Goal: Task Accomplishment & Management: Manage account settings

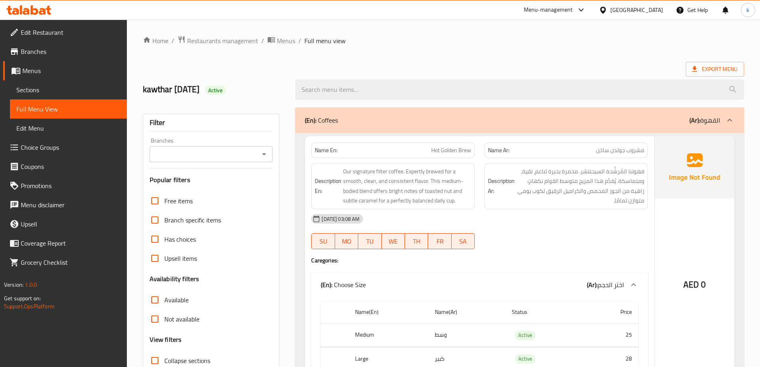
click at [721, 73] on span "Export Menu" at bounding box center [714, 69] width 45 height 10
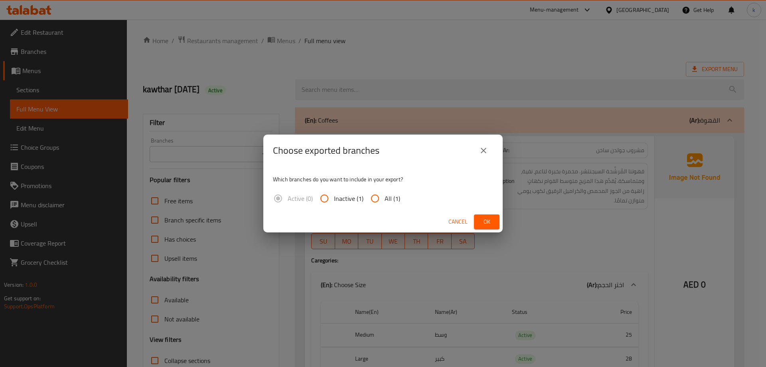
click at [394, 201] on span "All (1)" at bounding box center [393, 198] width 16 height 10
click at [385, 201] on input "All (1)" at bounding box center [374, 198] width 19 height 19
radio input "true"
click at [489, 215] on button "Ok" at bounding box center [487, 221] width 26 height 15
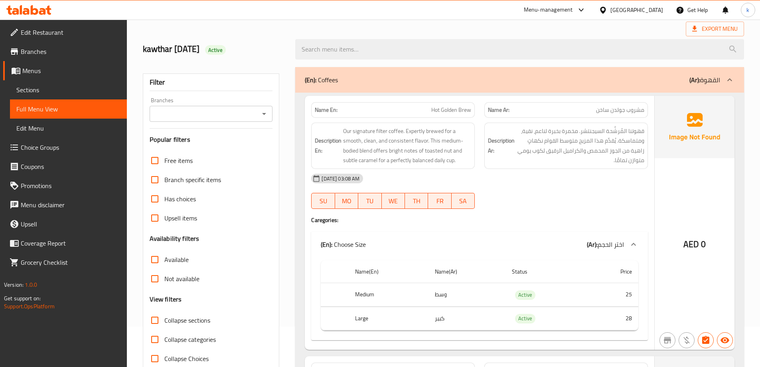
scroll to position [40, 0]
click at [466, 112] on span "Hot Golden Brew" at bounding box center [451, 110] width 40 height 8
copy span "Brew"
click at [527, 212] on div at bounding box center [565, 209] width 173 height 10
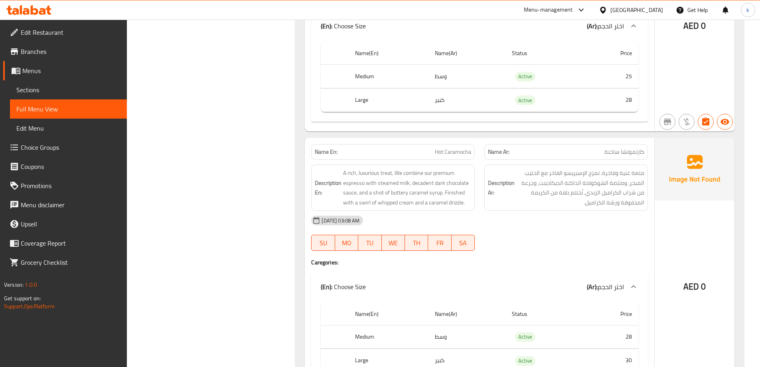
scroll to position [598, 0]
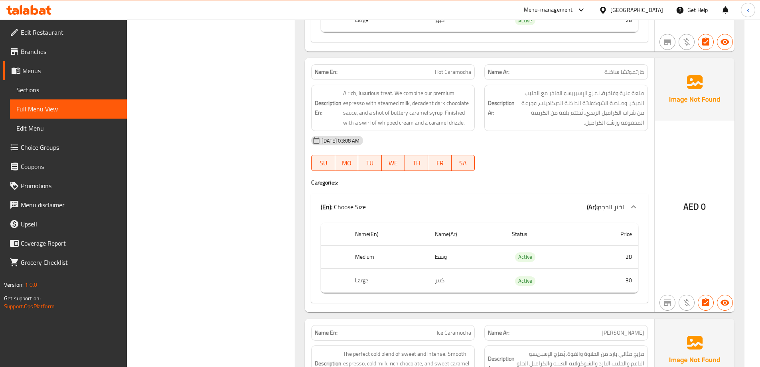
click at [457, 70] on span "Hot Caramocha" at bounding box center [453, 72] width 36 height 8
copy span "Hot Caramocha"
click at [544, 203] on div "(En): Choose Size (Ar): اختر الحجم" at bounding box center [472, 207] width 303 height 10
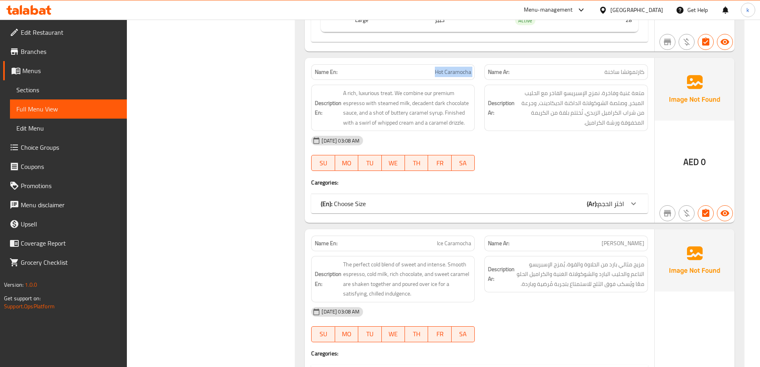
scroll to position [638, 0]
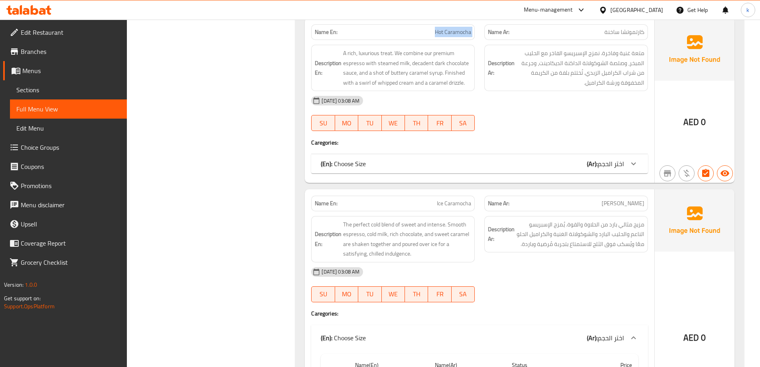
click at [596, 161] on b "(Ar):" at bounding box center [592, 164] width 11 height 12
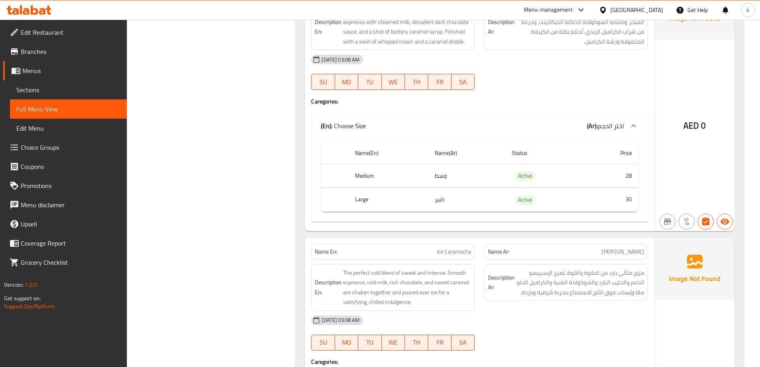
scroll to position [798, 0]
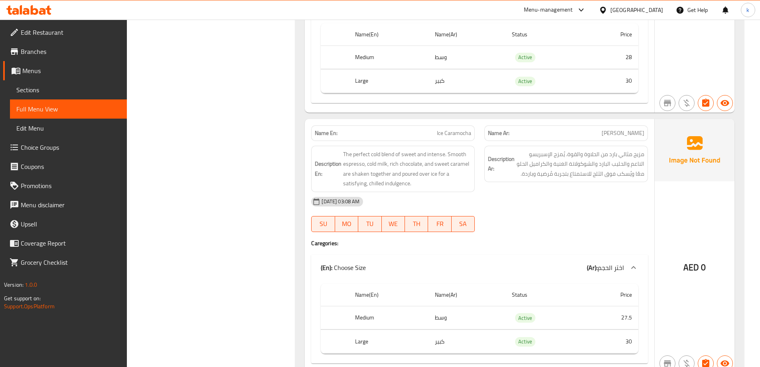
click at [459, 132] on span "Ice Caramocha" at bounding box center [454, 133] width 34 height 8
copy span "Ice Caramocha"
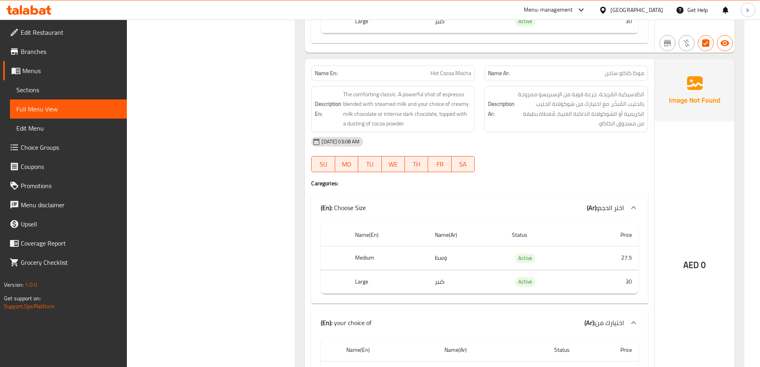
scroll to position [1077, 0]
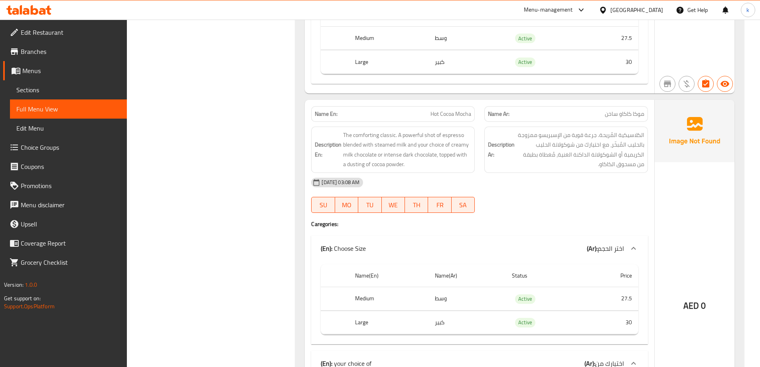
click at [458, 117] on span "Hot Cocoa Mocha" at bounding box center [450, 114] width 41 height 8
copy span "Hot Cocoa Mocha"
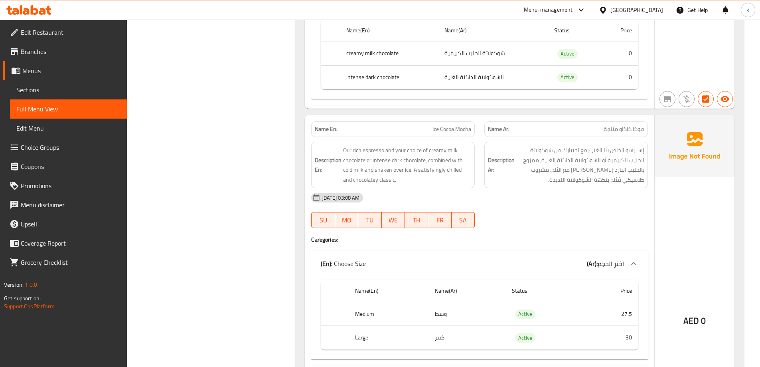
scroll to position [1436, 0]
click at [452, 128] on span "Ice Cocoa Mocha" at bounding box center [451, 130] width 39 height 8
click at [450, 128] on span "Ice Cocoa Mocha" at bounding box center [451, 130] width 39 height 8
copy span "Cocoa"
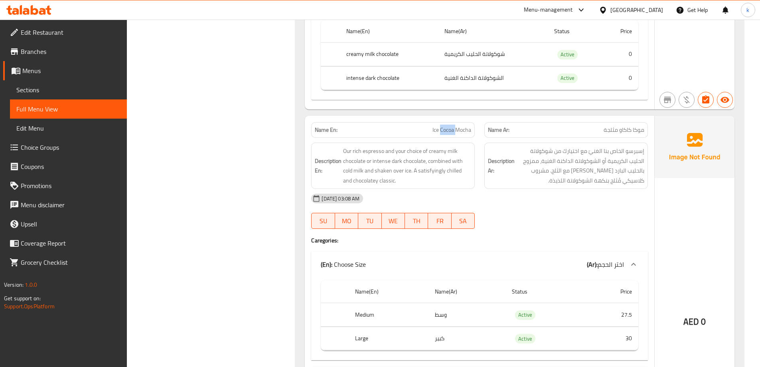
click at [450, 128] on span "Ice Cocoa Mocha" at bounding box center [451, 130] width 39 height 8
click at [455, 129] on span "Ice Cocoa Mocha" at bounding box center [451, 130] width 39 height 8
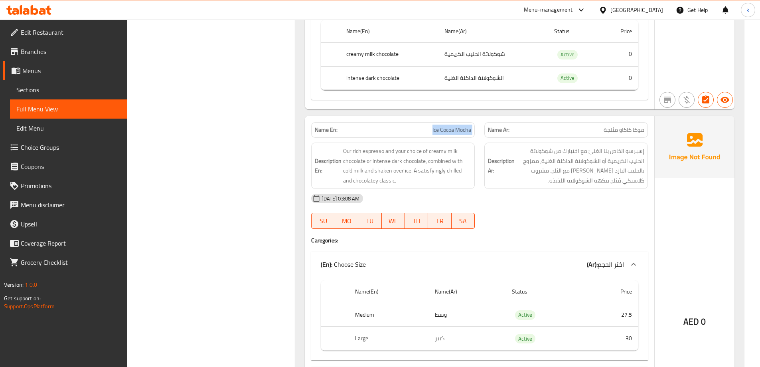
click at [455, 129] on span "Ice Cocoa Mocha" at bounding box center [451, 130] width 39 height 8
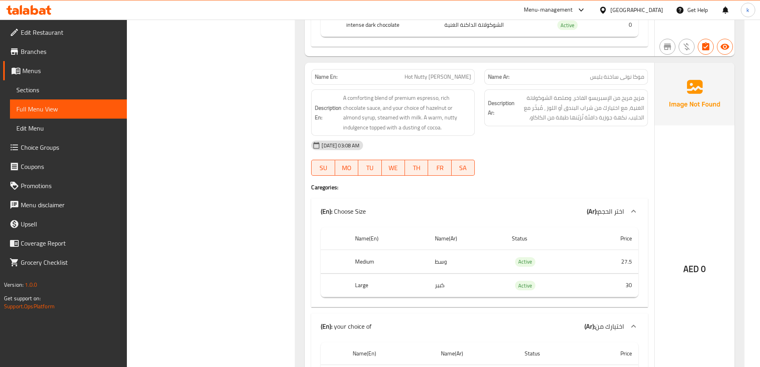
scroll to position [1835, 0]
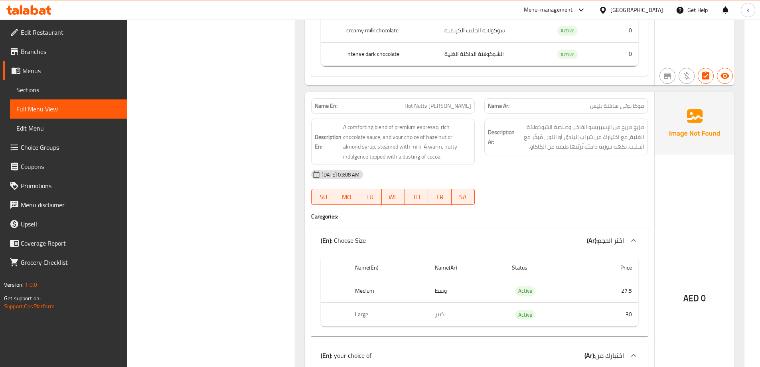
click at [446, 103] on span "Hot Nutty [PERSON_NAME]" at bounding box center [437, 106] width 67 height 8
copy span "Hot Nutty [PERSON_NAME]"
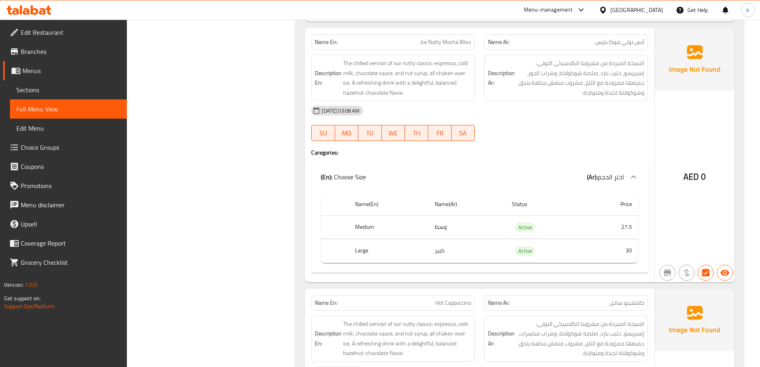
scroll to position [2194, 0]
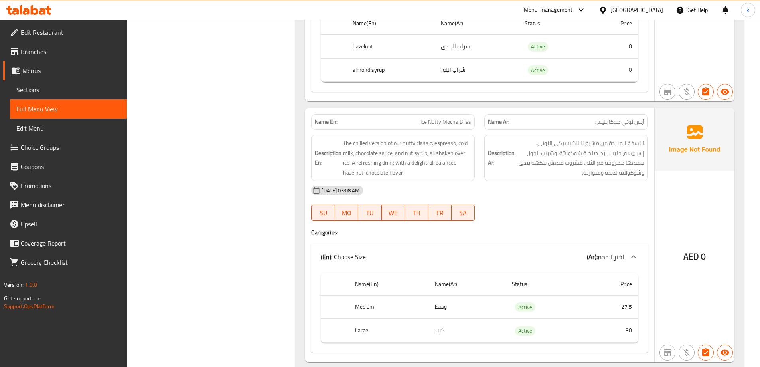
click at [440, 121] on span "Ice Nutty Mocha Bliss" at bounding box center [445, 122] width 51 height 8
copy span "Ice Nutty Mocha Bliss"
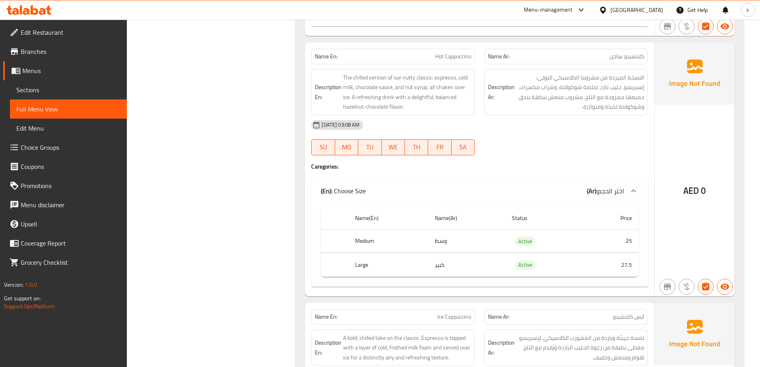
scroll to position [2433, 0]
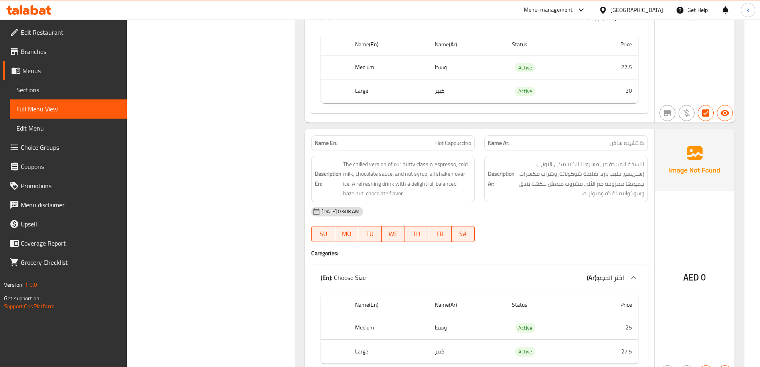
click at [461, 144] on span "Hot Cappuccino" at bounding box center [453, 143] width 36 height 8
copy span "Hot Cappuccino"
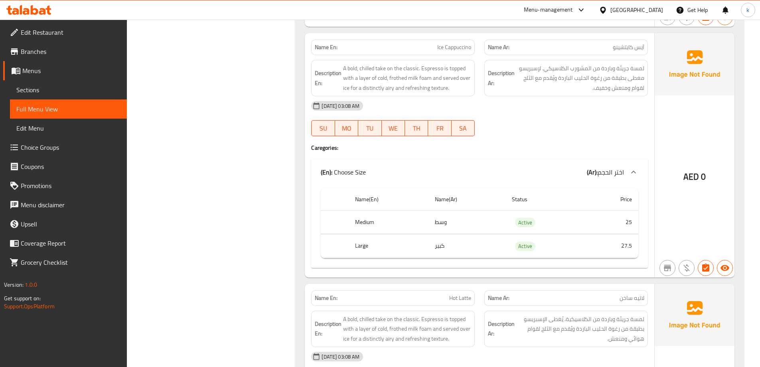
scroll to position [2792, 0]
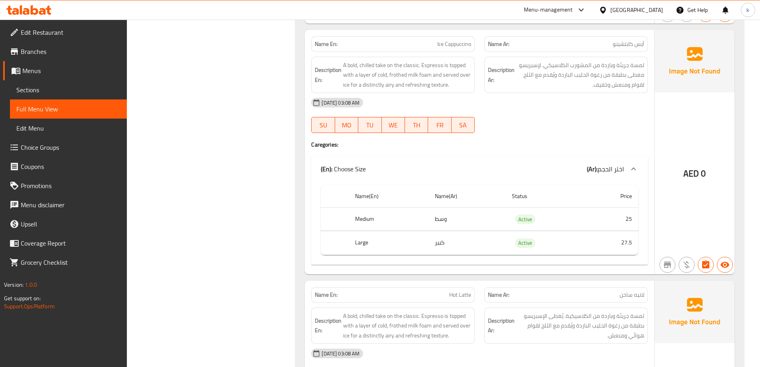
click at [438, 38] on div "Name En: Ice Cappuccino" at bounding box center [393, 44] width 164 height 16
click at [449, 43] on span "Ice Cappuccino" at bounding box center [454, 44] width 34 height 8
copy span "Ice Cappuccino"
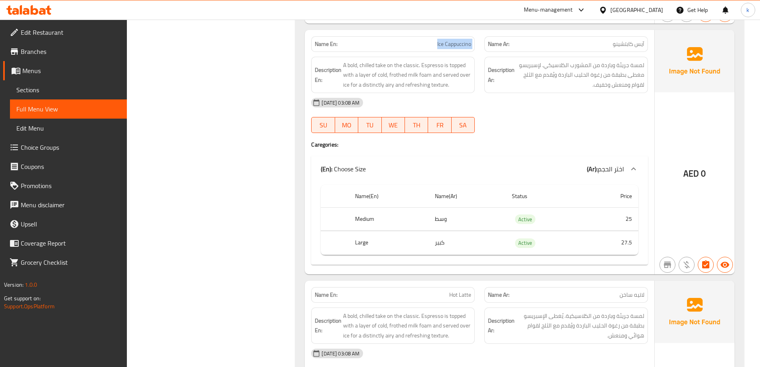
click at [459, 40] on span "Ice Cappuccino" at bounding box center [454, 44] width 34 height 8
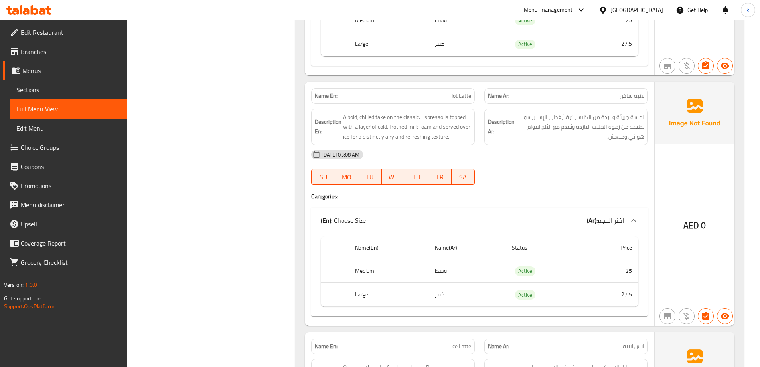
scroll to position [2991, 0]
click at [456, 95] on span "Hot Latte" at bounding box center [460, 95] width 22 height 8
copy span "Hot Latte"
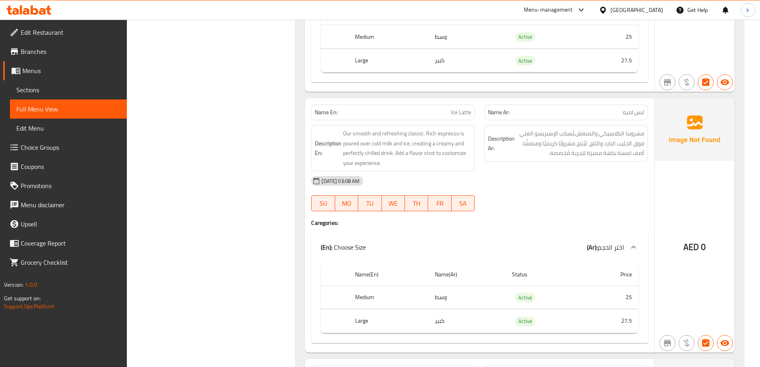
scroll to position [3231, 0]
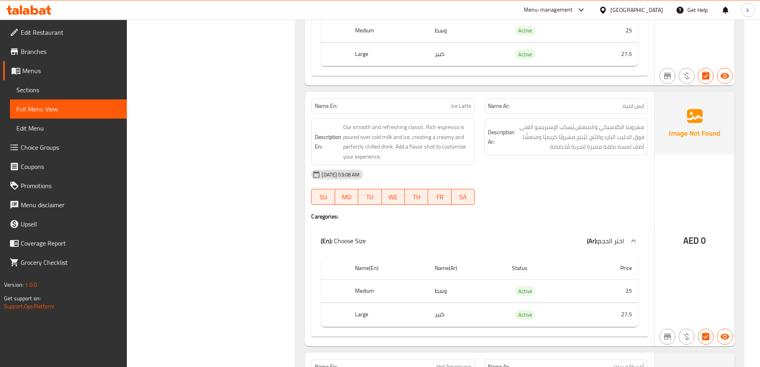
click at [462, 104] on span "Ice Latte" at bounding box center [461, 106] width 20 height 8
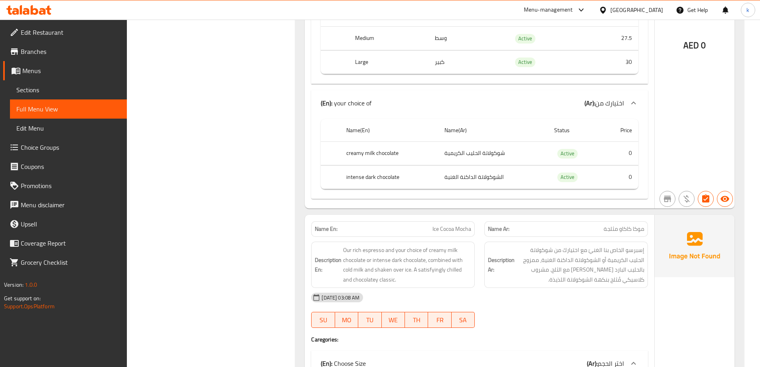
scroll to position [0, 0]
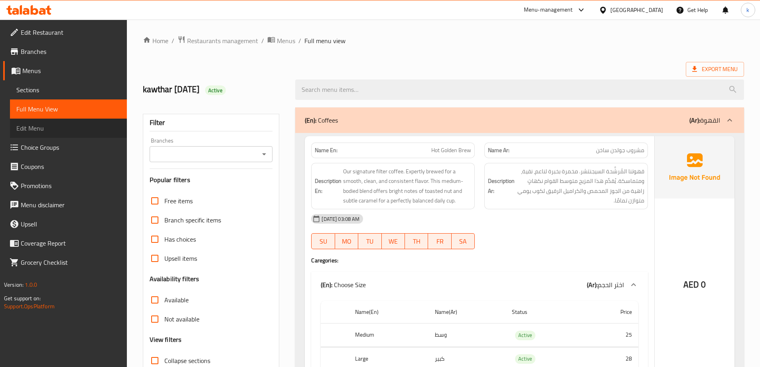
click at [60, 135] on link "Edit Menu" at bounding box center [68, 127] width 117 height 19
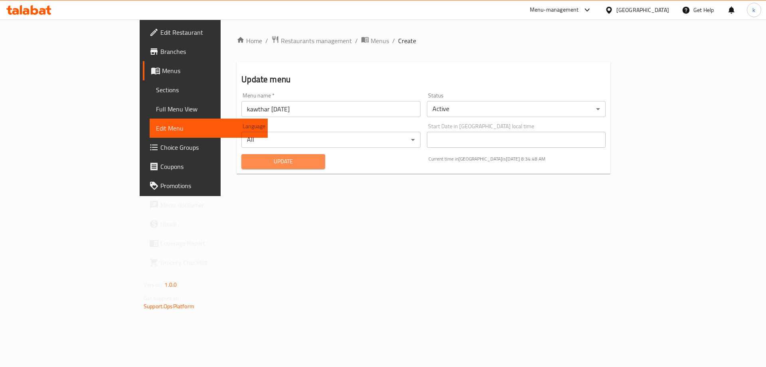
click at [248, 160] on span "Update" at bounding box center [283, 161] width 71 height 10
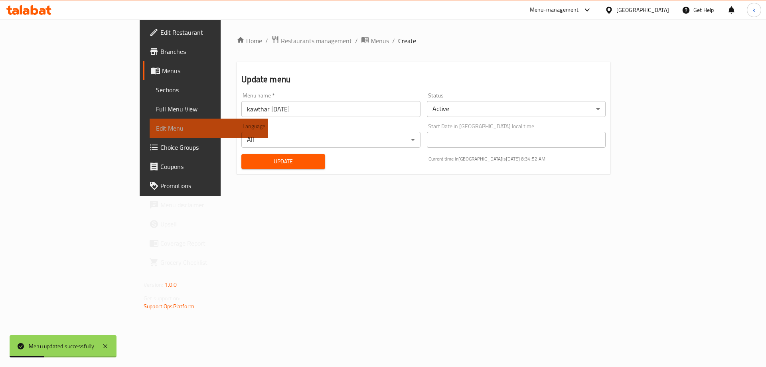
click at [156, 131] on span "Edit Menu" at bounding box center [208, 128] width 105 height 10
click at [162, 72] on span "Menus" at bounding box center [211, 71] width 99 height 10
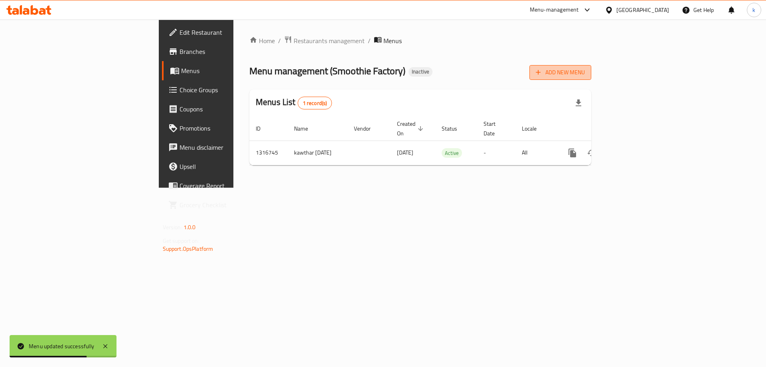
click at [585, 70] on span "Add New Menu" at bounding box center [560, 72] width 49 height 10
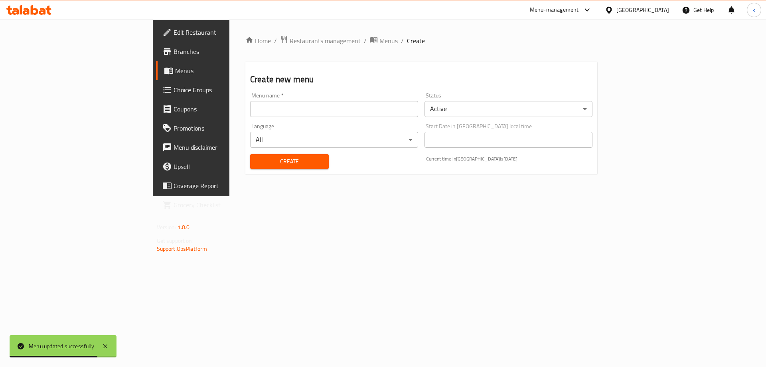
click at [250, 114] on input "text" at bounding box center [334, 109] width 168 height 16
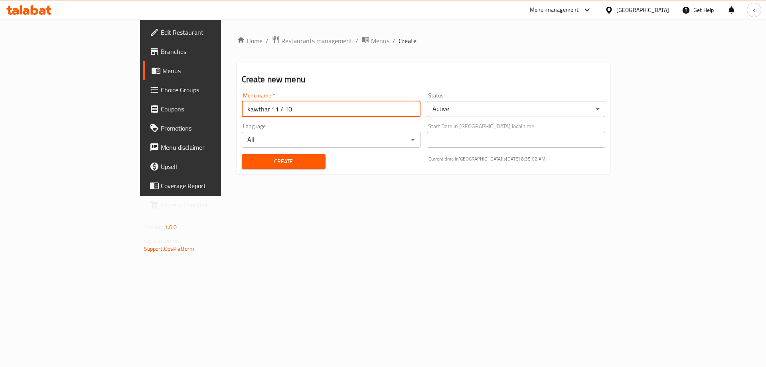
type input "kawthar 11 / 10"
click at [248, 165] on span "Create" at bounding box center [283, 161] width 71 height 10
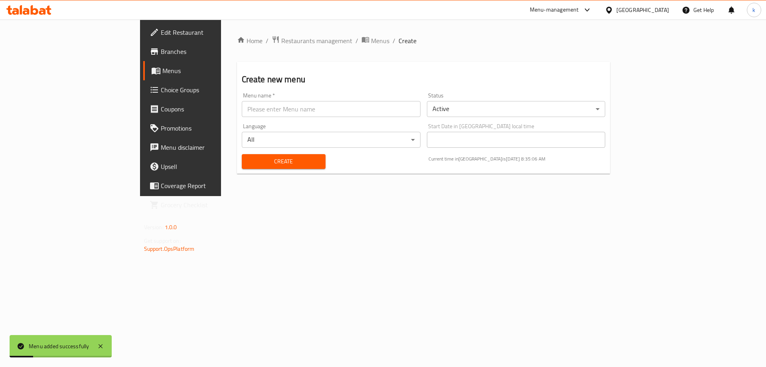
click at [162, 67] on span "Menus" at bounding box center [211, 71] width 99 height 10
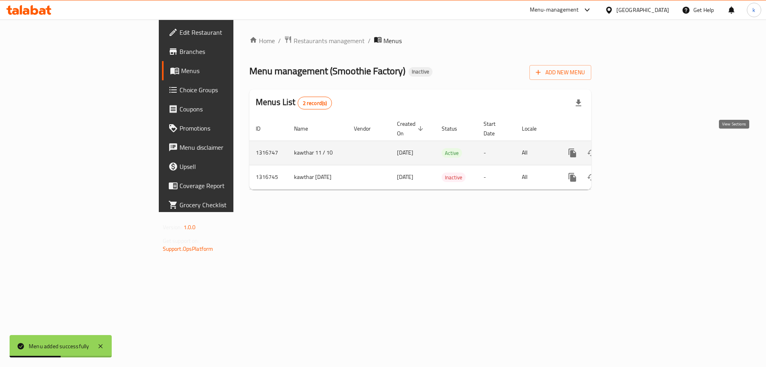
click at [639, 149] on link "enhanced table" at bounding box center [629, 152] width 19 height 19
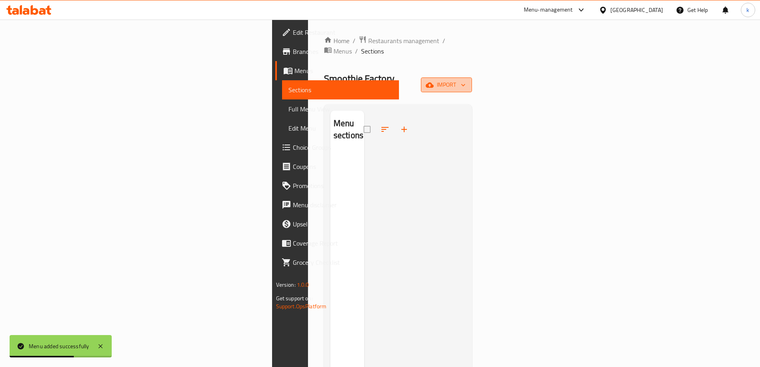
click at [465, 80] on span "import" at bounding box center [446, 85] width 38 height 10
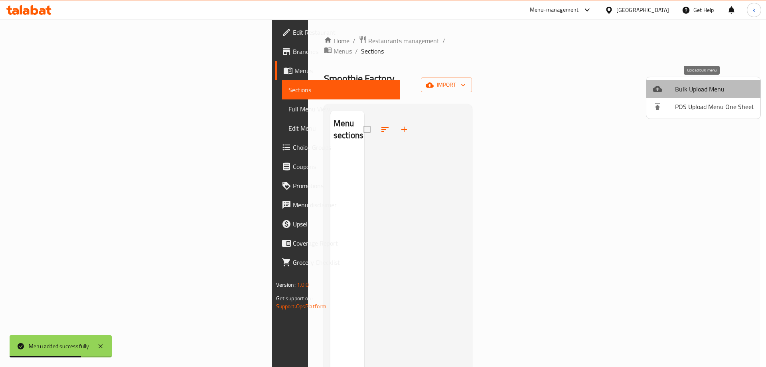
click at [703, 87] on span "Bulk Upload Menu" at bounding box center [714, 89] width 79 height 10
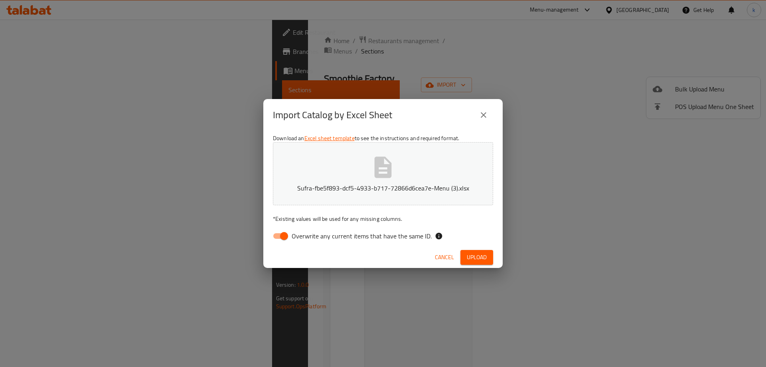
click at [276, 239] on input "Overwrite any current items that have the same ID." at bounding box center [283, 235] width 45 height 15
checkbox input "false"
click at [484, 258] on span "Upload" at bounding box center [477, 257] width 20 height 10
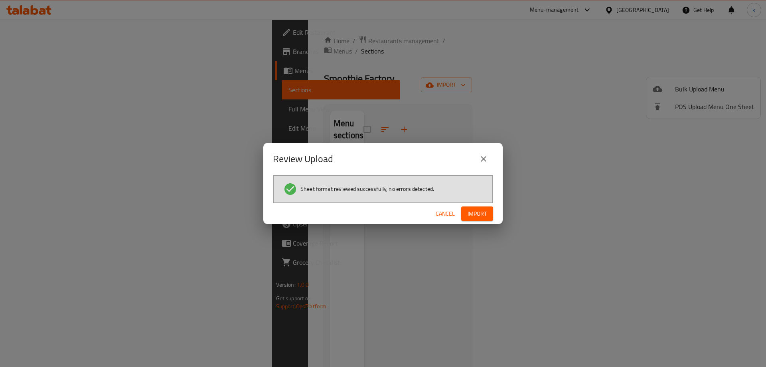
click at [474, 204] on div "Cancel Import" at bounding box center [382, 213] width 239 height 21
click at [482, 207] on button "Import" at bounding box center [477, 213] width 32 height 15
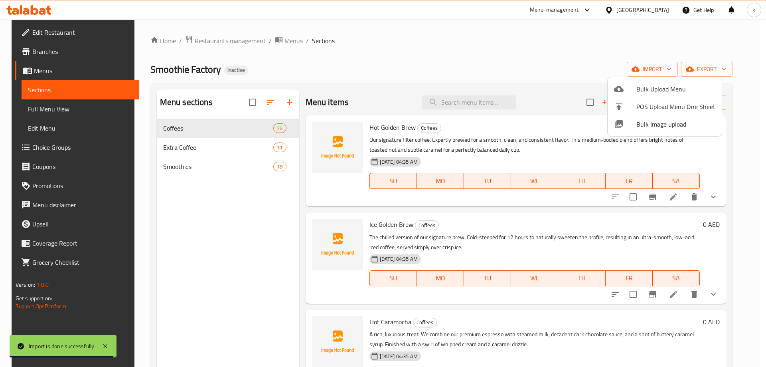
click at [62, 112] on div at bounding box center [383, 183] width 766 height 367
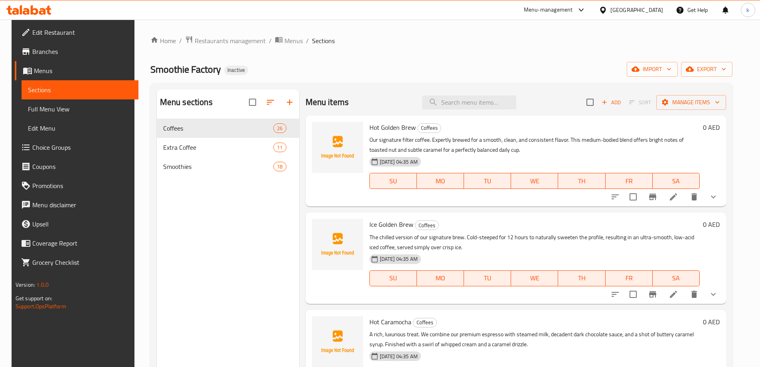
click at [92, 104] on link "Full Menu View" at bounding box center [80, 108] width 117 height 19
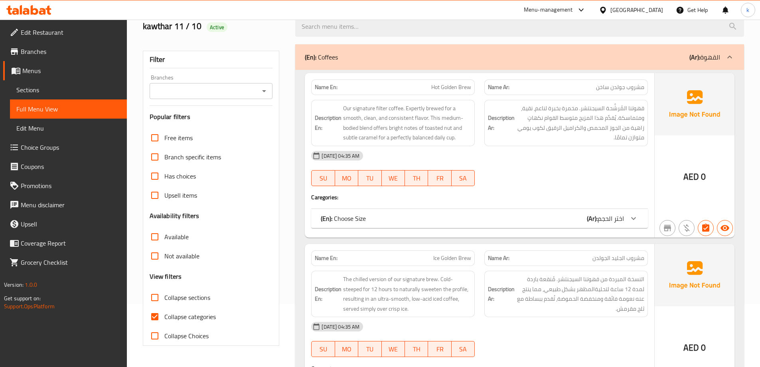
scroll to position [199, 0]
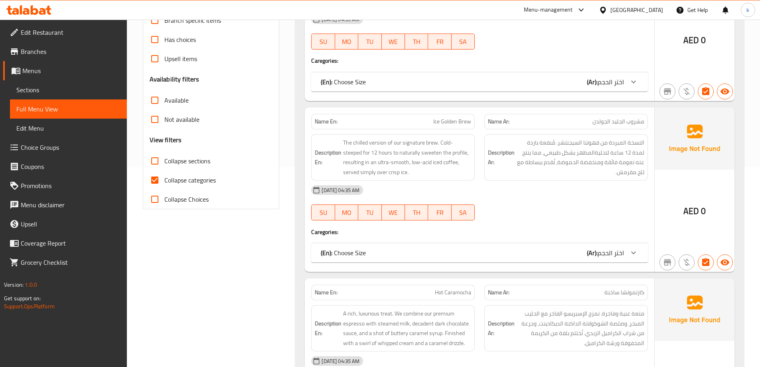
click at [195, 177] on span "Collapse categories" at bounding box center [189, 180] width 51 height 10
click at [164, 177] on input "Collapse categories" at bounding box center [154, 179] width 19 height 19
checkbox input "false"
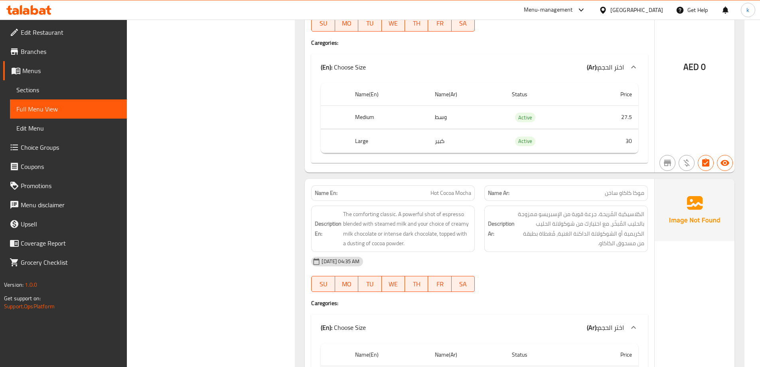
scroll to position [997, 0]
drag, startPoint x: 629, startPoint y: 116, endPoint x: 587, endPoint y: 112, distance: 42.8
click at [587, 112] on td "27.5" at bounding box center [611, 118] width 53 height 24
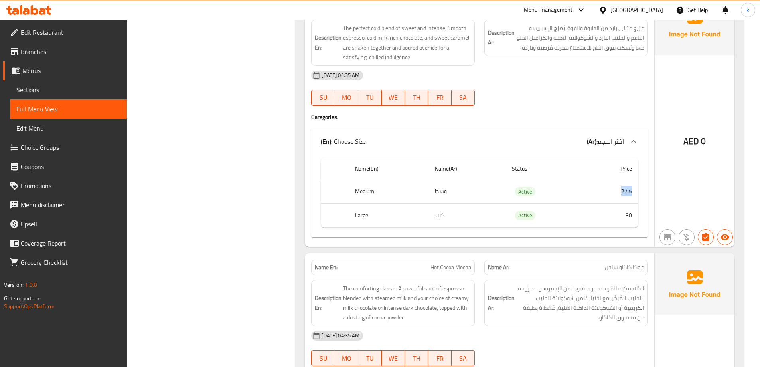
scroll to position [838, 0]
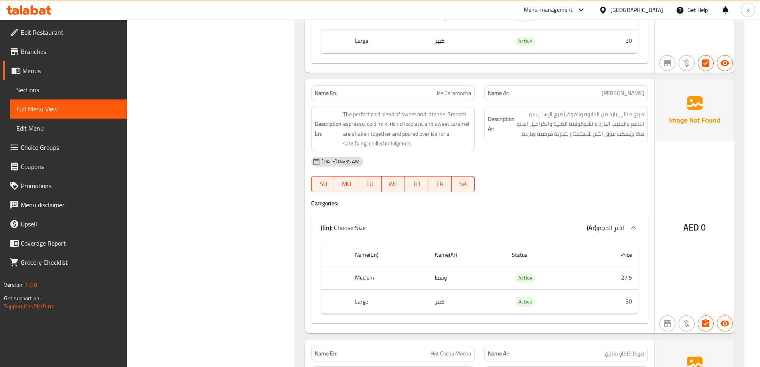
click at [447, 95] on span "Ice Caramocha" at bounding box center [454, 93] width 34 height 8
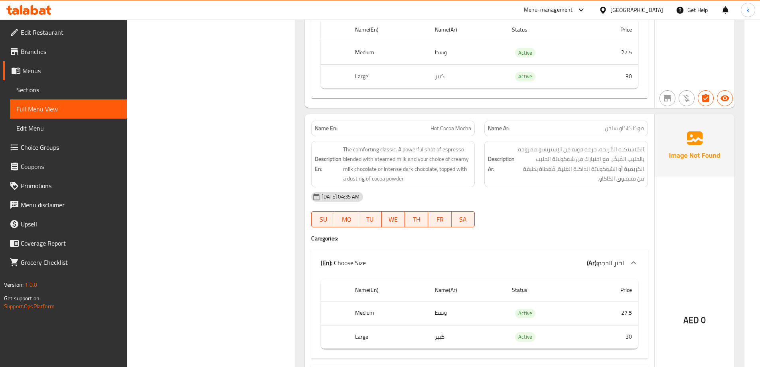
scroll to position [1077, 0]
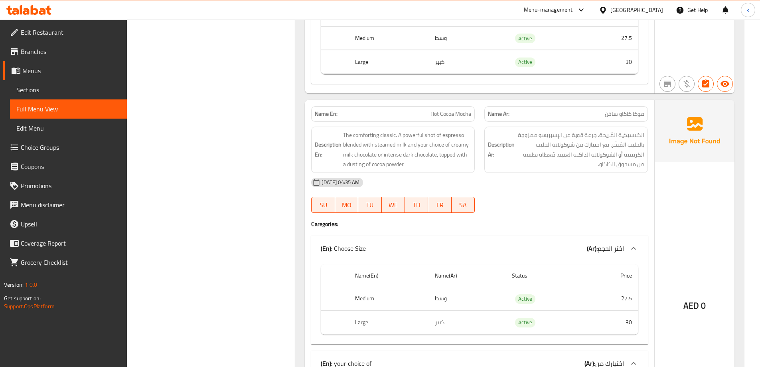
click at [458, 112] on span "Hot Cocoa Mocha" at bounding box center [450, 114] width 41 height 8
click at [460, 116] on span "Hot Cocoa Mocha" at bounding box center [450, 114] width 41 height 8
click at [459, 116] on span "Hot Cocoa Mocha" at bounding box center [450, 114] width 41 height 8
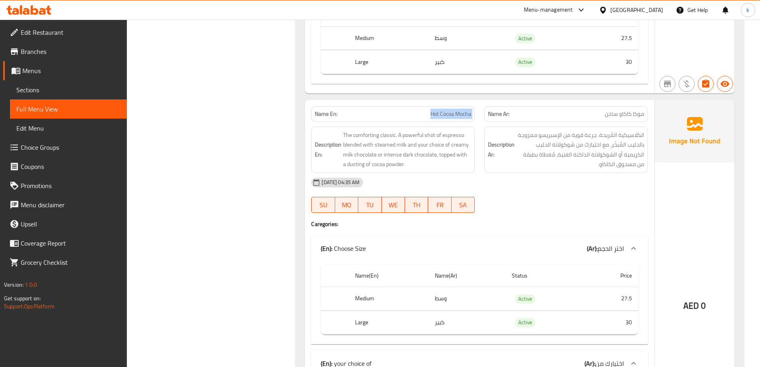
click at [459, 116] on span "Hot Cocoa Mocha" at bounding box center [450, 114] width 41 height 8
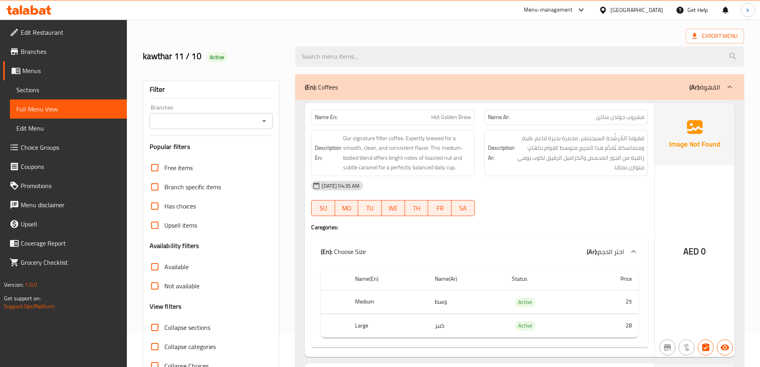
scroll to position [0, 0]
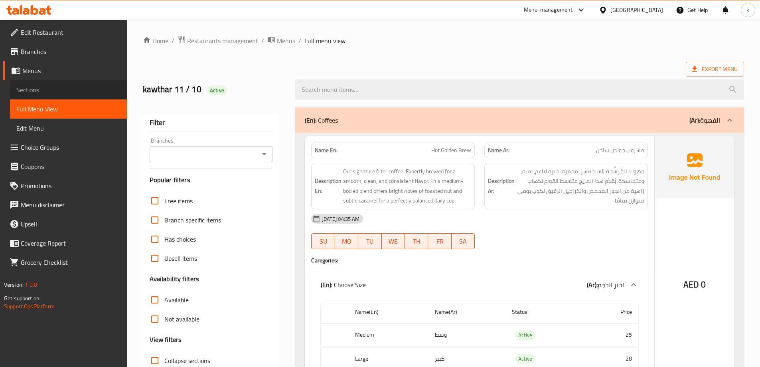
click at [56, 84] on link "Sections" at bounding box center [68, 89] width 117 height 19
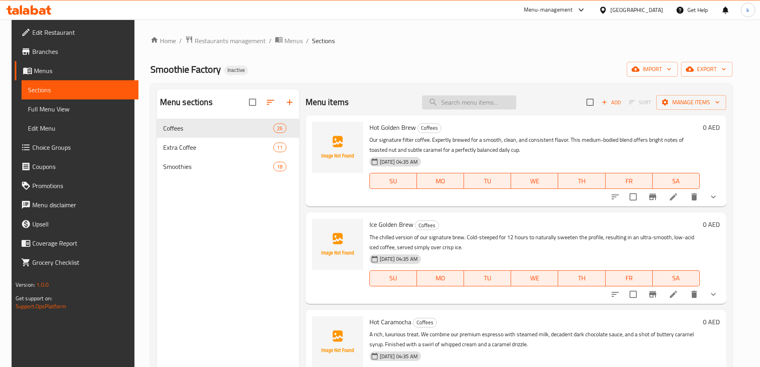
click at [489, 106] on input "search" at bounding box center [469, 102] width 94 height 14
click at [488, 102] on input "search" at bounding box center [469, 102] width 94 height 14
paste input "Chocolate Royale"
click at [488, 102] on input "Chocolate Royale" at bounding box center [469, 102] width 94 height 14
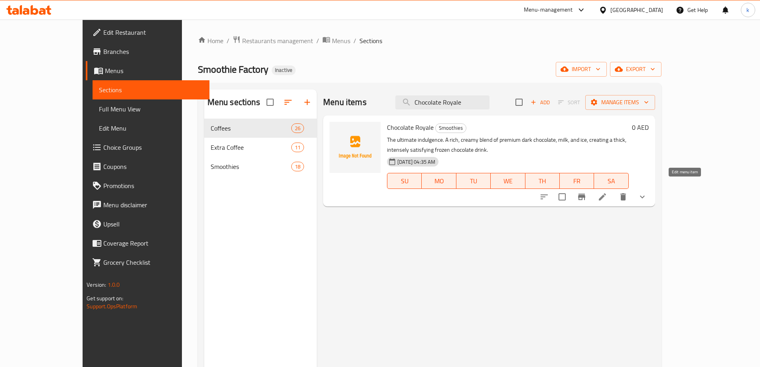
type input "Chocolate Royale"
click at [607, 192] on icon at bounding box center [602, 197] width 10 height 10
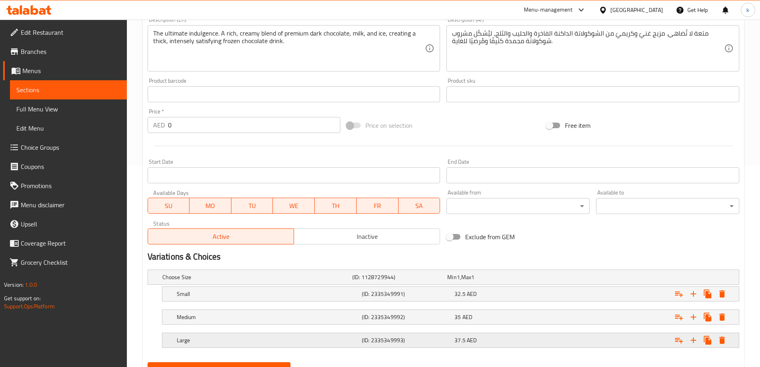
scroll to position [238, 0]
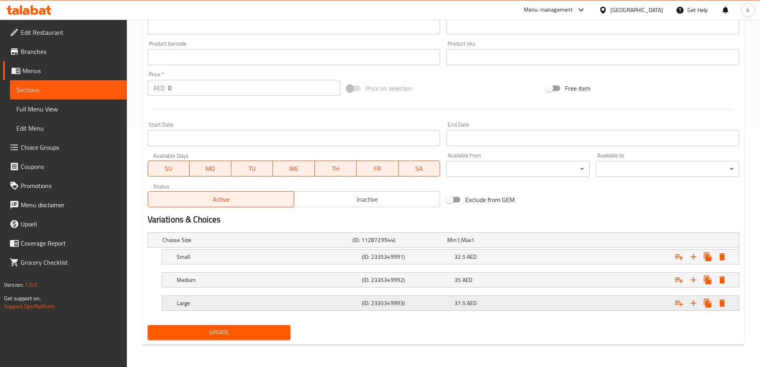
click at [527, 305] on div "37.5 AED" at bounding box center [498, 303] width 89 height 8
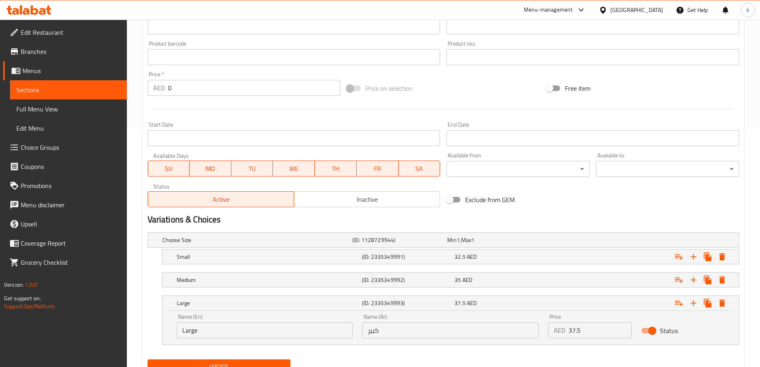
click at [584, 335] on input "37.5" at bounding box center [599, 330] width 63 height 16
type input "2"
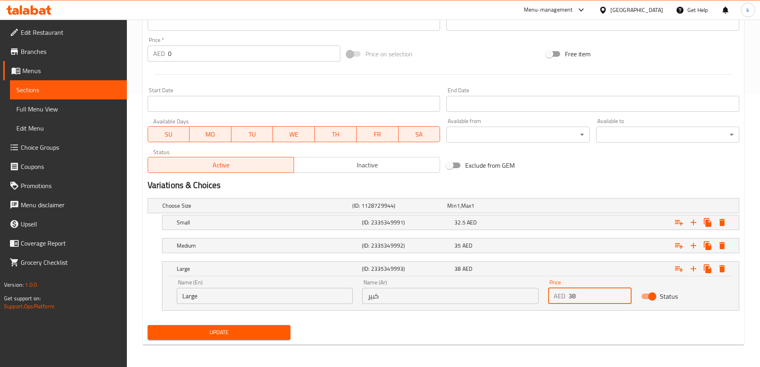
type input "38"
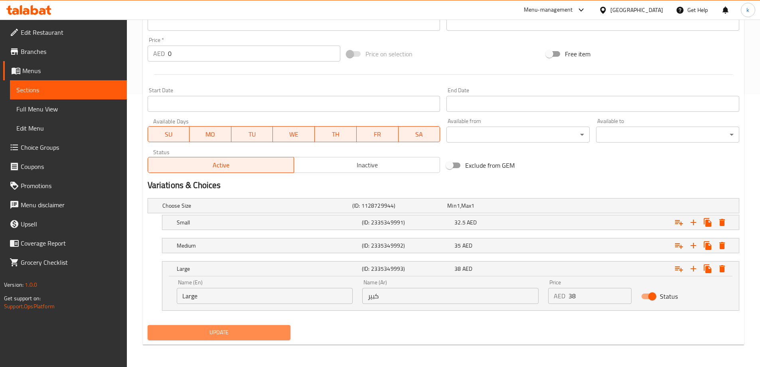
click at [246, 328] on span "Update" at bounding box center [219, 332] width 130 height 10
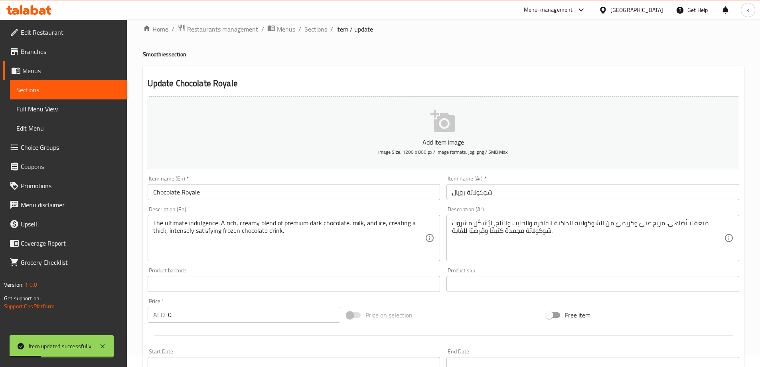
scroll to position [0, 0]
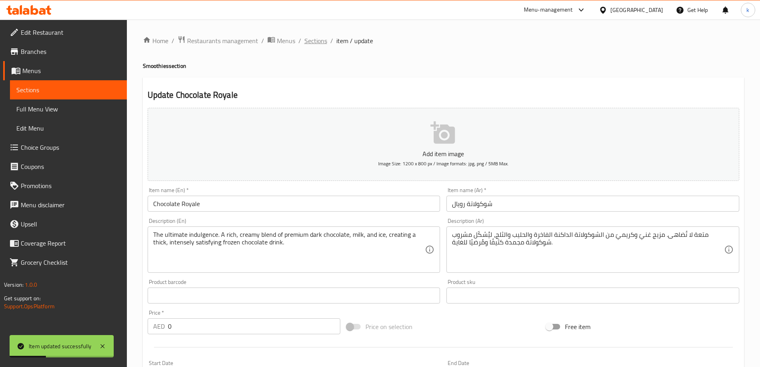
click at [308, 41] on span "Sections" at bounding box center [315, 41] width 23 height 10
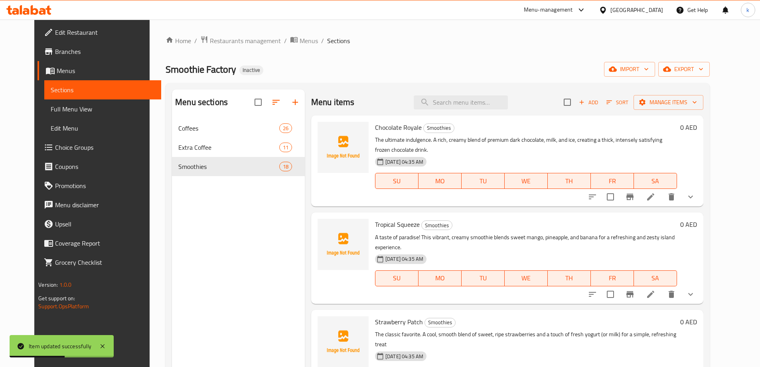
click at [480, 92] on div "Menu items Add Sort Manage items" at bounding box center [507, 102] width 392 height 26
click at [482, 99] on input "search" at bounding box center [461, 102] width 94 height 14
paste input "Tropical Squeeze"
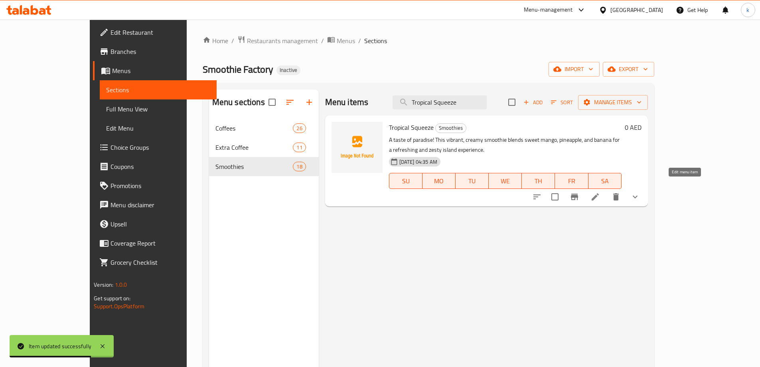
type input "Tropical Squeeze"
click at [600, 192] on icon at bounding box center [595, 197] width 10 height 10
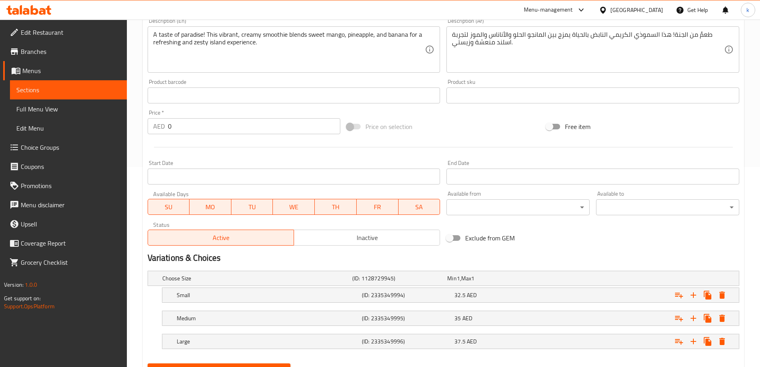
scroll to position [238, 0]
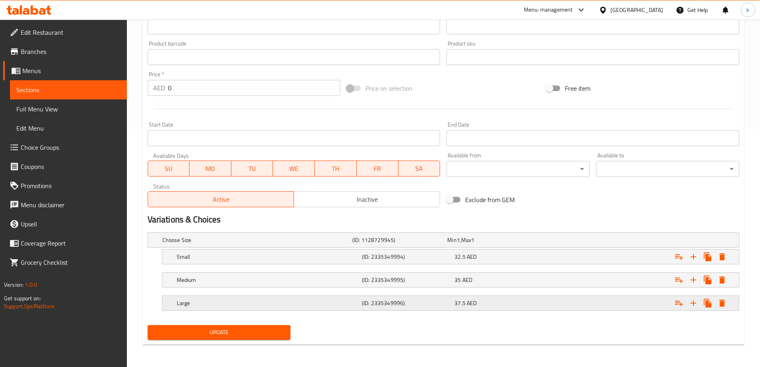
click at [524, 299] on div "37.5 AED" at bounding box center [498, 303] width 89 height 8
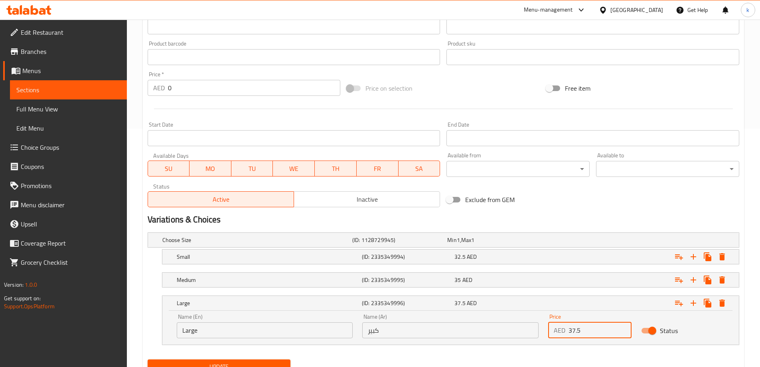
drag, startPoint x: 590, startPoint y: 333, endPoint x: 550, endPoint y: 331, distance: 39.1
click at [550, 331] on div "AED 37.5 Price" at bounding box center [589, 330] width 83 height 16
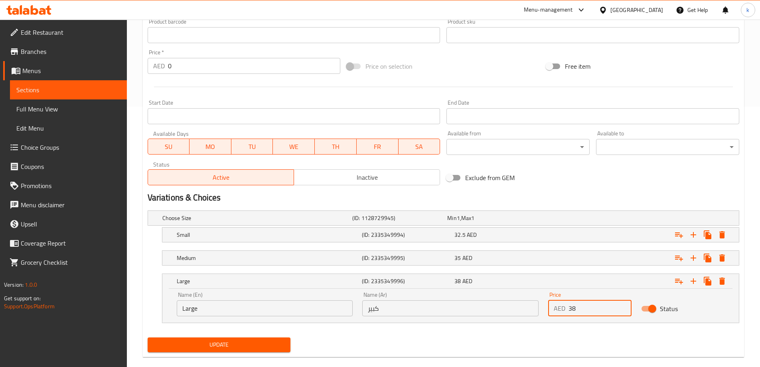
scroll to position [272, 0]
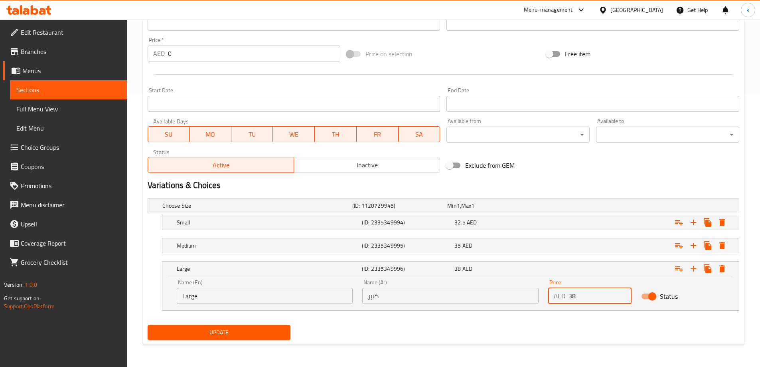
type input "38"
click at [248, 333] on span "Update" at bounding box center [219, 332] width 130 height 10
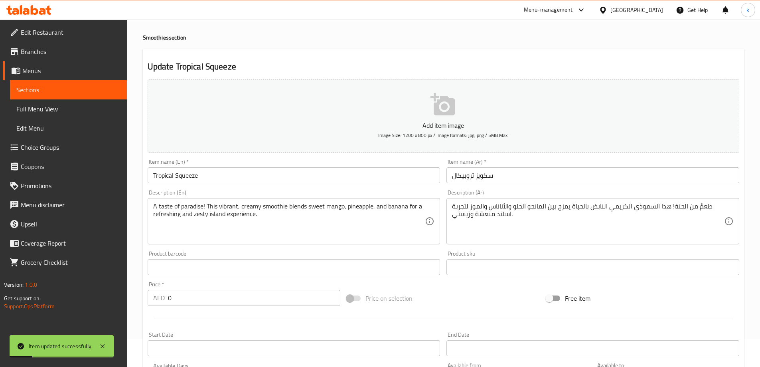
scroll to position [0, 0]
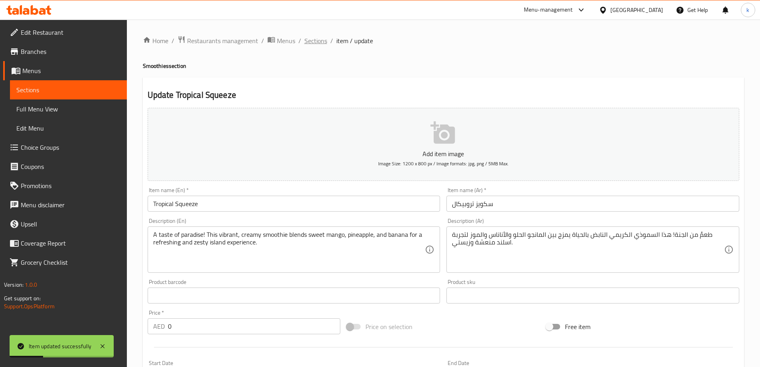
click at [310, 41] on span "Sections" at bounding box center [315, 41] width 23 height 10
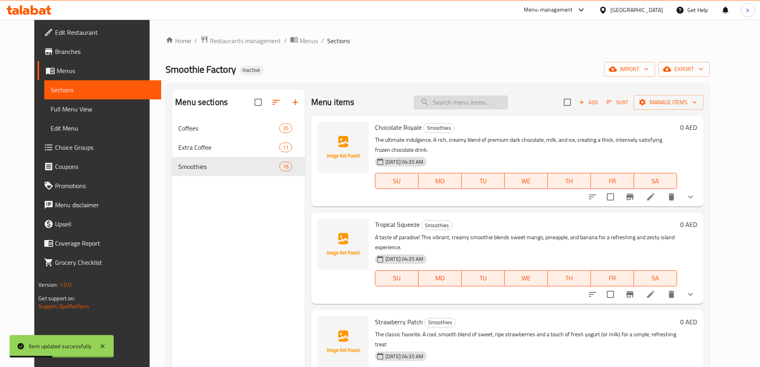
click at [485, 107] on input "search" at bounding box center [461, 102] width 94 height 14
paste input "Strawberry Patch"
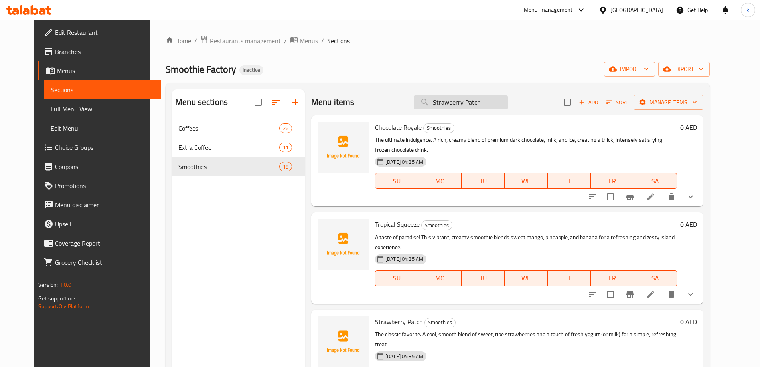
click at [449, 98] on input "Strawberry Patch" at bounding box center [461, 102] width 94 height 14
click at [493, 94] on div "Menu items Strawberry Patch Add Sort Manage items" at bounding box center [507, 102] width 392 height 26
click at [495, 100] on input "Strawberry Patch" at bounding box center [461, 102] width 94 height 14
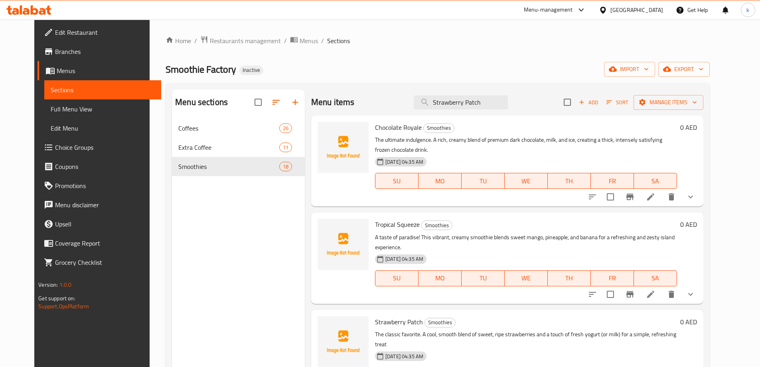
click at [486, 93] on div "Menu items Strawberry Patch Add Sort Manage items" at bounding box center [507, 102] width 392 height 26
click at [482, 97] on input "Strawberry Patch" at bounding box center [461, 102] width 94 height 14
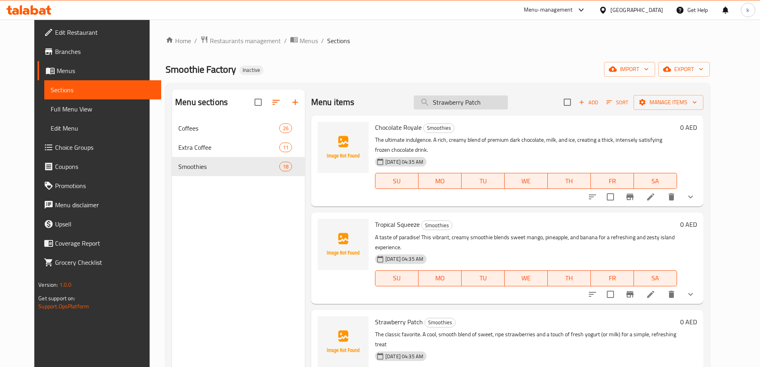
paste input "search"
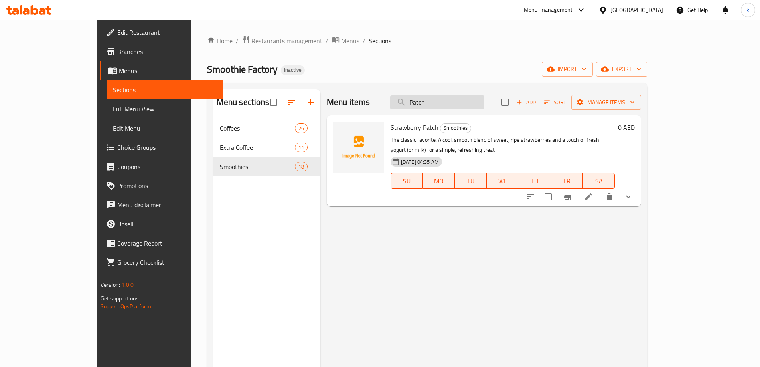
click at [484, 99] on input "Patch" at bounding box center [437, 102] width 94 height 14
paste input "Strawberry"
type input "Strawberry Patch"
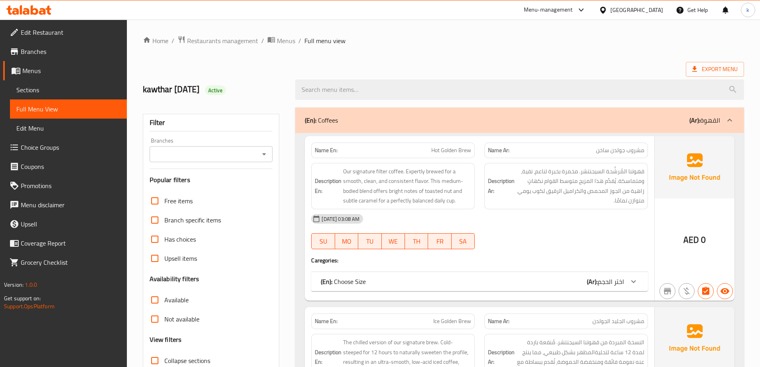
click at [449, 154] on span "Hot Golden Brew" at bounding box center [451, 150] width 40 height 8
copy span "Hot Golden Brew"
click at [39, 99] on link "Sections" at bounding box center [68, 89] width 117 height 19
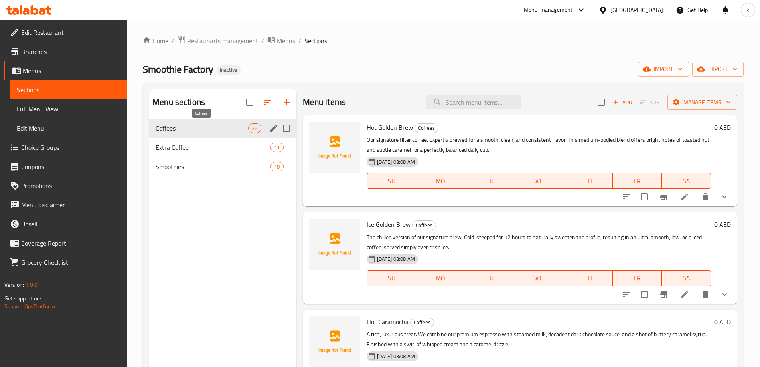
click at [229, 128] on span "Coffees" at bounding box center [202, 128] width 93 height 10
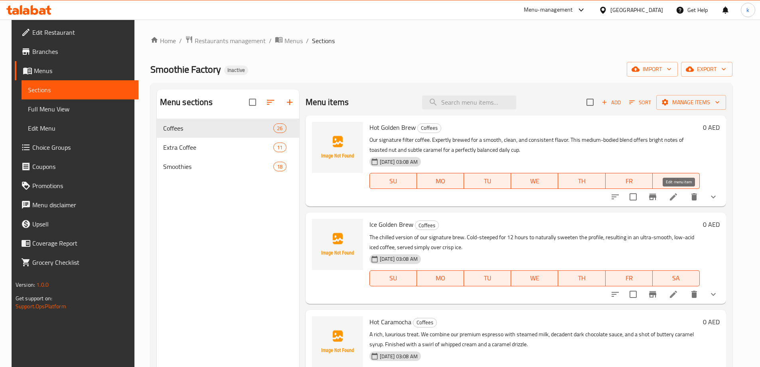
click at [676, 201] on icon at bounding box center [673, 197] width 10 height 10
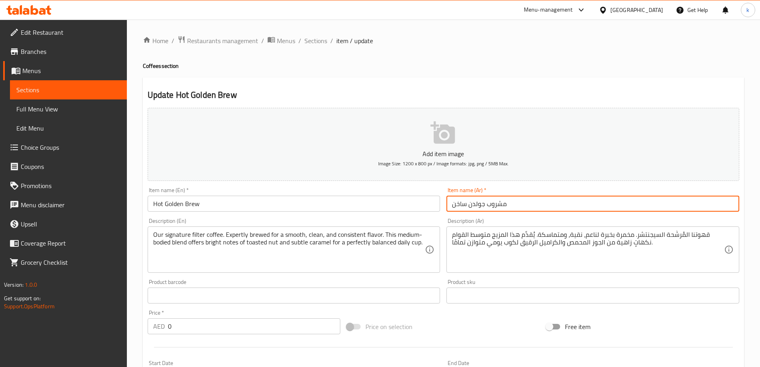
click at [497, 203] on input "مشروب جولدن ساخن" at bounding box center [592, 203] width 293 height 16
type input "برو جولدن ساخن"
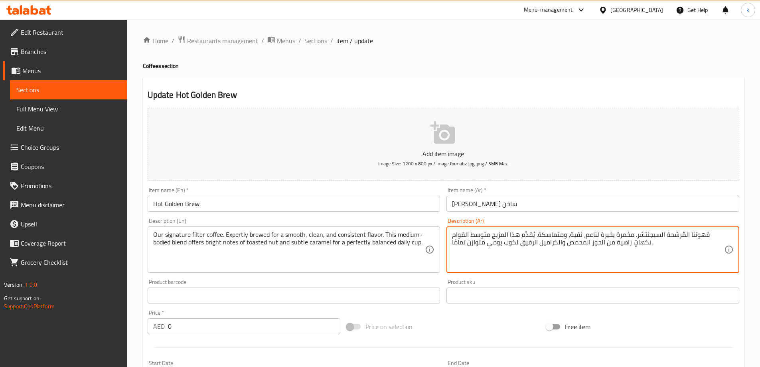
click at [592, 235] on textarea "قهوتنا المُرشَّحة السيجنتشر. مخمرة بخبرة لناعم، نقية، ومتماسكة. يُقدِّم هذا الم…" at bounding box center [588, 250] width 272 height 38
click at [536, 234] on textarea "قهوتنا المُرشَّحة السيجنتشر. مخمرة بخبرة لنعومة، نقية، ومتماسكة. يُقدِّم هذا ال…" at bounding box center [588, 250] width 272 height 38
click at [680, 246] on textarea "قهوتنا المُرشَّحة السيجنتشر. مخمرة بخبرة لنعومة، نقية، ومتماسكة. يُقدِّم هذا ال…" at bounding box center [588, 250] width 272 height 38
click at [514, 235] on textarea "قهوتنا المُرشَّحة السيجنتشر. مخمرة بخبرة لنعومة، نقية، ومتماسكة. يُقدِّم هذا ال…" at bounding box center [588, 250] width 272 height 38
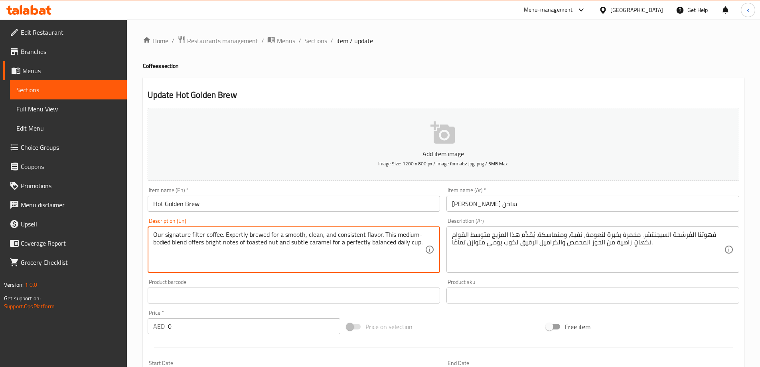
drag, startPoint x: 322, startPoint y: 234, endPoint x: 13, endPoint y: 25, distance: 372.8
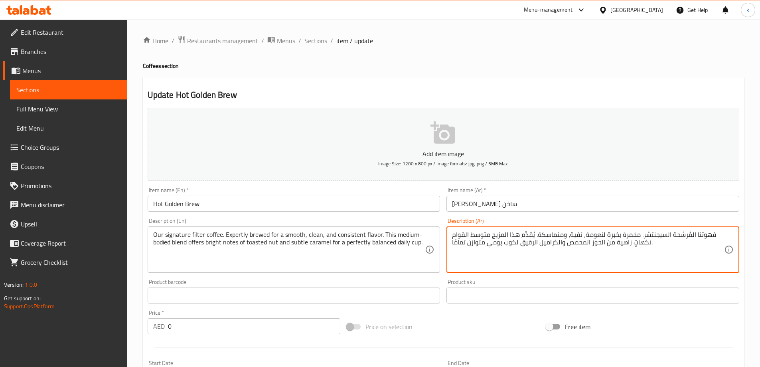
drag, startPoint x: 533, startPoint y: 244, endPoint x: 522, endPoint y: 247, distance: 11.1
paste textarea "فيف"
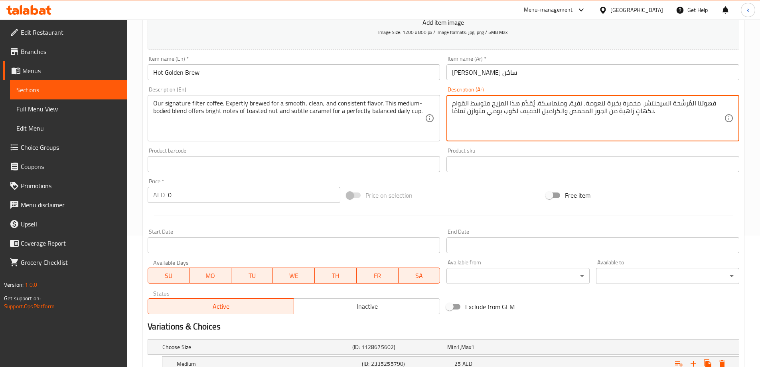
scroll to position [215, 0]
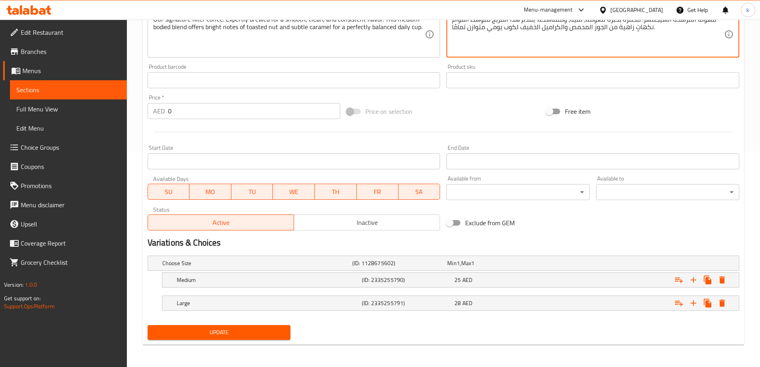
type textarea "قهوتنا المُرشَّحة السيجنتشر. مخمرة بخبرة لنعومة، نقية، ومتماسكة. يُقدِّم هذا ال…"
click at [247, 335] on span "Update" at bounding box center [219, 332] width 130 height 10
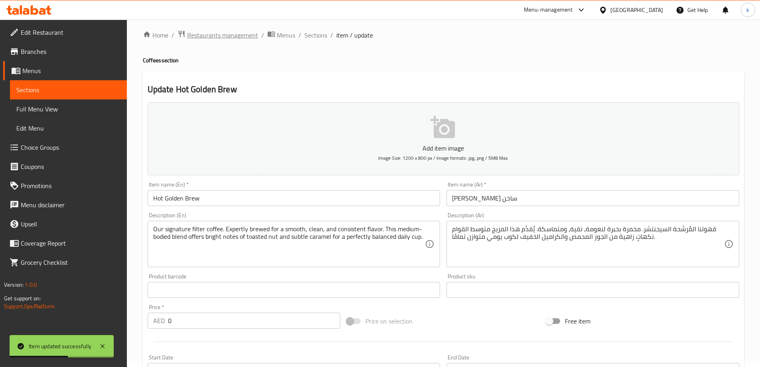
scroll to position [0, 0]
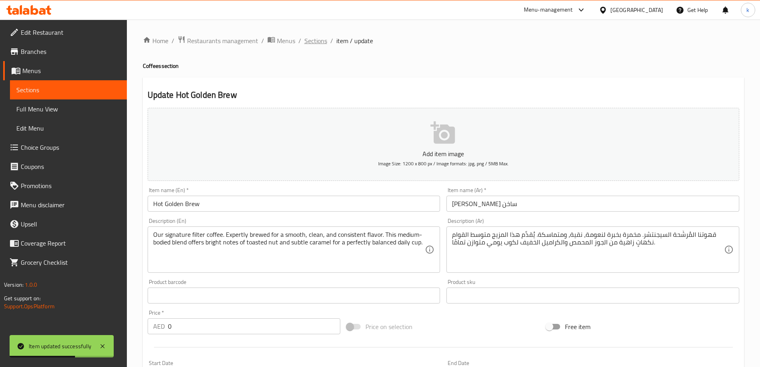
click at [306, 42] on span "Sections" at bounding box center [315, 41] width 23 height 10
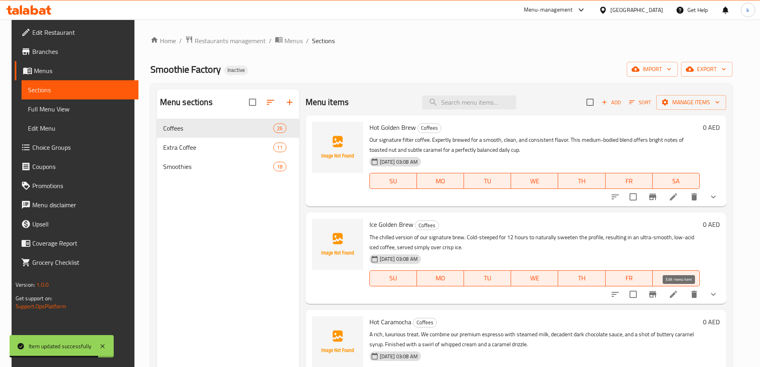
click at [678, 294] on icon at bounding box center [673, 294] width 10 height 10
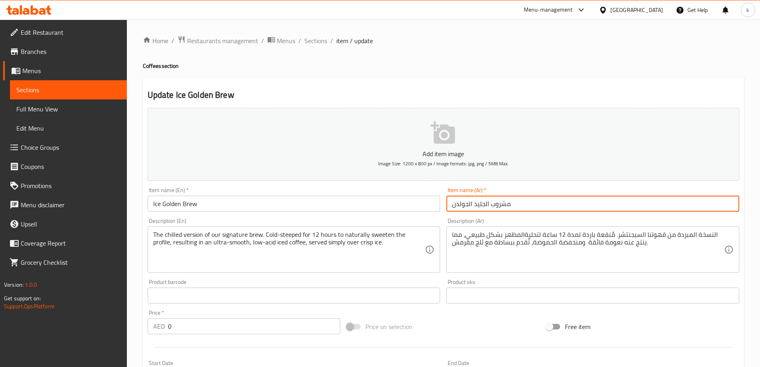
click at [496, 199] on input "مشروب الجليد الجولدن" at bounding box center [592, 203] width 293 height 16
click at [498, 202] on input "مشروب الجليد الجولدن" at bounding box center [592, 203] width 293 height 16
type input "برو الجليد الجولدن"
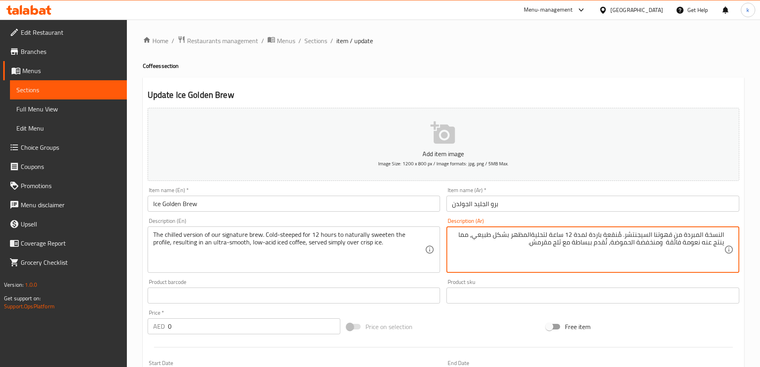
click at [665, 235] on textarea "النسخة المبردة من قهوتنا السيجنتشر. مُنقعة باردة لمدة 12 ساعة لتحليةالمظهر بشكل…" at bounding box center [588, 250] width 272 height 38
click at [510, 246] on textarea "النسخة المبردة من البرو السيجنتشر الخاص بنا. مُنقعة باردة لمدة 12 ساعة لتحليةال…" at bounding box center [588, 250] width 272 height 38
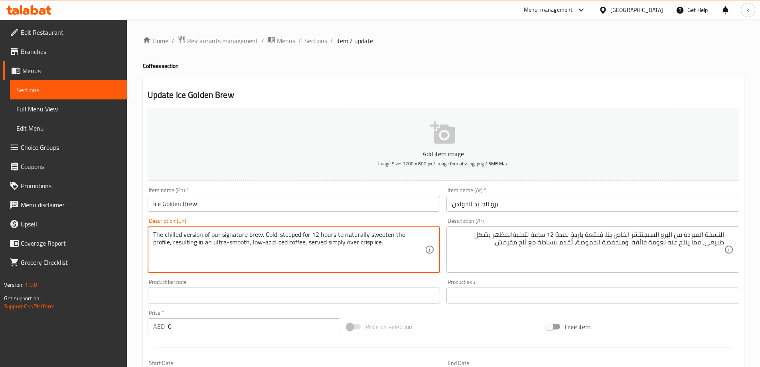
drag, startPoint x: 254, startPoint y: 244, endPoint x: 286, endPoint y: 248, distance: 32.2
click at [268, 234] on textarea "The chilled version of our signature brew. Cold-steeped for 12 hours to natural…" at bounding box center [289, 250] width 272 height 38
click at [263, 235] on textarea "The chilled version of our signature brew. Cold-steeped for 12 hours to natural…" at bounding box center [289, 250] width 272 height 38
click at [341, 246] on textarea "The chilled version of our signature brew. Cold-steeped for 12 hours to natural…" at bounding box center [289, 250] width 272 height 38
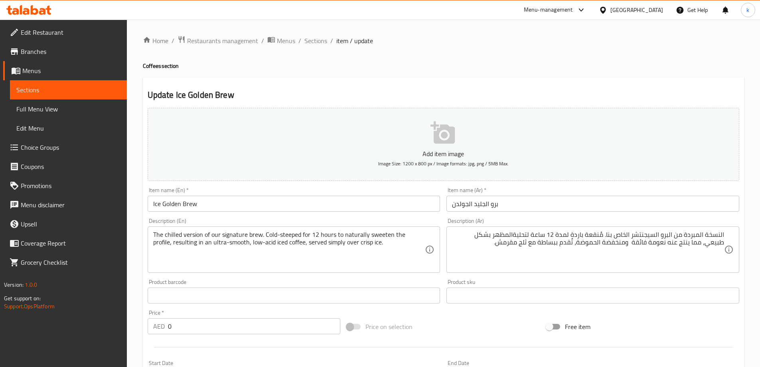
click at [274, 246] on textarea "The chilled version of our signature brew. Cold-steeped for 12 hours to natural…" at bounding box center [289, 250] width 272 height 38
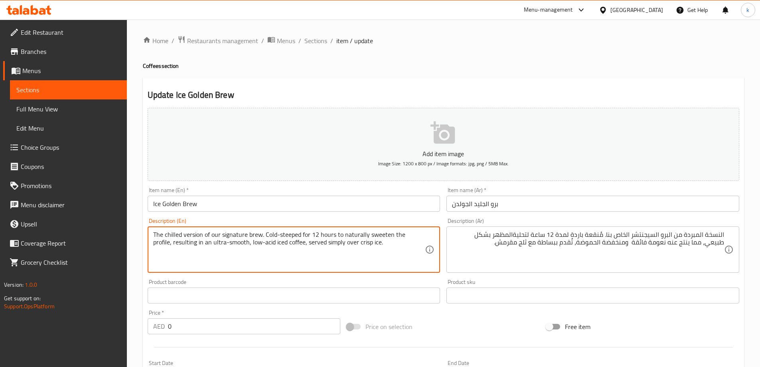
click at [254, 243] on textarea "The chilled version of our signature brew. Cold-steeped for 12 hours to natural…" at bounding box center [289, 250] width 272 height 38
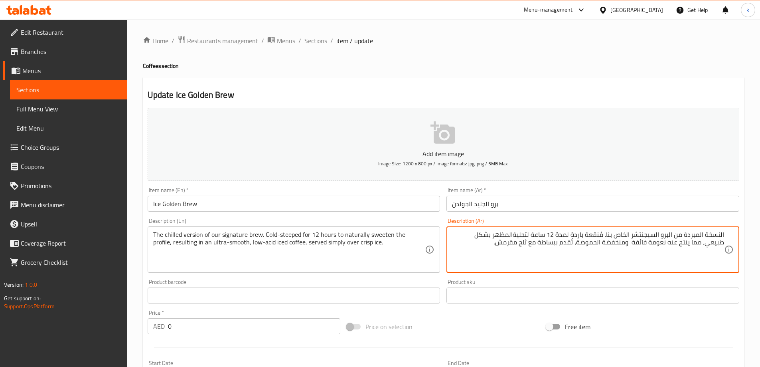
paste textarea "هوة مثلجة"
click at [688, 243] on textarea "النسخة المبردة من البرو السيجنتشر الخاص بنا. مُنقعة باردة لمدة 12 ساعة لتحليةال…" at bounding box center [588, 250] width 272 height 38
click at [670, 243] on textarea "النسخة المبردة من البرو السيجنتشر الخاص بنا. مُنقعة باردة لمدة 12 ساعة لتحليةال…" at bounding box center [588, 250] width 272 height 38
paste textarea "هوة مثلجة"
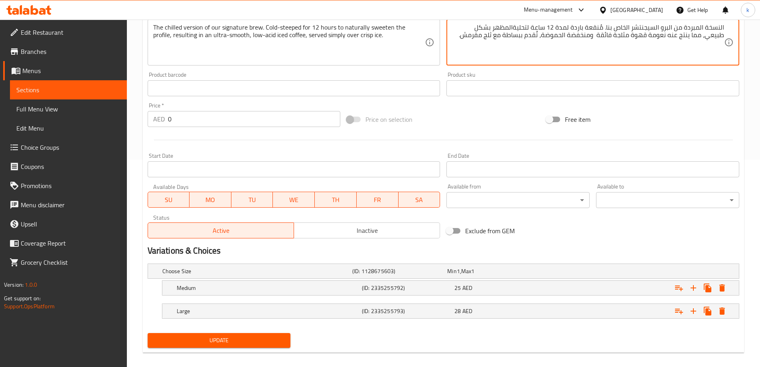
scroll to position [215, 0]
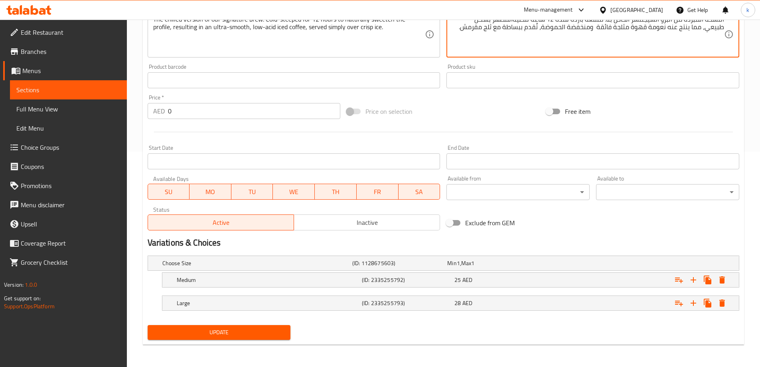
type textarea "النسخة المبردة من البرو السيجنتشر الخاص بنا. مُنقعة باردة لمدة 12 ساعة لتحليةال…"
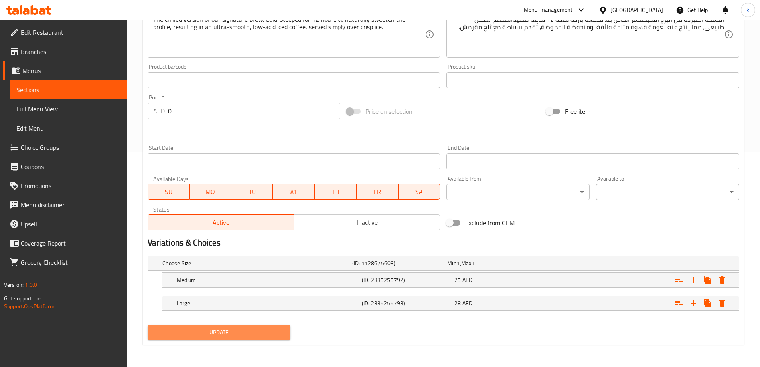
click at [262, 326] on button "Update" at bounding box center [219, 332] width 143 height 15
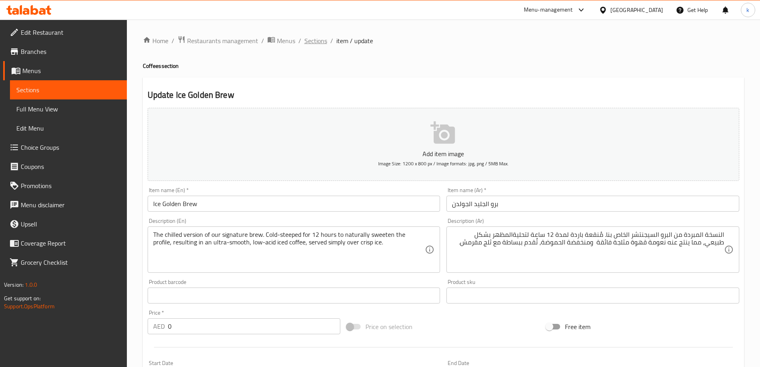
click at [322, 40] on span "Sections" at bounding box center [315, 41] width 23 height 10
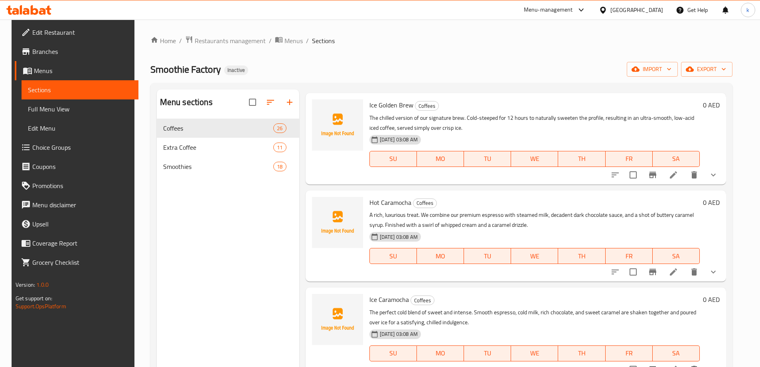
scroll to position [120, 0]
click at [678, 273] on icon at bounding box center [673, 271] width 10 height 10
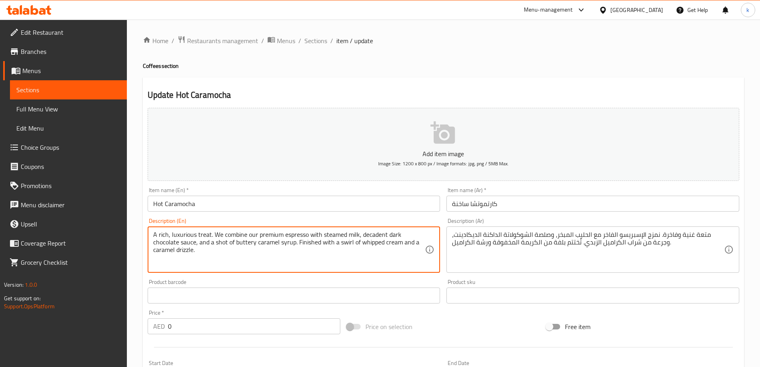
drag, startPoint x: 339, startPoint y: 243, endPoint x: 399, endPoint y: 246, distance: 60.3
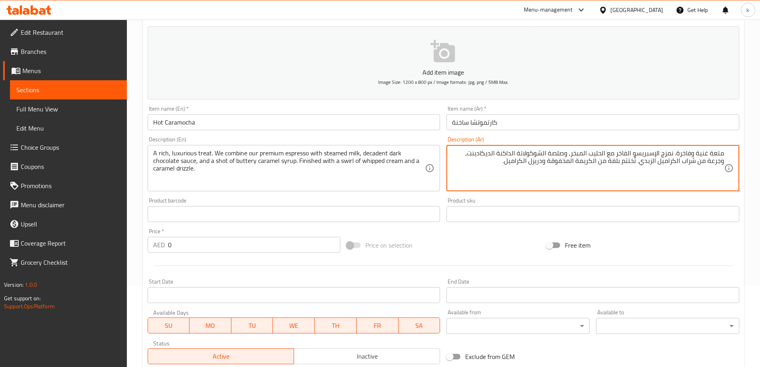
scroll to position [215, 0]
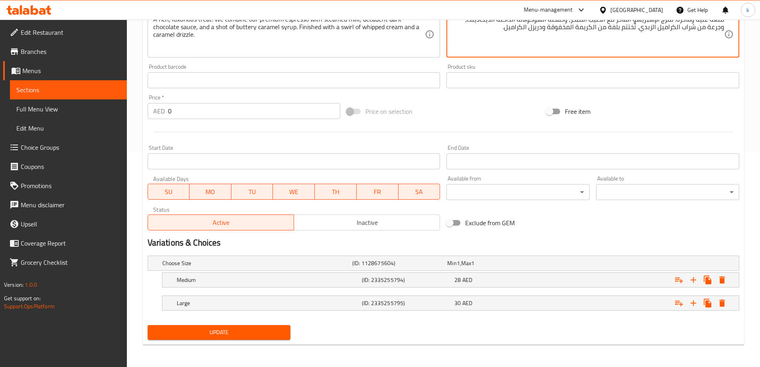
type textarea "متعة غنية وفاخرة. نمزج الإسبريسو الفاخر مع الحليب المبخر، وصلصة الشوكولاتة الدا…"
click at [255, 334] on span "Update" at bounding box center [219, 332] width 130 height 10
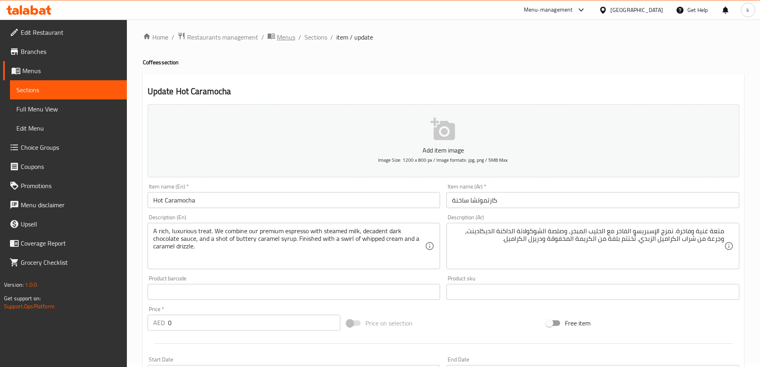
scroll to position [0, 0]
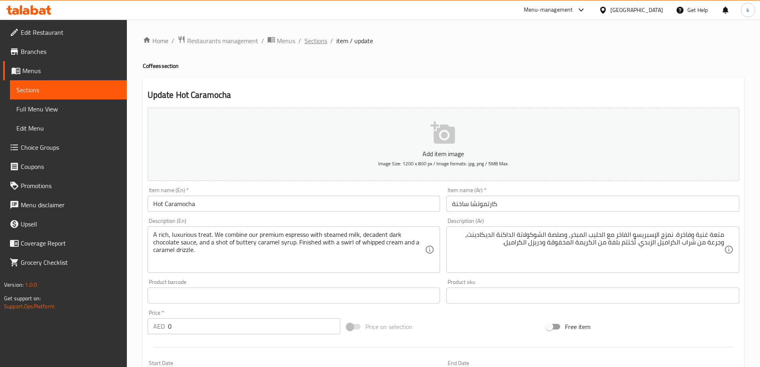
click at [317, 42] on span "Sections" at bounding box center [315, 41] width 23 height 10
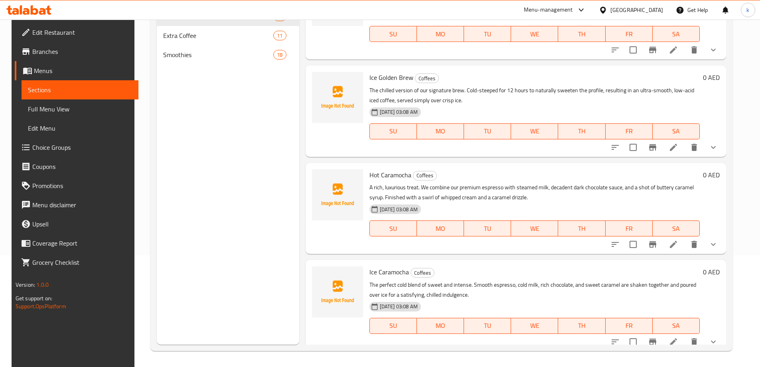
scroll to position [80, 0]
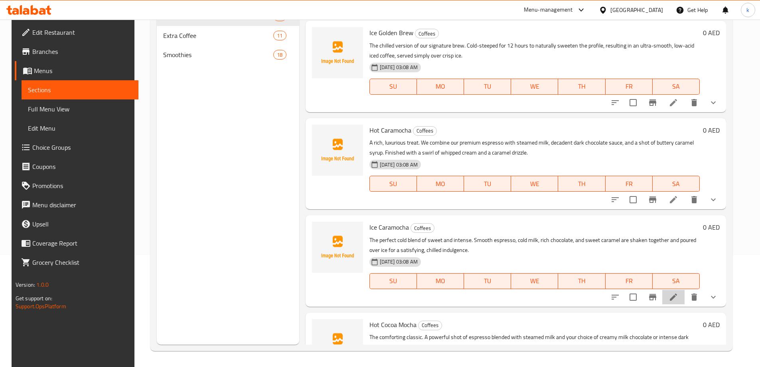
click at [680, 302] on li at bounding box center [673, 297] width 22 height 14
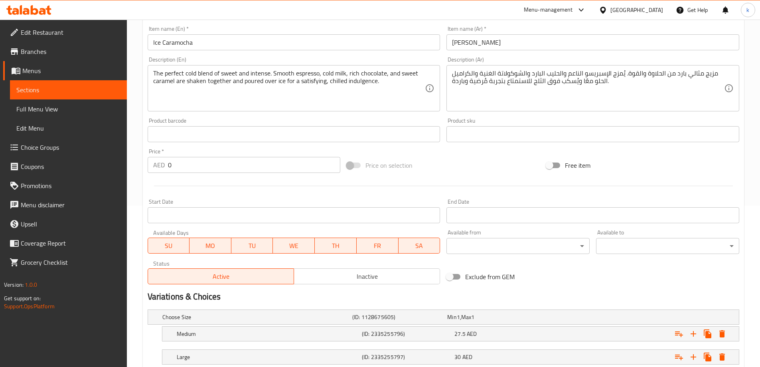
scroll to position [175, 0]
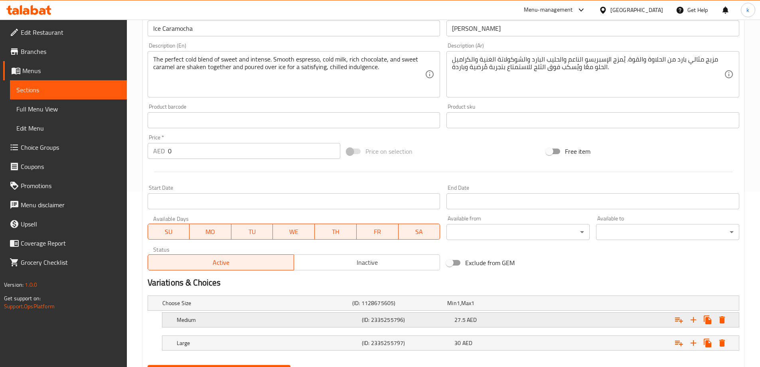
click at [433, 319] on h5 "(ID: 2335255796)" at bounding box center [406, 320] width 89 height 8
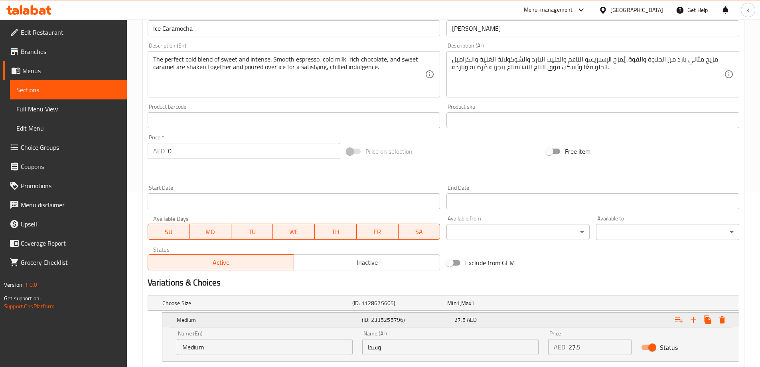
scroll to position [249, 0]
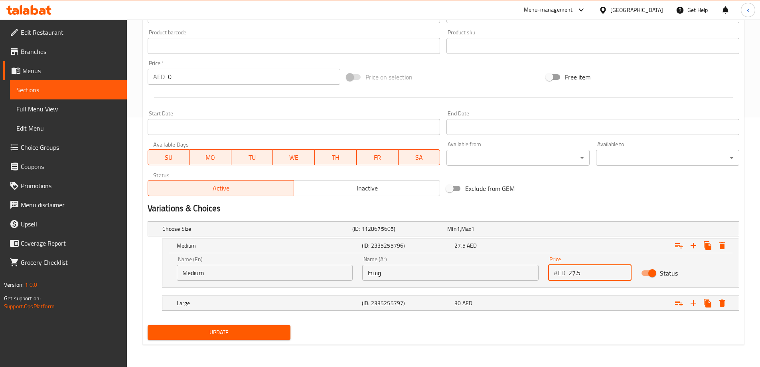
drag, startPoint x: 587, startPoint y: 274, endPoint x: 536, endPoint y: 274, distance: 50.7
click at [536, 274] on div "Name (En) Medium Name (En) Name (Ar) وسط Name (Ar) Price AED 27.5 Price Status" at bounding box center [450, 268] width 557 height 34
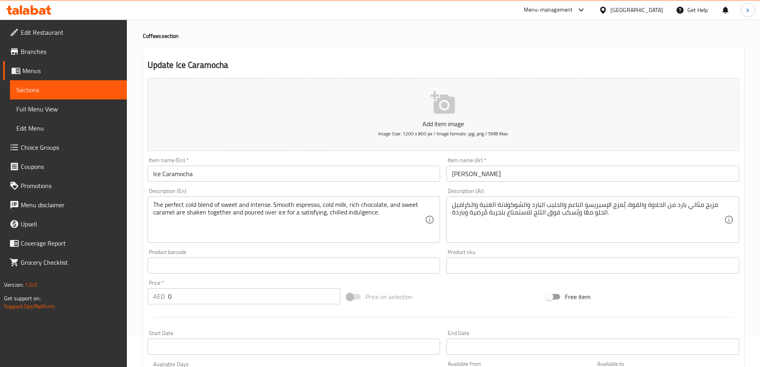
scroll to position [10, 0]
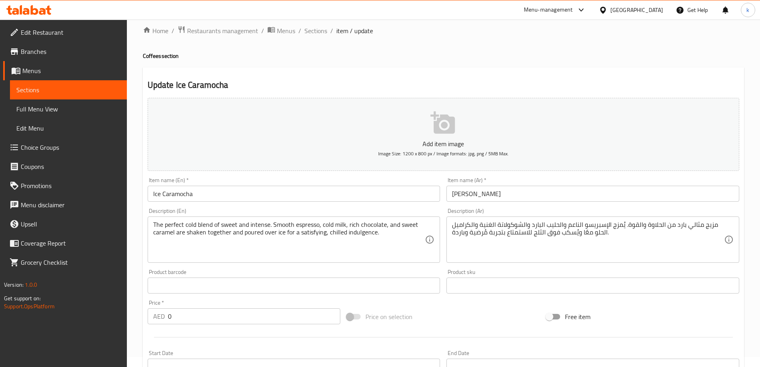
type input "28"
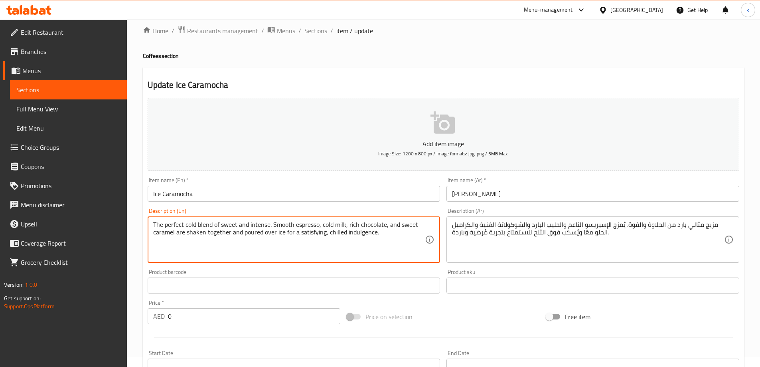
drag, startPoint x: 177, startPoint y: 234, endPoint x: 229, endPoint y: 242, distance: 52.8
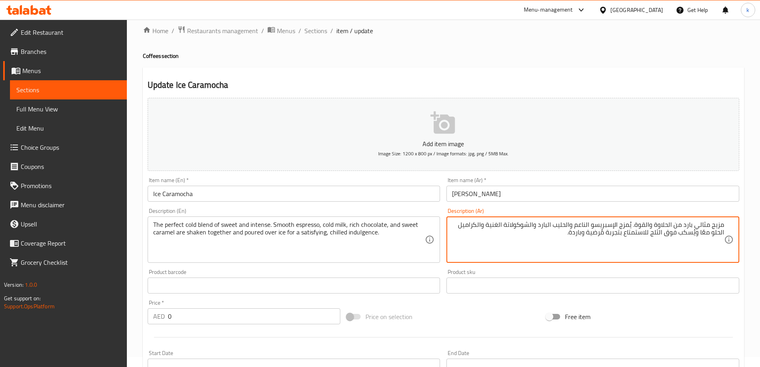
click at [710, 233] on textarea "مزيج مثالي بارد من الحلاوة والقوة. يُمزج الإسبريسو الناعم والحليب البارد والشوك…" at bounding box center [588, 240] width 272 height 38
click at [708, 233] on textarea "مزيج مثالي بارد من الحلاوة والقوة. يُمزج الإسبريسو الناعم والحليب البارد والشوك…" at bounding box center [588, 240] width 272 height 38
type textarea "مزيج مثالي بارد من الحلاوة والقوة. يُمزج الإسبريسو الناعم والحليب البارد والشوك…"
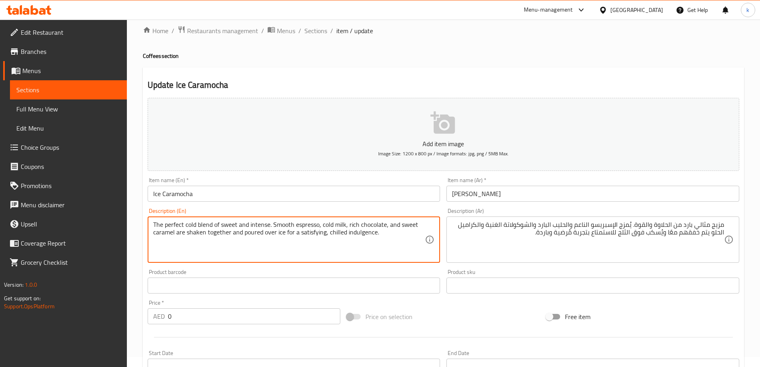
click at [371, 233] on textarea "The perfect cold blend of sweet and intense. Smooth espresso, cold milk, rich c…" at bounding box center [289, 240] width 272 height 38
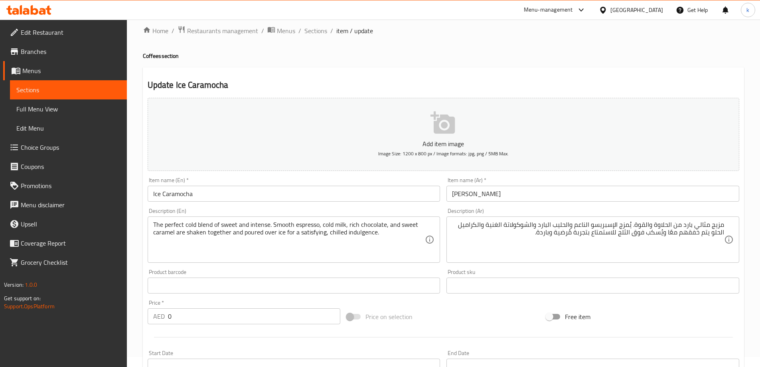
click at [386, 239] on textarea "The perfect cold blend of sweet and intense. Smooth espresso, cold milk, rich c…" at bounding box center [289, 240] width 272 height 38
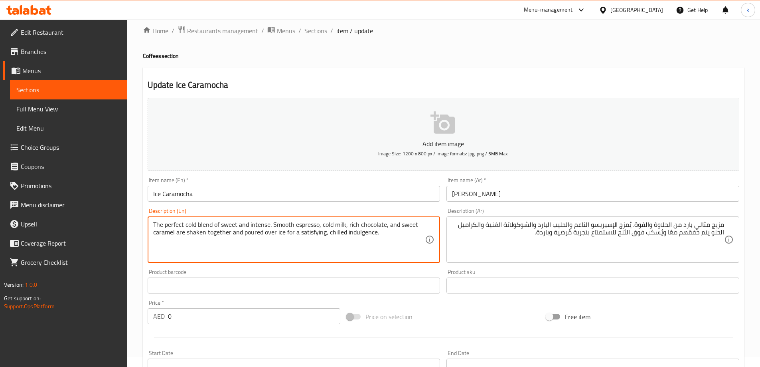
drag, startPoint x: 386, startPoint y: 239, endPoint x: 35, endPoint y: 215, distance: 351.4
click at [241, 239] on textarea "The perfect cold blend of sweet and intense. Smooth espresso, cold milk, rich c…" at bounding box center [289, 240] width 272 height 38
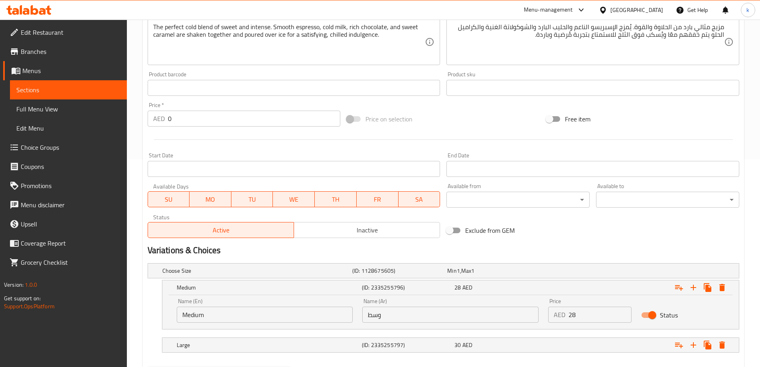
scroll to position [249, 0]
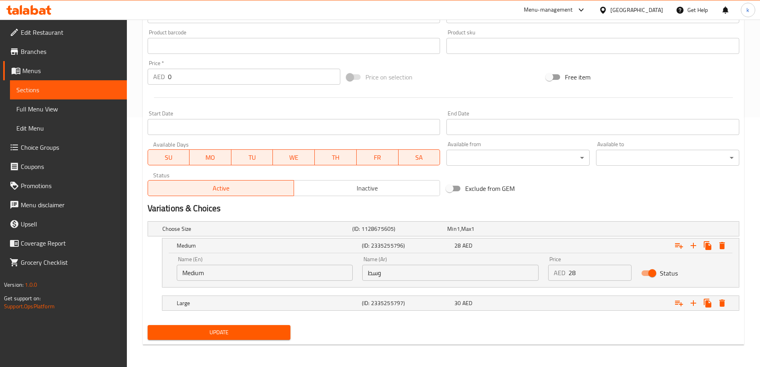
click at [231, 327] on span "Update" at bounding box center [219, 332] width 130 height 10
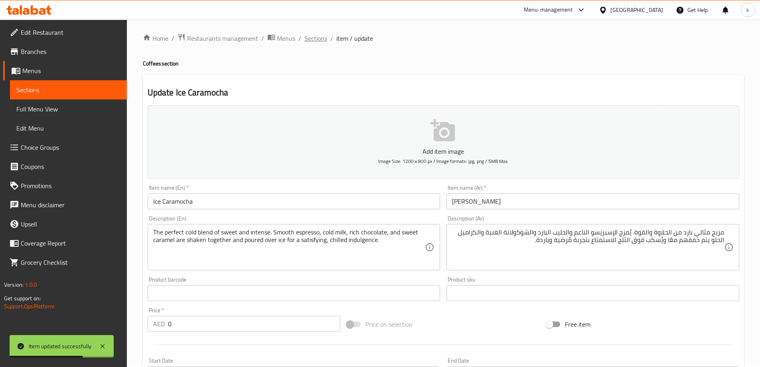
scroll to position [0, 0]
click at [312, 39] on span "Sections" at bounding box center [315, 41] width 23 height 10
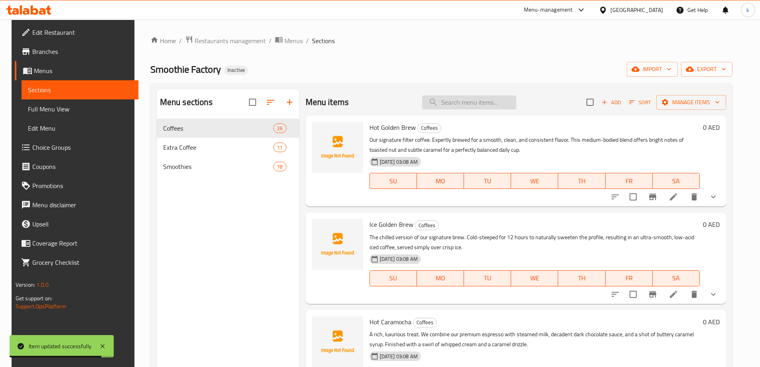
click at [485, 104] on input "search" at bounding box center [469, 102] width 94 height 14
paste input "Hot Cocoa Mocha"
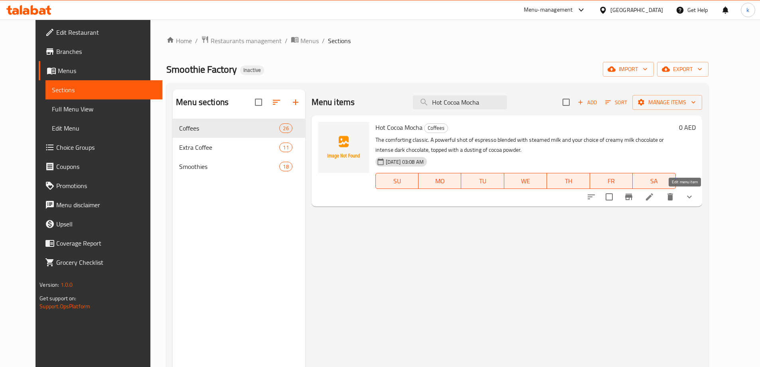
type input "Hot Cocoa Mocha"
click at [654, 201] on icon at bounding box center [650, 197] width 10 height 10
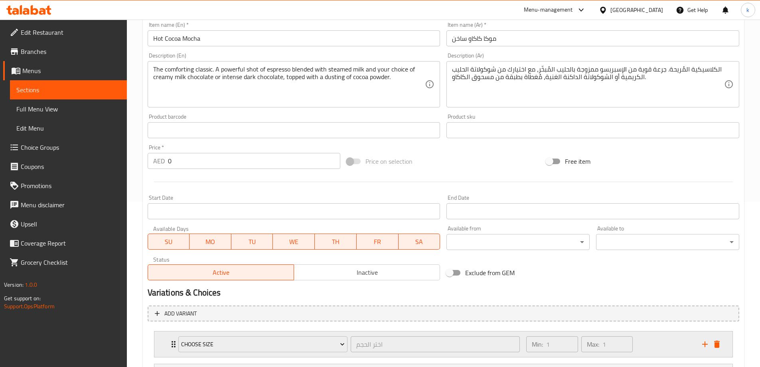
scroll to position [239, 0]
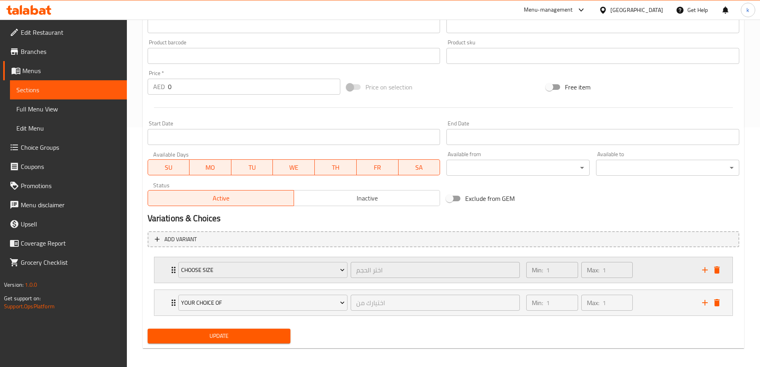
click at [661, 281] on div "Min: 1 ​ Max: 1 ​" at bounding box center [609, 270] width 176 height 26
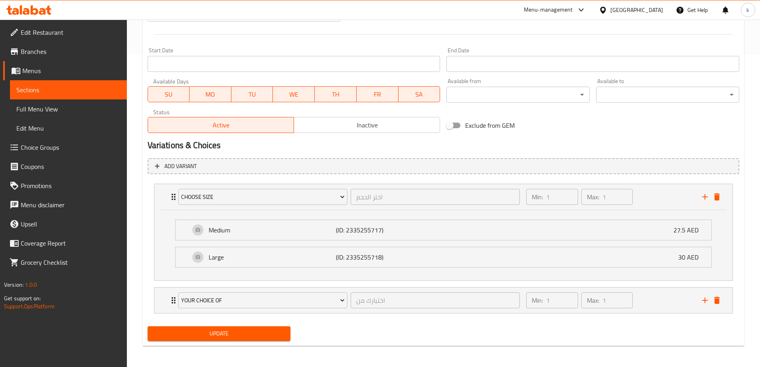
scroll to position [314, 0]
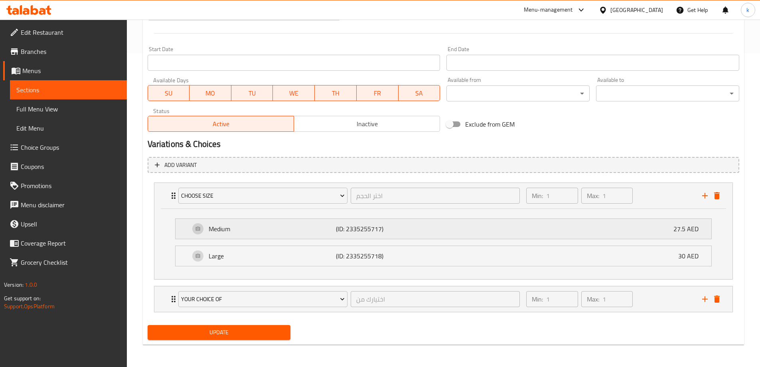
click at [657, 229] on div "Medium (ID: 2335255717) 27.5 AED" at bounding box center [446, 229] width 512 height 20
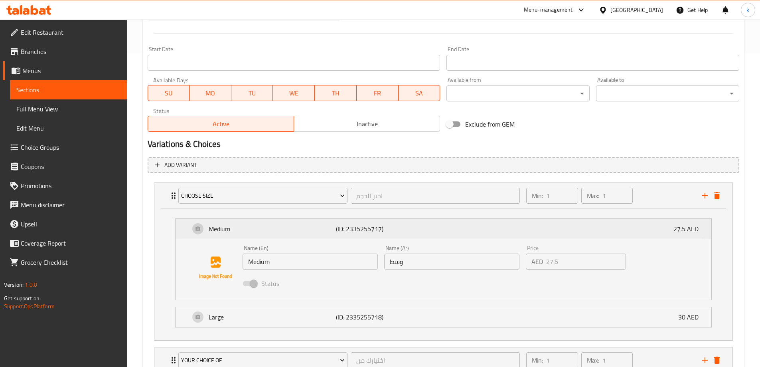
click at [629, 222] on div "Medium (ID: 2335255717) 27.5 AED" at bounding box center [446, 229] width 512 height 20
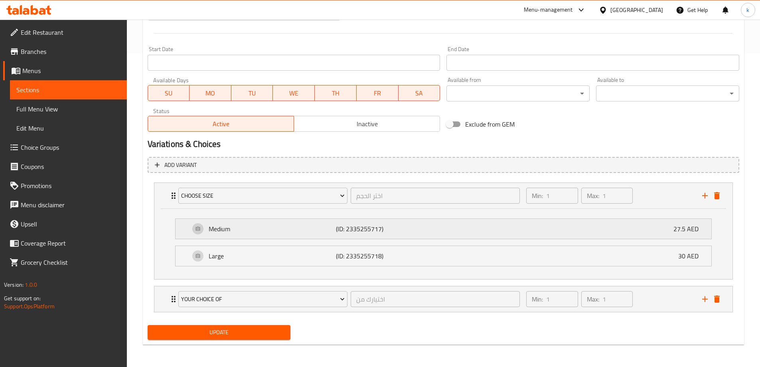
click at [629, 222] on div "Medium (ID: 2335255717) 27.5 AED" at bounding box center [446, 229] width 512 height 20
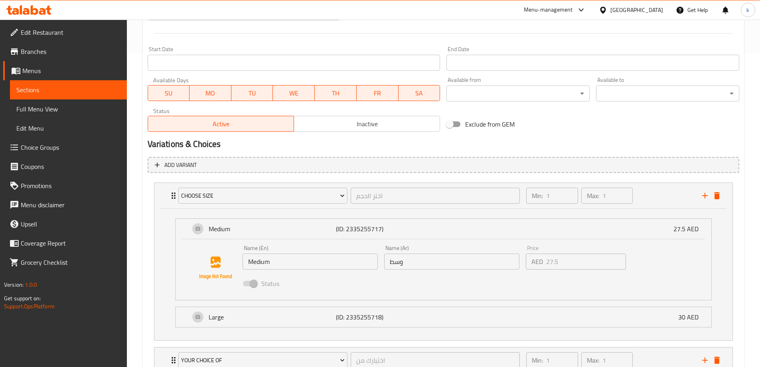
click at [582, 296] on div "Name (En) Medium Name (En) Name (Ar) وسط Name (Ar) Price AED 27.5 Price Status" at bounding box center [444, 269] width 536 height 61
click at [653, 273] on div "Status" at bounding box center [451, 283] width 425 height 22
click at [586, 248] on div "Price AED 27.5 Price" at bounding box center [576, 257] width 100 height 24
click at [583, 216] on li "Medium (ID: 2335255717) 27.5 AED Name (En) Medium Name (En) Name (Ar) وسط Name …" at bounding box center [443, 259] width 549 height 88
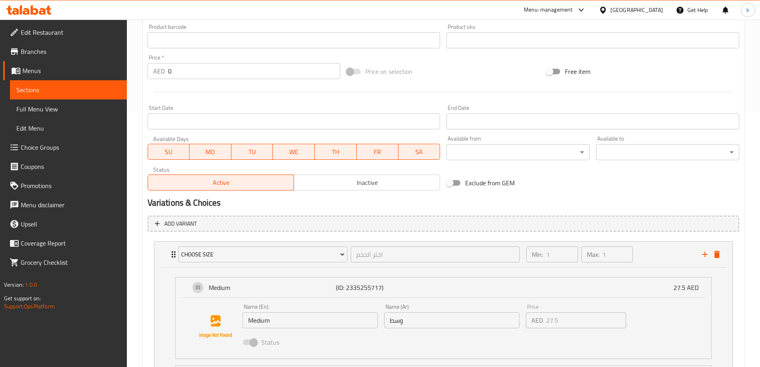
scroll to position [295, 0]
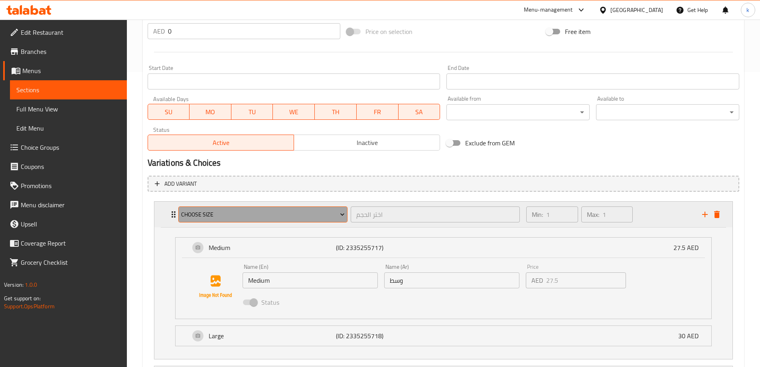
click at [311, 218] on span "Choose Size" at bounding box center [263, 214] width 164 height 10
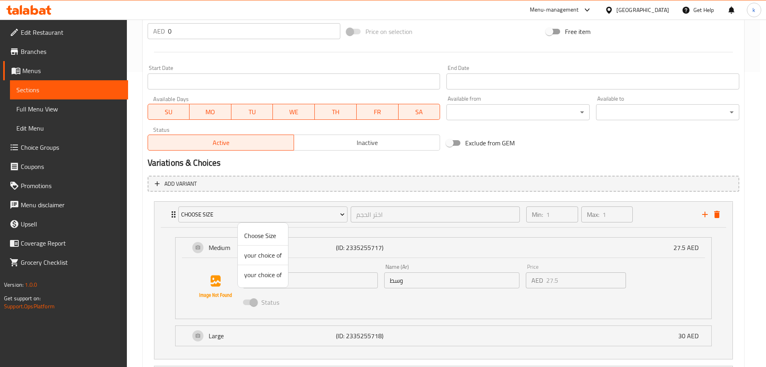
click at [347, 170] on div at bounding box center [383, 183] width 766 height 367
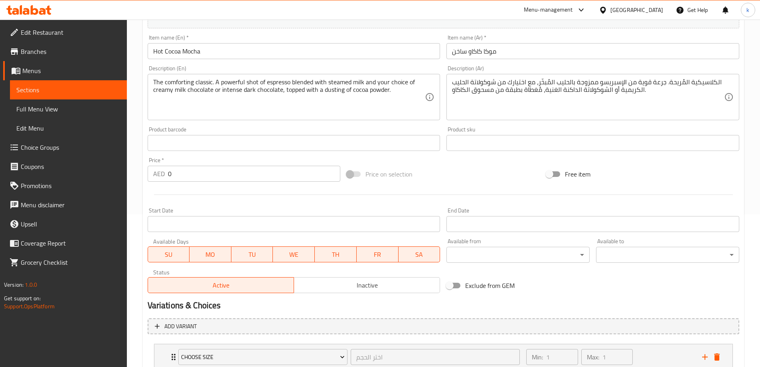
scroll to position [239, 0]
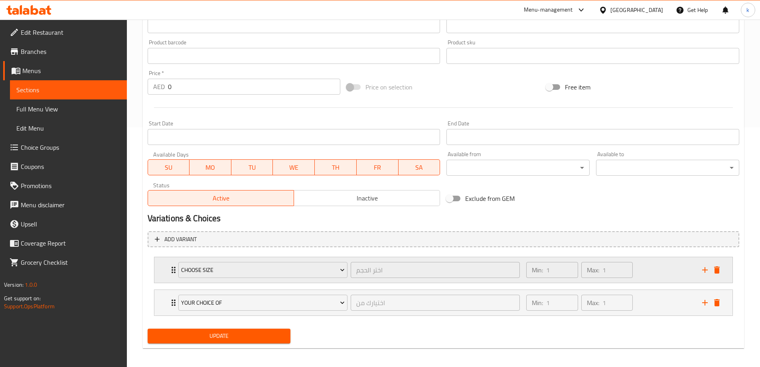
click at [665, 274] on div "Min: 1 ​ Max: 1 ​" at bounding box center [609, 270] width 176 height 26
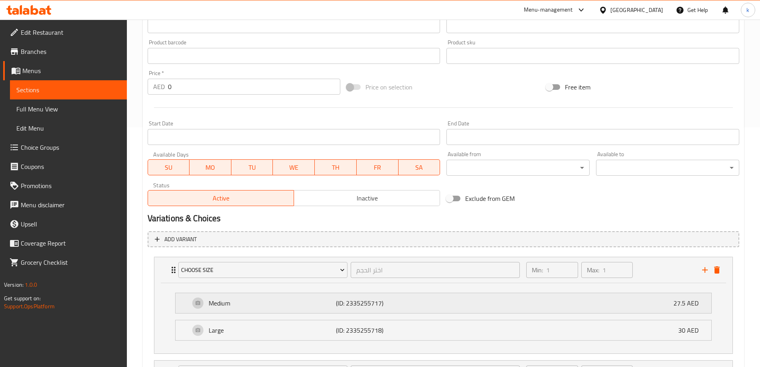
click at [559, 306] on div "Medium (ID: 2335255717) 27.5 AED" at bounding box center [446, 303] width 512 height 20
click at [697, 301] on p "27.5 AED" at bounding box center [689, 303] width 32 height 10
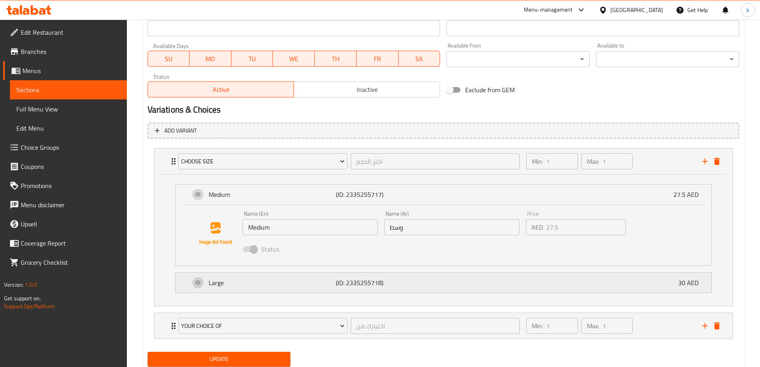
scroll to position [359, 0]
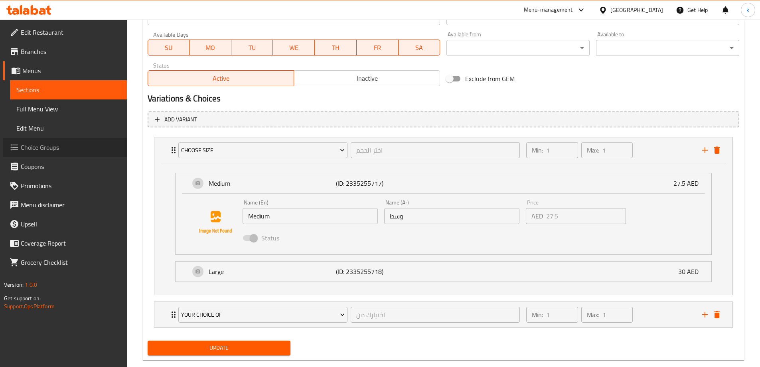
click at [67, 144] on span "Choice Groups" at bounding box center [71, 147] width 100 height 10
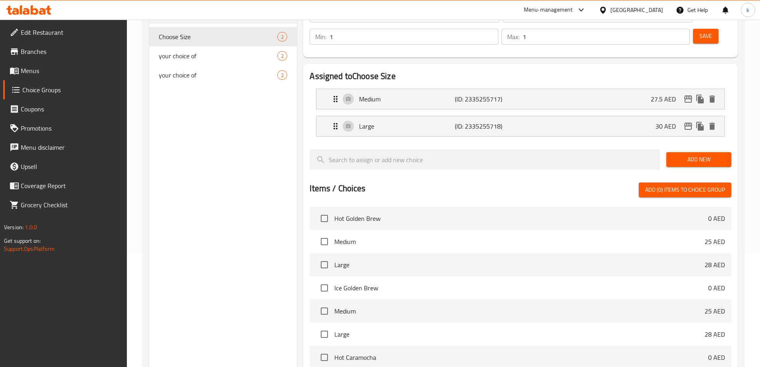
scroll to position [73, 0]
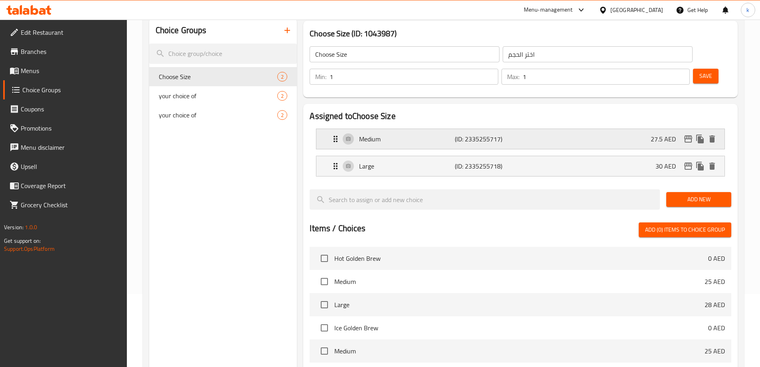
click at [592, 129] on div "Medium (ID: 2335255717) 27.5 AED" at bounding box center [523, 139] width 384 height 20
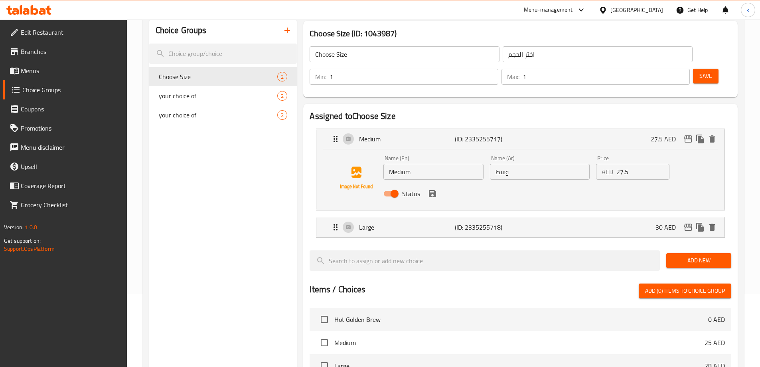
click at [634, 164] on input "27.5" at bounding box center [642, 172] width 53 height 16
type input "8"
type input "28"
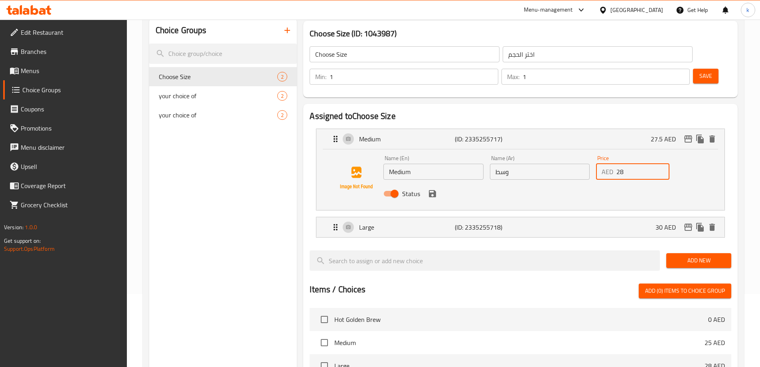
click at [437, 187] on button "save" at bounding box center [432, 193] width 12 height 12
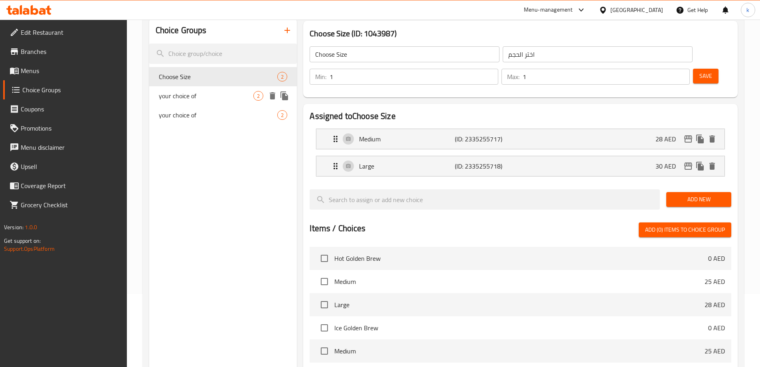
click at [232, 97] on span "your choice of" at bounding box center [206, 96] width 95 height 10
type input "your choice of"
type input "اختيارك من"
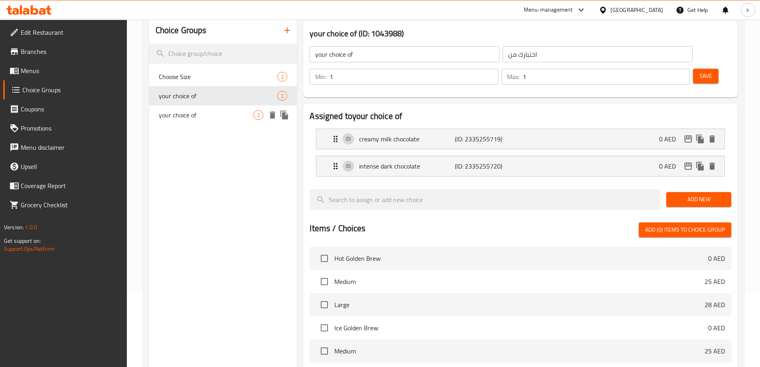
click at [227, 114] on span "your choice of" at bounding box center [206, 115] width 95 height 10
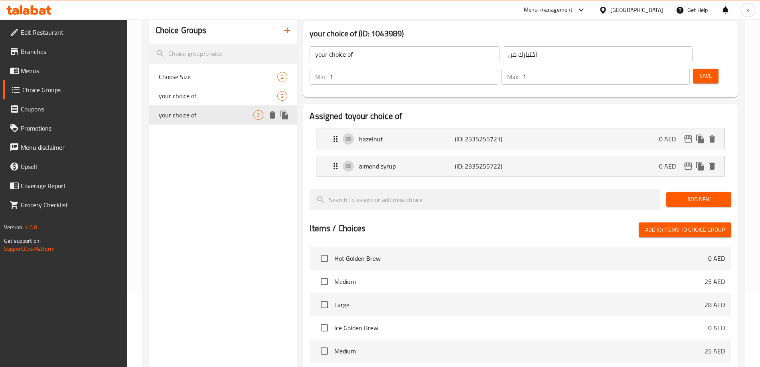
scroll to position [33, 0]
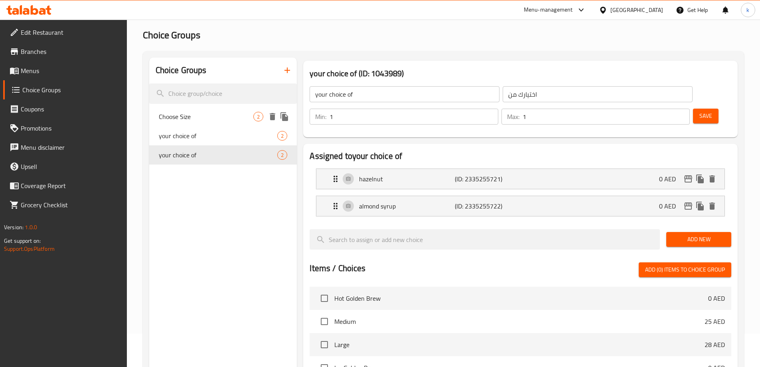
click at [227, 114] on span "Choose Size" at bounding box center [206, 117] width 95 height 10
type input "Choose Size"
type input "اختر الحجم"
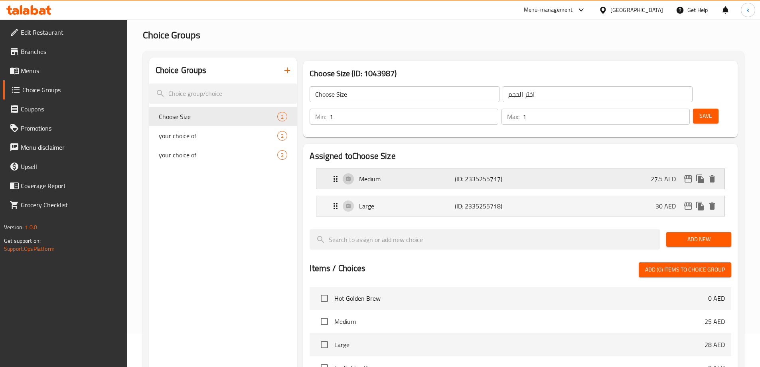
click at [597, 169] on div "Medium (ID: 2335255717) 27.5 AED" at bounding box center [523, 179] width 384 height 20
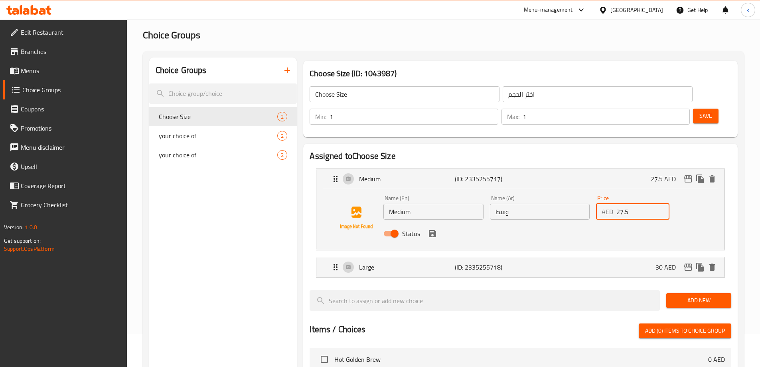
drag, startPoint x: 631, startPoint y: 188, endPoint x: 583, endPoint y: 188, distance: 48.3
click at [583, 192] on div "Name (En) Medium Name (En) Name (Ar) وسط Name (Ar) Price AED 27.5 Price Status" at bounding box center [539, 218] width 319 height 52
click at [436, 229] on icon "save" at bounding box center [433, 234] width 10 height 10
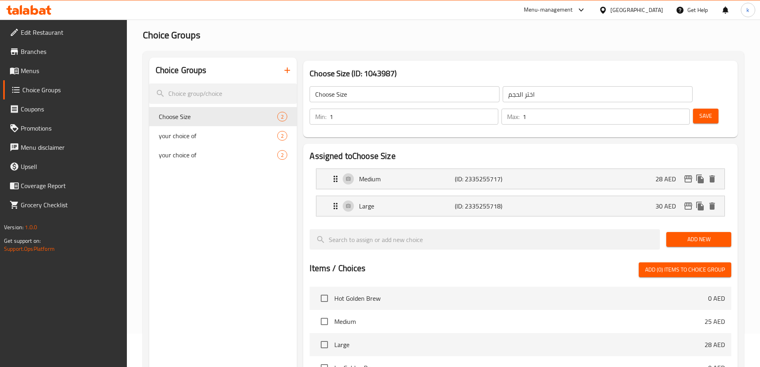
type input "28"
click at [699, 111] on span "Save" at bounding box center [705, 116] width 13 height 10
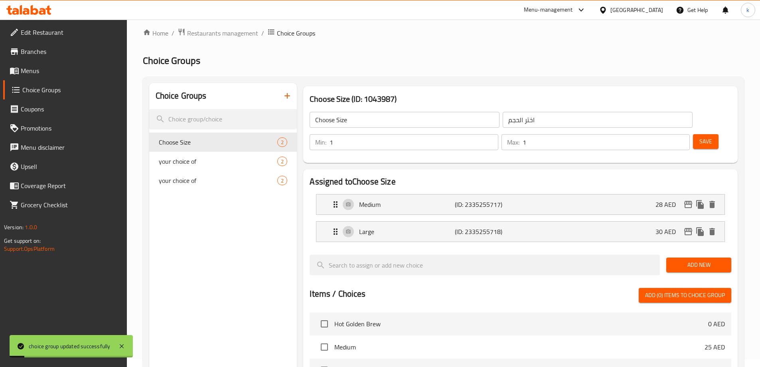
scroll to position [0, 0]
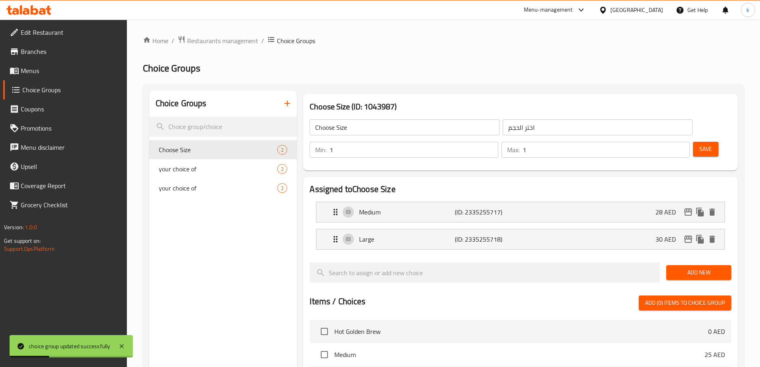
click at [54, 65] on link "Menus" at bounding box center [65, 70] width 124 height 19
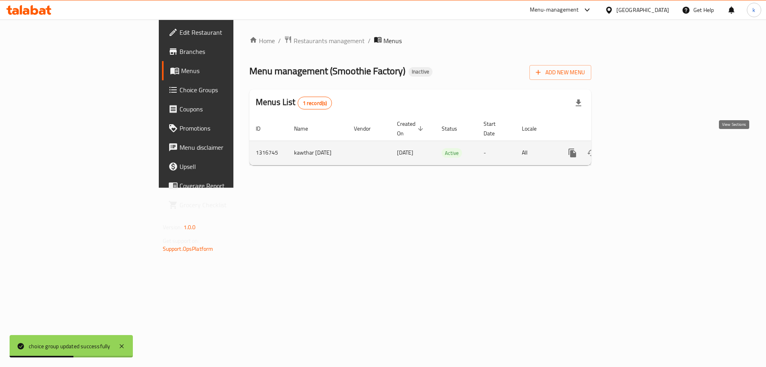
click at [635, 148] on icon "enhanced table" at bounding box center [630, 153] width 10 height 10
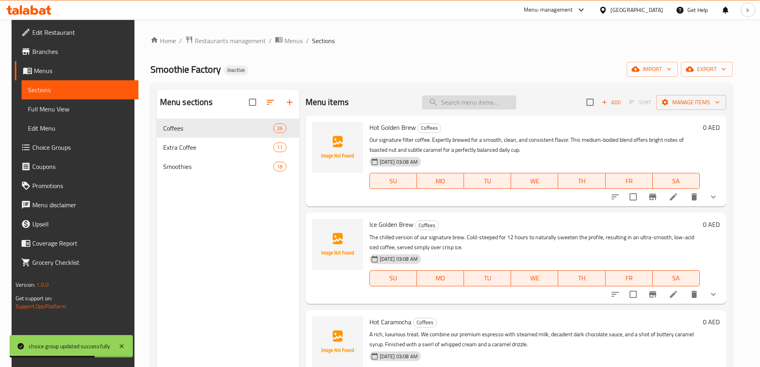
click at [481, 101] on input "search" at bounding box center [469, 102] width 94 height 14
paste input "Hot Cocoa Mocha"
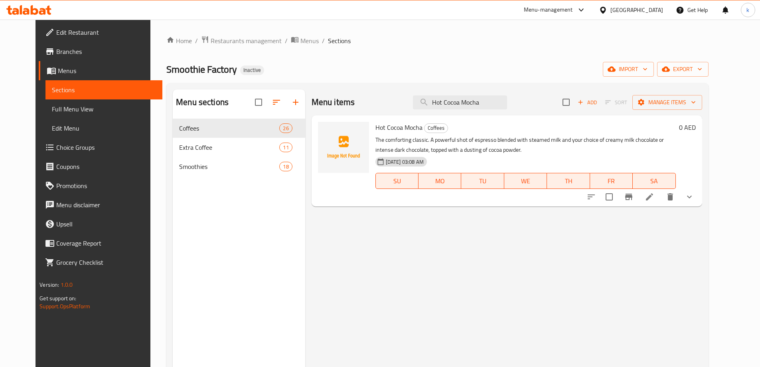
type input "Hot Cocoa Mocha"
click at [653, 197] on icon at bounding box center [649, 196] width 7 height 7
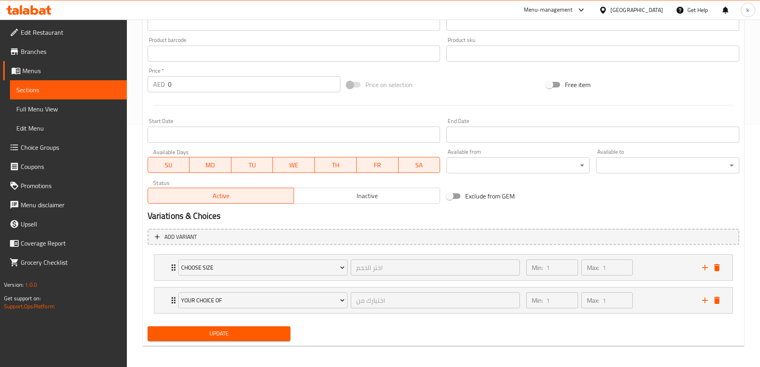
scroll to position [243, 0]
click at [657, 263] on div "Min: 1 ​ Max: 1 ​" at bounding box center [609, 266] width 176 height 26
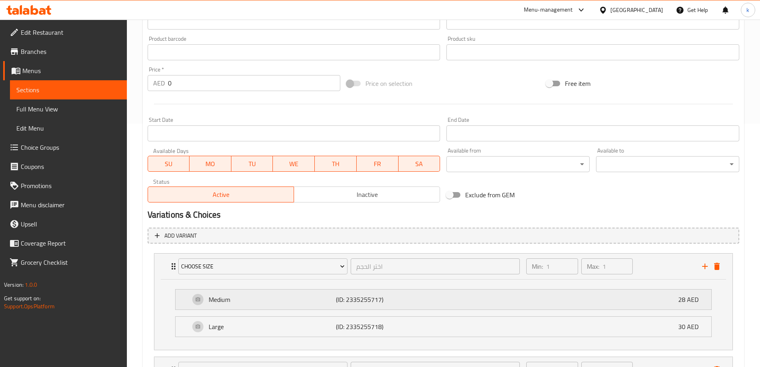
click at [460, 306] on div "Medium (ID: 2335255717) 28 AED" at bounding box center [446, 299] width 512 height 20
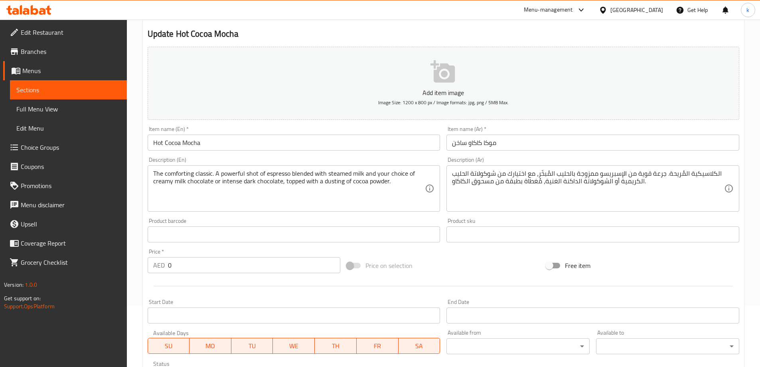
scroll to position [0, 0]
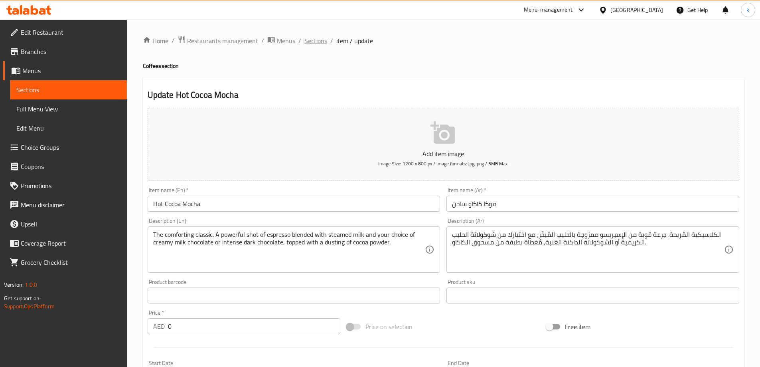
click at [319, 39] on span "Sections" at bounding box center [315, 41] width 23 height 10
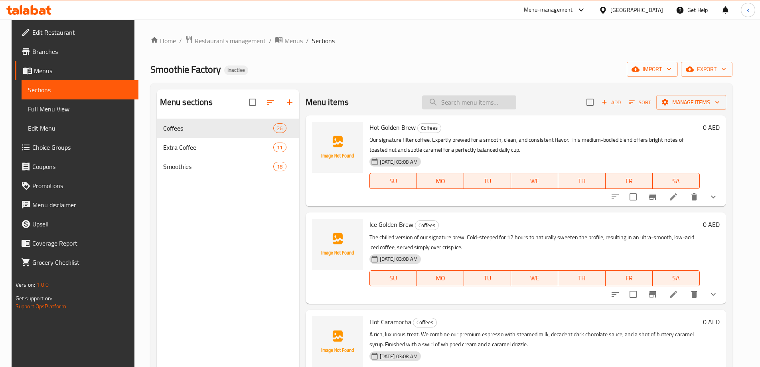
click at [489, 96] on input "search" at bounding box center [469, 102] width 94 height 14
paste input "Ice Cocoa Mocha"
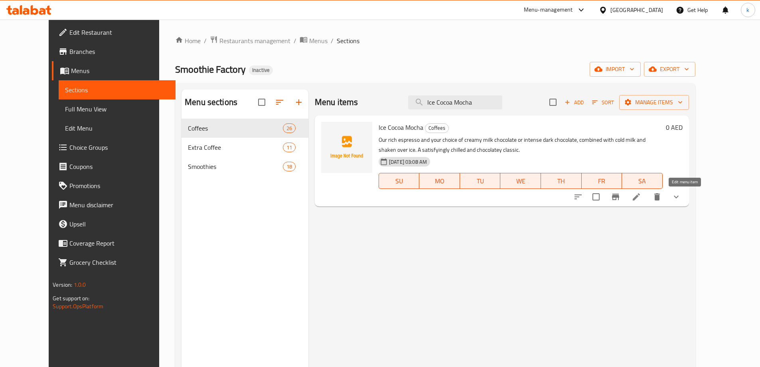
type input "Ice Cocoa Mocha"
click at [640, 197] on icon at bounding box center [636, 196] width 7 height 7
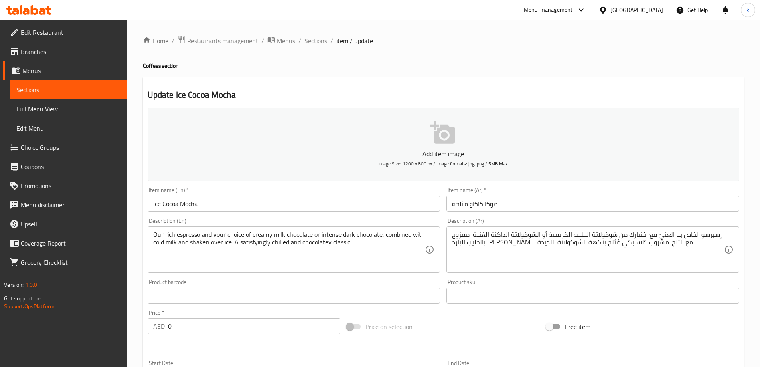
scroll to position [243, 0]
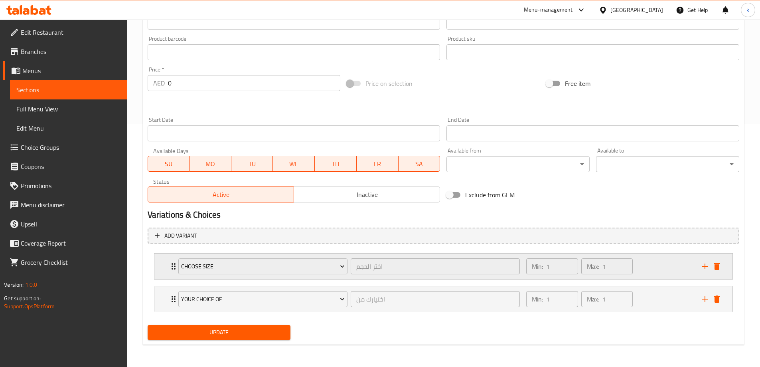
click at [655, 272] on div "Min: 1 ​ Max: 1 ​" at bounding box center [609, 266] width 176 height 26
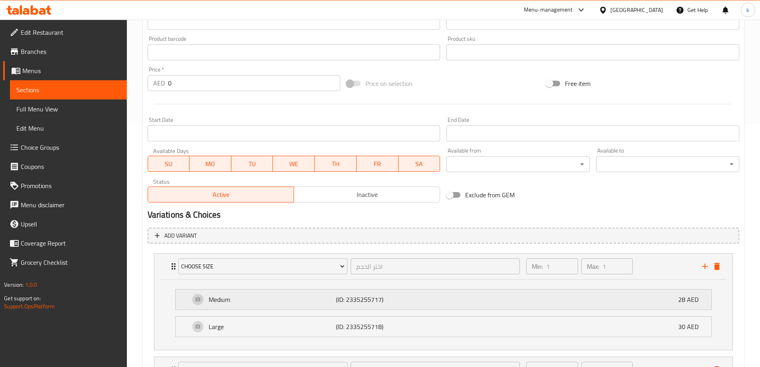
click at [635, 301] on div "Medium (ID: 2335255717) 28 AED" at bounding box center [446, 299] width 512 height 20
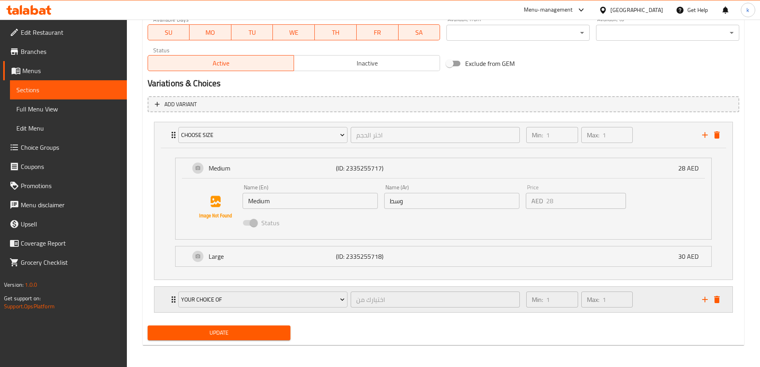
scroll to position [375, 0]
click at [649, 296] on div "Min: 1 ​ Max: 1 ​" at bounding box center [609, 299] width 176 height 26
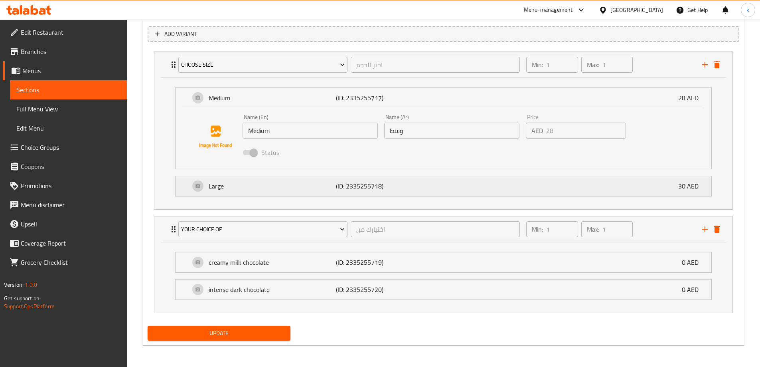
scroll to position [445, 0]
click at [61, 90] on span "Sections" at bounding box center [68, 90] width 104 height 10
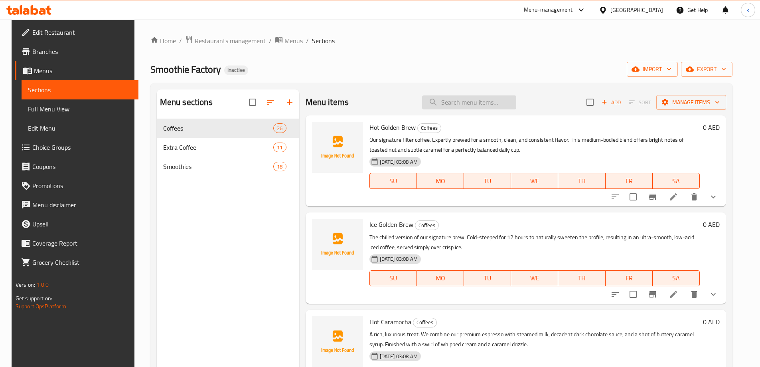
click at [456, 105] on input "search" at bounding box center [469, 102] width 94 height 14
paste input "Ice Cocoa Mocha"
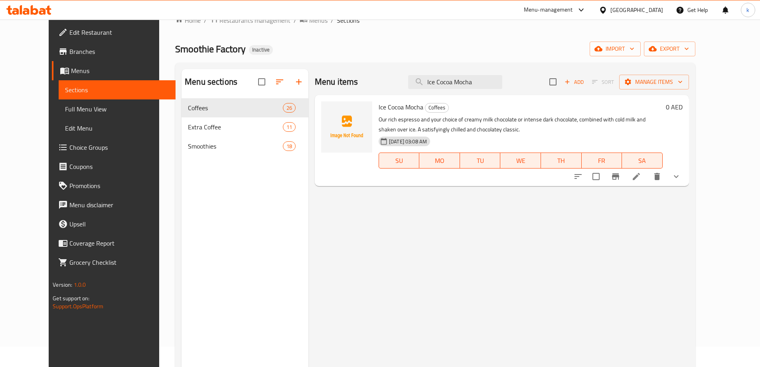
scroll to position [40, 0]
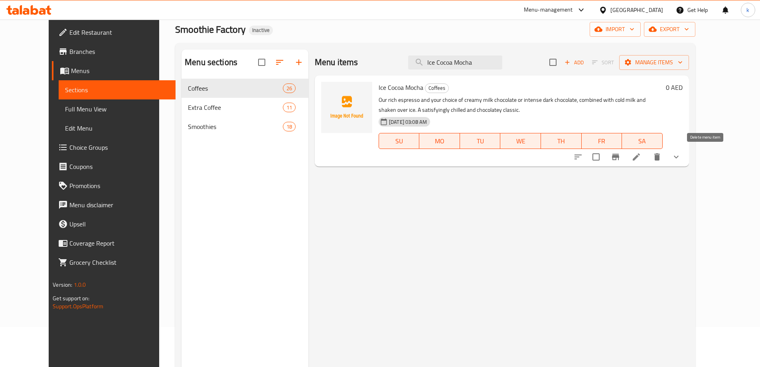
type input "Ice Cocoa Mocha"
click at [647, 159] on li at bounding box center [636, 157] width 22 height 14
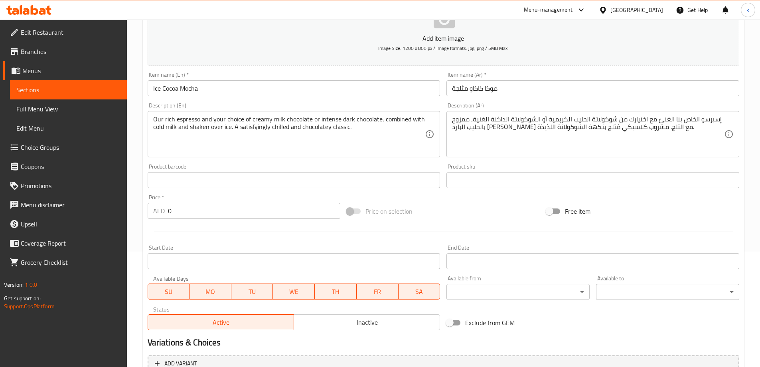
scroll to position [243, 0]
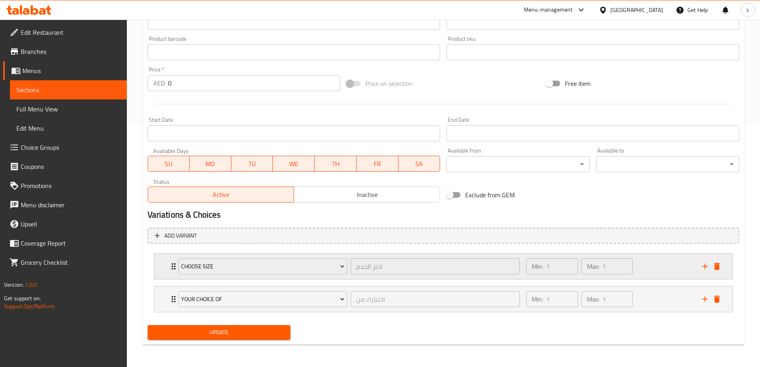
click at [667, 265] on div "Min: 1 ​ Max: 1 ​" at bounding box center [609, 266] width 176 height 26
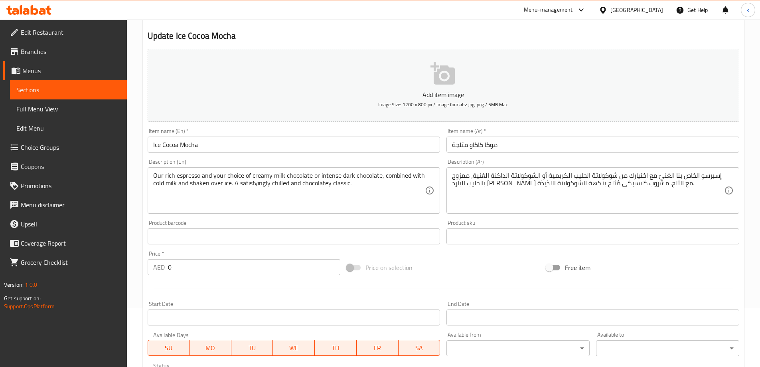
scroll to position [0, 0]
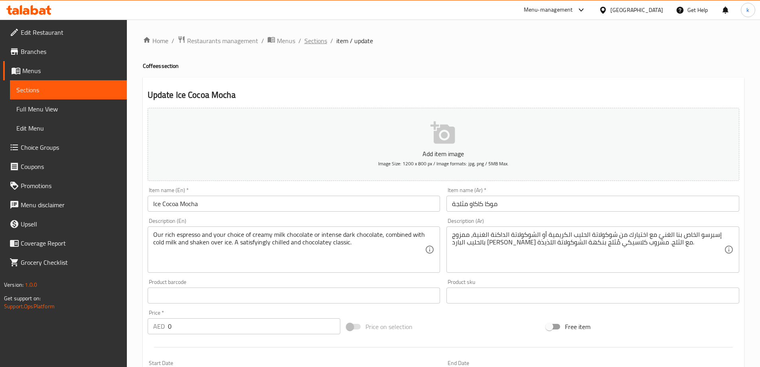
click at [315, 40] on span "Sections" at bounding box center [315, 41] width 23 height 10
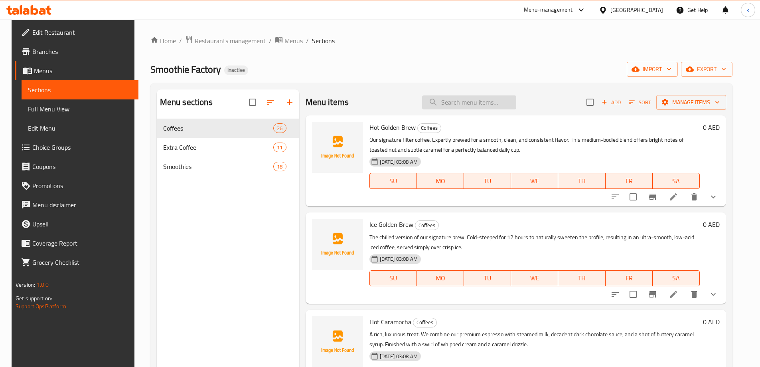
click at [472, 104] on input "search" at bounding box center [469, 102] width 94 height 14
paste input "Hot Nutty Mocha Bliss"
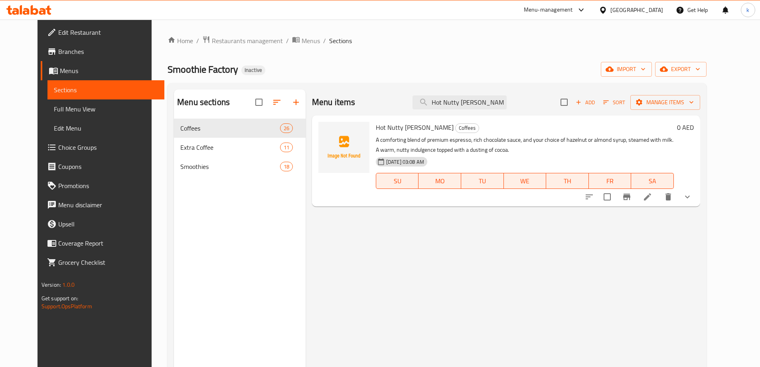
type input "Hot Nutty Mocha Bliss"
click at [651, 195] on icon at bounding box center [647, 196] width 7 height 7
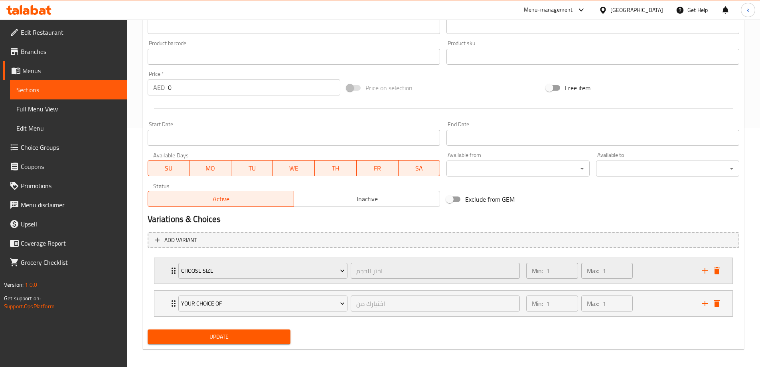
scroll to position [239, 0]
click at [648, 274] on div "Min: 1 ​ Max: 1 ​" at bounding box center [609, 270] width 176 height 26
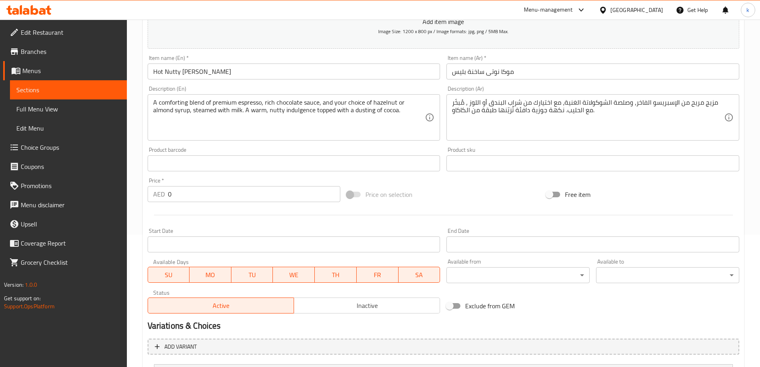
scroll to position [0, 0]
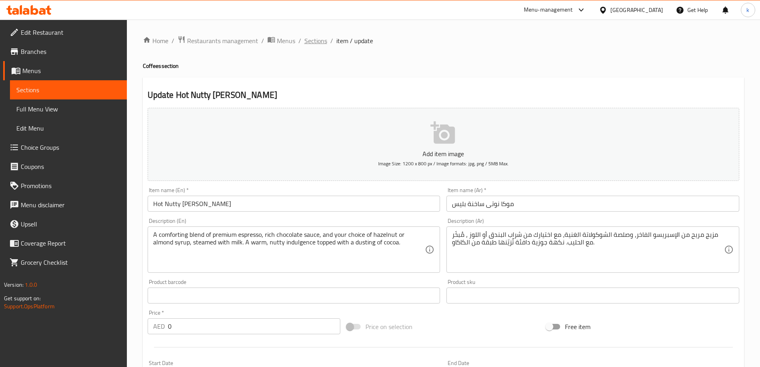
click at [314, 41] on span "Sections" at bounding box center [315, 41] width 23 height 10
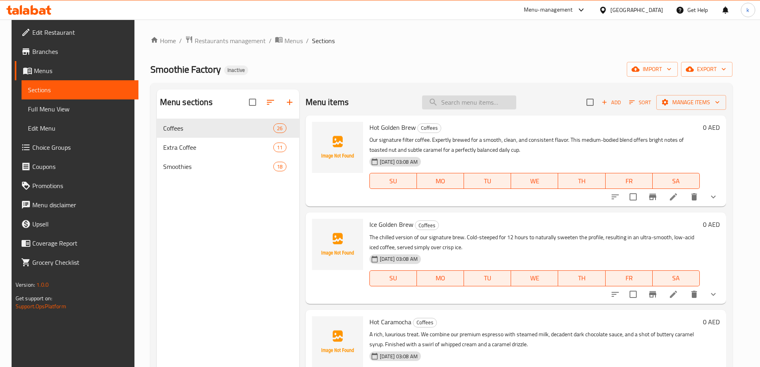
click at [463, 101] on input "search" at bounding box center [469, 102] width 94 height 14
paste input "Ice Nutty Mocha Bliss"
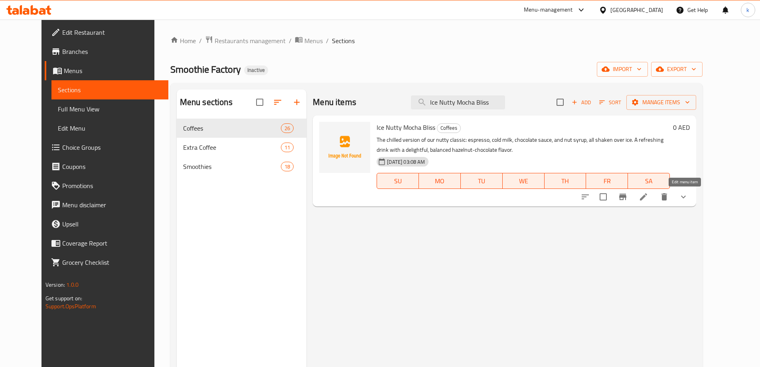
type input "Ice Nutty Mocha Bliss"
click at [647, 197] on icon at bounding box center [643, 196] width 7 height 7
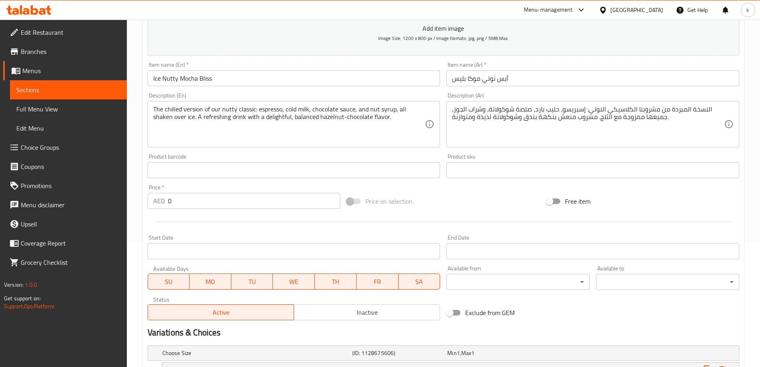
scroll to position [199, 0]
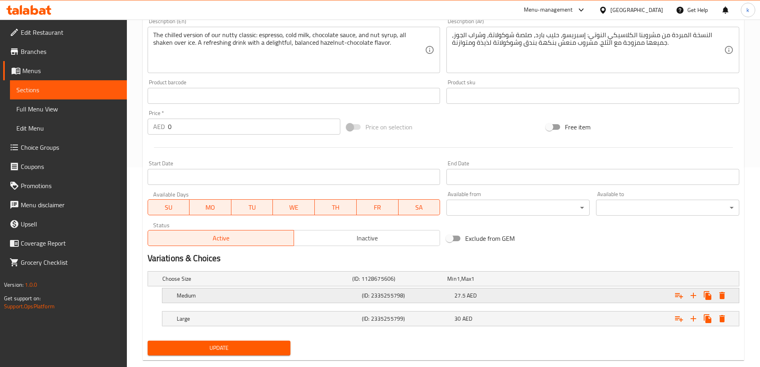
click at [573, 297] on div "Expand" at bounding box center [637, 295] width 185 height 18
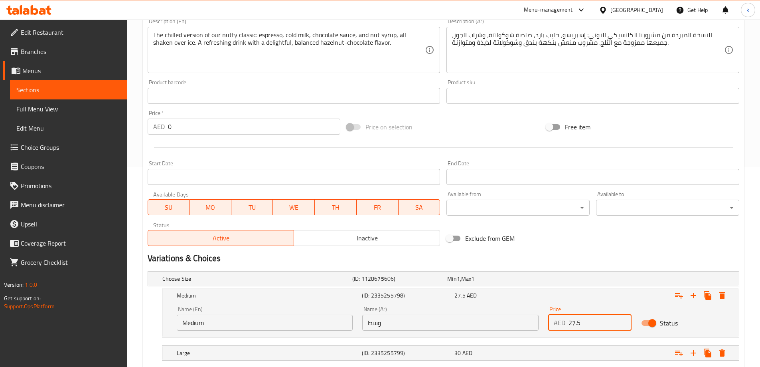
drag, startPoint x: 555, startPoint y: 321, endPoint x: 535, endPoint y: 321, distance: 19.5
click at [535, 321] on div "Name (En) Medium Name (En) Name (Ar) وسط Name (Ar) Price AED 27.5 Price Status" at bounding box center [450, 318] width 557 height 34
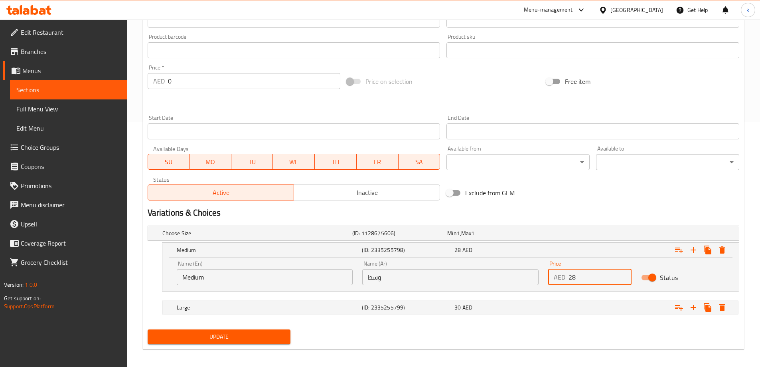
scroll to position [249, 0]
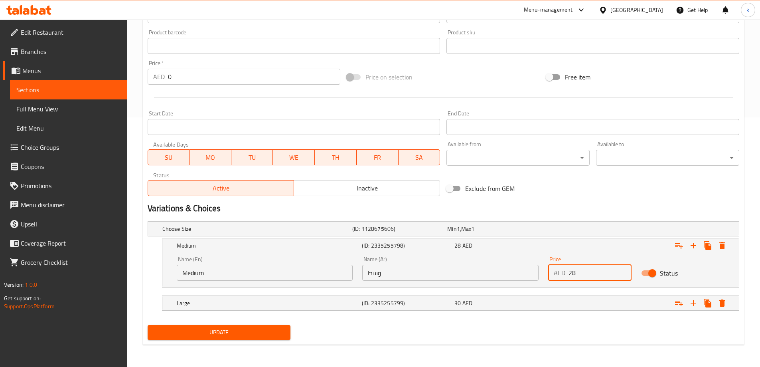
type input "28"
click at [148, 325] on button "Update" at bounding box center [219, 332] width 143 height 15
click at [264, 342] on div "Update" at bounding box center [219, 331] width 150 height 21
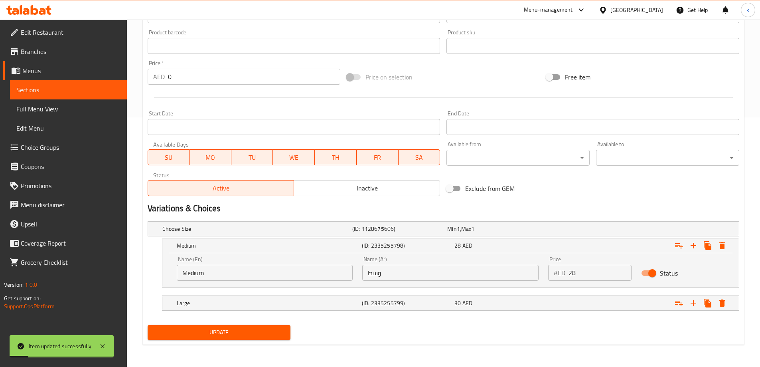
click at [267, 334] on span "Update" at bounding box center [219, 332] width 130 height 10
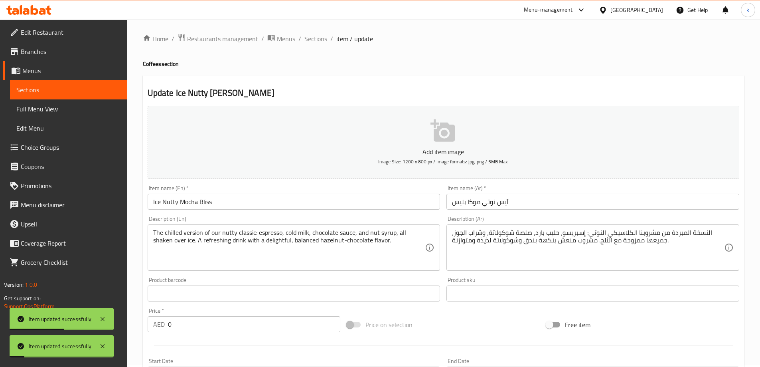
scroll to position [0, 0]
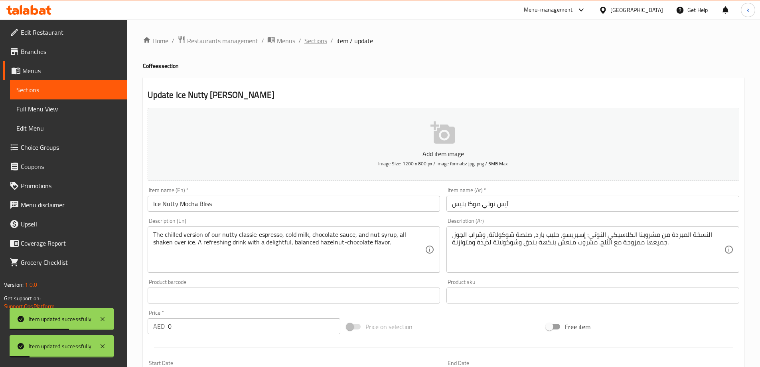
click at [318, 39] on span "Sections" at bounding box center [315, 41] width 23 height 10
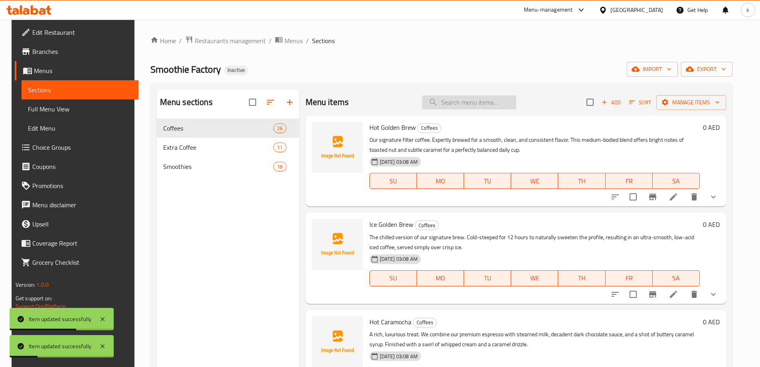
click at [483, 105] on input "search" at bounding box center [469, 102] width 94 height 14
paste input "Hot Cappuccino"
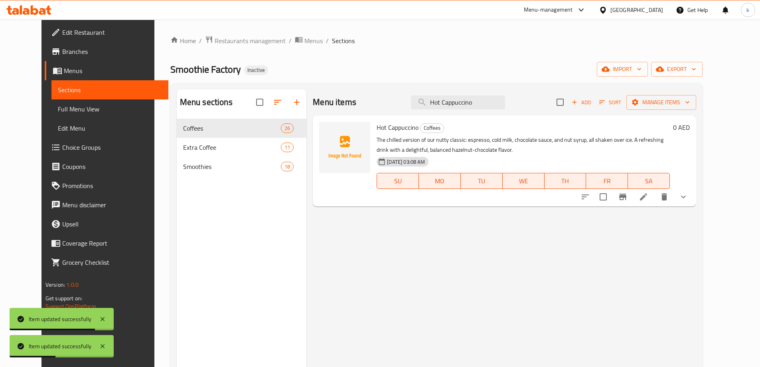
type input "Hot Cappuccino"
click at [647, 197] on icon at bounding box center [643, 196] width 7 height 7
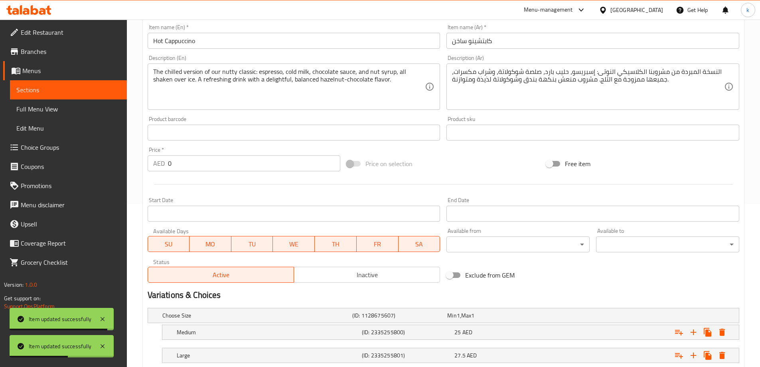
scroll to position [215, 0]
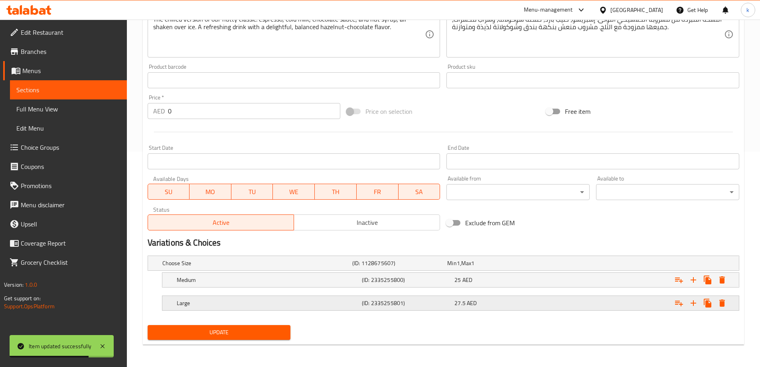
click at [518, 299] on div "27.5 AED" at bounding box center [498, 303] width 89 height 8
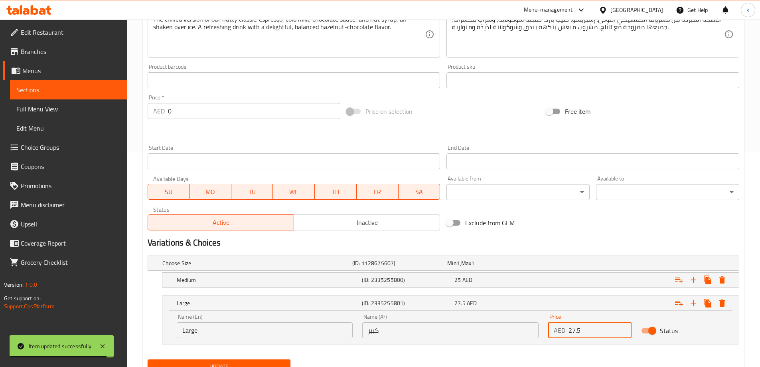
drag, startPoint x: 588, startPoint y: 329, endPoint x: 535, endPoint y: 329, distance: 52.3
click at [535, 329] on div "Name (En) Large Name (En) Name (Ar) كبير Name (Ar) Price AED 27.5 Price Status" at bounding box center [450, 326] width 557 height 34
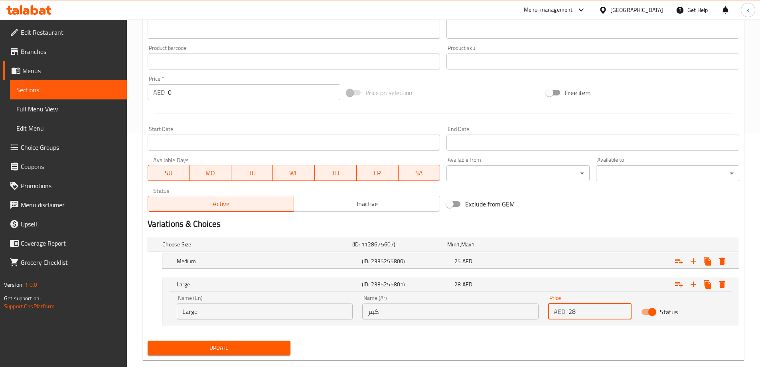
scroll to position [249, 0]
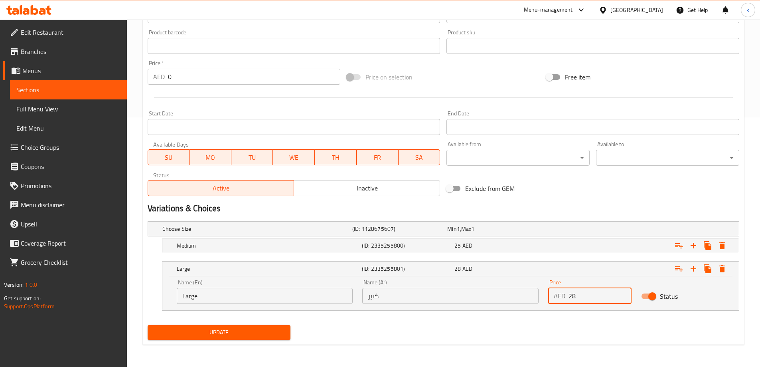
type input "28"
click at [260, 336] on span "Update" at bounding box center [219, 332] width 130 height 10
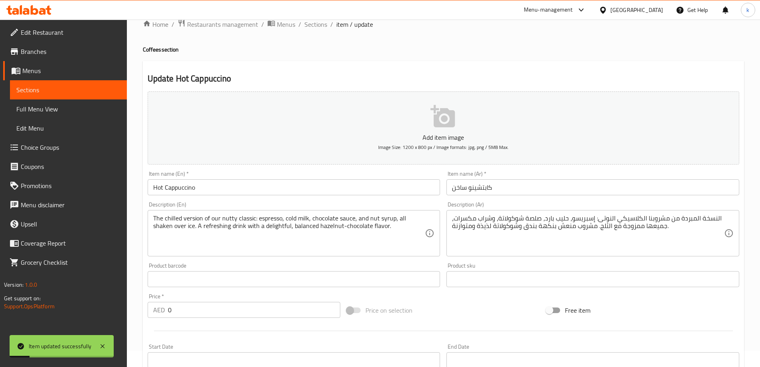
scroll to position [10, 0]
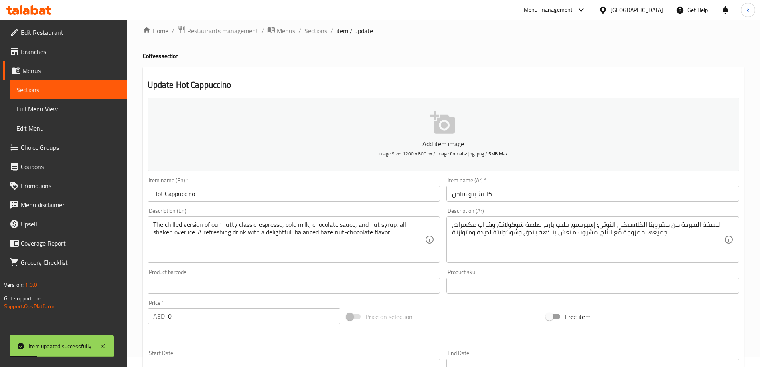
click at [326, 29] on span "Sections" at bounding box center [315, 31] width 23 height 10
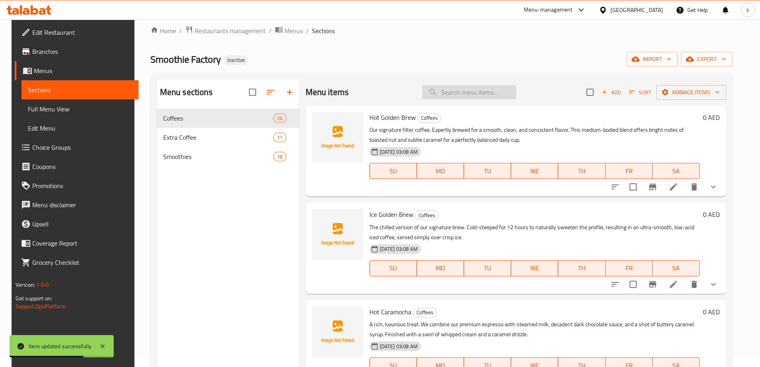
click at [494, 93] on input "search" at bounding box center [469, 92] width 94 height 14
paste input "Ice Cappuccino"
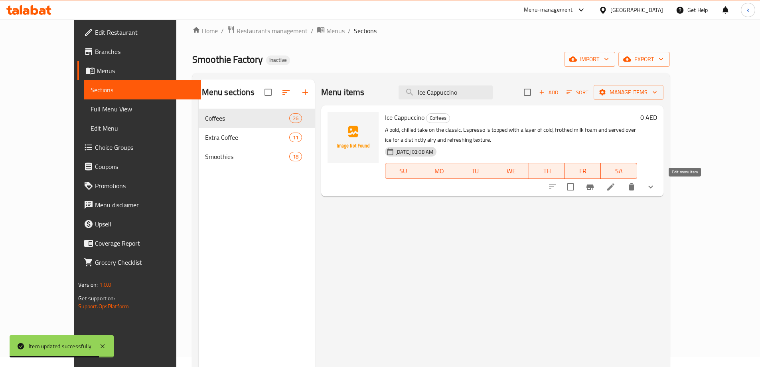
type input "Ice Cappuccino"
click at [614, 188] on icon at bounding box center [610, 186] width 7 height 7
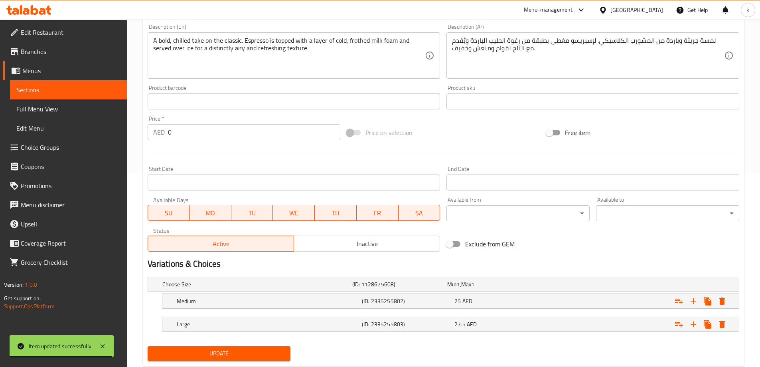
scroll to position [199, 0]
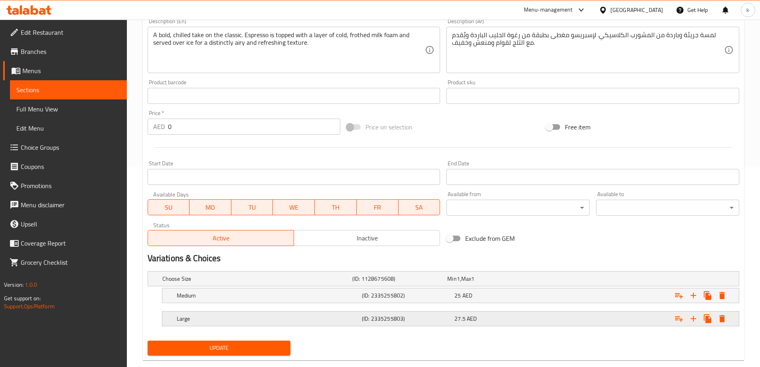
click at [540, 323] on div "27.5 AED" at bounding box center [499, 318] width 93 height 11
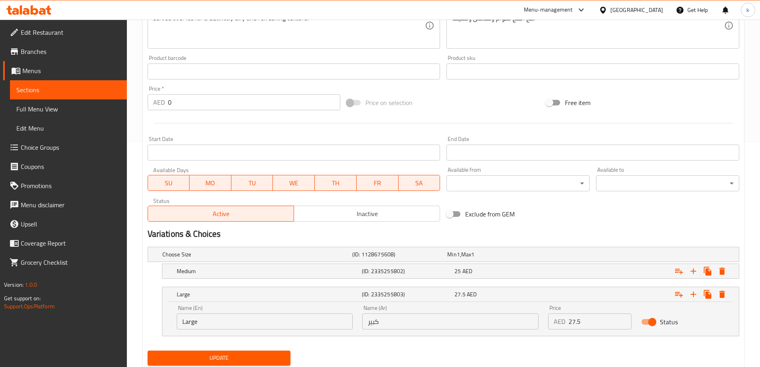
scroll to position [249, 0]
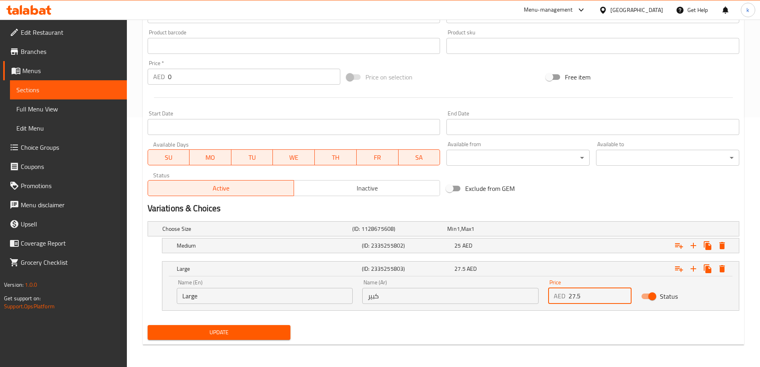
drag, startPoint x: 587, startPoint y: 297, endPoint x: 580, endPoint y: 292, distance: 8.8
click at [560, 296] on div "AED 27.5 Price" at bounding box center [589, 296] width 83 height 16
type input "28"
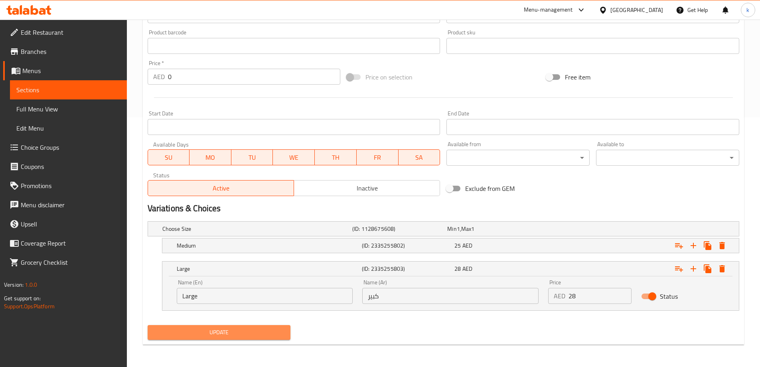
click at [281, 327] on span "Update" at bounding box center [219, 332] width 130 height 10
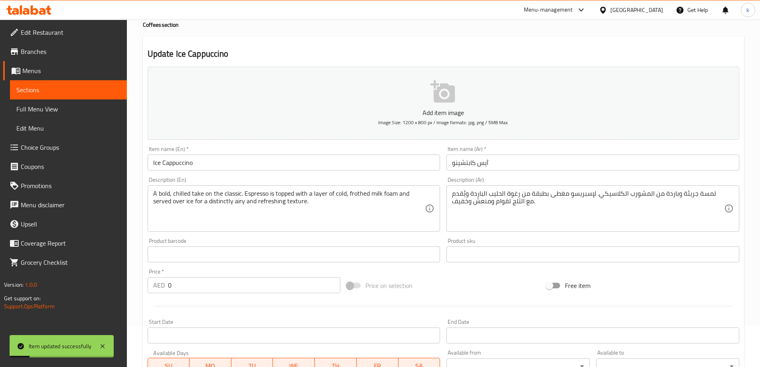
scroll to position [0, 0]
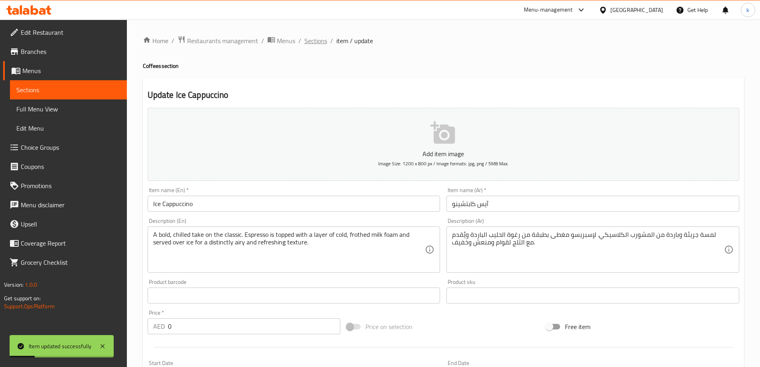
click at [317, 42] on span "Sections" at bounding box center [315, 41] width 23 height 10
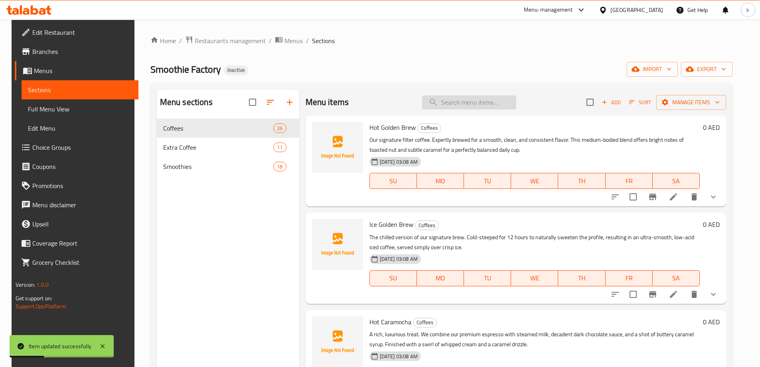
click at [511, 103] on input "search" at bounding box center [469, 102] width 94 height 14
paste input "Hot Latte"
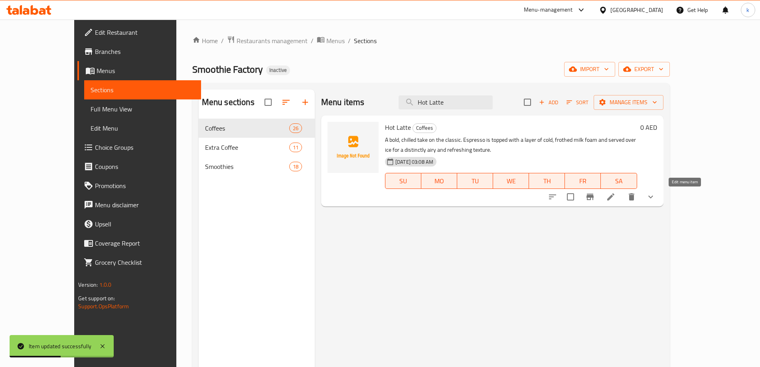
type input "Hot Latte"
click at [615, 195] on icon at bounding box center [611, 197] width 10 height 10
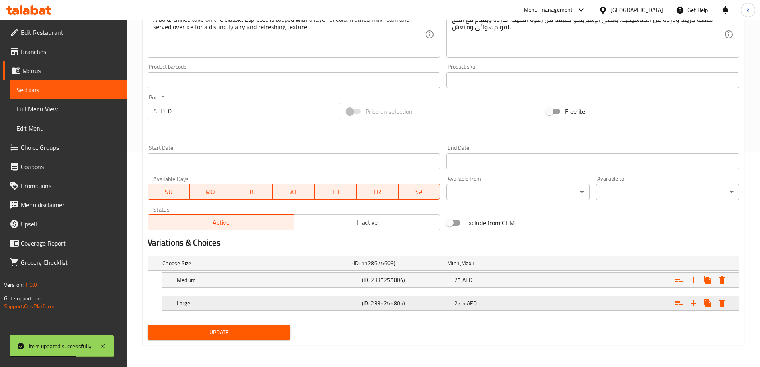
click at [522, 304] on div "27.5 AED" at bounding box center [498, 303] width 89 height 8
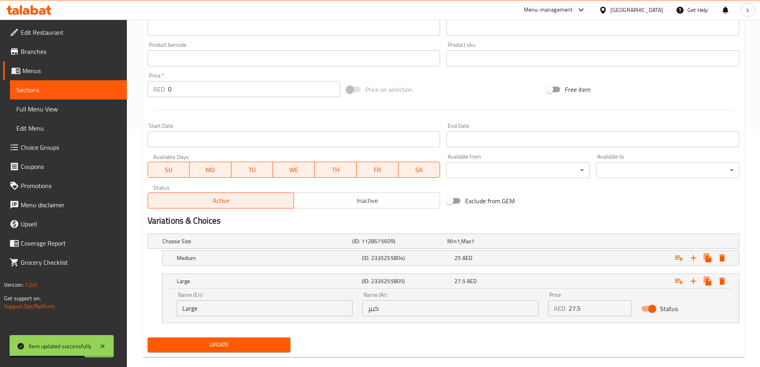
scroll to position [249, 0]
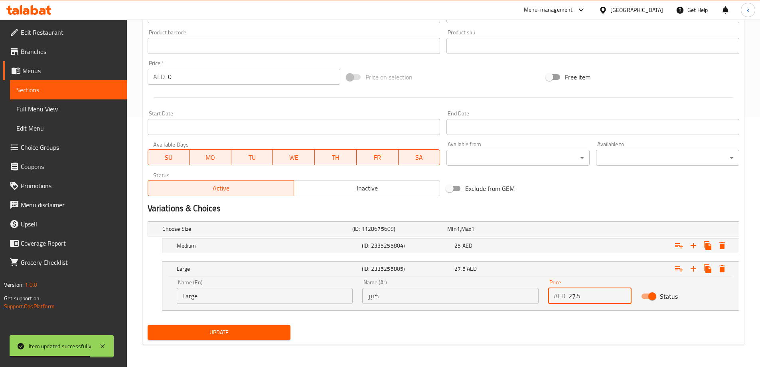
drag, startPoint x: 603, startPoint y: 292, endPoint x: 556, endPoint y: 295, distance: 46.8
click at [556, 295] on div "AED 27.5 Price" at bounding box center [589, 296] width 83 height 16
type input "28"
click at [262, 327] on span "Update" at bounding box center [219, 332] width 130 height 10
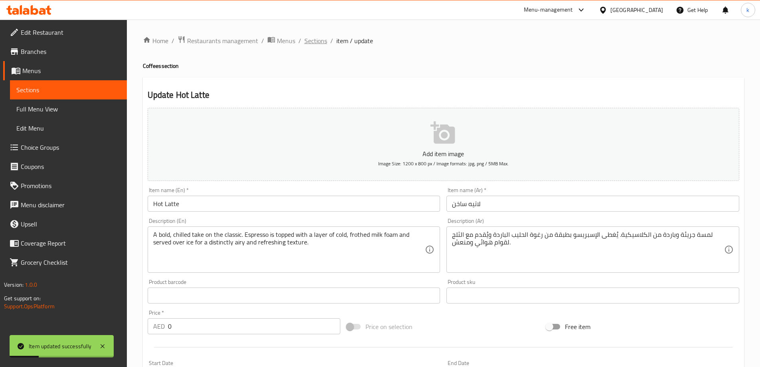
click at [324, 39] on span "Sections" at bounding box center [315, 41] width 23 height 10
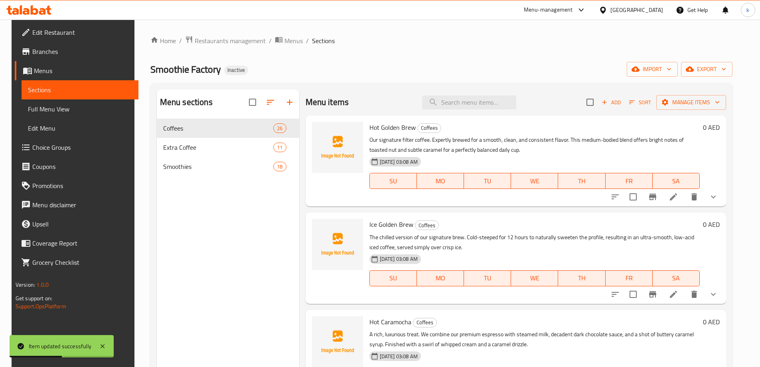
click at [491, 93] on div "Menu items Add Sort Manage items" at bounding box center [516, 102] width 421 height 26
click at [492, 108] on input "search" at bounding box center [469, 102] width 94 height 14
paste input "Ice Latte"
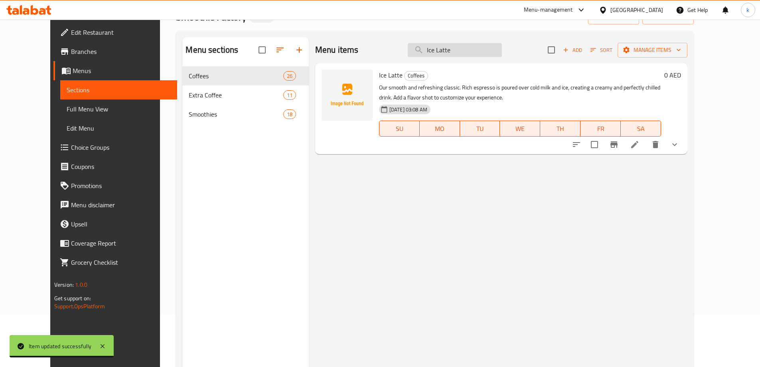
scroll to position [112, 0]
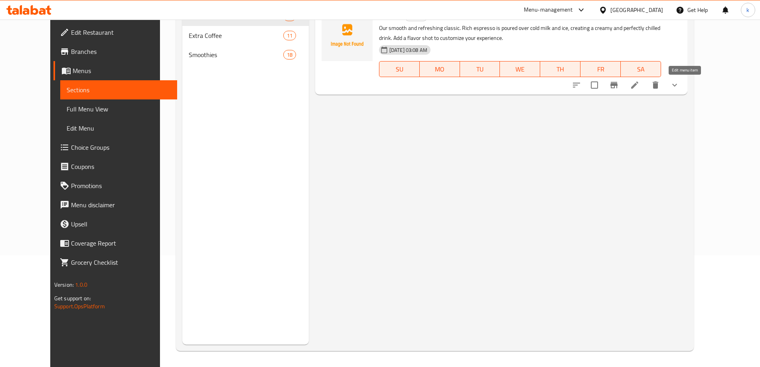
type input "Ice Latte"
click at [638, 86] on icon at bounding box center [634, 84] width 7 height 7
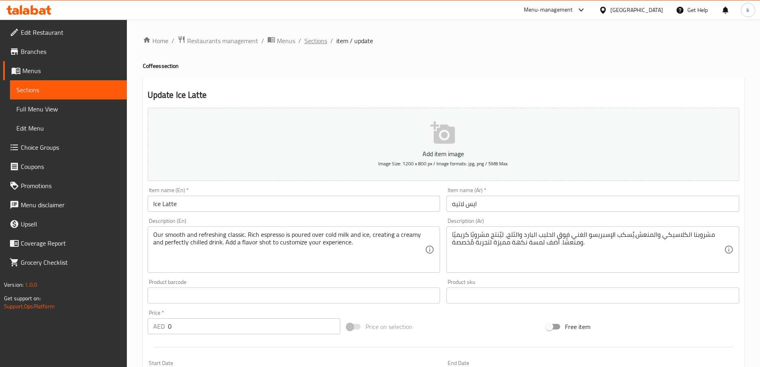
click at [314, 39] on span "Sections" at bounding box center [315, 41] width 23 height 10
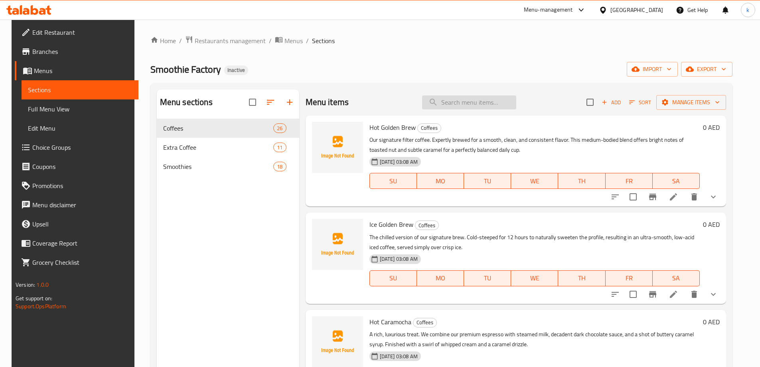
click at [464, 98] on input "search" at bounding box center [469, 102] width 94 height 14
paste input "Ice Caramocha"
type input "Ice Caramocha"
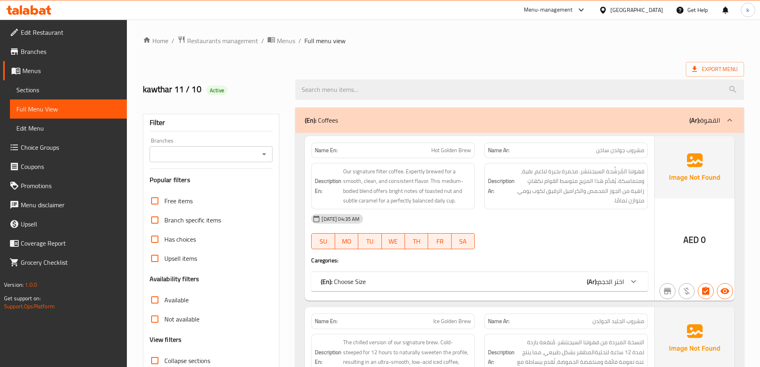
click at [59, 93] on span "Sections" at bounding box center [68, 90] width 104 height 10
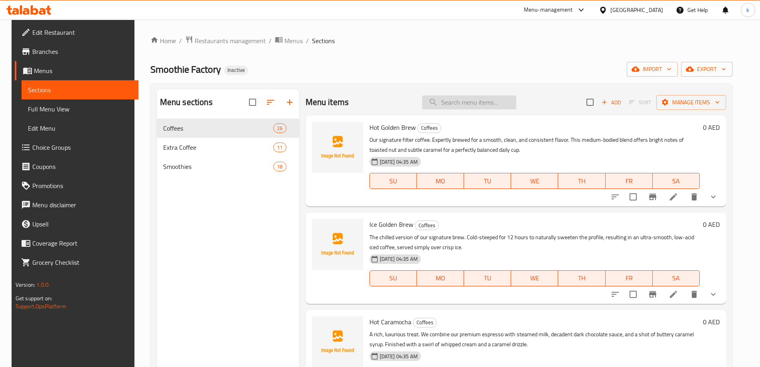
click at [455, 97] on input "search" at bounding box center [469, 102] width 94 height 14
paste input "Ice Caramocha"
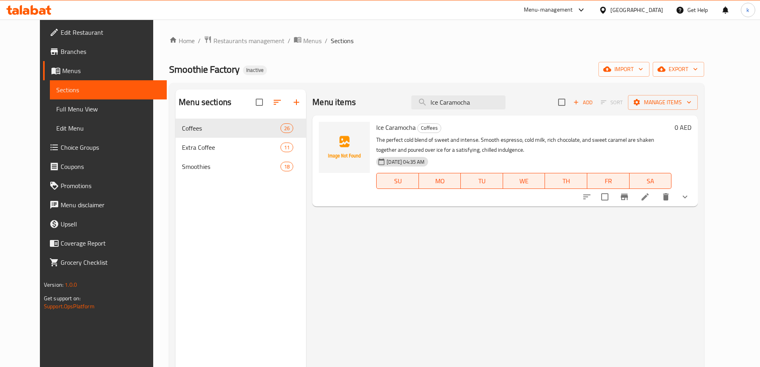
type input "Ice Caramocha"
click at [656, 198] on li at bounding box center [645, 196] width 22 height 14
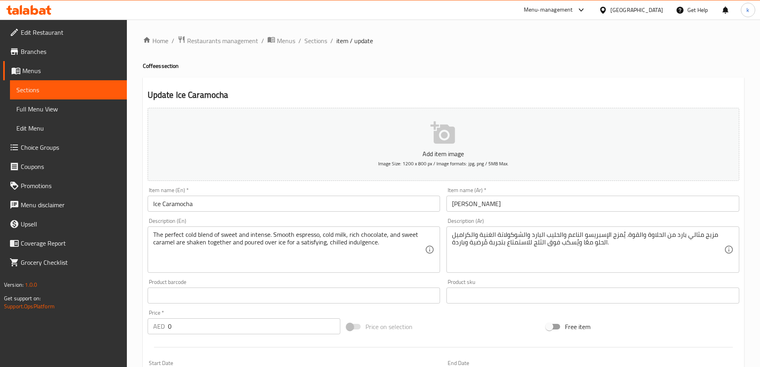
scroll to position [199, 0]
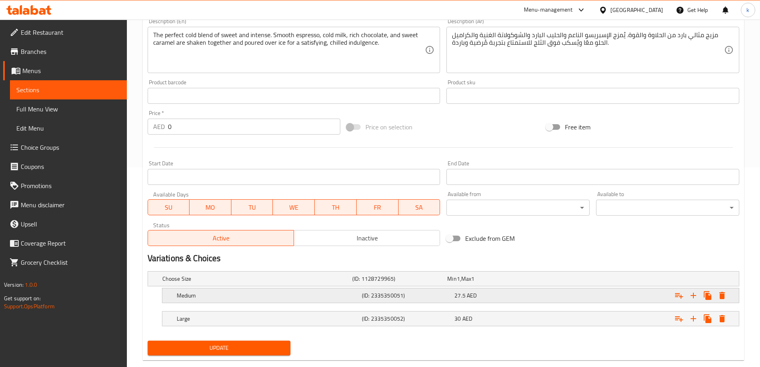
click at [540, 300] on div "27.5 AED" at bounding box center [499, 295] width 93 height 11
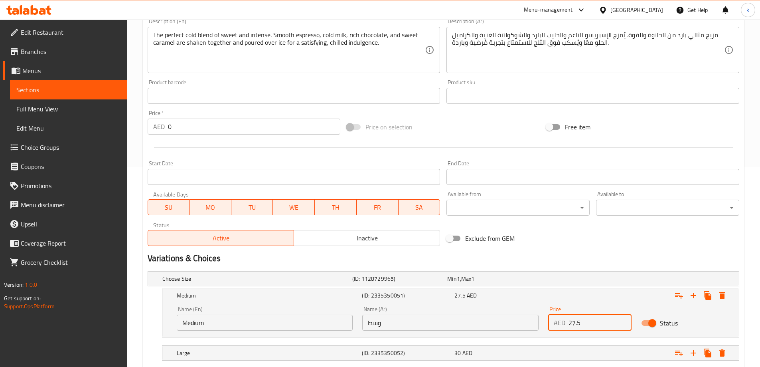
drag, startPoint x: 585, startPoint y: 325, endPoint x: 530, endPoint y: 325, distance: 55.4
click at [530, 325] on div "Name (En) Medium Name (En) Name (Ar) وسط Name (Ar) Price AED 27.5 Price Status" at bounding box center [450, 318] width 557 height 34
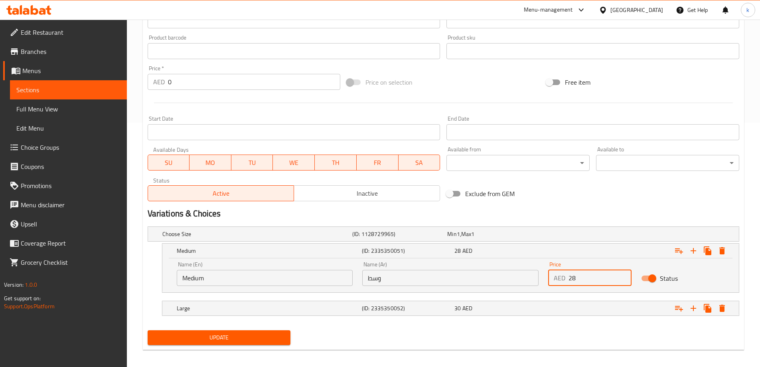
scroll to position [249, 0]
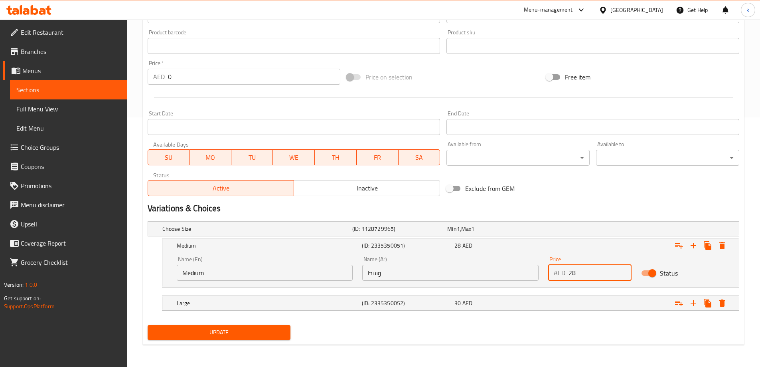
type input "28"
click at [252, 335] on span "Update" at bounding box center [219, 332] width 130 height 10
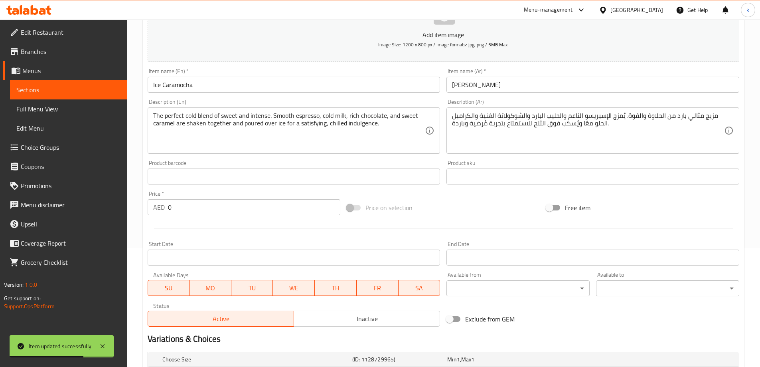
scroll to position [10, 0]
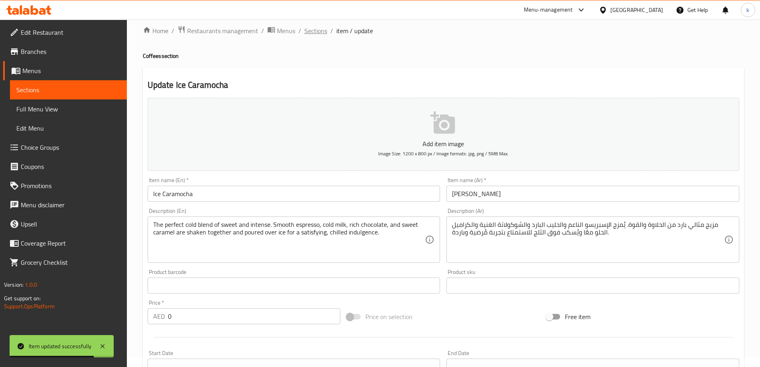
click at [321, 29] on span "Sections" at bounding box center [315, 31] width 23 height 10
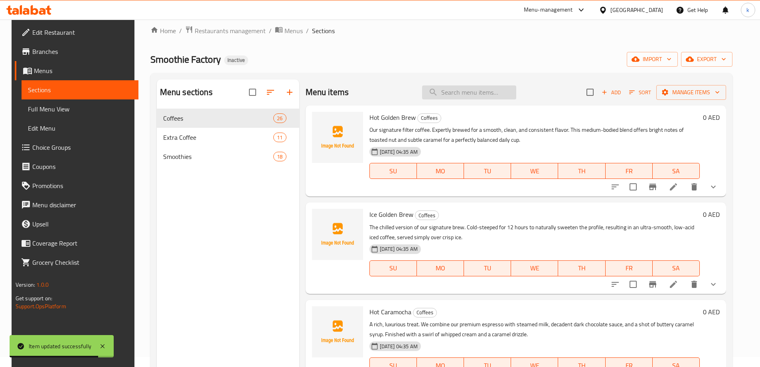
click at [489, 88] on input "search" at bounding box center [469, 92] width 94 height 14
paste input "Hot Cocoa Mocha"
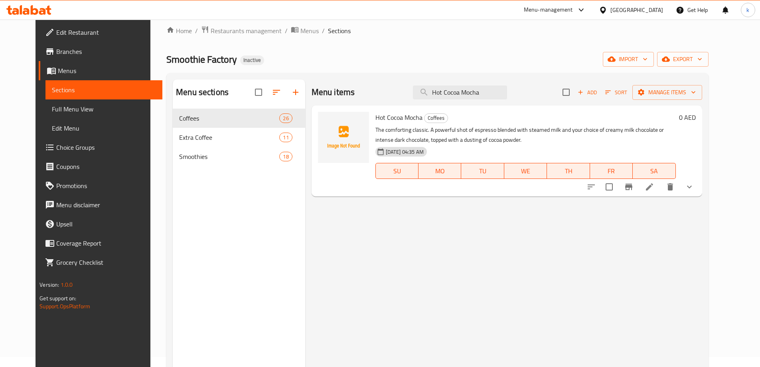
type input "Hot Cocoa Mocha"
click at [58, 150] on span "Choice Groups" at bounding box center [106, 147] width 100 height 10
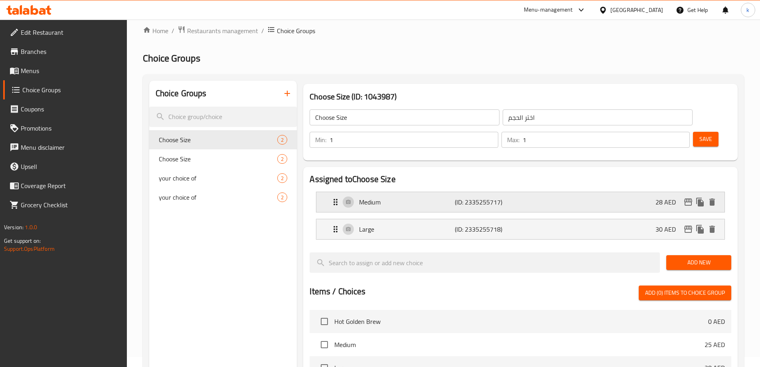
click at [416, 192] on div "Medium (ID: 2335255717) 28 AED" at bounding box center [523, 202] width 384 height 20
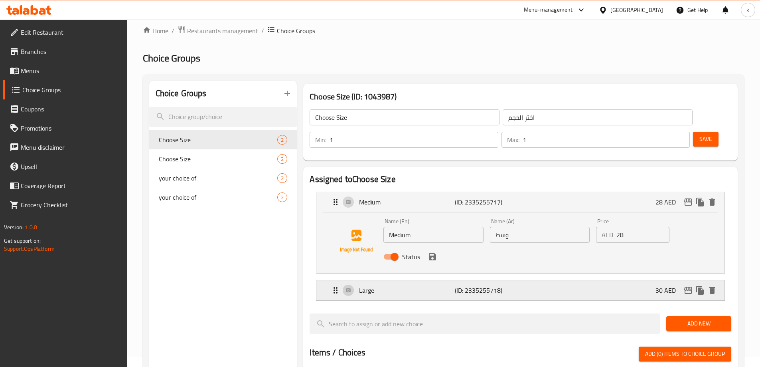
click at [424, 285] on p "Large" at bounding box center [406, 290] width 95 height 10
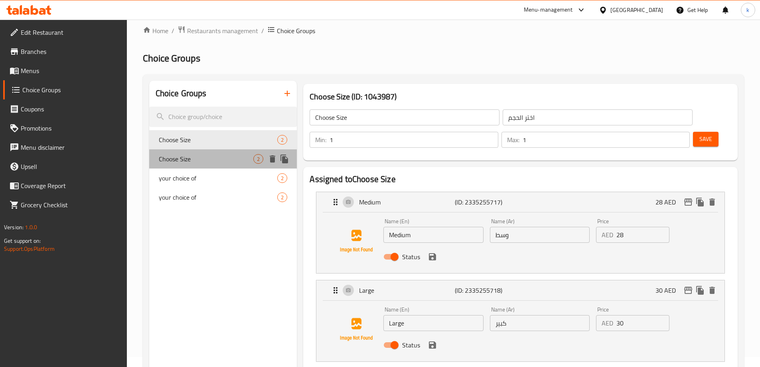
click at [177, 162] on span "Choose Size" at bounding box center [206, 159] width 95 height 10
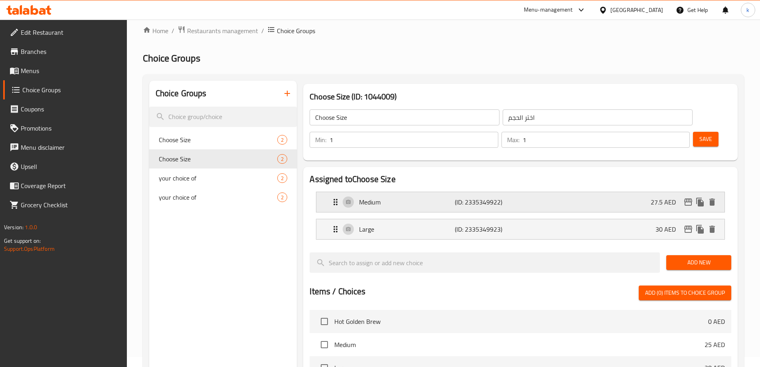
click at [415, 197] on p "Medium" at bounding box center [406, 202] width 95 height 10
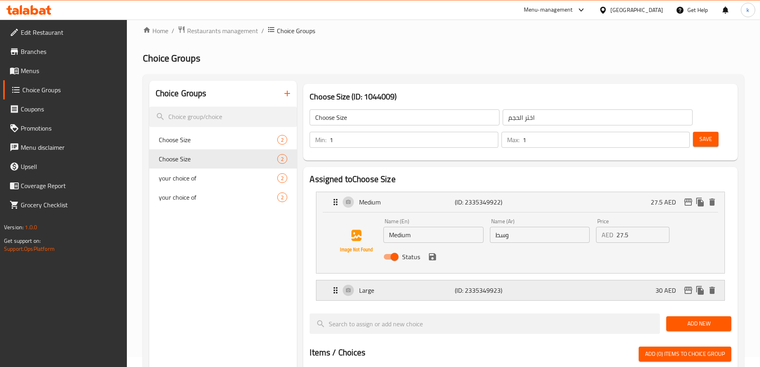
click at [555, 270] on nav "Medium (ID: 2335349922) 27.5 AED Name (En) Medium Name (En) Name (Ar) وسط Name …" at bounding box center [521, 246] width 422 height 122
click at [576, 280] on div "Large (ID: 2335349923) 30 AED" at bounding box center [523, 290] width 384 height 20
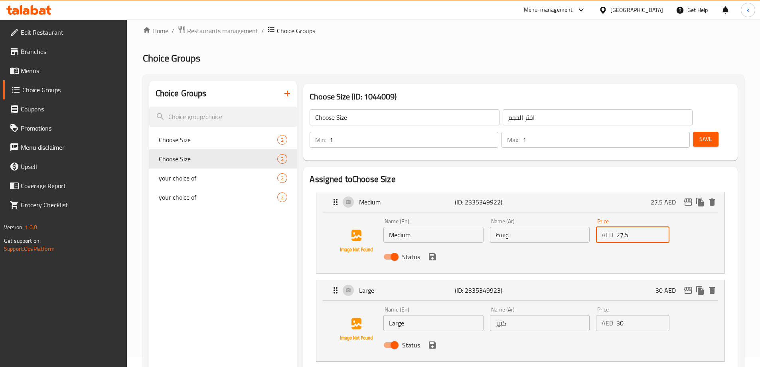
drag, startPoint x: 631, startPoint y: 210, endPoint x: 606, endPoint y: 215, distance: 24.7
click at [606, 227] on div "AED 27.5 Price" at bounding box center [632, 235] width 73 height 16
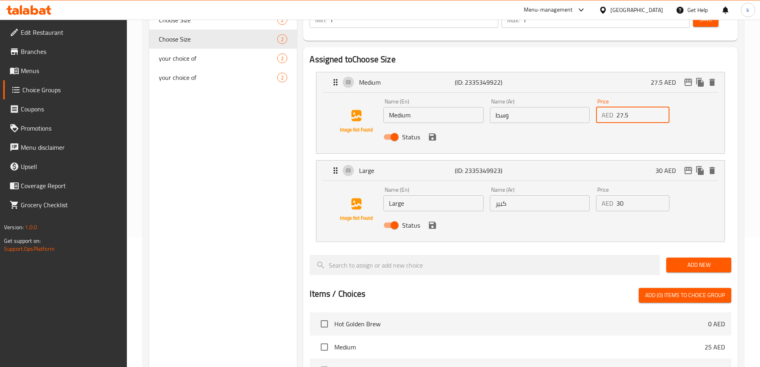
scroll to position [10, 0]
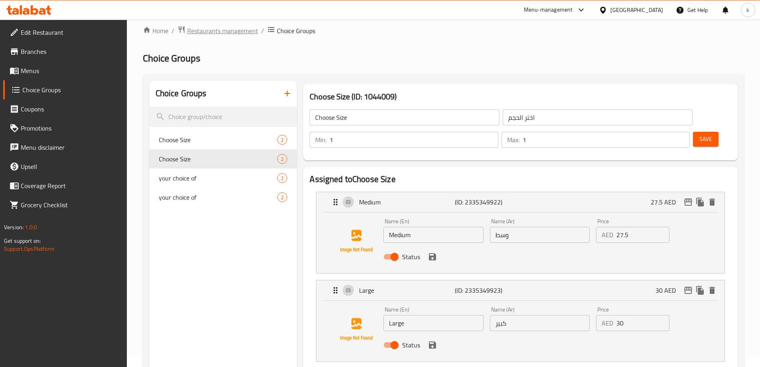
click at [238, 32] on span "Restaurants management" at bounding box center [222, 31] width 71 height 10
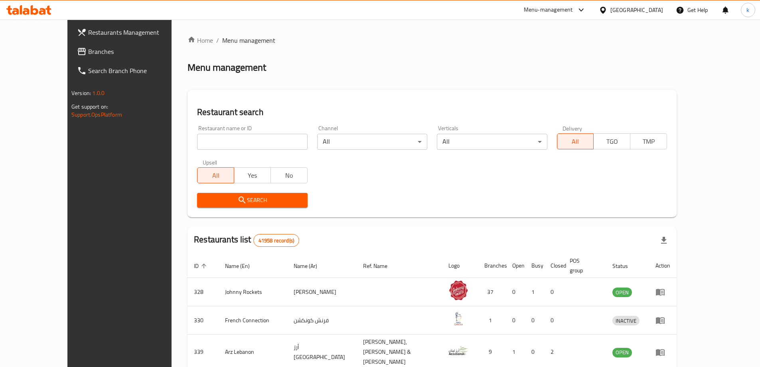
click at [197, 142] on input "search" at bounding box center [252, 142] width 110 height 16
paste input "Hot Cocoa Mocha"
type input "Hot Cocoa Mocha"
click at [197, 142] on input "Hot Cocoa Mocha" at bounding box center [252, 142] width 110 height 16
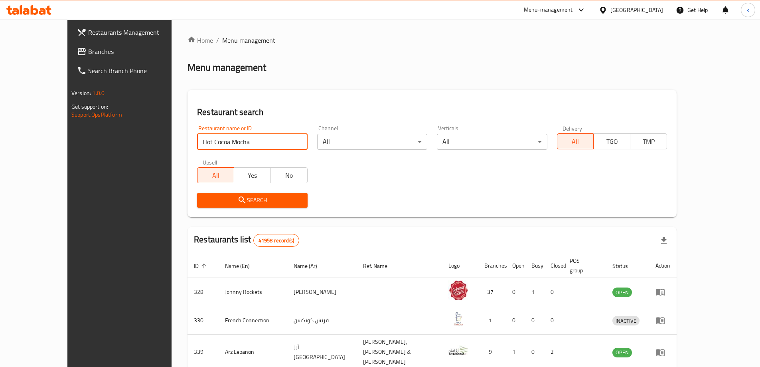
click at [197, 142] on input "Hot Cocoa Mocha" at bounding box center [252, 142] width 110 height 16
click at [244, 137] on input "search" at bounding box center [252, 142] width 110 height 16
paste input "779808"
type input "779808"
click button "Search" at bounding box center [252, 200] width 110 height 15
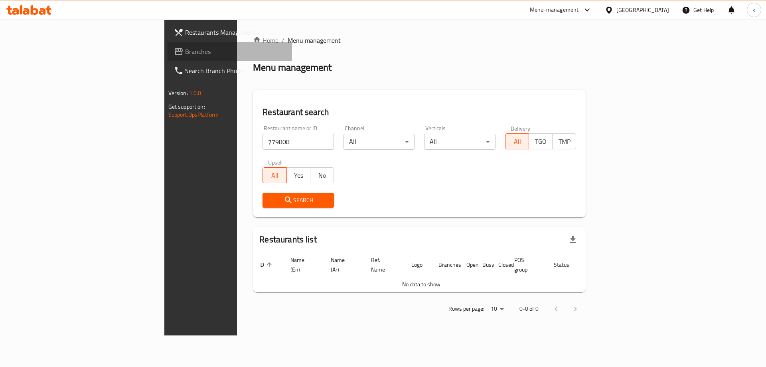
click at [185, 49] on span "Branches" at bounding box center [235, 52] width 101 height 10
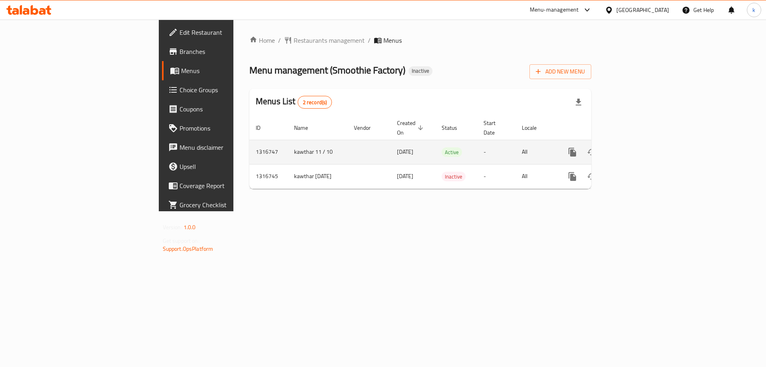
click at [639, 142] on link "enhanced table" at bounding box center [629, 151] width 19 height 19
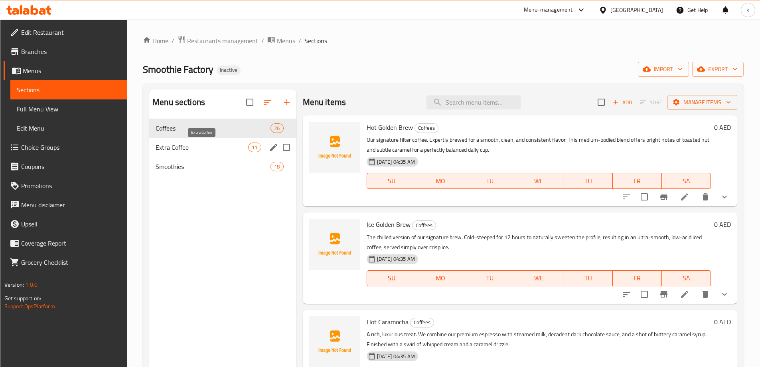
click at [222, 147] on span "Extra Coffee" at bounding box center [202, 147] width 93 height 10
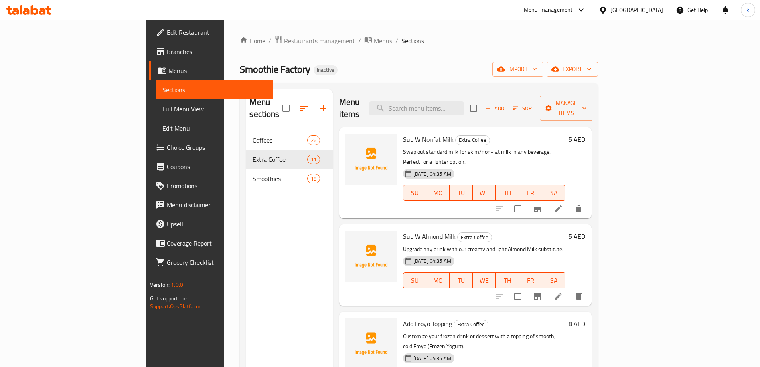
click at [568, 189] on div "Sub W Nonfat Milk Extra Coffee Swap out standard milk for skim/non-fat milk in …" at bounding box center [484, 172] width 169 height 85
click at [167, 150] on span "Choice Groups" at bounding box center [217, 147] width 100 height 10
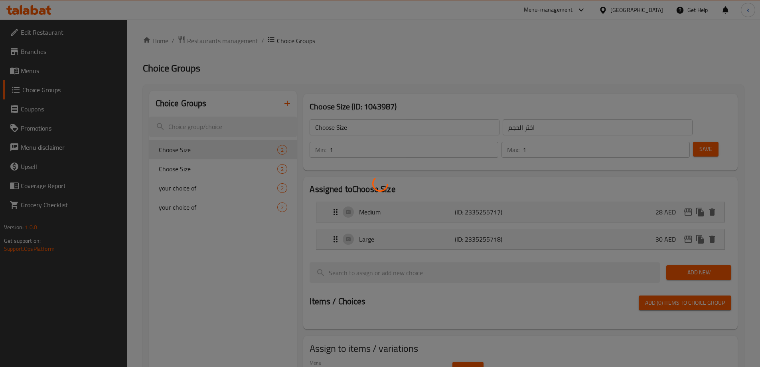
click at [67, 101] on div at bounding box center [380, 183] width 760 height 367
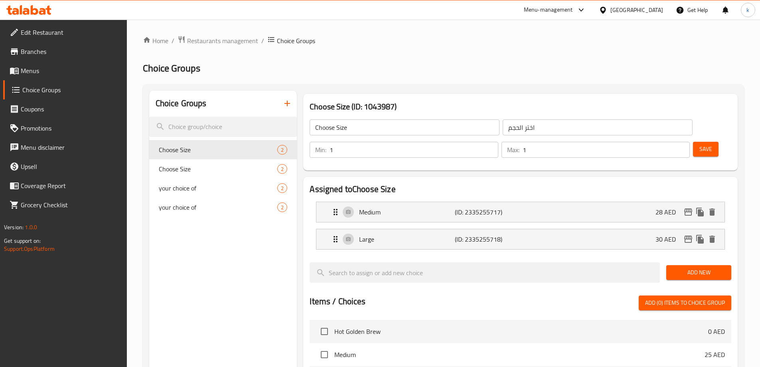
click at [64, 69] on span "Menus" at bounding box center [71, 71] width 100 height 10
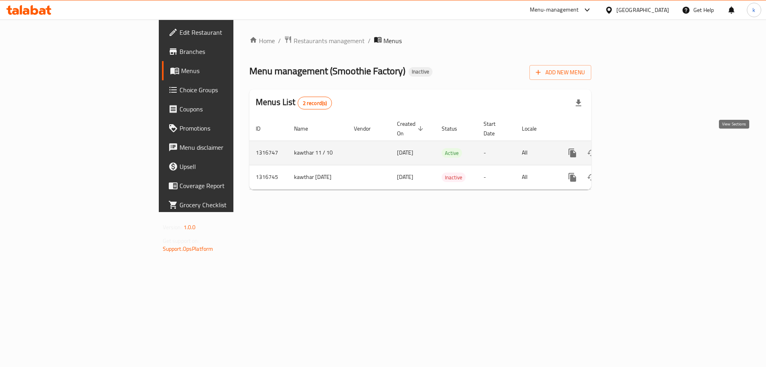
click at [635, 148] on icon "enhanced table" at bounding box center [630, 153] width 10 height 10
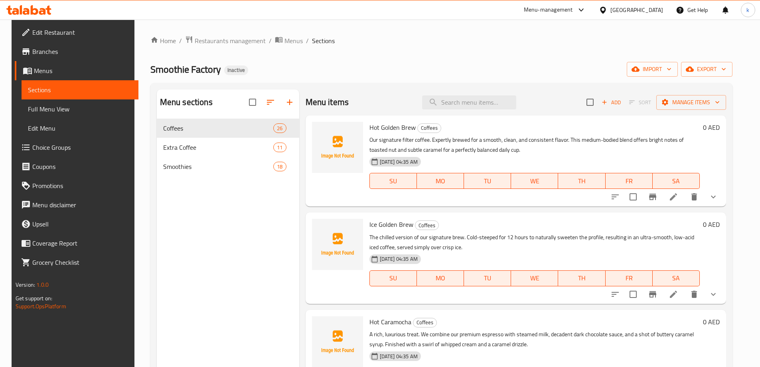
click at [53, 108] on span "Full Menu View" at bounding box center [80, 109] width 104 height 10
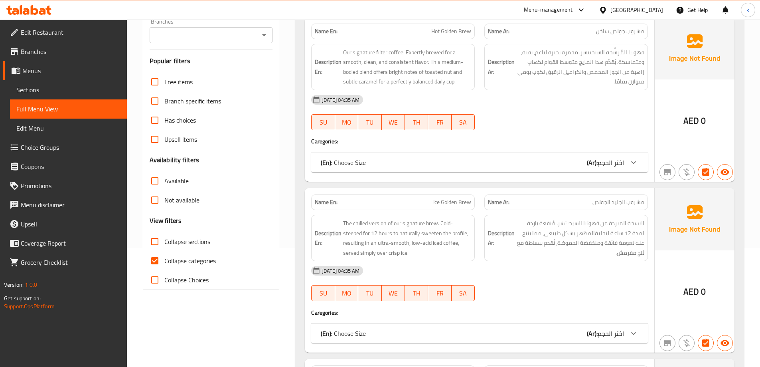
scroll to position [120, 0]
click at [189, 261] on span "Collapse categories" at bounding box center [189, 260] width 51 height 10
click at [164, 261] on input "Collapse categories" at bounding box center [154, 259] width 19 height 19
checkbox input "false"
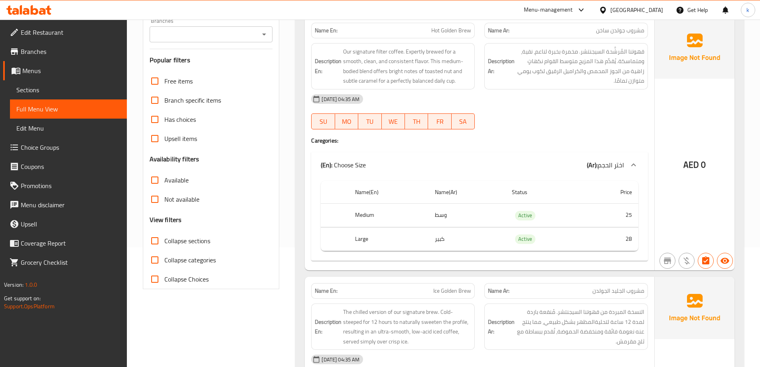
click at [193, 242] on span "Collapse sections" at bounding box center [187, 241] width 46 height 10
click at [164, 242] on input "Collapse sections" at bounding box center [154, 240] width 19 height 19
checkbox input "true"
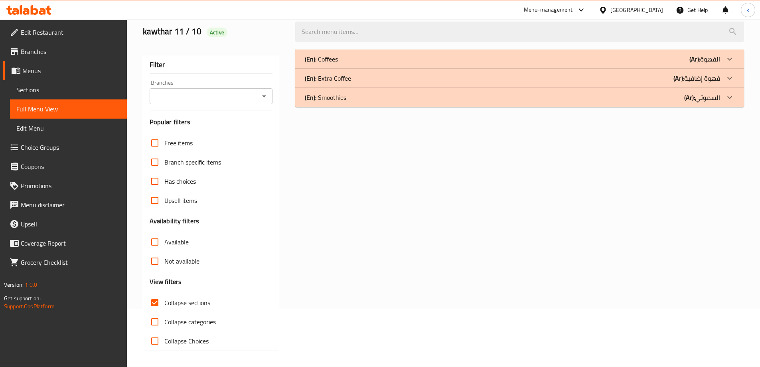
scroll to position [58, 0]
click at [360, 76] on div "(En): Extra Coffee (Ar): قهوة إضافية" at bounding box center [512, 78] width 415 height 10
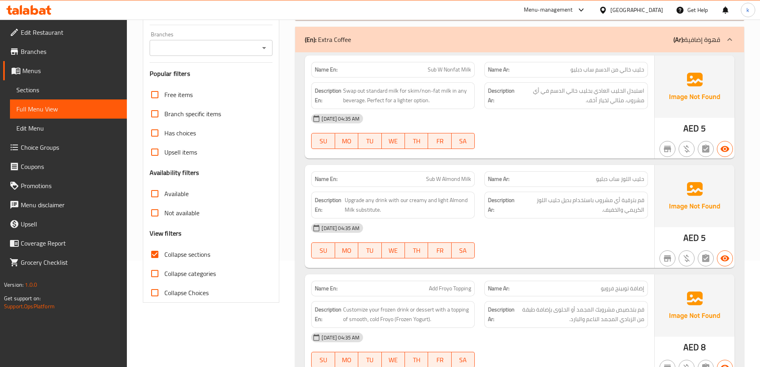
scroll to position [0, 0]
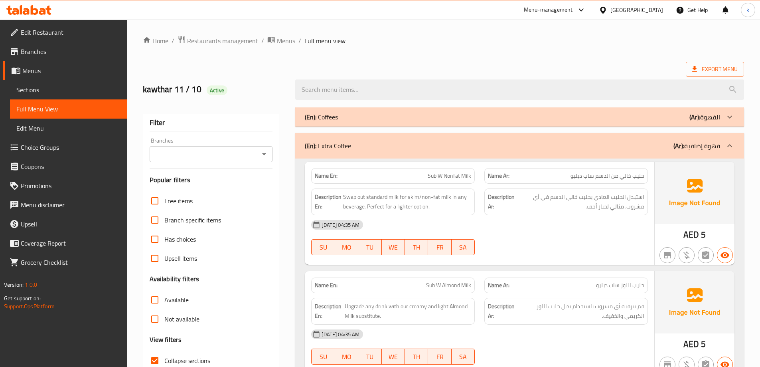
click at [376, 141] on div "(En): Extra Coffee (Ar): قهوة إضافية" at bounding box center [512, 146] width 415 height 10
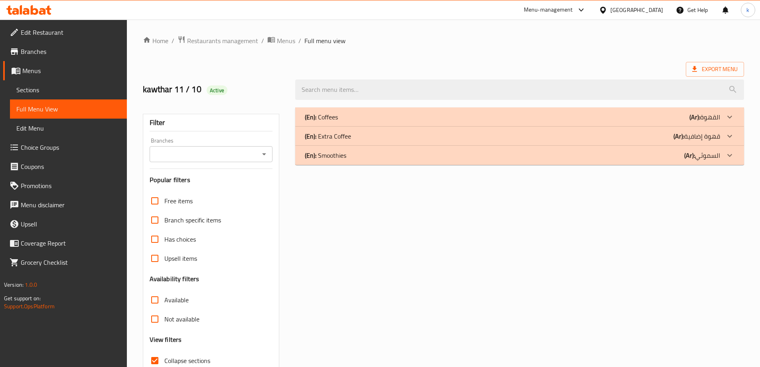
click at [382, 160] on div "(En): Smoothies (Ar): السموثي" at bounding box center [519, 155] width 449 height 19
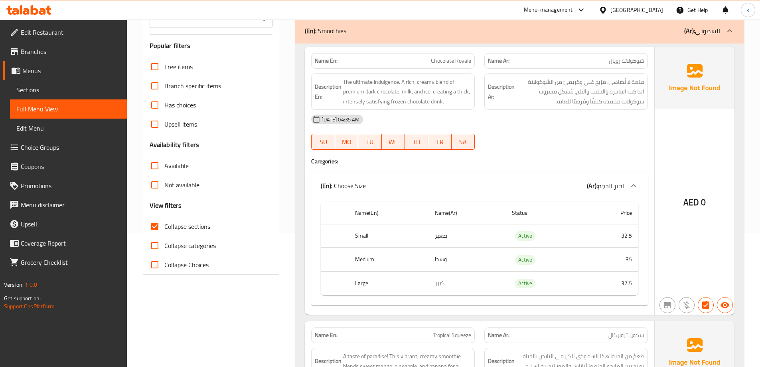
scroll to position [120, 0]
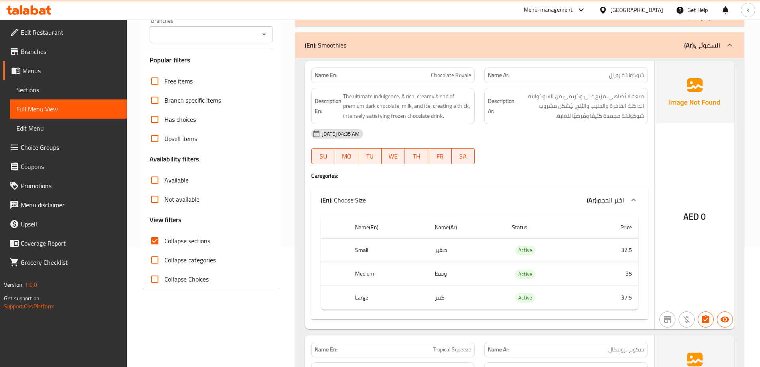
click at [440, 79] on span "Chocolate Royale" at bounding box center [451, 75] width 40 height 8
click at [440, 78] on span "Chocolate Royale" at bounding box center [451, 75] width 40 height 8
copy span "Chocolate Royale"
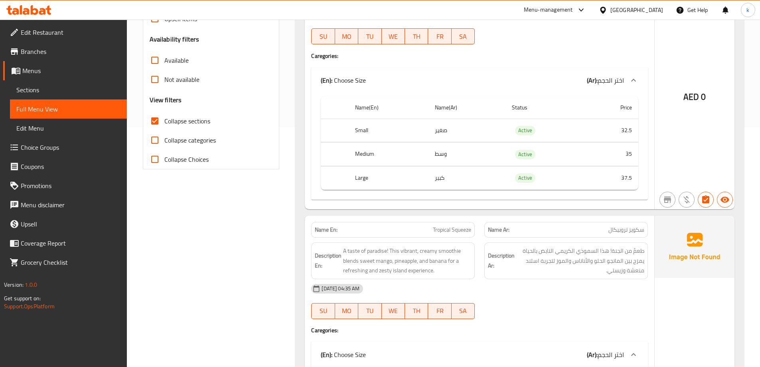
scroll to position [399, 0]
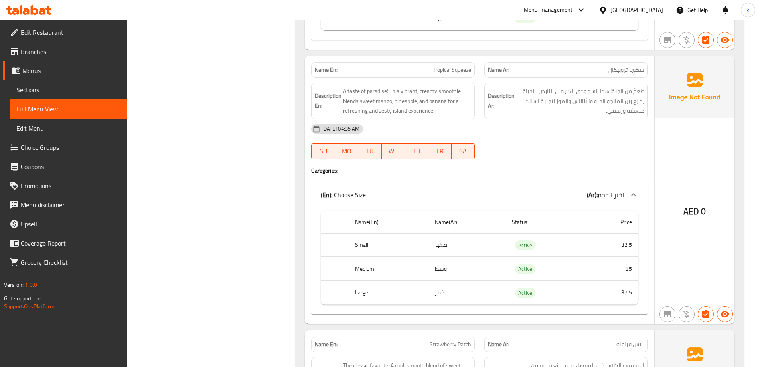
click at [452, 66] on span "Tropical Squeeze" at bounding box center [452, 70] width 38 height 8
copy span "Tropical Squeeze"
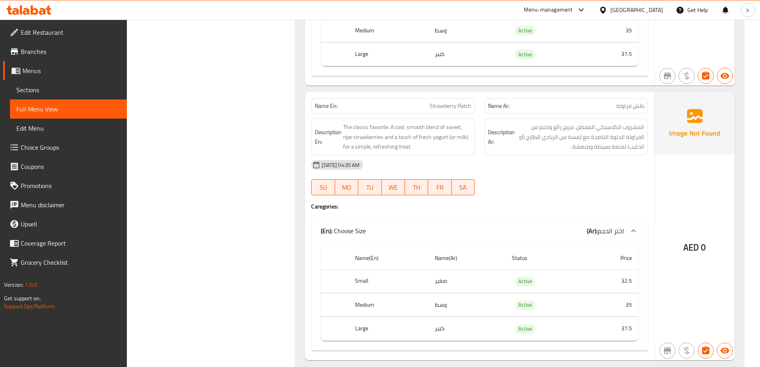
scroll to position [638, 0]
click at [456, 103] on span "Strawberry Patch" at bounding box center [450, 105] width 41 height 8
copy span "Strawberry Patch"
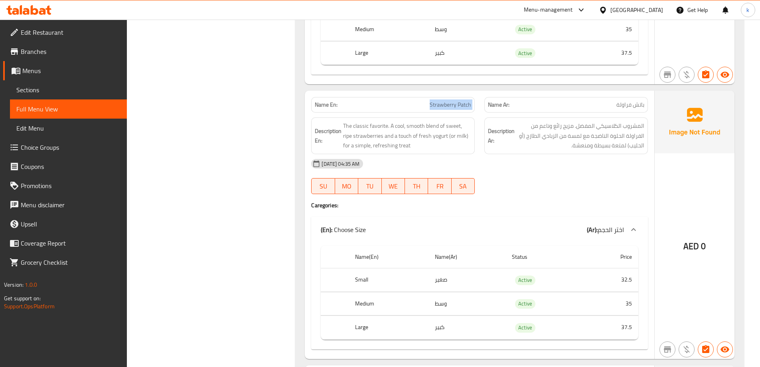
click at [461, 105] on span "Strawberry Patch" at bounding box center [450, 105] width 41 height 8
click at [459, 105] on span "Strawberry Patch" at bounding box center [450, 105] width 41 height 8
copy span "Patch"
click at [468, 95] on div "Name En: Strawberry Patch" at bounding box center [392, 104] width 173 height 25
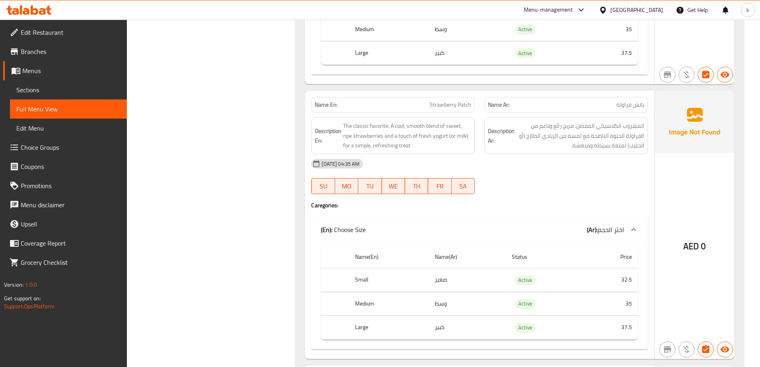
click at [462, 101] on span "Strawberry Patch" at bounding box center [450, 105] width 41 height 8
copy span "Strawberry Patch"
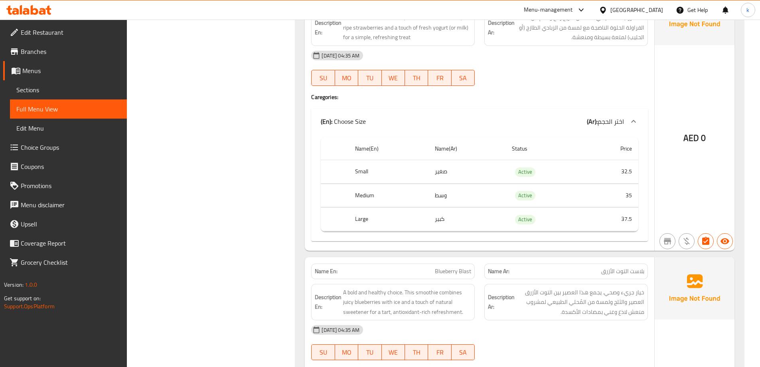
scroll to position [758, 0]
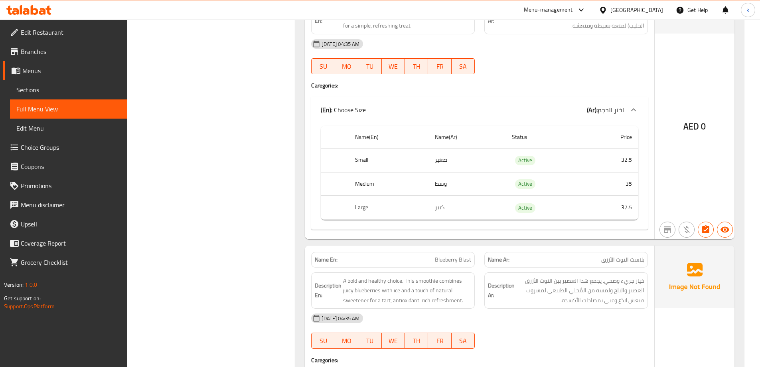
click at [463, 260] on span "Blueberry Blast" at bounding box center [453, 259] width 36 height 8
copy span "Blueberry Blast"
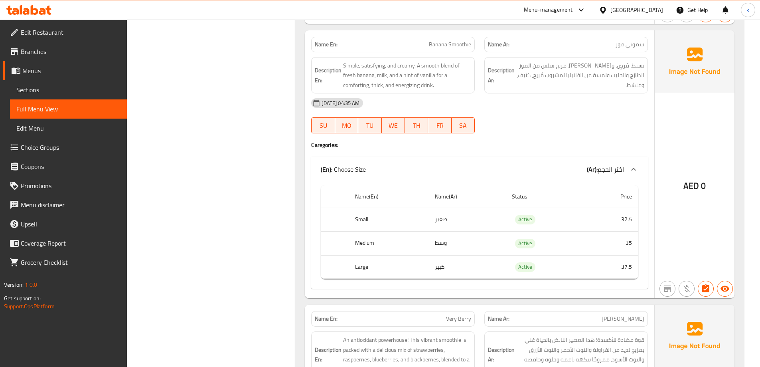
scroll to position [1197, 0]
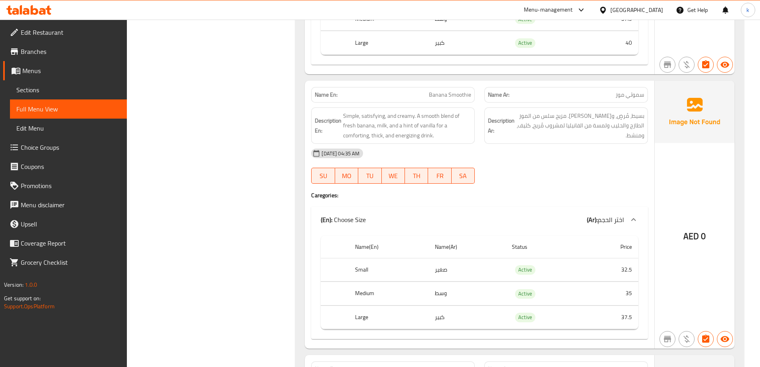
click at [445, 89] on div "Name En: Banana Smoothie" at bounding box center [393, 95] width 164 height 16
click at [447, 99] on span "Banana Smoothie" at bounding box center [450, 95] width 42 height 8
copy span "Banana Smoothie"
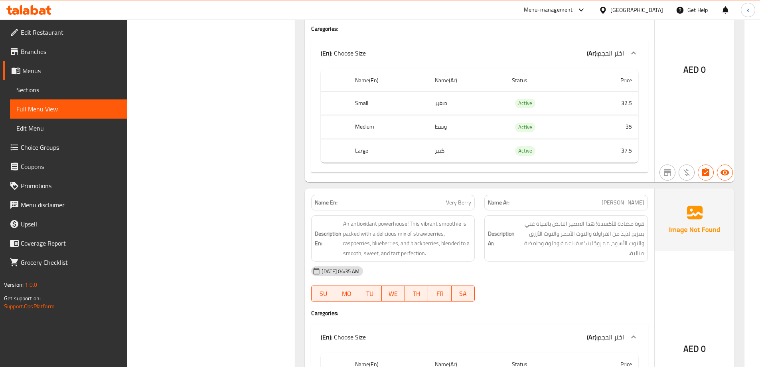
scroll to position [1436, 0]
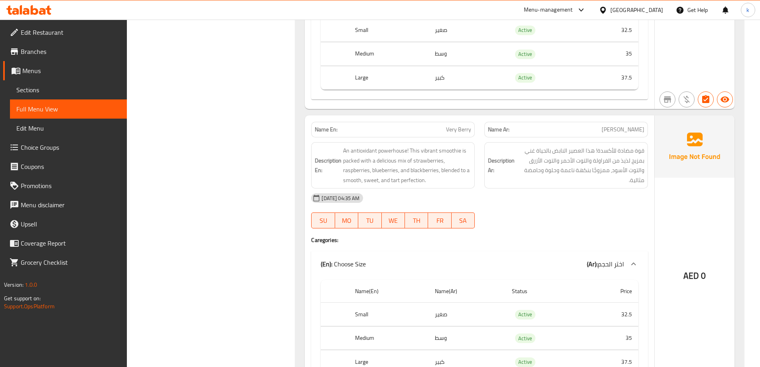
click at [463, 126] on span "Very Berry" at bounding box center [458, 129] width 25 height 8
copy span "Very Berry"
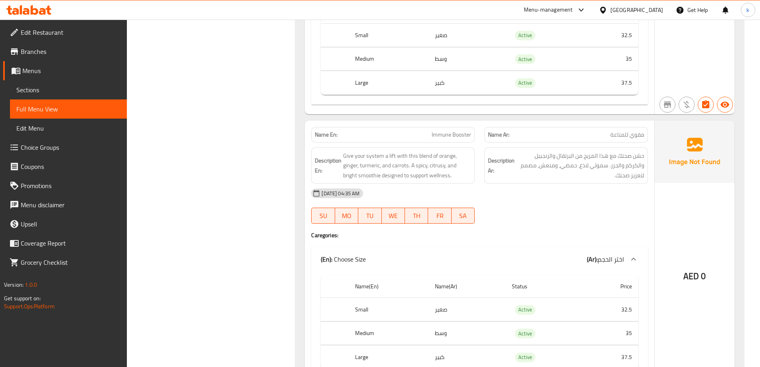
scroll to position [1715, 0]
click at [448, 136] on span "Immune Booster" at bounding box center [451, 134] width 39 height 8
copy span "Immune Booster"
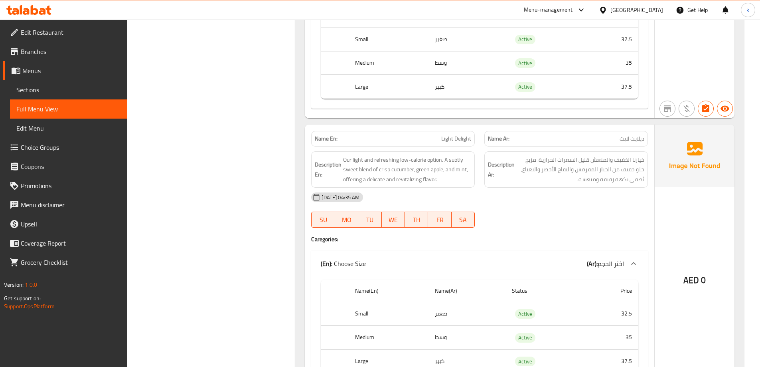
scroll to position [1994, 0]
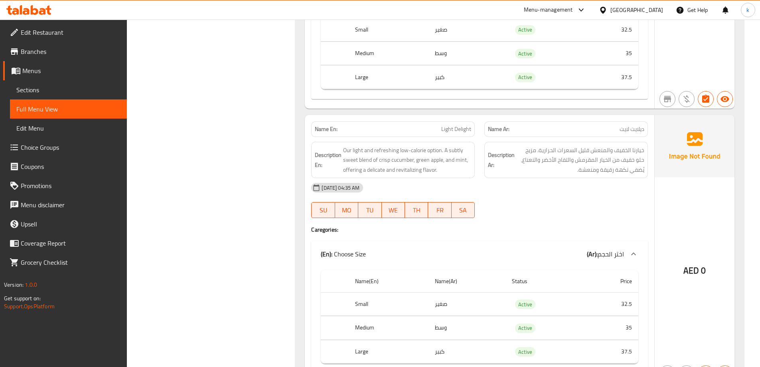
click at [463, 128] on span "Light Delight" at bounding box center [456, 129] width 30 height 8
copy span "Light Delight"
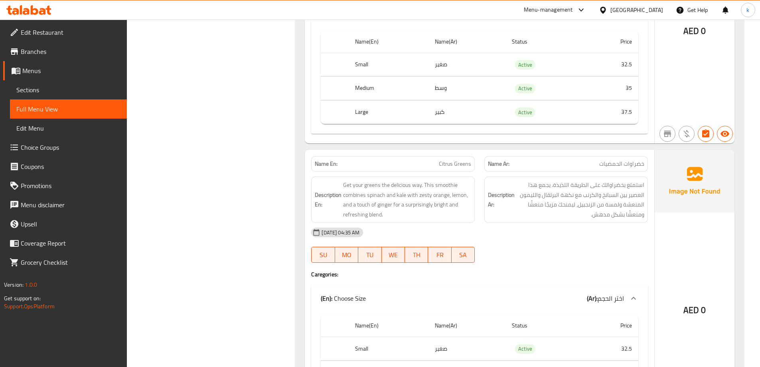
scroll to position [2274, 0]
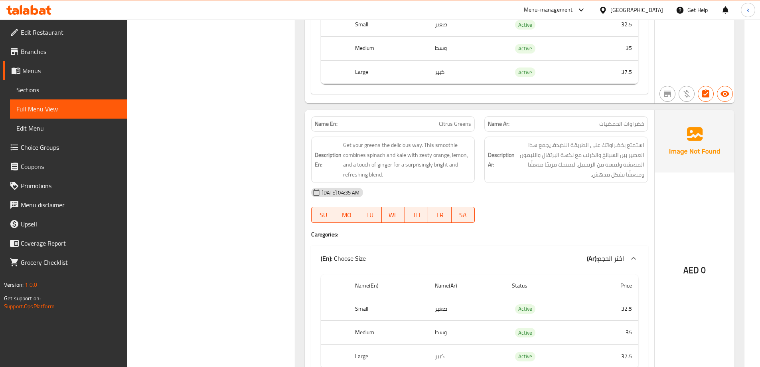
click at [459, 122] on span "Citrus Greens" at bounding box center [455, 124] width 32 height 8
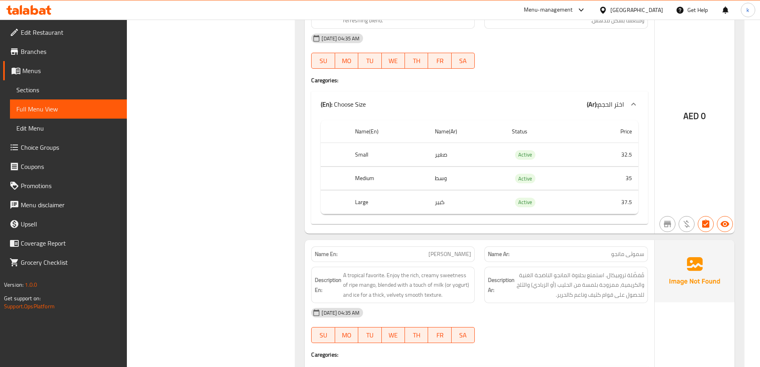
scroll to position [2553, 0]
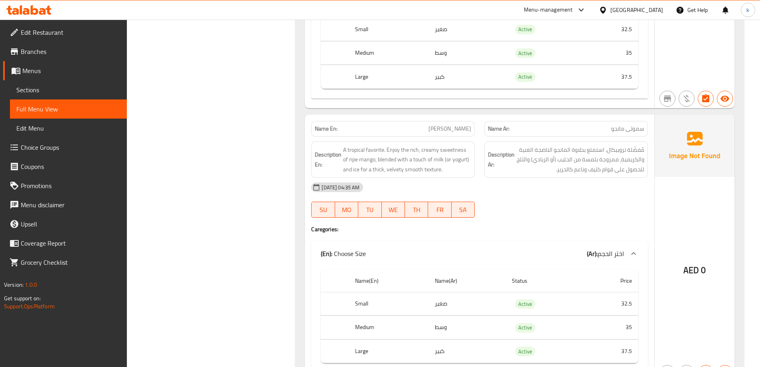
click at [455, 132] on span "[PERSON_NAME]" at bounding box center [449, 128] width 43 height 8
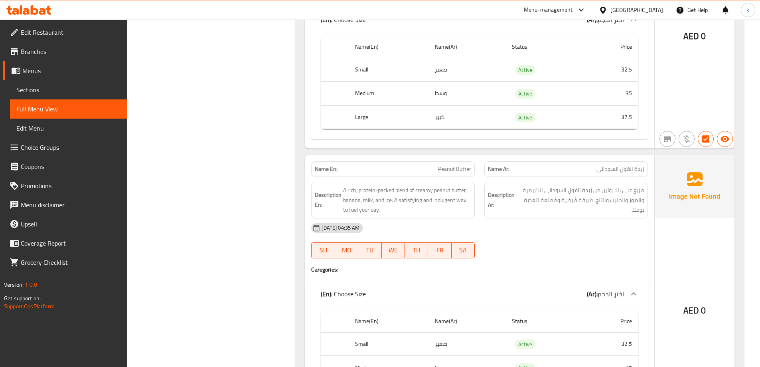
scroll to position [2792, 0]
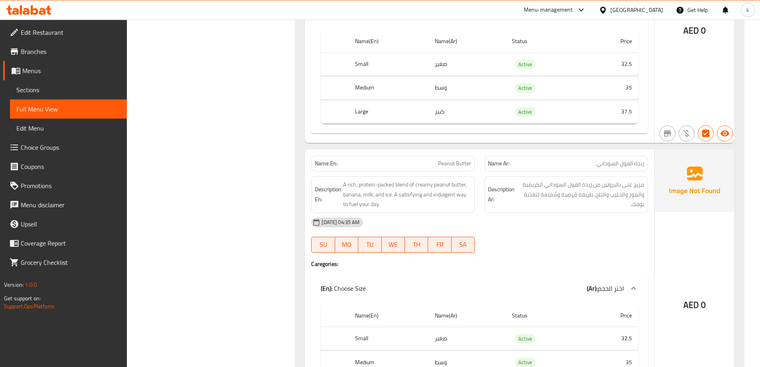
click at [460, 164] on span "Peanut Butter" at bounding box center [454, 163] width 33 height 8
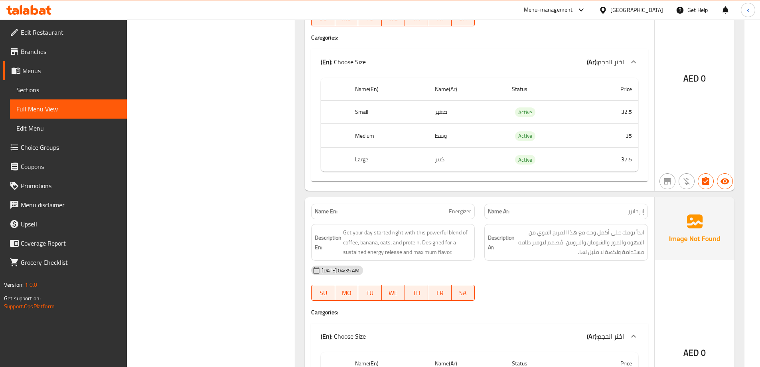
scroll to position [3031, 0]
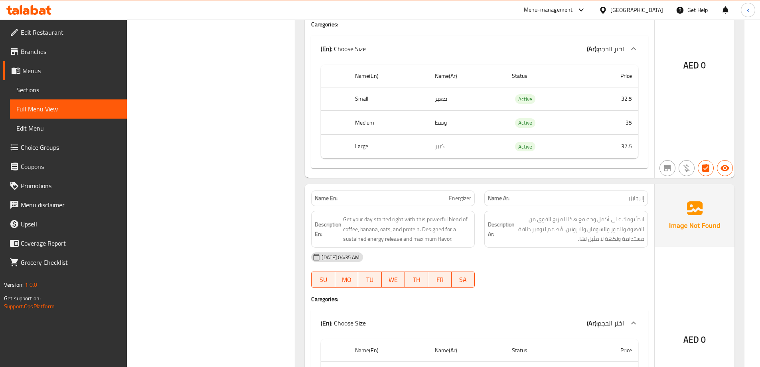
click at [465, 194] on span "Energizer" at bounding box center [460, 198] width 22 height 8
click at [461, 198] on span "Energizer" at bounding box center [460, 198] width 22 height 8
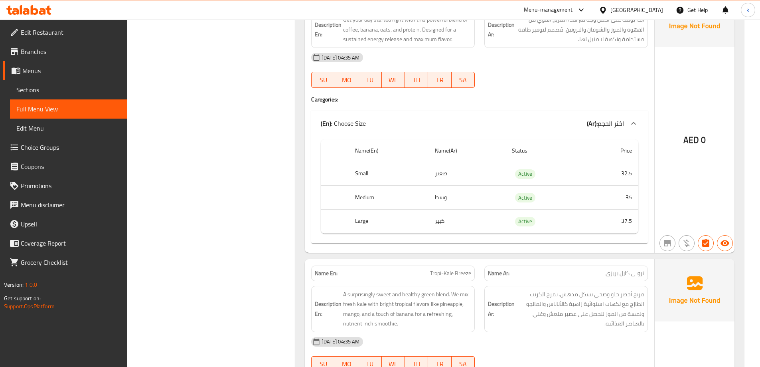
scroll to position [3350, 0]
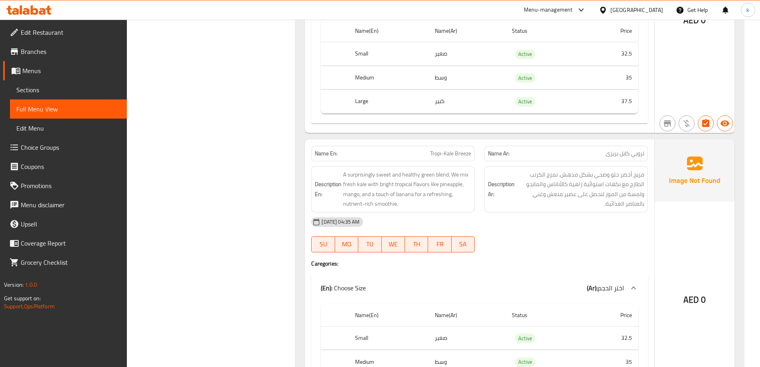
click at [456, 149] on span "Tropi-Kale Breeze" at bounding box center [450, 153] width 41 height 8
click at [455, 149] on span "Tropi-Kale Breeze" at bounding box center [450, 153] width 41 height 8
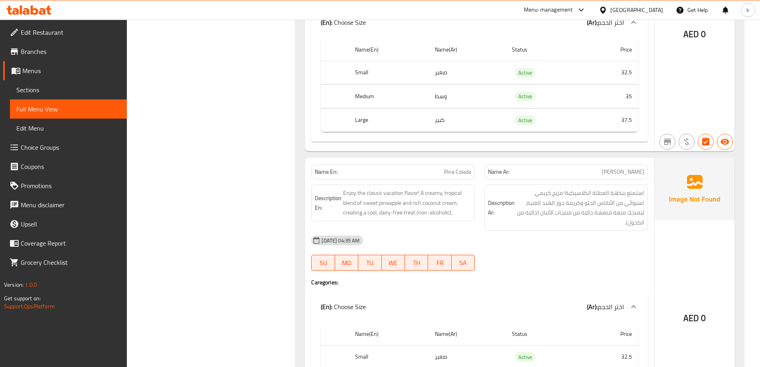
scroll to position [3670, 0]
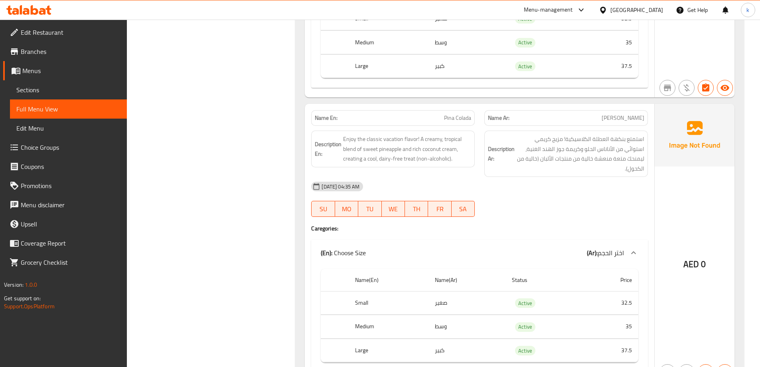
click at [459, 114] on span "Pina Colada" at bounding box center [457, 118] width 27 height 8
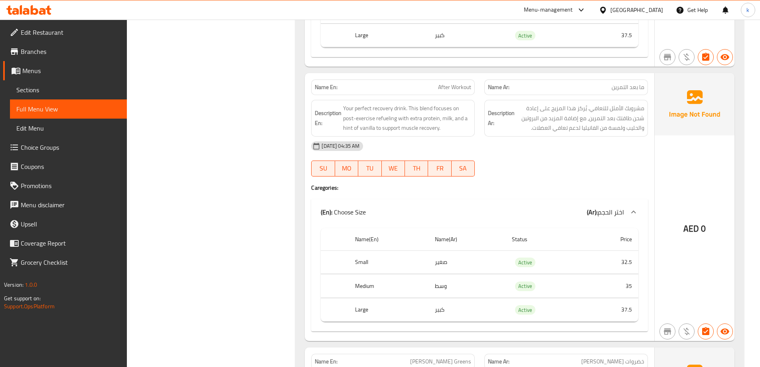
scroll to position [3989, 0]
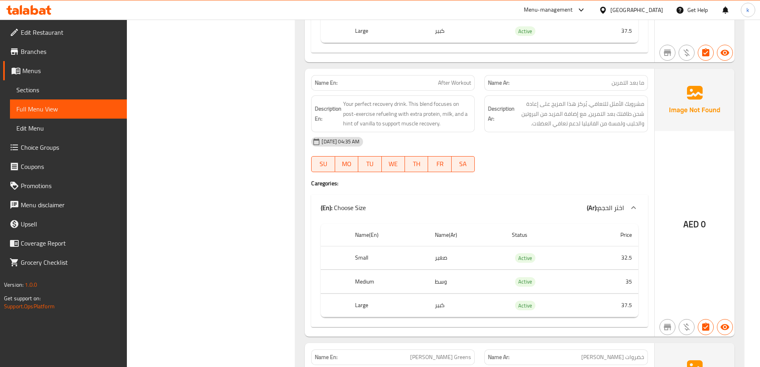
click at [457, 79] on span "After Workout" at bounding box center [454, 83] width 33 height 8
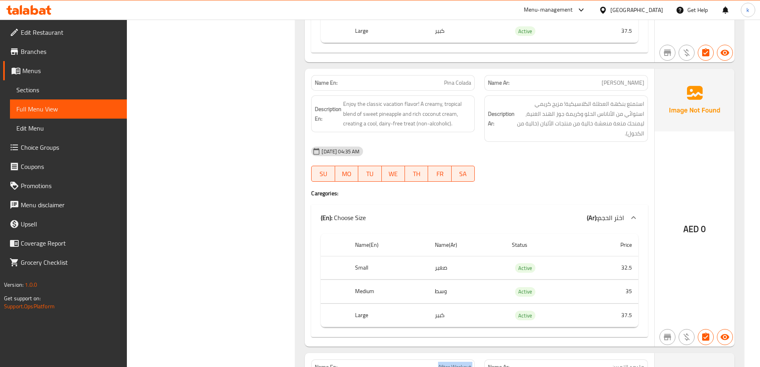
scroll to position [3626, 0]
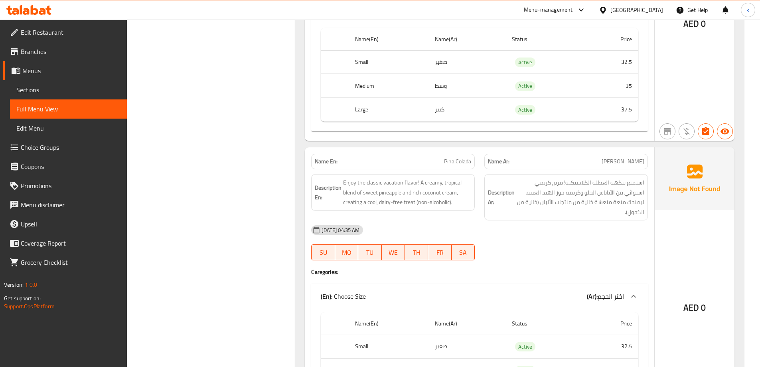
click at [67, 91] on span "Sections" at bounding box center [68, 90] width 104 height 10
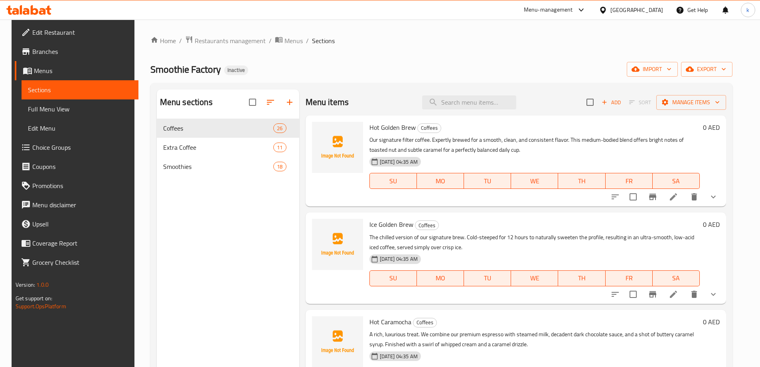
click at [60, 109] on span "Full Menu View" at bounding box center [80, 109] width 104 height 10
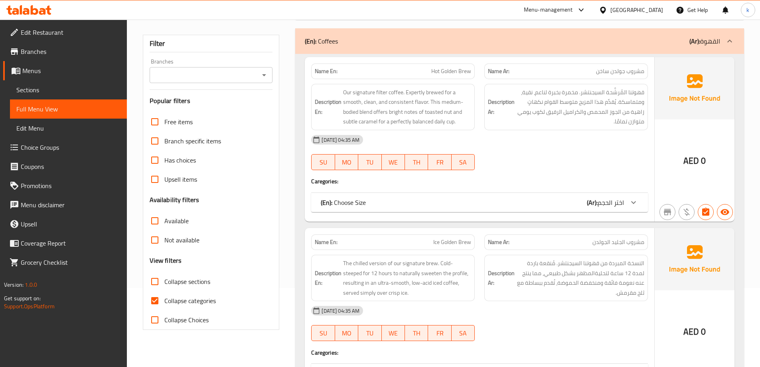
scroll to position [239, 0]
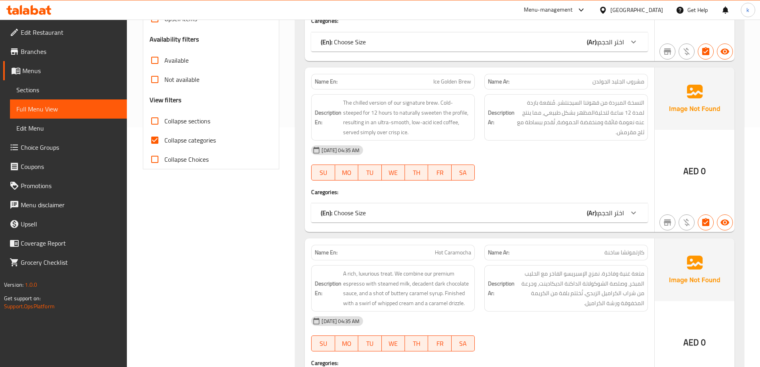
click at [195, 137] on span "Collapse categories" at bounding box center [189, 140] width 51 height 10
click at [164, 137] on input "Collapse categories" at bounding box center [154, 139] width 19 height 19
checkbox input "false"
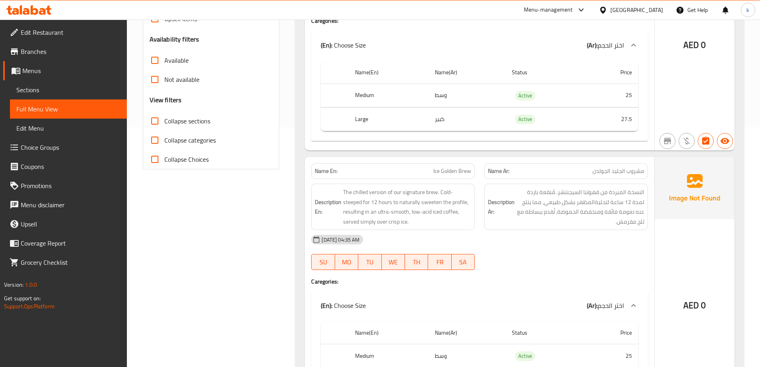
scroll to position [40, 0]
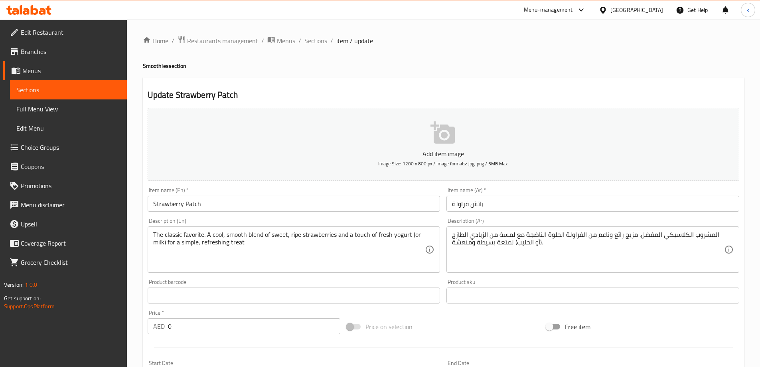
scroll to position [238, 0]
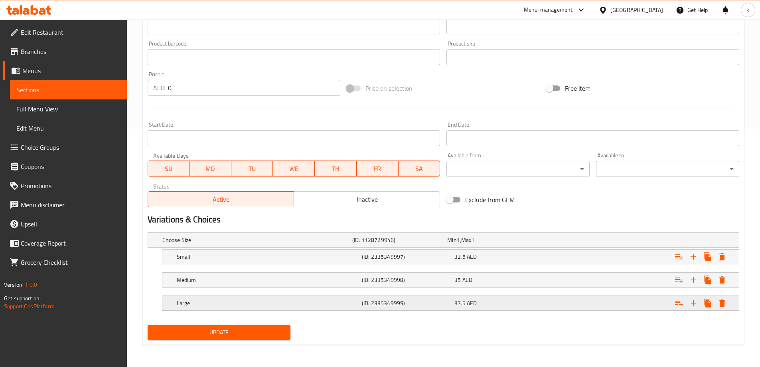
click at [557, 295] on div "Expand" at bounding box center [637, 303] width 185 height 18
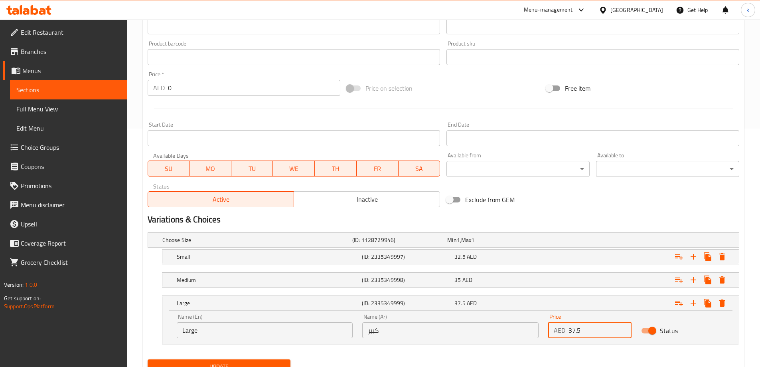
drag, startPoint x: 588, startPoint y: 332, endPoint x: 548, endPoint y: 334, distance: 39.5
click at [548, 334] on div "AED 37.5 Price" at bounding box center [589, 330] width 83 height 16
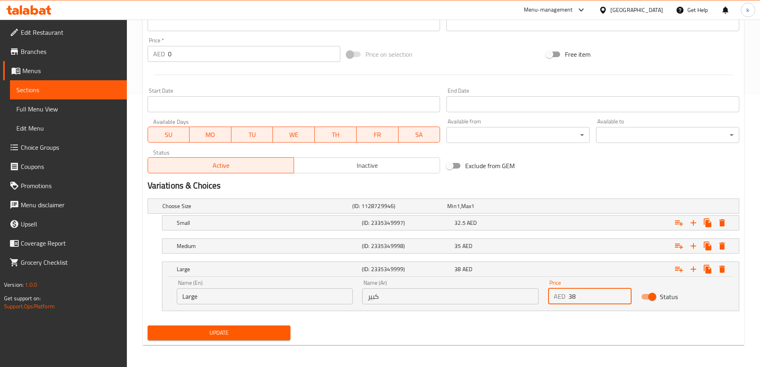
scroll to position [272, 0]
type input "38"
click at [251, 330] on span "Update" at bounding box center [219, 332] width 130 height 10
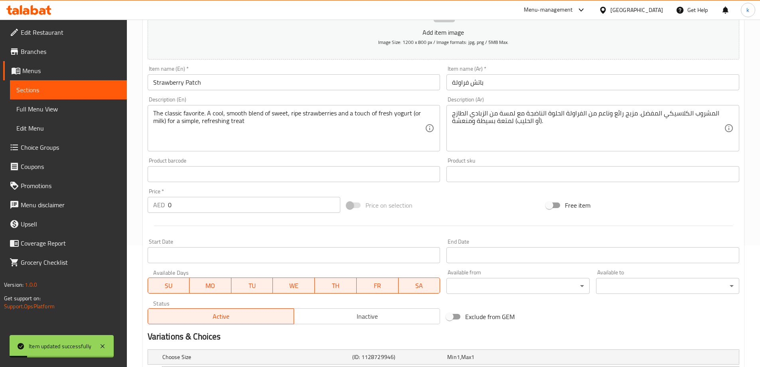
scroll to position [33, 0]
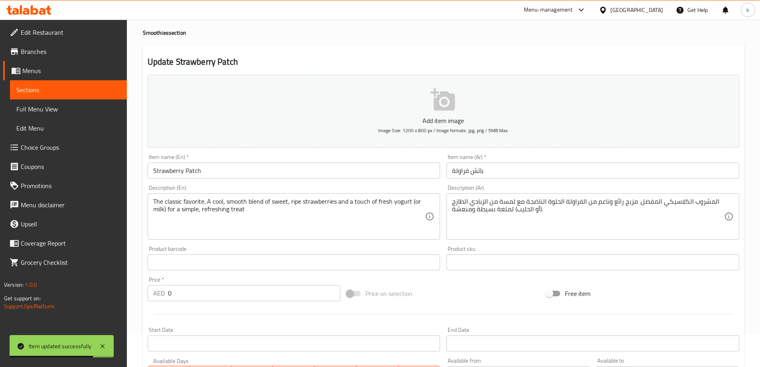
click at [94, 89] on span "Sections" at bounding box center [68, 90] width 104 height 10
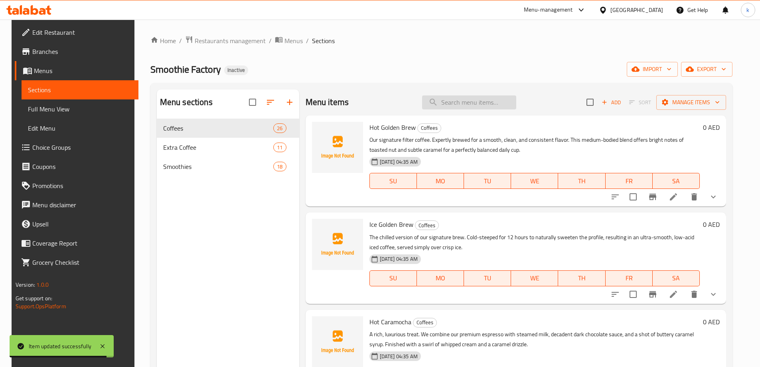
click at [471, 108] on input "search" at bounding box center [469, 102] width 94 height 14
paste input "Blueberry Blast"
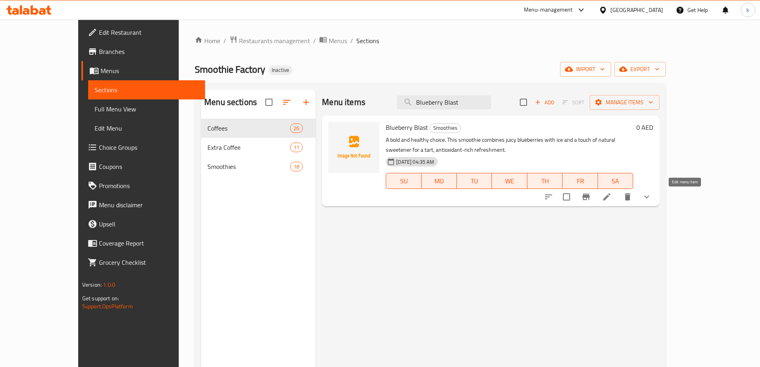
type input "Blueberry Blast"
click at [611, 199] on icon at bounding box center [607, 197] width 10 height 10
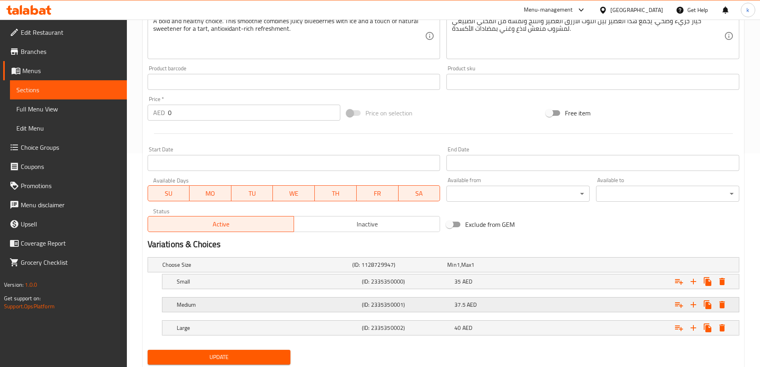
scroll to position [238, 0]
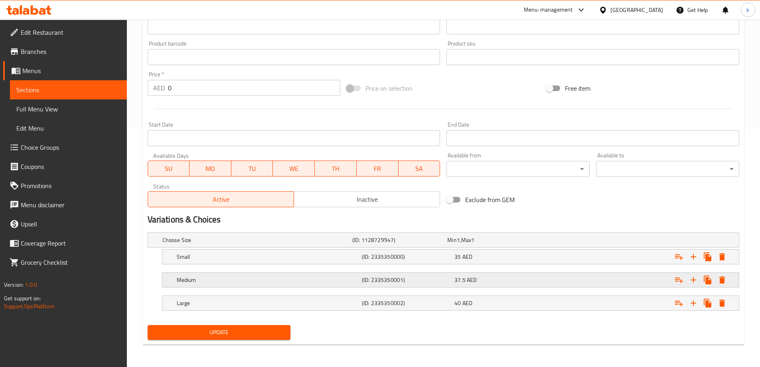
click at [505, 280] on div "37.5 AED" at bounding box center [498, 280] width 89 height 8
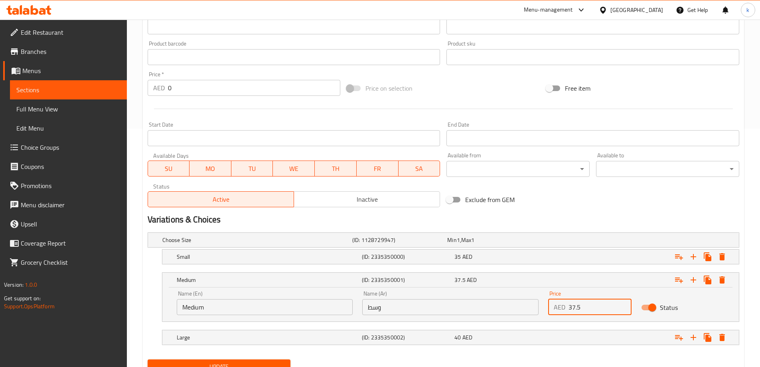
drag, startPoint x: 584, startPoint y: 306, endPoint x: 557, endPoint y: 306, distance: 26.7
click at [557, 306] on div "AED 37.5 Price" at bounding box center [589, 307] width 83 height 16
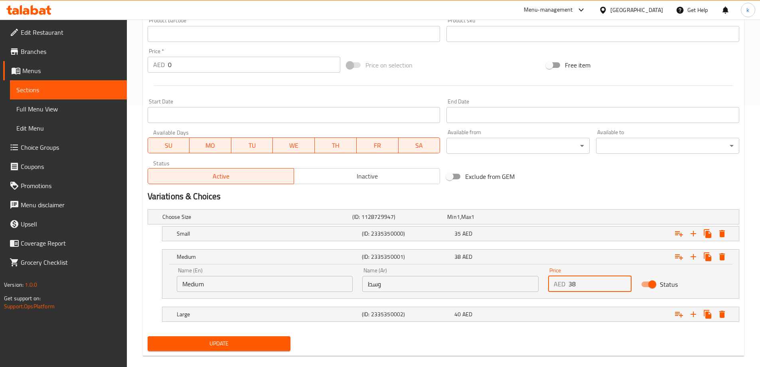
scroll to position [272, 0]
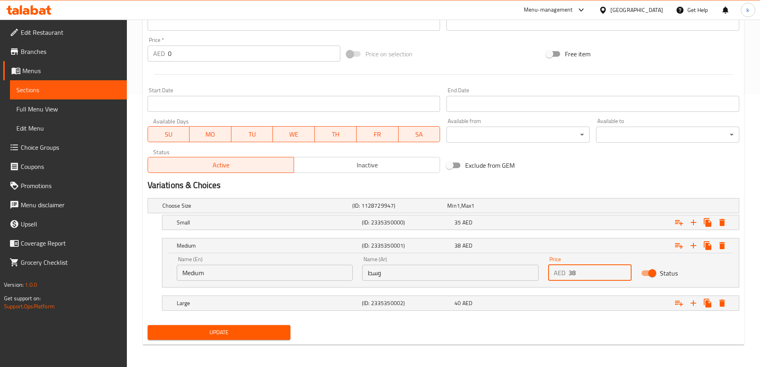
type input "38"
click at [263, 335] on span "Update" at bounding box center [219, 332] width 130 height 10
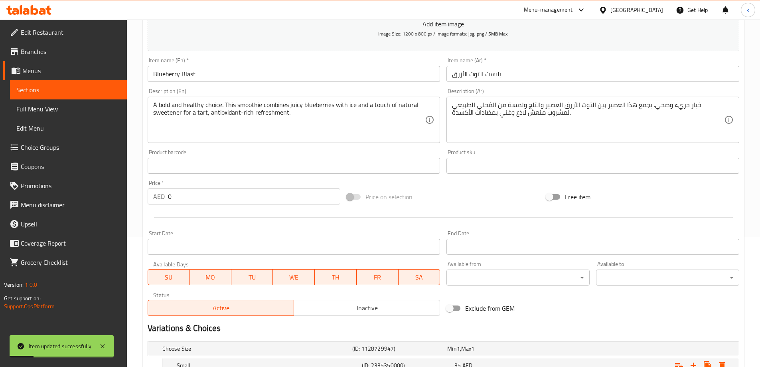
scroll to position [0, 0]
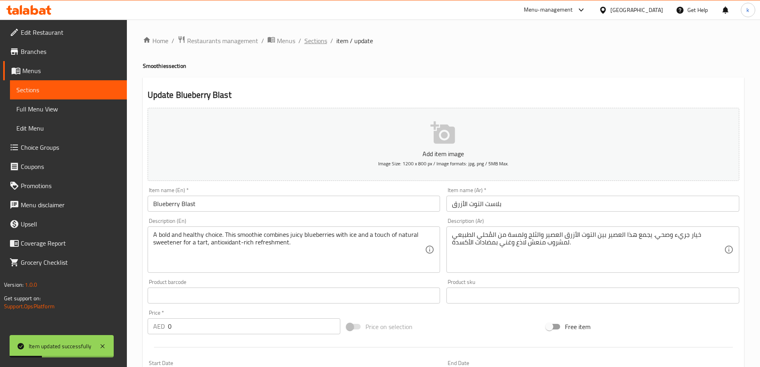
click at [319, 45] on span "Sections" at bounding box center [315, 41] width 23 height 10
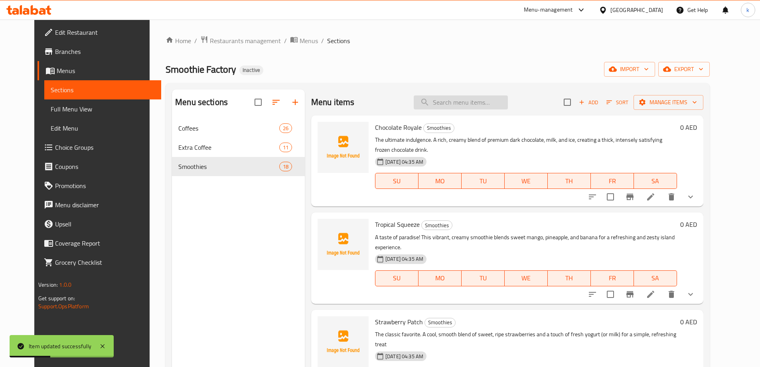
click at [456, 104] on input "search" at bounding box center [461, 102] width 94 height 14
paste input "Banana Smoothie"
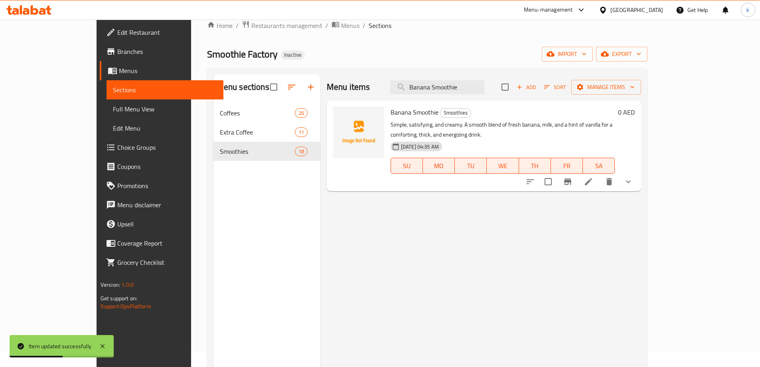
scroll to position [40, 0]
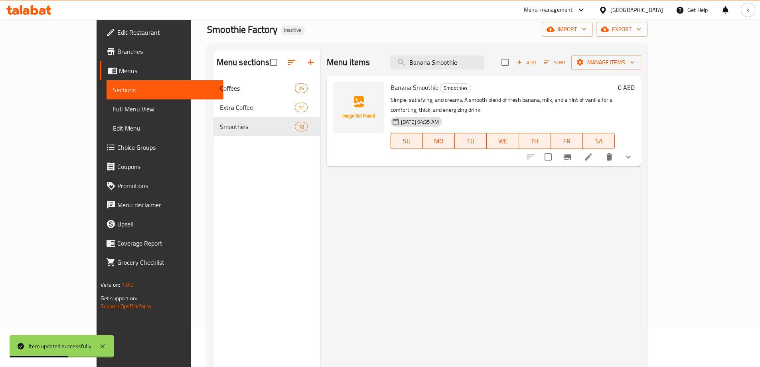
type input "Banana Smoothie"
click at [592, 153] on icon at bounding box center [588, 156] width 7 height 7
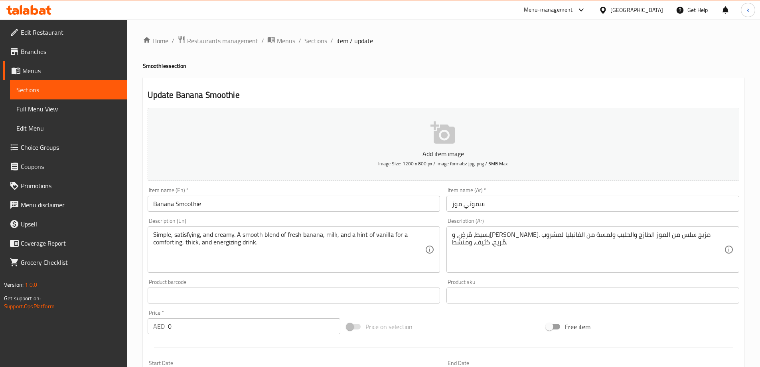
click at [206, 205] on input "Banana Smoothie" at bounding box center [294, 203] width 293 height 16
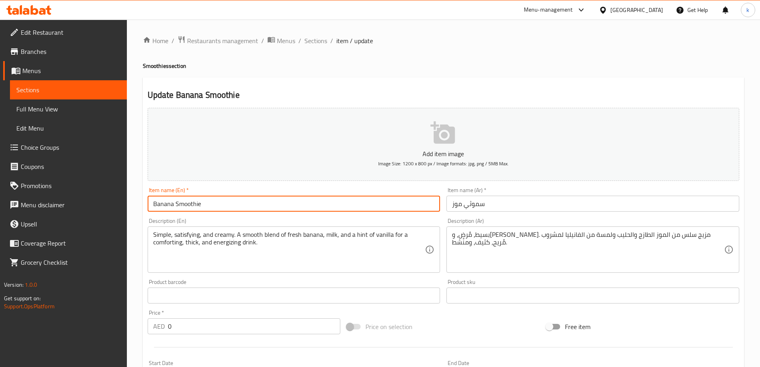
click at [206, 205] on input "Banana Smoothie" at bounding box center [294, 203] width 293 height 16
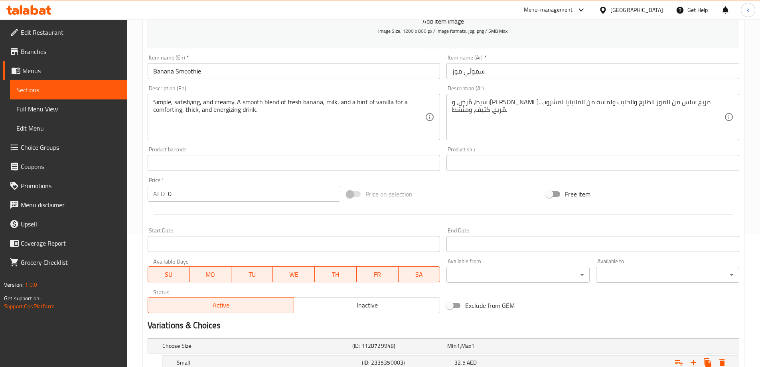
scroll to position [199, 0]
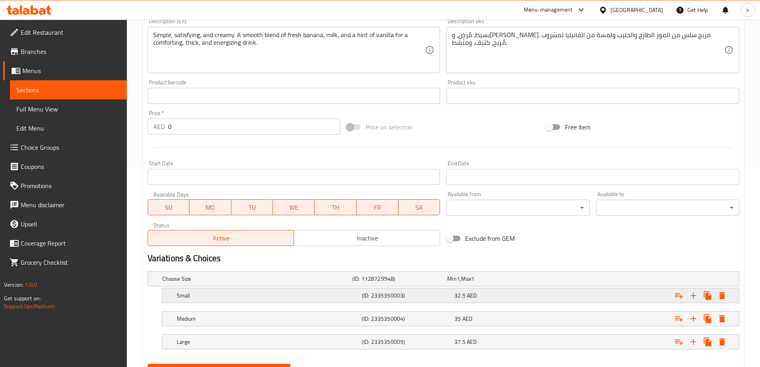
click at [533, 296] on div "32.5 AED" at bounding box center [498, 295] width 89 height 8
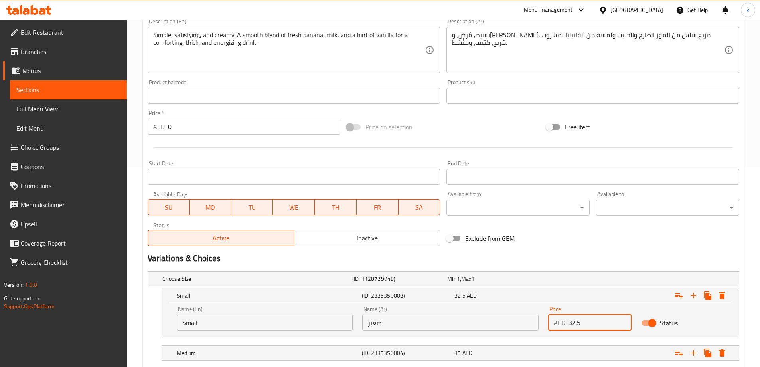
drag, startPoint x: 590, startPoint y: 323, endPoint x: 539, endPoint y: 323, distance: 51.5
click at [539, 323] on div "Name (En) Small Name (En) Name (Ar) صغير Name (Ar) Price AED 32.5 Price Status" at bounding box center [450, 318] width 557 height 34
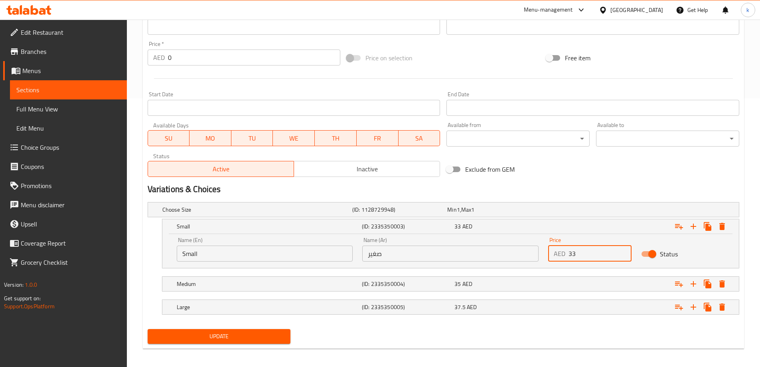
scroll to position [272, 0]
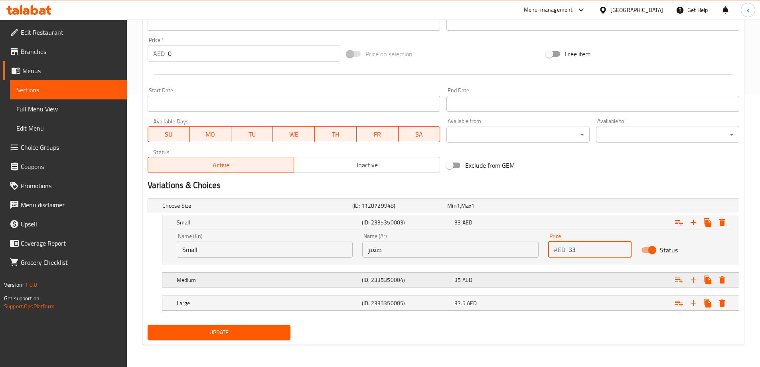
type input "33"
click at [505, 280] on div "35 AED" at bounding box center [498, 280] width 89 height 8
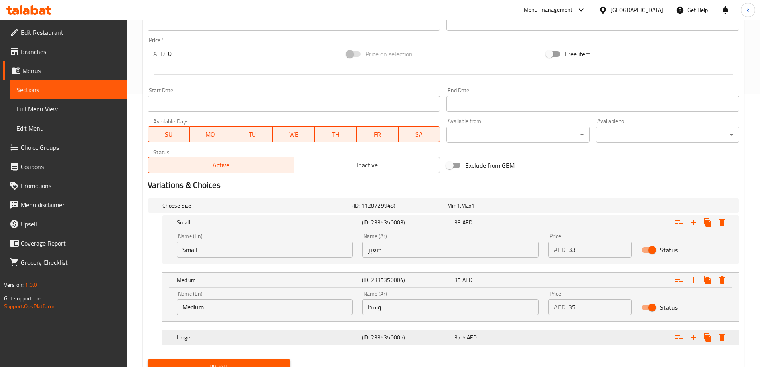
click at [512, 338] on div "37.5 AED" at bounding box center [498, 337] width 89 height 8
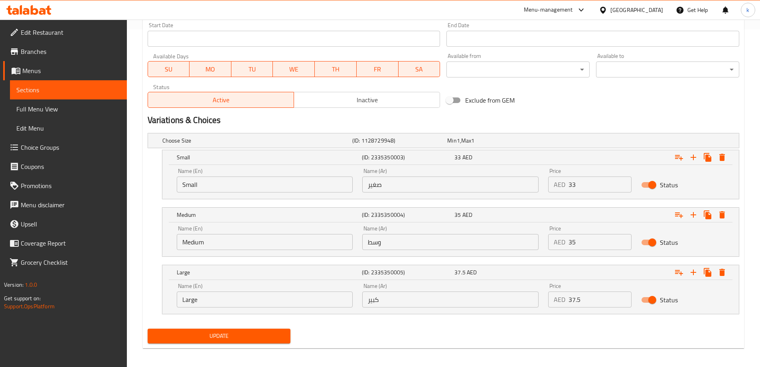
scroll to position [341, 0]
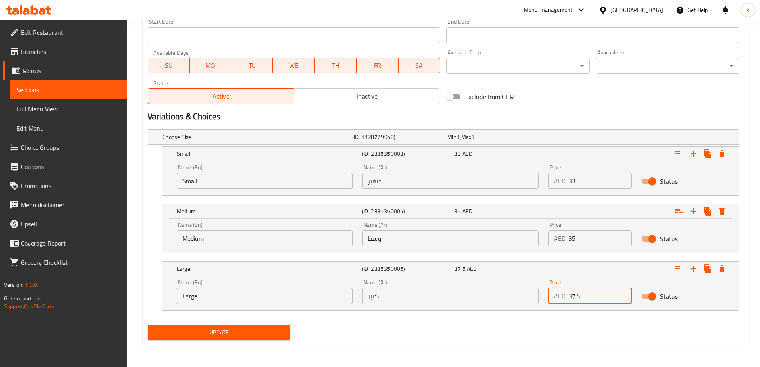
drag, startPoint x: 596, startPoint y: 291, endPoint x: 558, endPoint y: 296, distance: 38.6
click at [558, 296] on div "AED 37.5 Price" at bounding box center [589, 296] width 83 height 16
type input "38"
click at [223, 337] on span "Update" at bounding box center [219, 332] width 130 height 10
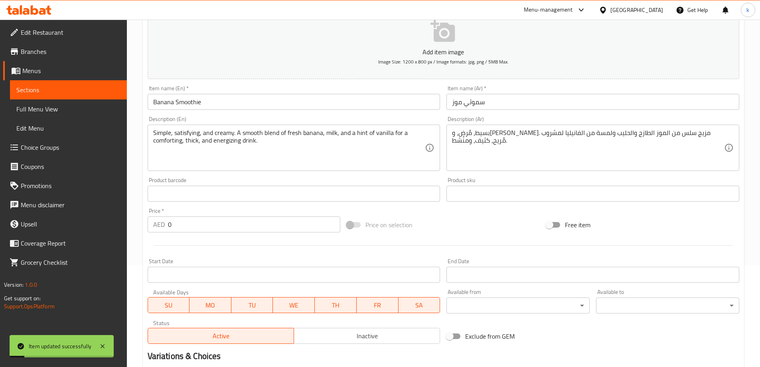
scroll to position [0, 0]
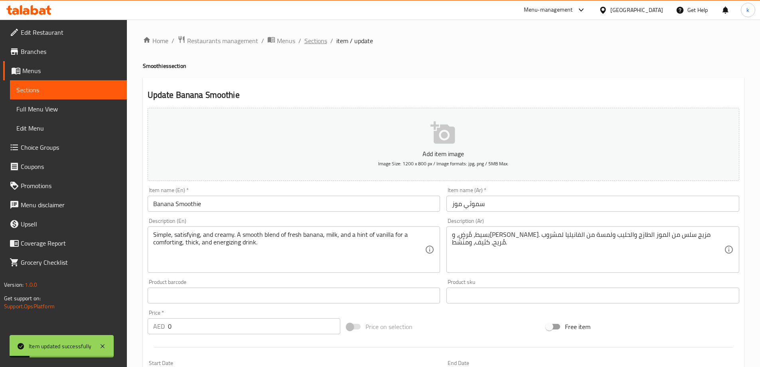
click at [309, 42] on span "Sections" at bounding box center [315, 41] width 23 height 10
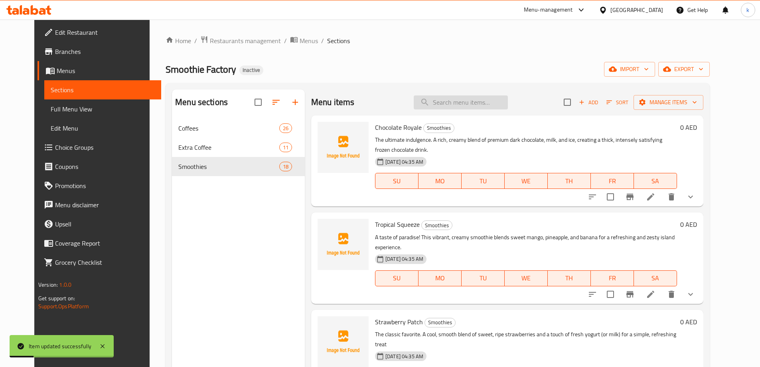
click at [447, 104] on input "search" at bounding box center [461, 102] width 94 height 14
paste input "Very Berry"
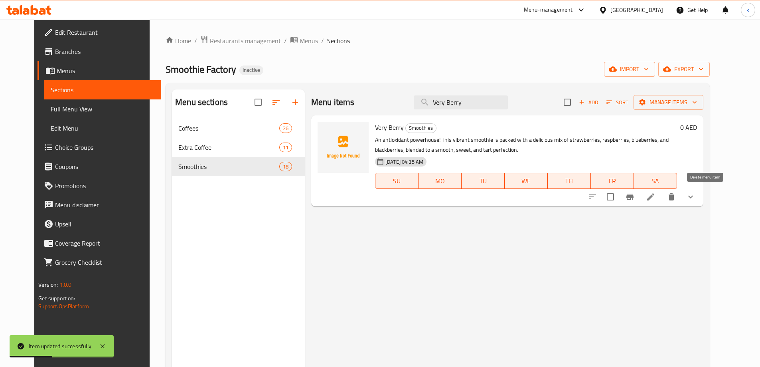
type input "Very Berry"
click at [655, 200] on icon at bounding box center [651, 197] width 10 height 10
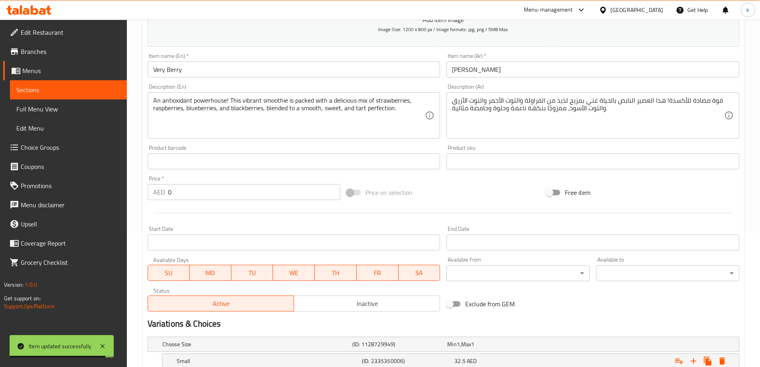
scroll to position [238, 0]
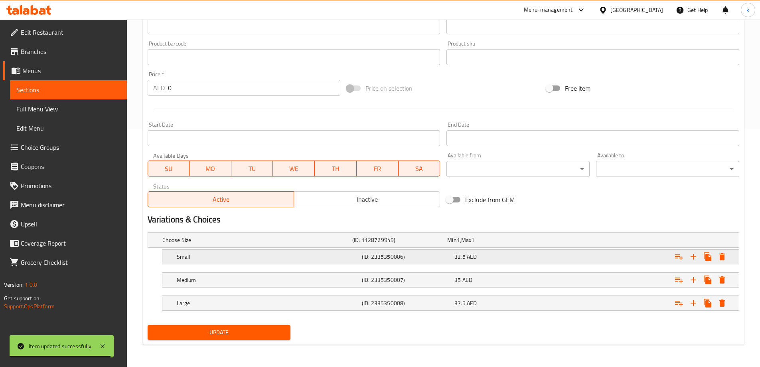
click at [507, 264] on div "Small (ID: 2335350006) 32.5 AED" at bounding box center [453, 257] width 556 height 18
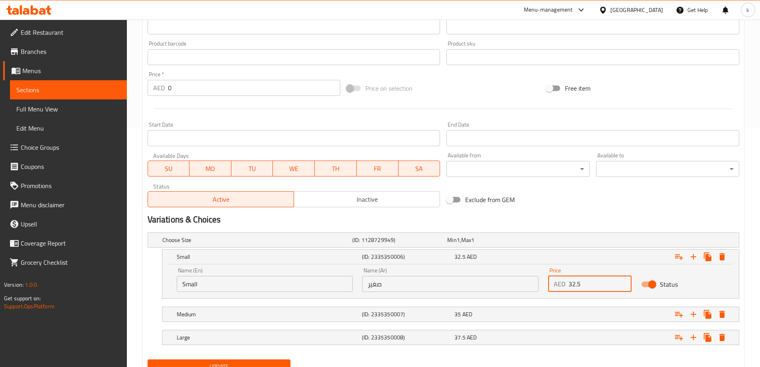
drag, startPoint x: 586, startPoint y: 284, endPoint x: 537, endPoint y: 267, distance: 51.1
click at [539, 284] on div "Name (En) Small Name (En) Name (Ar) صغير Name (Ar) Price AED 32.5 Price Status" at bounding box center [450, 279] width 557 height 34
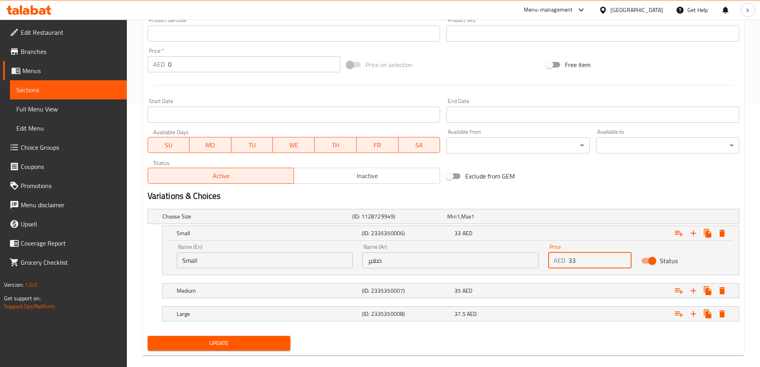
scroll to position [272, 0]
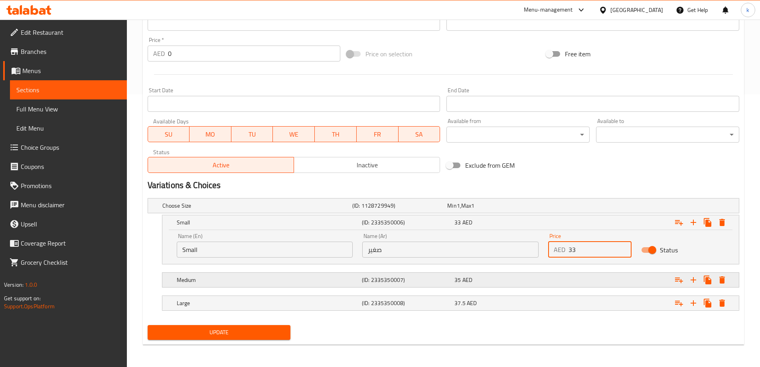
type input "33"
click at [517, 279] on div "35 AED" at bounding box center [498, 280] width 89 height 8
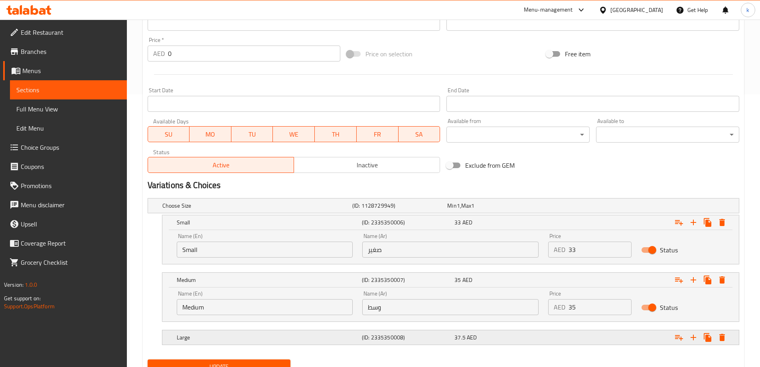
click at [544, 333] on div "37.5 AED" at bounding box center [499, 336] width 93 height 11
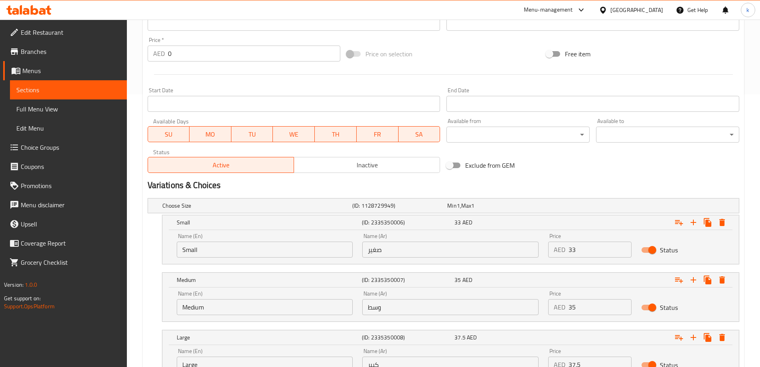
scroll to position [312, 0]
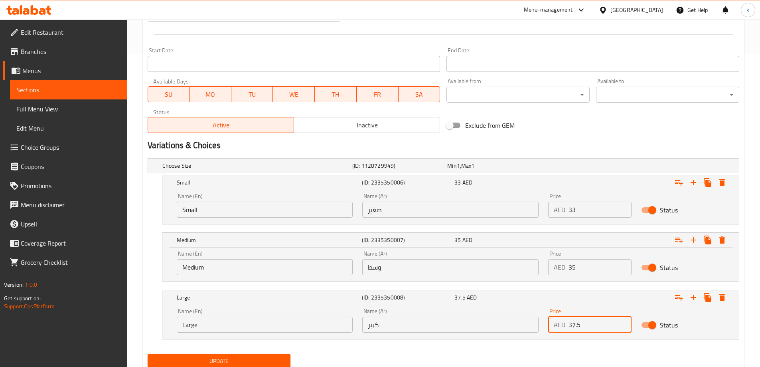
drag, startPoint x: 589, startPoint y: 325, endPoint x: 566, endPoint y: 327, distance: 22.4
click at [566, 327] on div "AED 37.5 Price" at bounding box center [589, 324] width 83 height 16
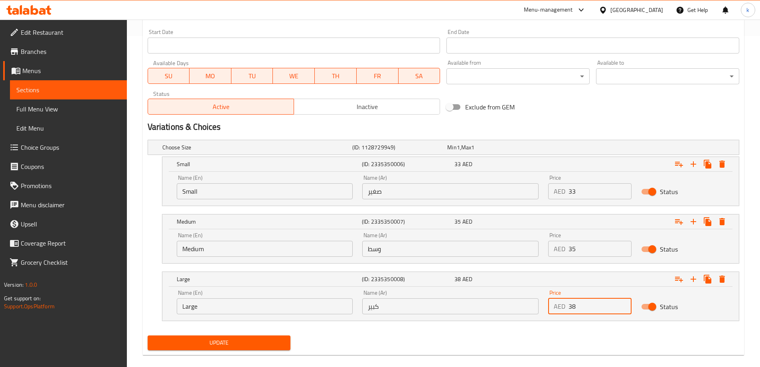
scroll to position [341, 0]
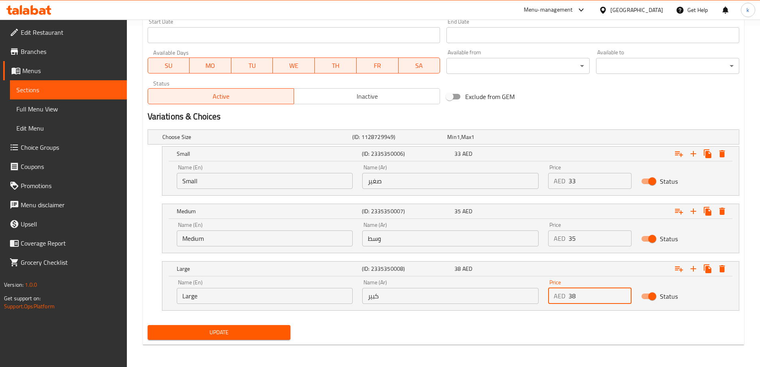
type input "38"
click at [264, 338] on button "Update" at bounding box center [219, 332] width 143 height 15
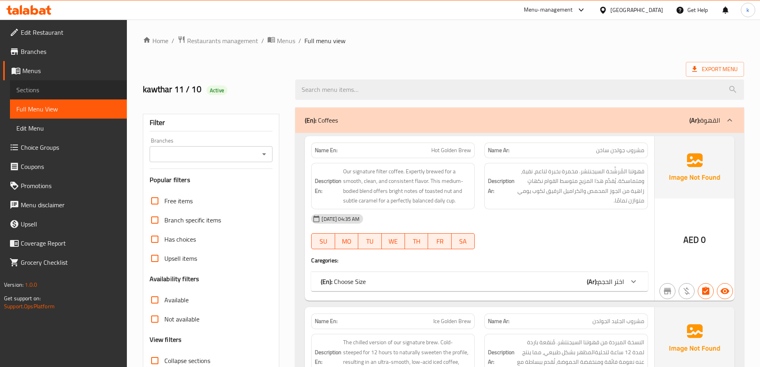
click at [57, 91] on span "Sections" at bounding box center [68, 90] width 104 height 10
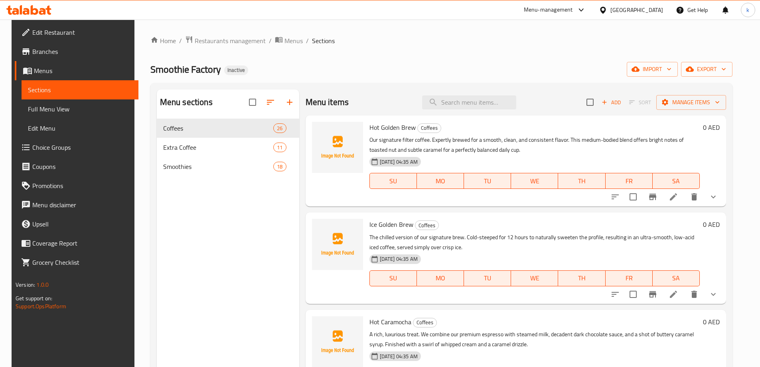
click at [480, 111] on div "Menu items Add Sort Manage items" at bounding box center [516, 102] width 421 height 26
click at [480, 102] on input "search" at bounding box center [469, 102] width 94 height 14
paste input "Immune Booster"
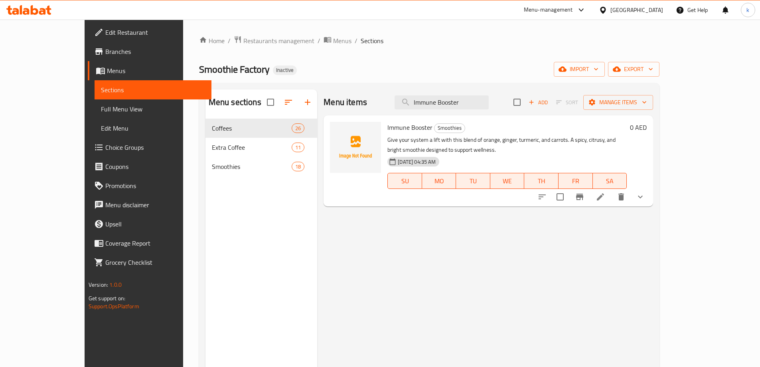
type input "Immune Booster"
click at [605, 192] on icon at bounding box center [601, 197] width 10 height 10
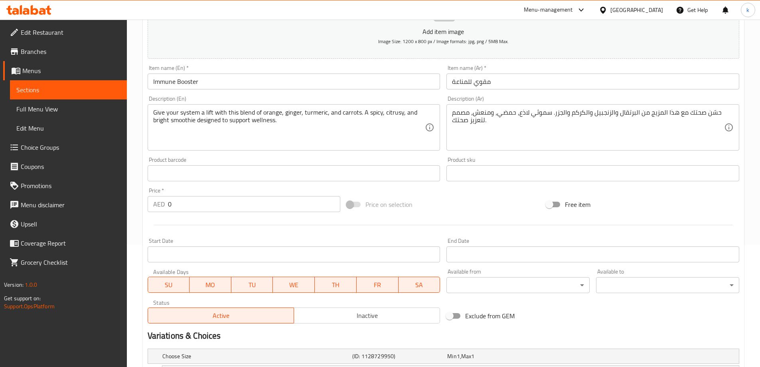
scroll to position [238, 0]
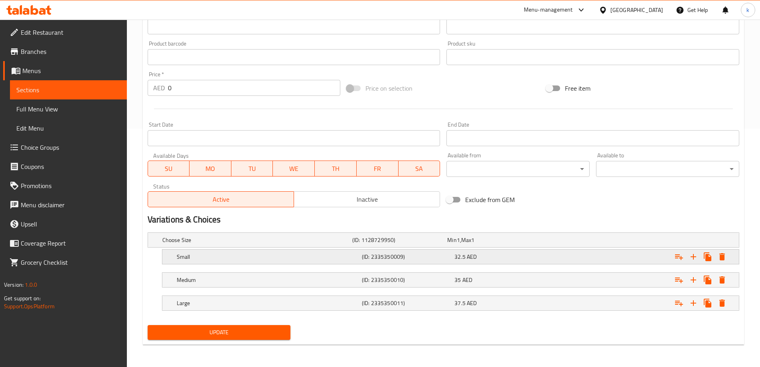
click at [541, 258] on div "32.5 AED" at bounding box center [498, 256] width 89 height 8
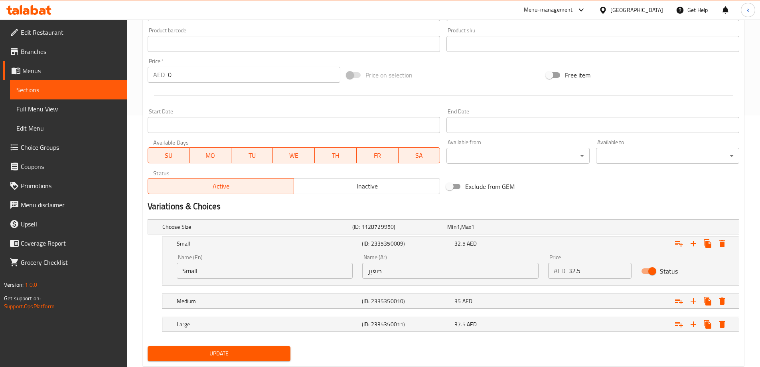
scroll to position [272, 0]
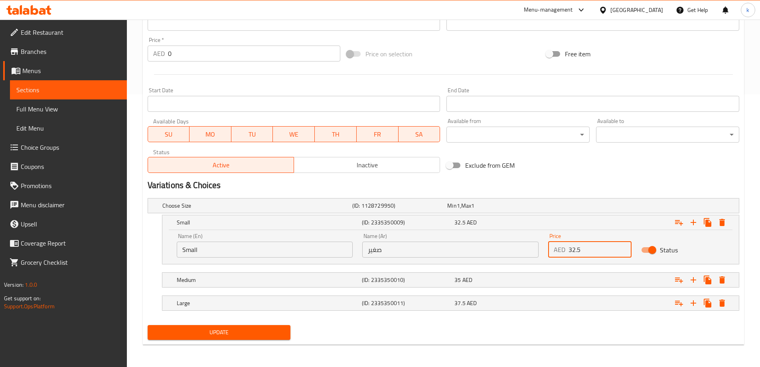
drag, startPoint x: 586, startPoint y: 252, endPoint x: 537, endPoint y: 251, distance: 49.5
click at [537, 251] on div "Name (En) Small Name (En) Name (Ar) صغير Name (Ar) Price AED 32.5 Price Status" at bounding box center [450, 245] width 557 height 34
drag, startPoint x: 580, startPoint y: 247, endPoint x: 508, endPoint y: 256, distance: 72.3
click at [508, 256] on div "Name (En) Small Name (En) Name (Ar) صغير Name (Ar) Price AED 35 Price Status" at bounding box center [450, 245] width 557 height 34
type input "33"
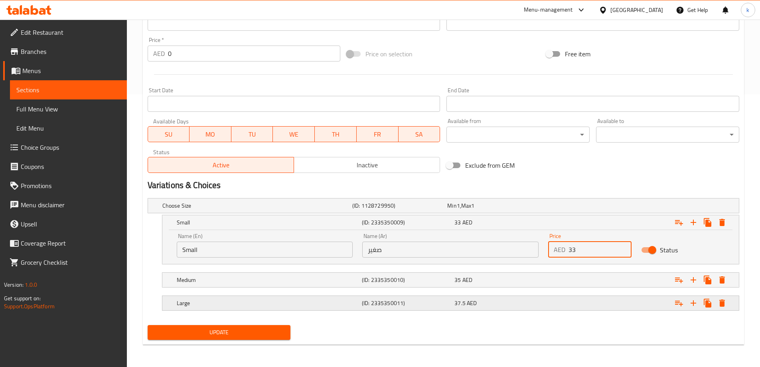
click at [511, 304] on div "37.5 AED" at bounding box center [498, 303] width 89 height 8
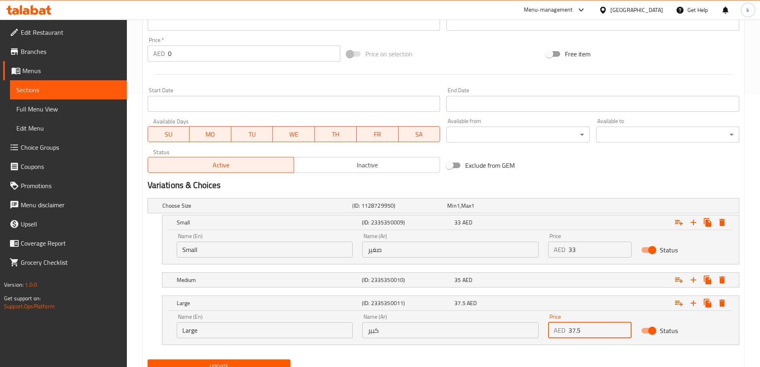
drag, startPoint x: 588, startPoint y: 328, endPoint x: 556, endPoint y: 333, distance: 32.2
click at [556, 333] on div "AED 37.5 Price" at bounding box center [589, 330] width 83 height 16
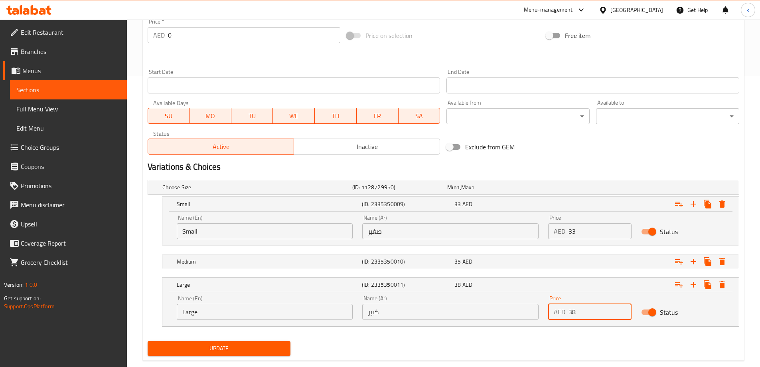
scroll to position [307, 0]
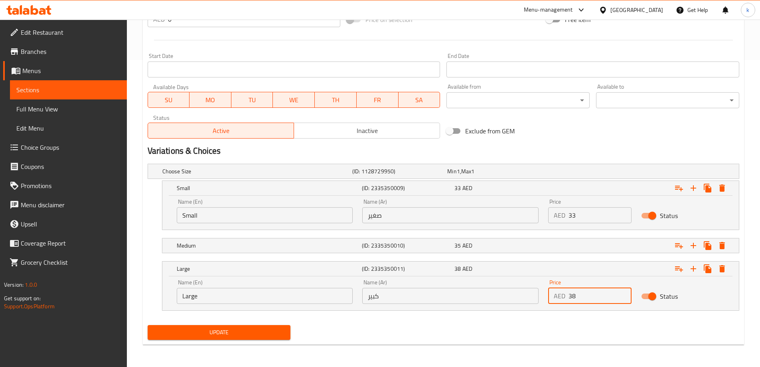
type input "38"
click at [255, 332] on span "Update" at bounding box center [219, 332] width 130 height 10
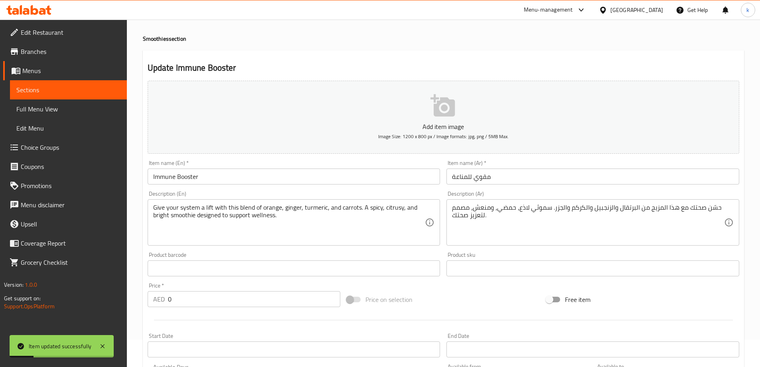
scroll to position [0, 0]
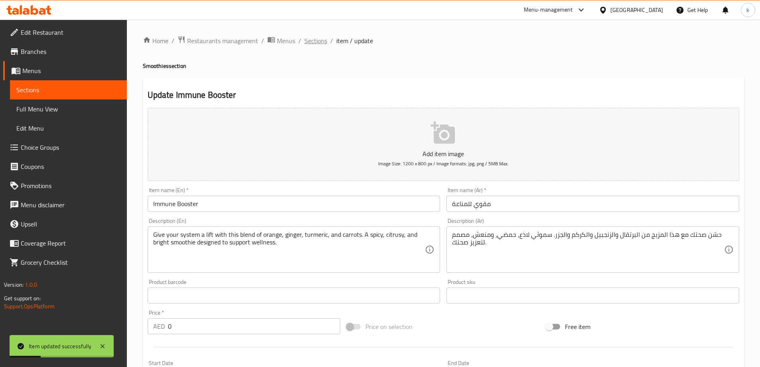
click at [323, 42] on span "Sections" at bounding box center [315, 41] width 23 height 10
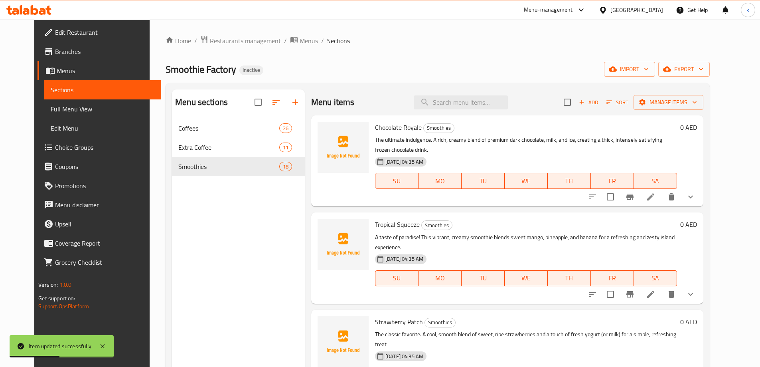
click at [474, 110] on div "Menu items Add Sort Manage items" at bounding box center [507, 102] width 392 height 26
click at [473, 99] on input "search" at bounding box center [461, 102] width 94 height 14
paste input "Light Delight"
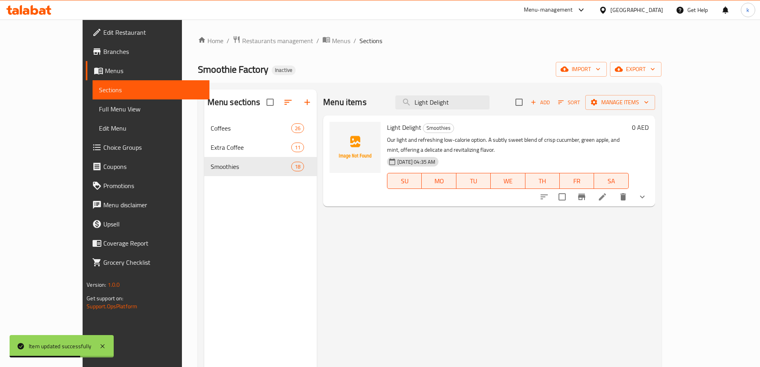
type input "Light Delight"
click at [606, 193] on icon at bounding box center [602, 196] width 7 height 7
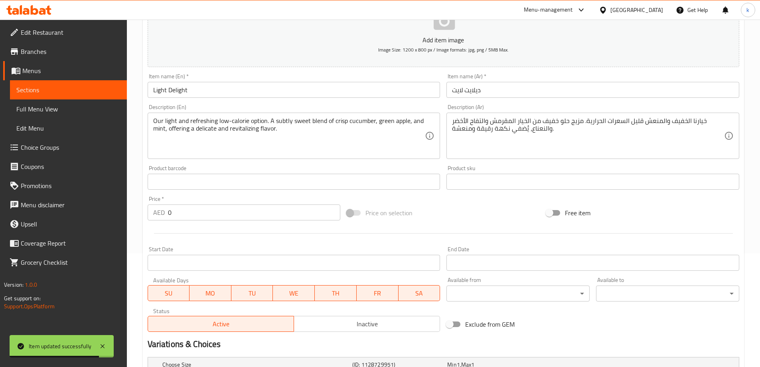
scroll to position [238, 0]
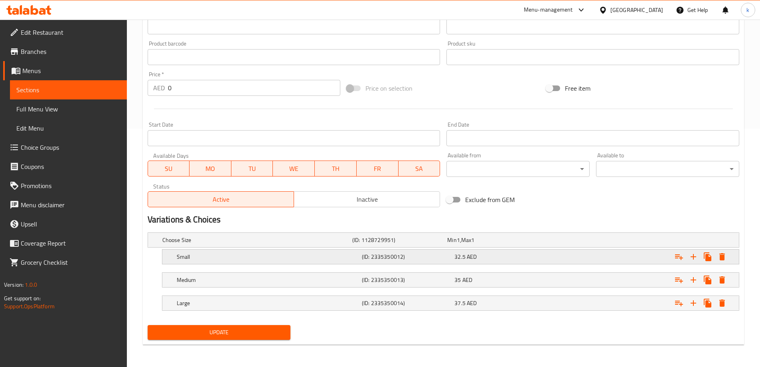
click at [538, 260] on div "32.5 AED" at bounding box center [498, 256] width 89 height 8
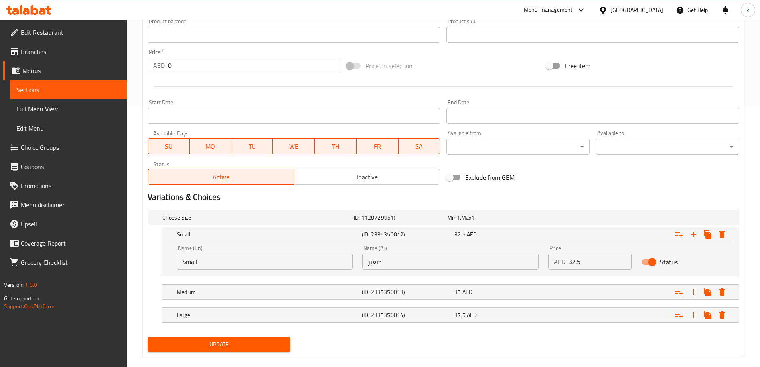
scroll to position [272, 0]
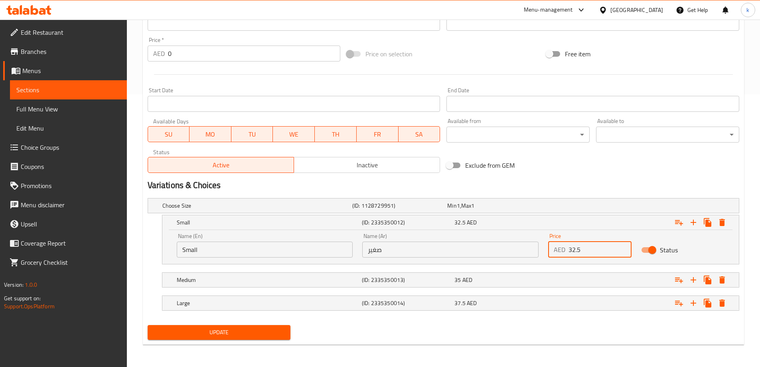
drag, startPoint x: 587, startPoint y: 248, endPoint x: 549, endPoint y: 248, distance: 37.9
click at [549, 248] on div "AED 32.5 Price" at bounding box center [589, 249] width 83 height 16
type input "33"
click at [536, 282] on div "35 AED" at bounding box center [498, 280] width 89 height 8
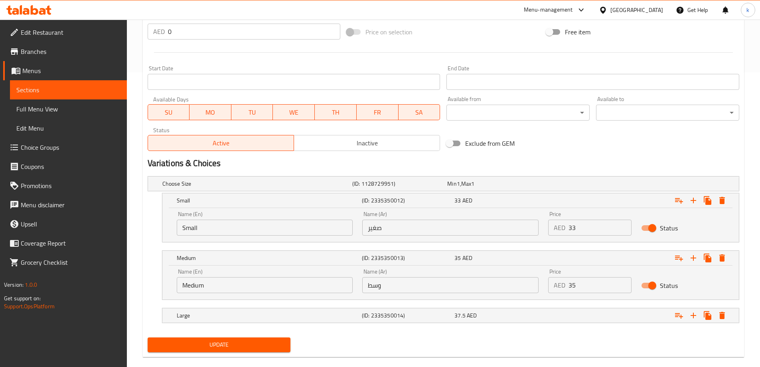
scroll to position [307, 0]
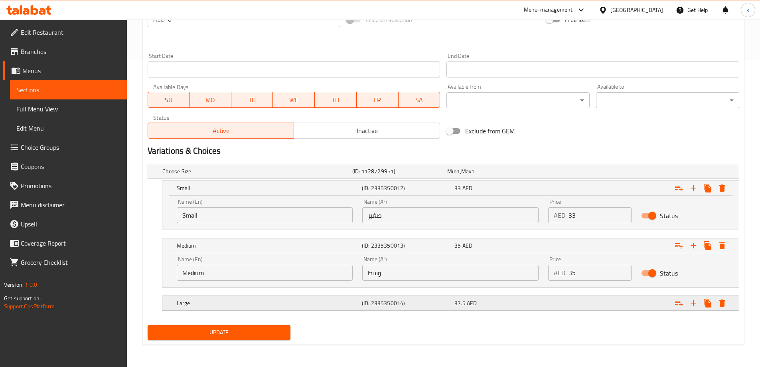
click at [546, 306] on div "Expand" at bounding box center [637, 303] width 185 height 18
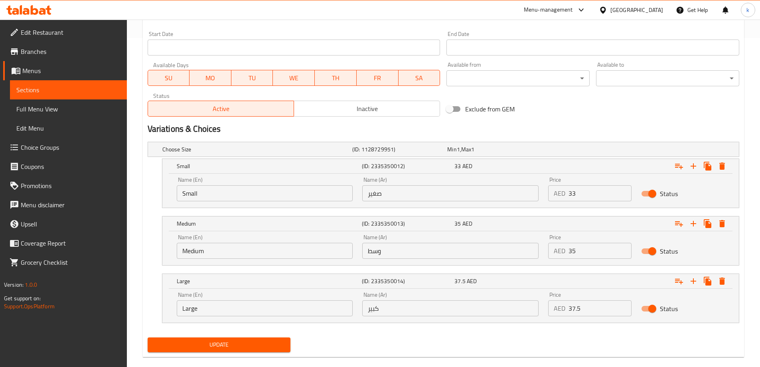
scroll to position [341, 0]
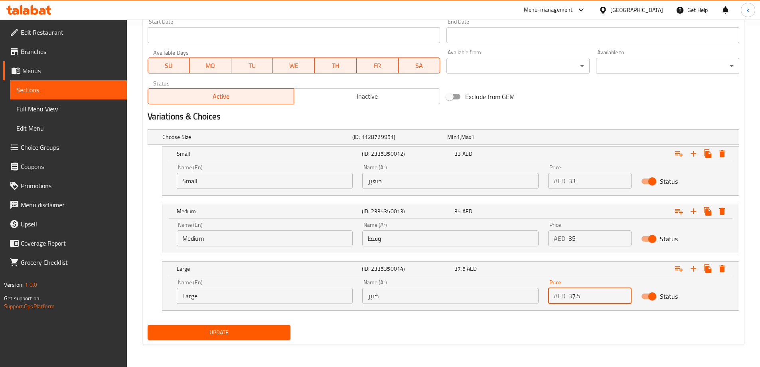
drag, startPoint x: 592, startPoint y: 295, endPoint x: 560, endPoint y: 297, distance: 32.0
click at [560, 297] on div "AED 37.5 Price" at bounding box center [589, 296] width 83 height 16
type input "38"
click at [222, 330] on span "Update" at bounding box center [219, 332] width 130 height 10
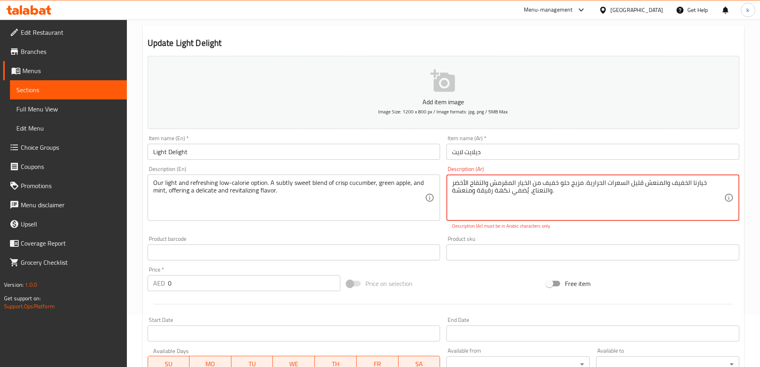
click at [607, 211] on textarea "خيارنا الخفيف والمنعش قليل السعرات الحرارية. مزيج حلو خفيف من الخيار المقرمش وا…" at bounding box center [588, 198] width 272 height 38
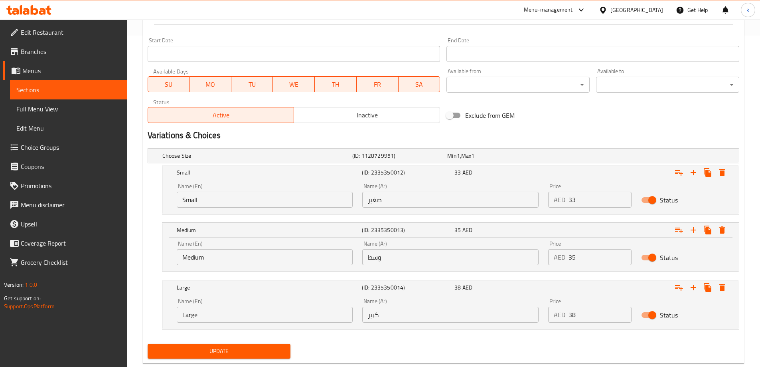
click at [269, 342] on div "Update" at bounding box center [219, 350] width 150 height 21
click at [268, 352] on span "Update" at bounding box center [219, 351] width 130 height 10
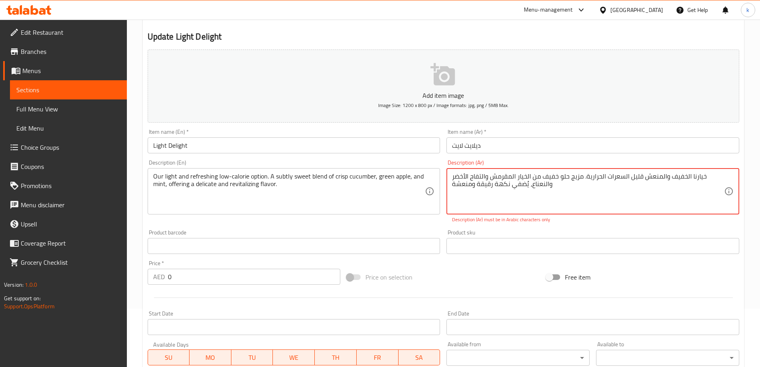
click at [498, 180] on textarea "خيارنا الخفيف والمنعش قليل السعرات الحرارية. مزيج حلو خفيف من الخيار المقرمش وا…" at bounding box center [588, 191] width 272 height 38
paste textarea
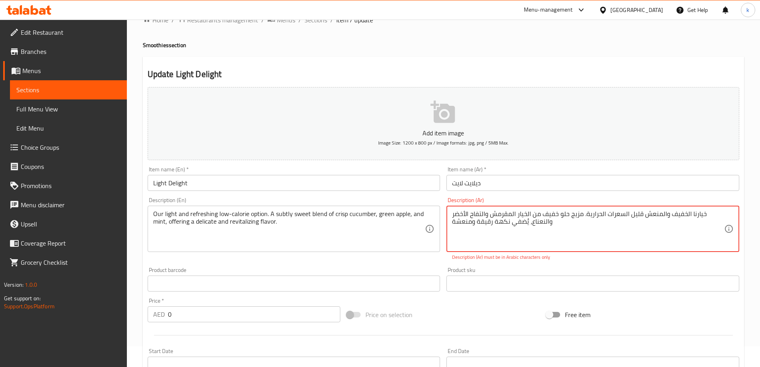
scroll to position [18, 0]
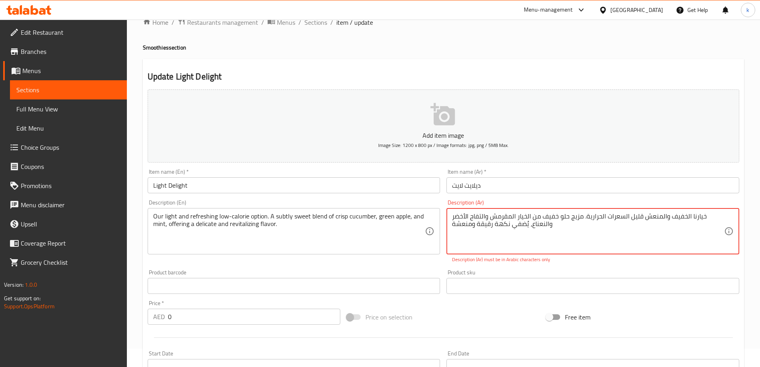
click at [584, 234] on textarea "خيارنا الخفيف والمنعش قليل السعرات الحرارية. مزيج حلو خفيف من الخيار المقرمش وا…" at bounding box center [588, 231] width 272 height 38
drag, startPoint x: 525, startPoint y: 225, endPoint x: 566, endPoint y: 272, distance: 63.3
click at [525, 226] on textarea "خيارنا الخفيف والمنعش قليل السعرات الحرارية. مزيج حلو خفيف من الخيار المقرمش وا…" at bounding box center [588, 231] width 272 height 38
click at [587, 229] on textarea "خيارنا الخفيف والمنعش قليل السعرات الحرارية. مزيج حلو خفيف من الخيار المقرمش وا…" at bounding box center [588, 231] width 272 height 38
click at [583, 217] on textarea "خيارنا الخفيف والمنعش قليل السعرات الحرارية. مزيج حلو خفيف من الخيار المقرمش وا…" at bounding box center [588, 231] width 272 height 38
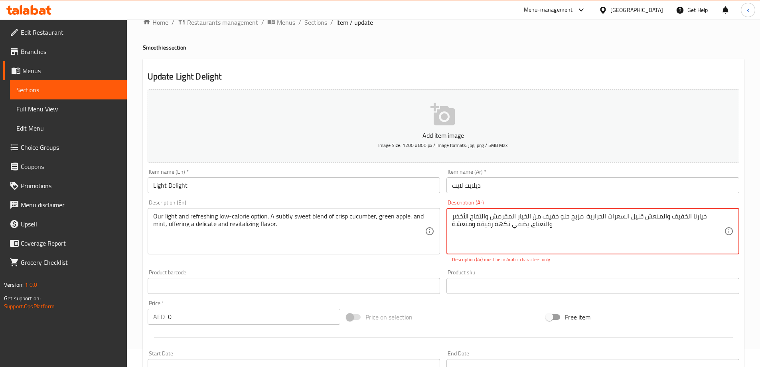
click at [527, 225] on textarea "خيارنا الخفيف والمنعش قليل السعرات الحرارية. مزيج حلو خفيف من الخيار المقرمش وا…" at bounding box center [588, 231] width 272 height 38
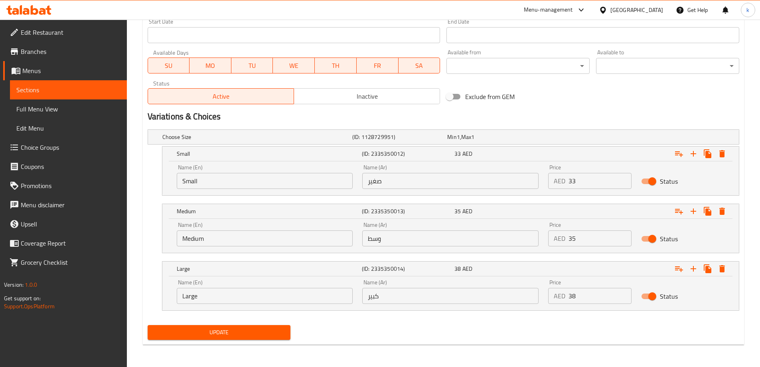
click at [241, 333] on span "Update" at bounding box center [219, 332] width 130 height 10
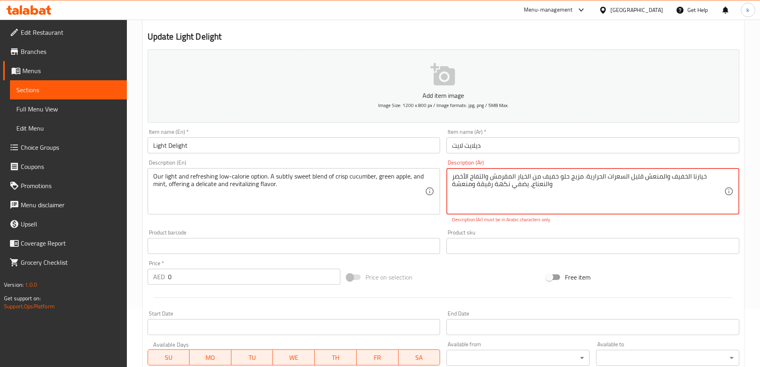
click at [458, 183] on textarea "خيارنا الخفيف والمنعش قليل السعرات الحرارية. مزيج حلو خفيف من الخيار المقرمش وا…" at bounding box center [588, 191] width 272 height 38
click at [556, 197] on textarea "خيارنا الخفيف والمنعش قليل السعرات الحرارية. مزيج حلو خفيف من الخيار المقرمش وا…" at bounding box center [588, 191] width 272 height 38
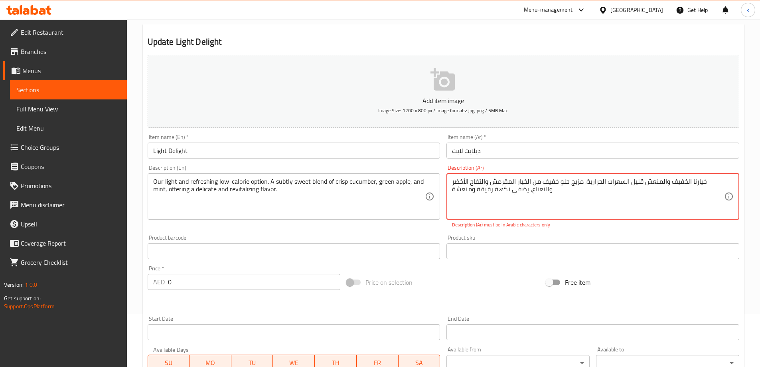
scroll to position [120, 0]
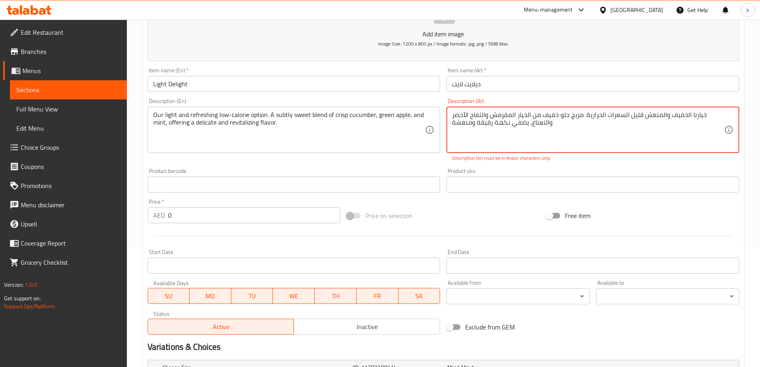
click at [471, 146] on textarea "خيارنا الخفيف والمنعش قليل السعرات الحرارية. مزيج حلو خفيف من الخيار المقرمش وا…" at bounding box center [588, 130] width 272 height 38
click at [473, 112] on textarea "خيارنا الخفيف والمنعش قليل السعرات الحرارية. مزيج حلو خفيف من الخيار المقرمش وا…" at bounding box center [588, 130] width 272 height 38
click at [612, 128] on textarea "خيارنا الخفيف والمنعش قليل السعرات الحرارية. مزيج حلو خفيف من الخيار المقرمش وا…" at bounding box center [588, 130] width 272 height 38
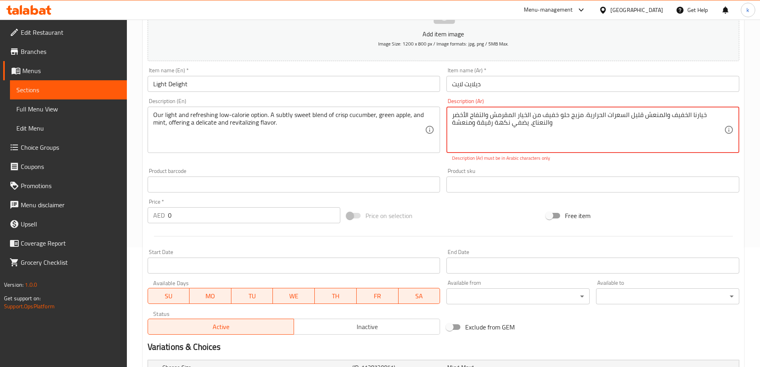
click at [612, 128] on textarea "خيارنا الخفيف والمنعش قليل السعرات الحرارية. مزيج حلو خفيف من الخيار المقرمش وا…" at bounding box center [588, 130] width 272 height 38
click at [611, 128] on textarea "خيارنا الخفيف والمنعش قليل السعرات الحرارية. مزيج حلو خفيف من الخيار المقرمش وا…" at bounding box center [588, 130] width 272 height 38
drag, startPoint x: 611, startPoint y: 128, endPoint x: 611, endPoint y: 114, distance: 14.0
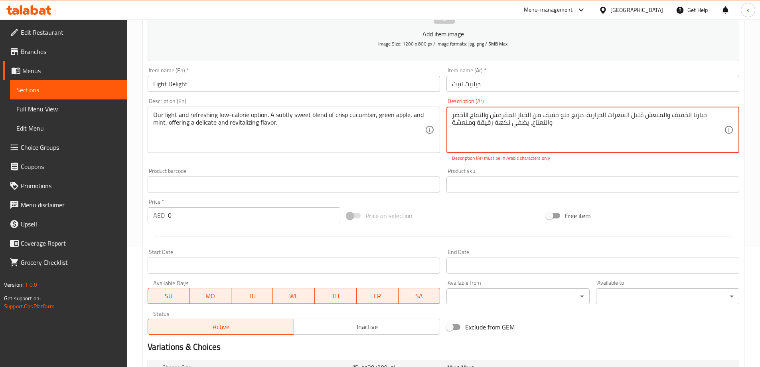
click at [611, 114] on textarea "خيارنا الخفيف والمنعش قليل السعرات الحرارية. مزيج حلو خفيف من الخيار المقرمش وا…" at bounding box center [588, 130] width 272 height 38
click at [611, 112] on textarea "خيارنا الخفيف والمنعش قليل السعرات الحرارية. مزيج حلو خفيف من الخيار المقرمش وا…" at bounding box center [588, 130] width 272 height 38
drag, startPoint x: 611, startPoint y: 112, endPoint x: 612, endPoint y: 136, distance: 24.3
click at [612, 136] on textarea "خيارنا الخفيف والمنعش قليل السعرات الحرارية. مزيج حلو خفيف من الخيار المقرمش وا…" at bounding box center [588, 130] width 272 height 38
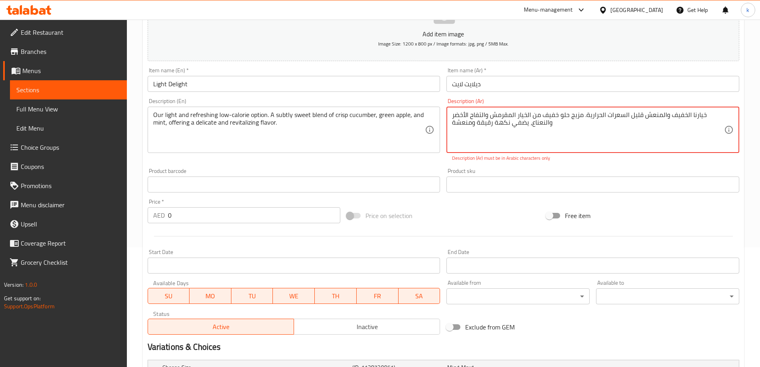
click at [633, 126] on textarea "خيارنا الخفيف والمنعش قليل السعرات الحرارية. مزيج حلو خفيف من الخيار المقرمش وا…" at bounding box center [588, 130] width 272 height 38
type textarea "o"
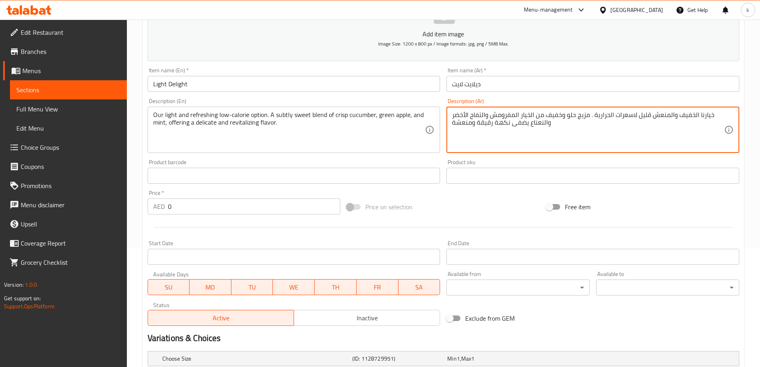
type textarea "خيارنا الخفيف والمنعش قليل لاسعرات الحرارية . مزيج حلو وخفيف من الخيار المفرومش…"
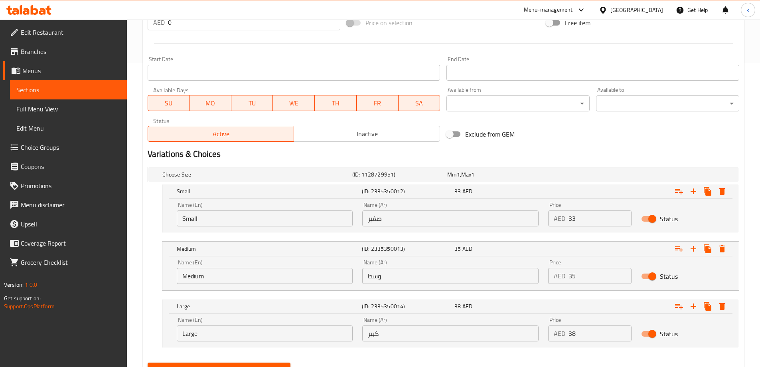
scroll to position [341, 0]
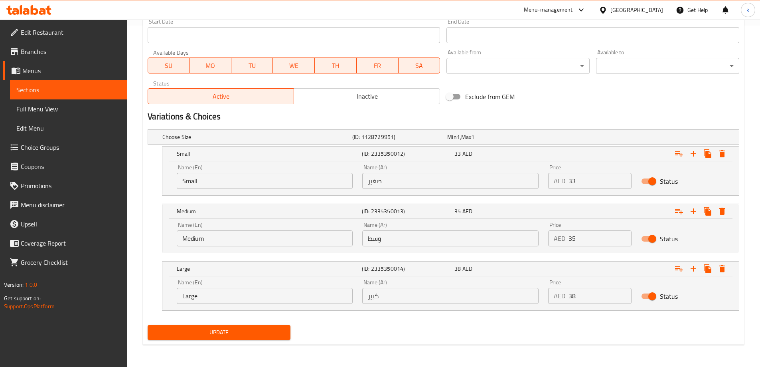
click at [249, 334] on span "Update" at bounding box center [219, 332] width 130 height 10
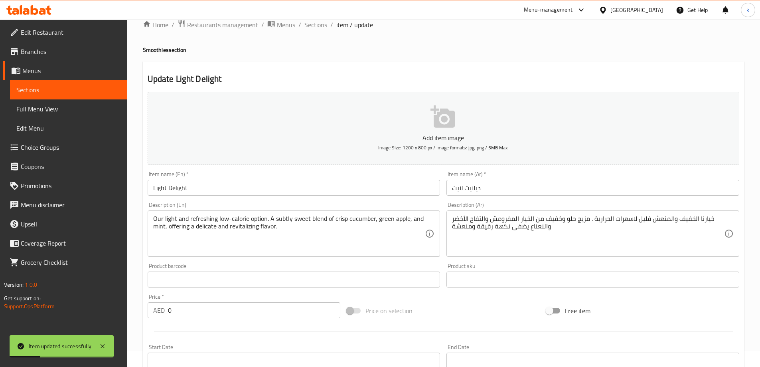
scroll to position [0, 0]
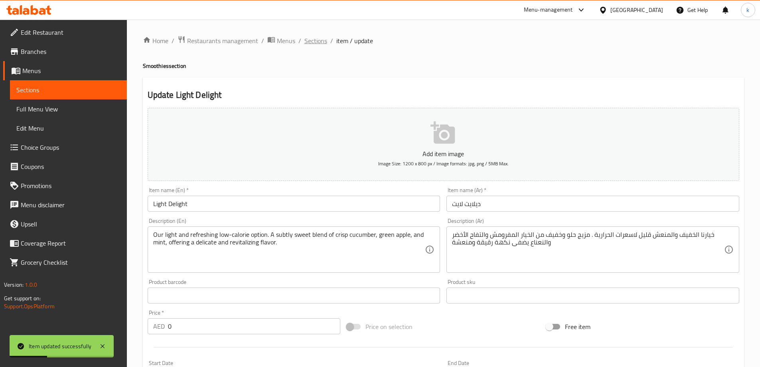
click at [314, 38] on span "Sections" at bounding box center [315, 41] width 23 height 10
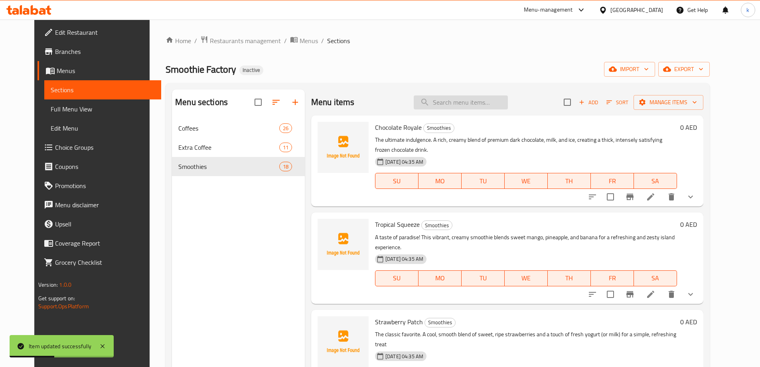
click at [488, 105] on input "search" at bounding box center [461, 102] width 94 height 14
paste input "Citrus Greens"
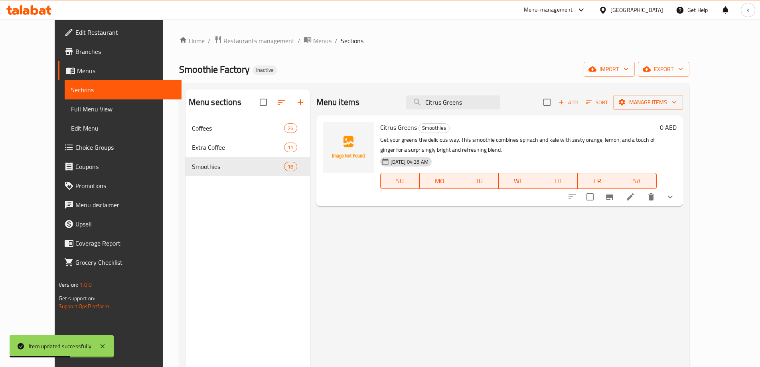
type input "Citrus Greens"
click at [635, 199] on icon at bounding box center [630, 197] width 10 height 10
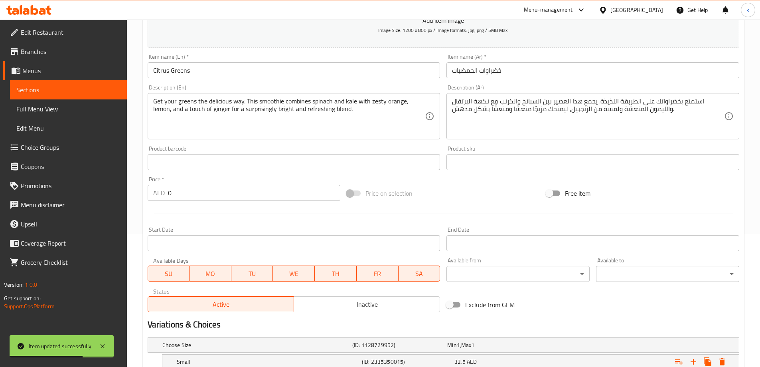
scroll to position [238, 0]
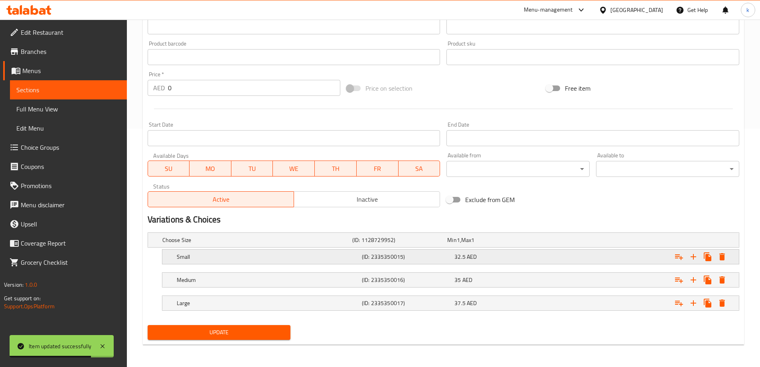
click at [506, 253] on div "32.5 AED" at bounding box center [498, 256] width 89 height 8
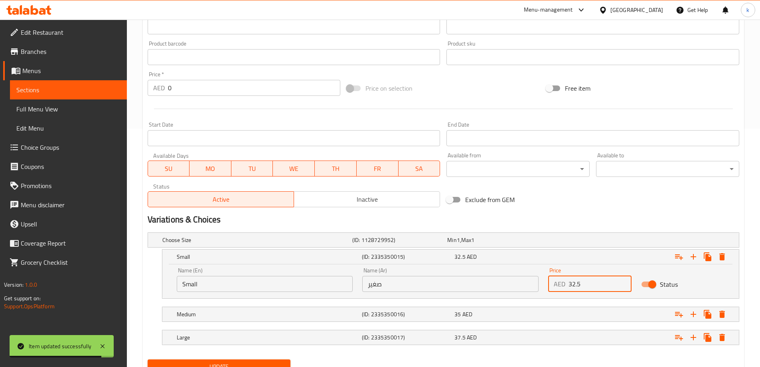
drag, startPoint x: 587, startPoint y: 284, endPoint x: 515, endPoint y: 284, distance: 71.8
click at [515, 284] on div "Name (En) Small Name (En) Name (Ar) صغير Name (Ar) Price AED 32.5 Price Status" at bounding box center [450, 279] width 557 height 34
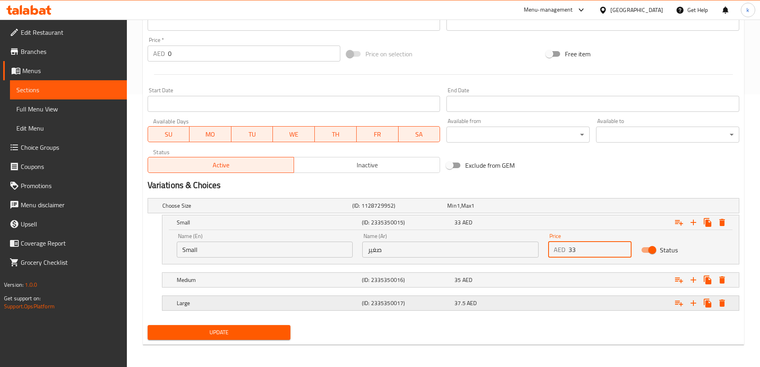
type input "33"
click at [516, 300] on div "37.5 AED" at bounding box center [498, 303] width 89 height 8
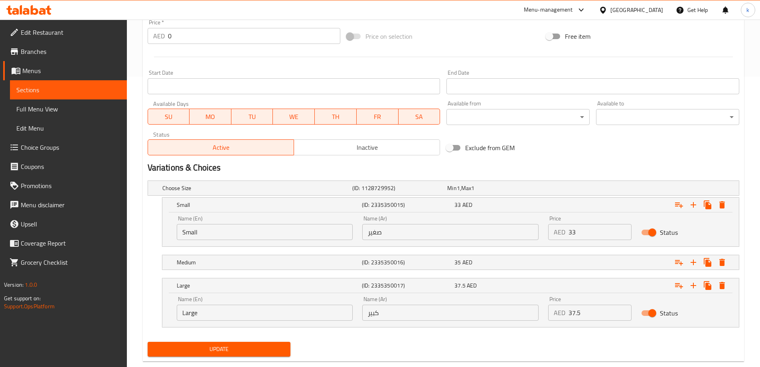
scroll to position [307, 0]
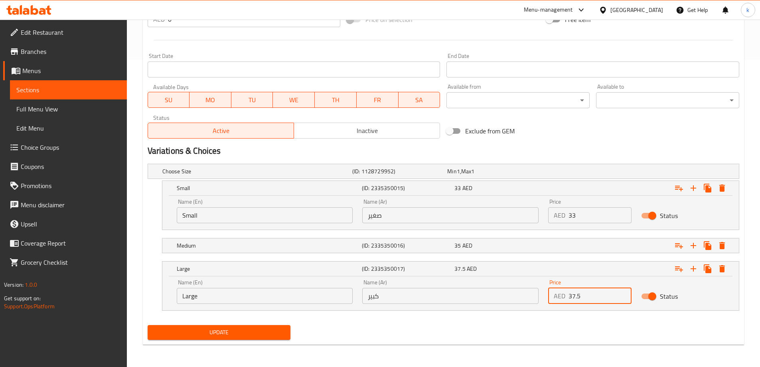
drag, startPoint x: 580, startPoint y: 295, endPoint x: 551, endPoint y: 297, distance: 29.2
click at [551, 297] on div "AED 37.5 Price" at bounding box center [589, 296] width 83 height 16
type input "38"
click at [275, 330] on span "Update" at bounding box center [219, 332] width 130 height 10
click at [258, 327] on span "Update" at bounding box center [219, 332] width 130 height 10
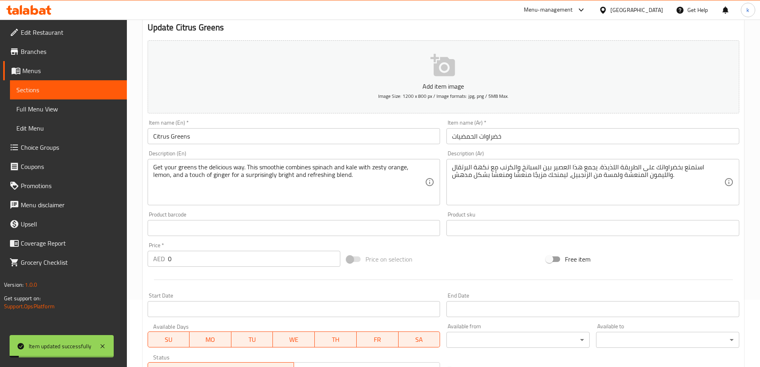
scroll to position [0, 0]
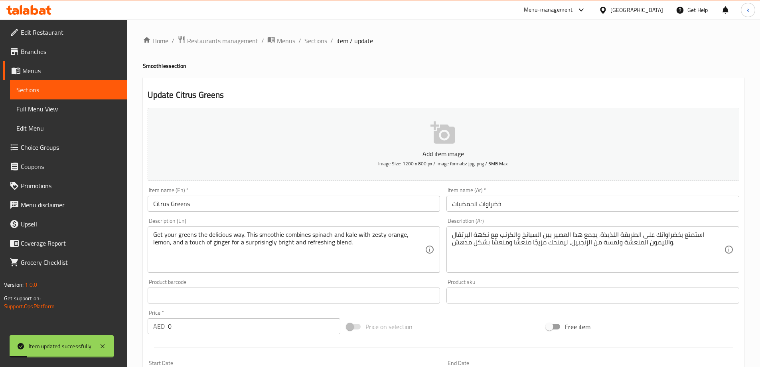
click at [327, 37] on ol "Home / Restaurants management / Menus / Sections / item / update" at bounding box center [443, 40] width 601 height 10
click at [319, 39] on span "Sections" at bounding box center [315, 41] width 23 height 10
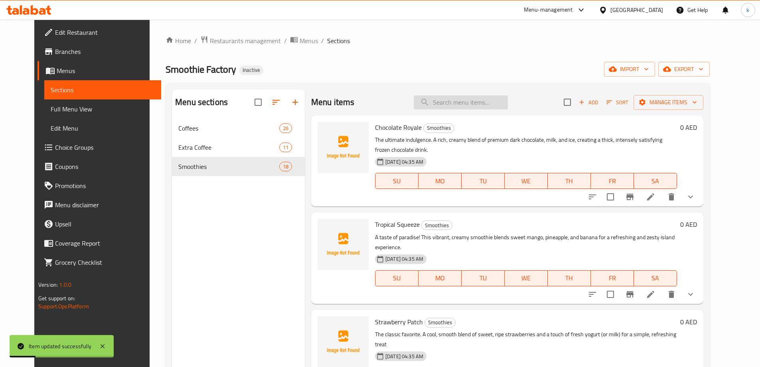
click at [460, 96] on input "search" at bounding box center [461, 102] width 94 height 14
paste input "[PERSON_NAME]"
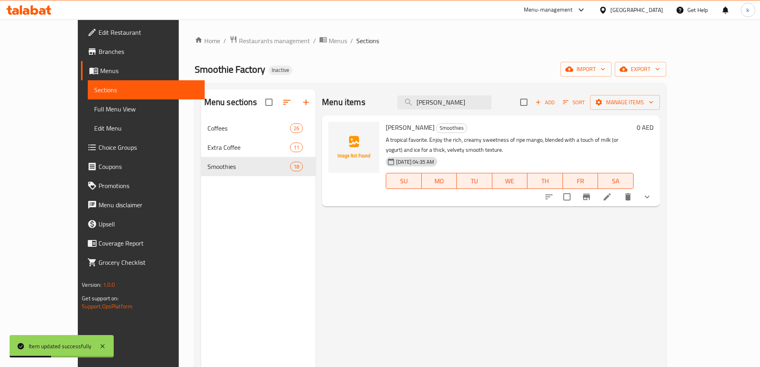
type input "[PERSON_NAME]"
click at [618, 197] on li at bounding box center [607, 196] width 22 height 14
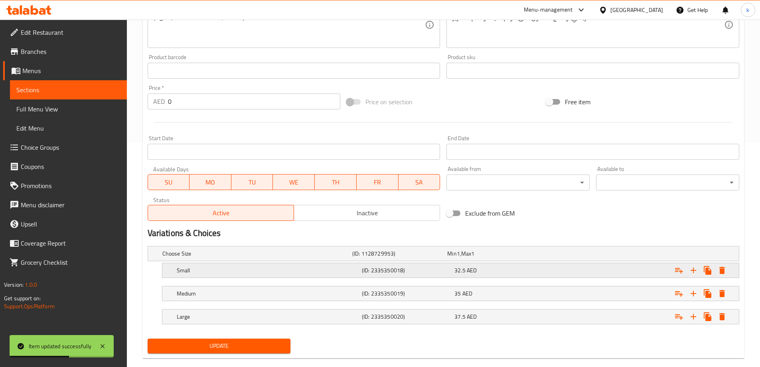
scroll to position [238, 0]
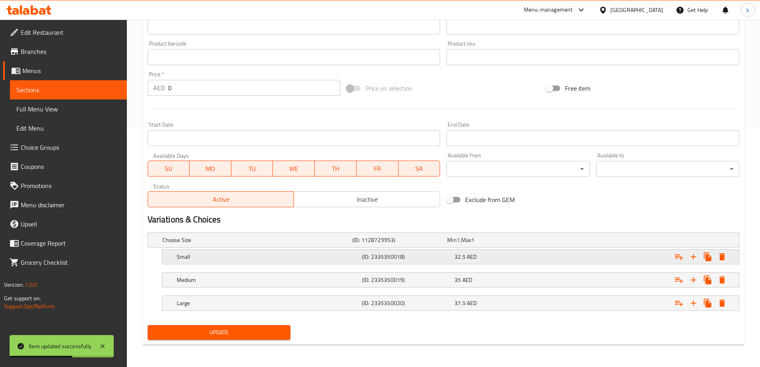
click at [521, 260] on div "32.5 AED" at bounding box center [498, 256] width 89 height 8
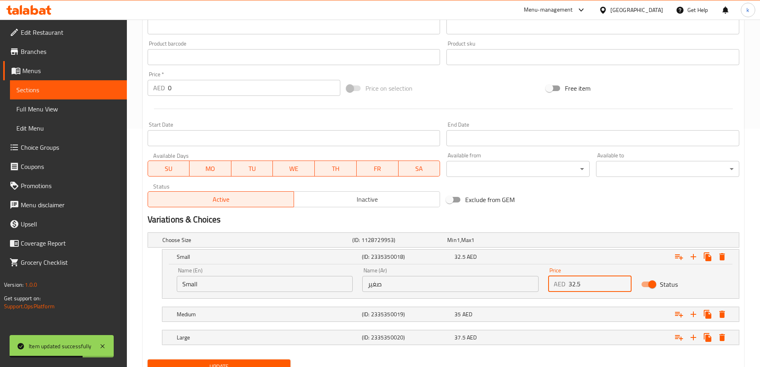
drag, startPoint x: 582, startPoint y: 283, endPoint x: 483, endPoint y: 293, distance: 99.0
click at [483, 293] on div "Name (En) Small Name (En) Name (Ar) صغير Name (Ar) Price AED 32.5 Price Status" at bounding box center [450, 279] width 557 height 34
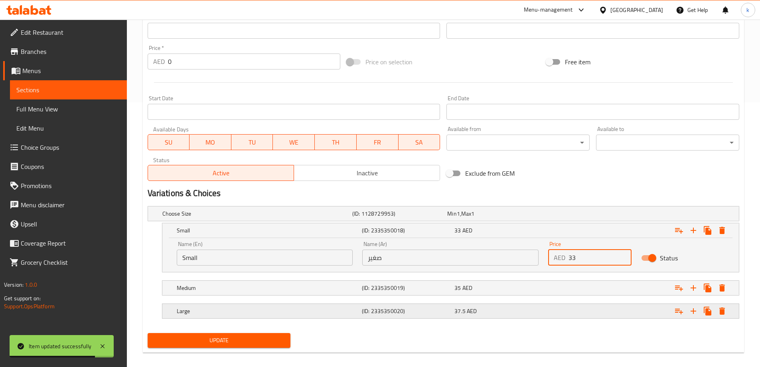
scroll to position [272, 0]
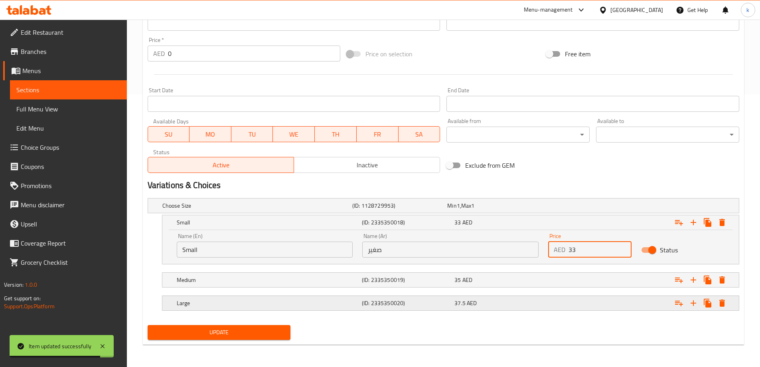
type input "33"
click at [527, 299] on div "37.5 AED" at bounding box center [498, 303] width 89 height 8
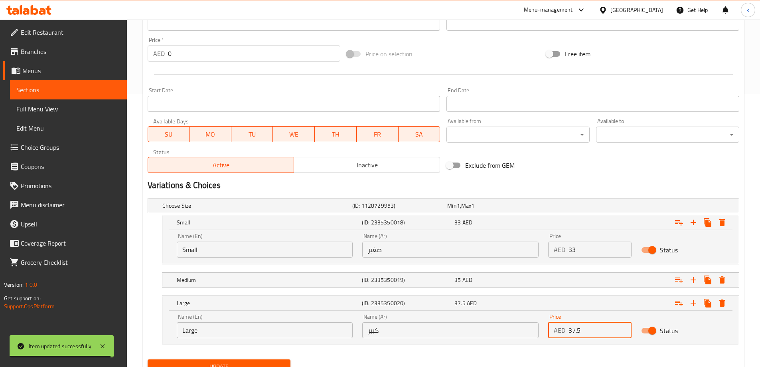
drag, startPoint x: 548, startPoint y: 336, endPoint x: 536, endPoint y: 337, distance: 11.6
click at [536, 337] on div "Name (En) Large Name (En) Name (Ar) كبير Name (Ar) Price AED 37.5 Price Status" at bounding box center [450, 326] width 557 height 34
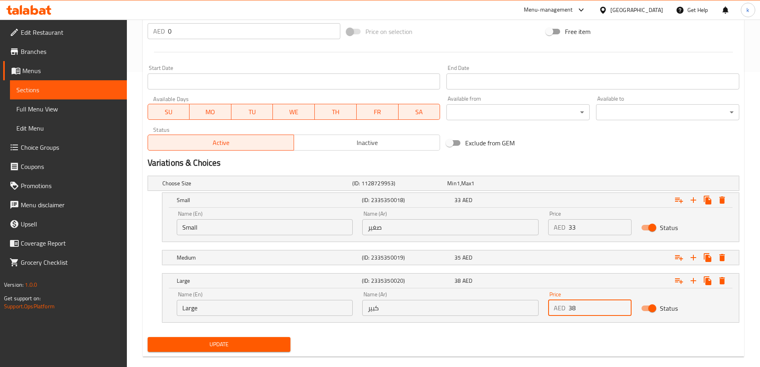
scroll to position [307, 0]
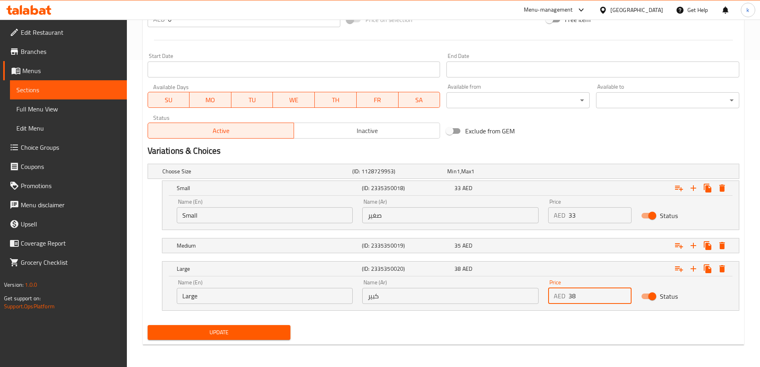
type input "38"
click at [236, 332] on span "Update" at bounding box center [219, 332] width 130 height 10
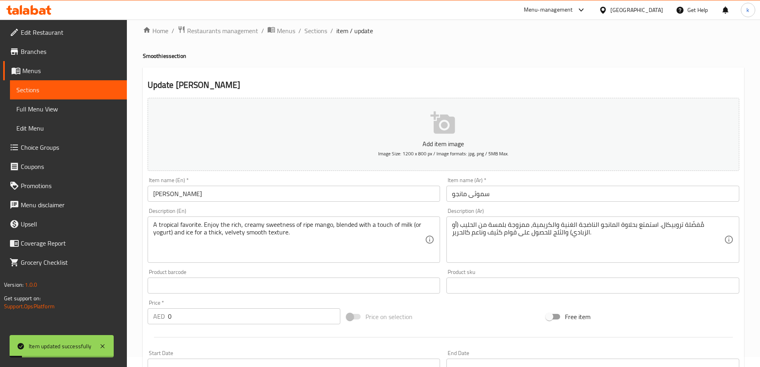
scroll to position [0, 0]
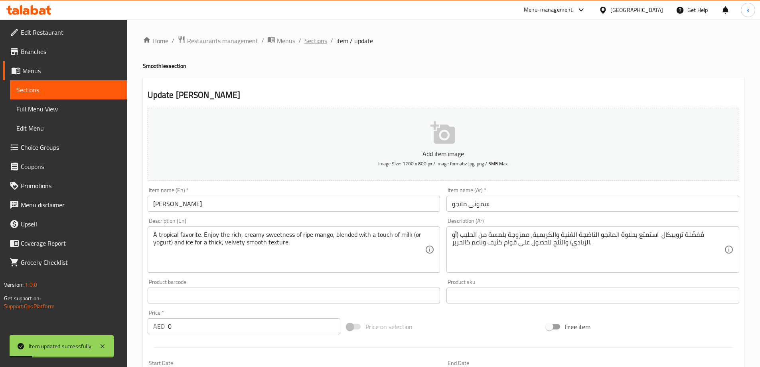
click at [321, 40] on span "Sections" at bounding box center [315, 41] width 23 height 10
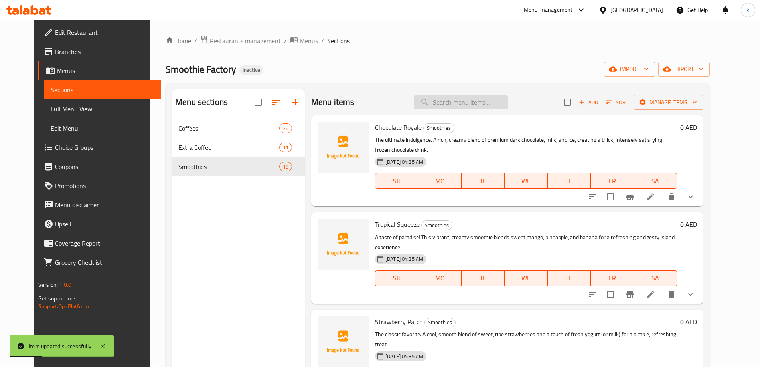
click at [455, 98] on input "search" at bounding box center [461, 102] width 94 height 14
paste input "Peanut Butter"
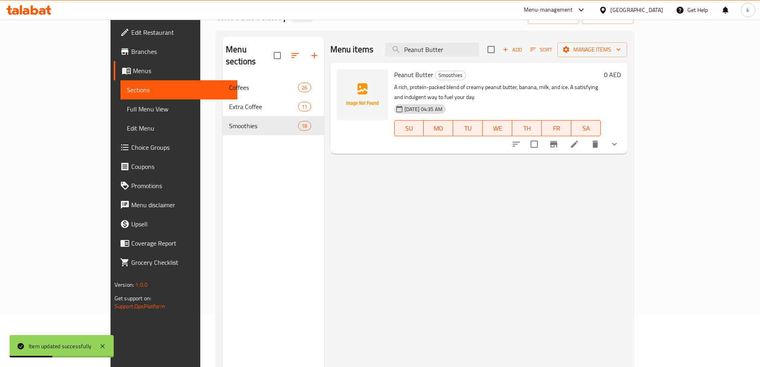
scroll to position [112, 0]
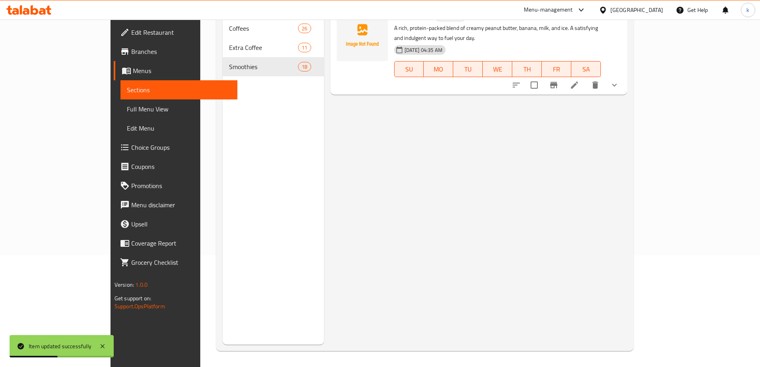
type input "Peanut Butter"
click at [578, 81] on icon at bounding box center [574, 84] width 7 height 7
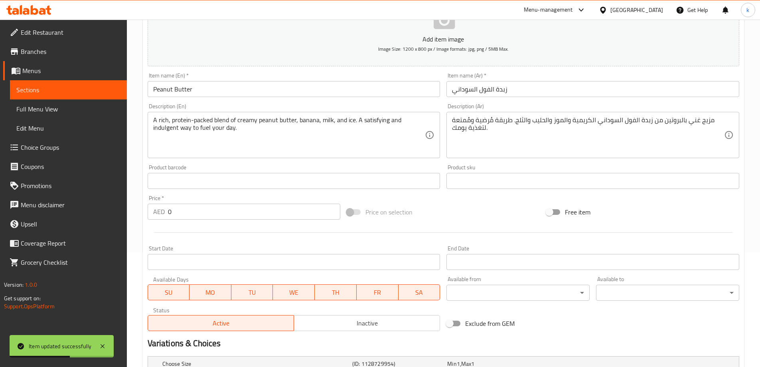
scroll to position [199, 0]
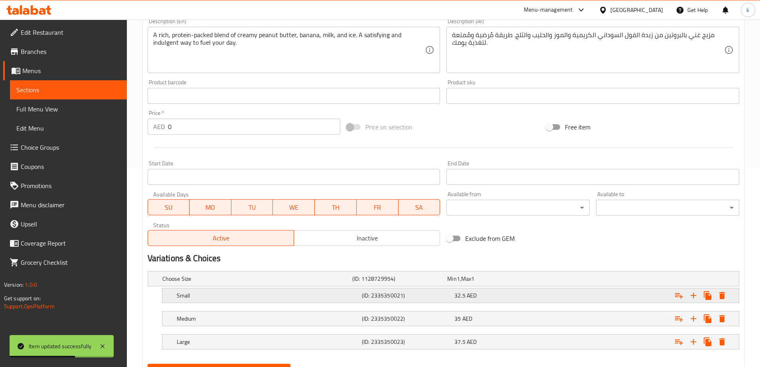
click at [495, 293] on div "32.5 AED" at bounding box center [498, 295] width 89 height 8
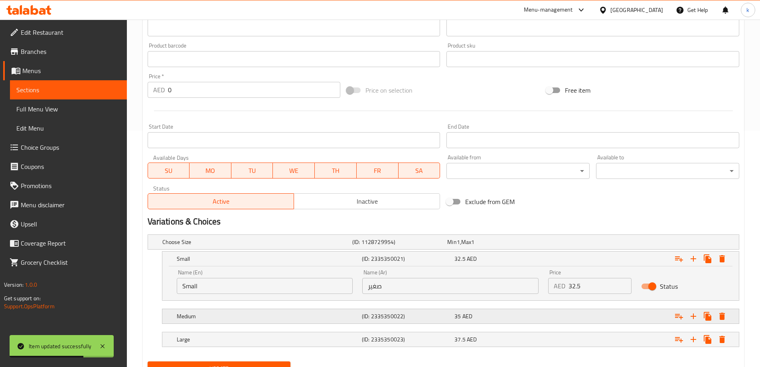
scroll to position [272, 0]
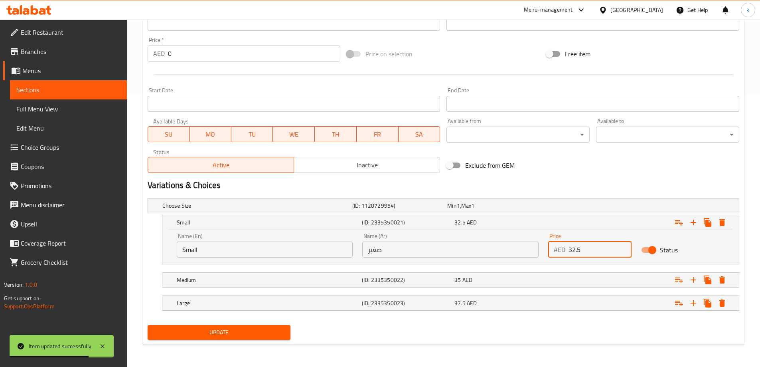
drag, startPoint x: 588, startPoint y: 255, endPoint x: 538, endPoint y: 258, distance: 50.8
click at [538, 258] on div "Name (En) Small Name (En) Name (Ar) صغير Name (Ar) Price AED 32.5 Price Status" at bounding box center [450, 245] width 557 height 34
type input "33"
click at [520, 304] on div "37.5 AED" at bounding box center [498, 303] width 89 height 8
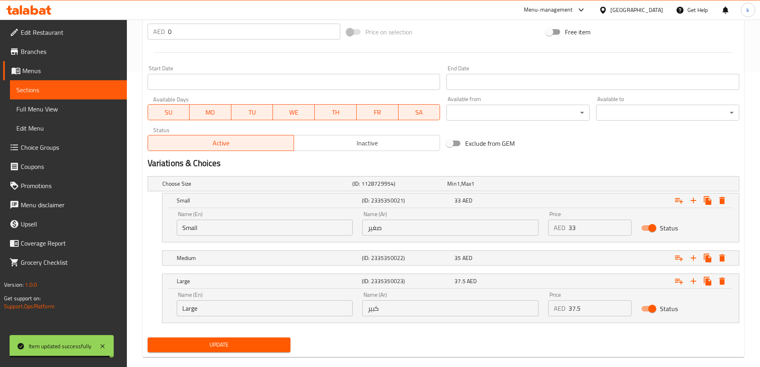
scroll to position [307, 0]
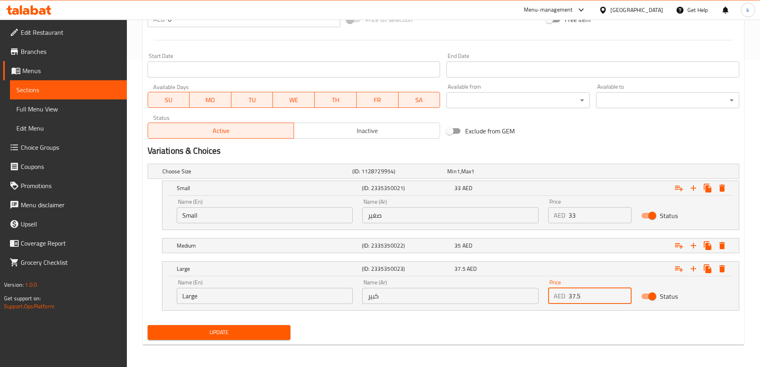
drag, startPoint x: 596, startPoint y: 300, endPoint x: 538, endPoint y: 300, distance: 57.8
click at [538, 300] on div "Name (En) Large Name (En) Name (Ar) كبير Name (Ar) Price AED 37.5 Price Status" at bounding box center [450, 291] width 557 height 34
type input "38"
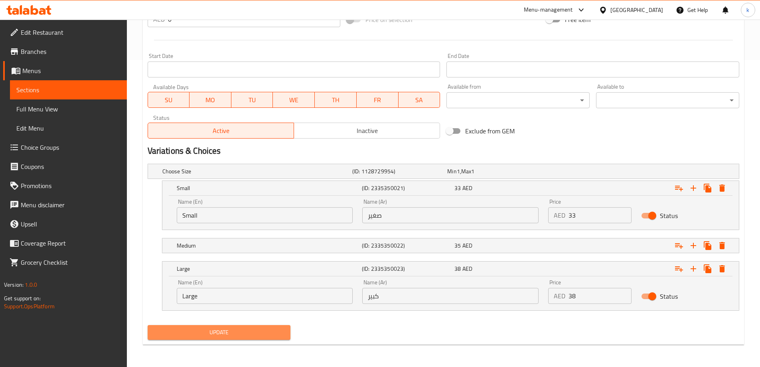
click at [233, 333] on span "Update" at bounding box center [219, 332] width 130 height 10
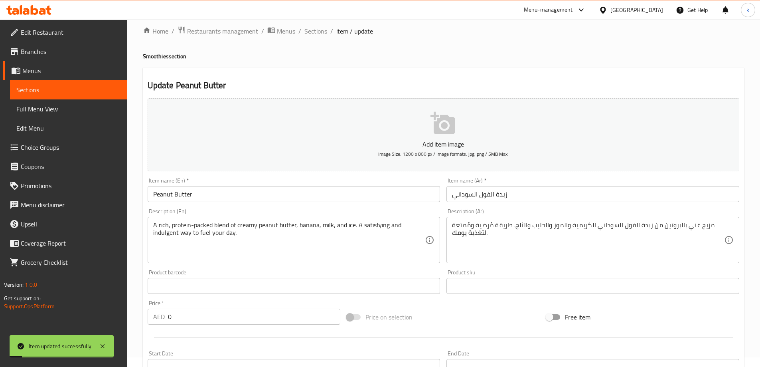
scroll to position [0, 0]
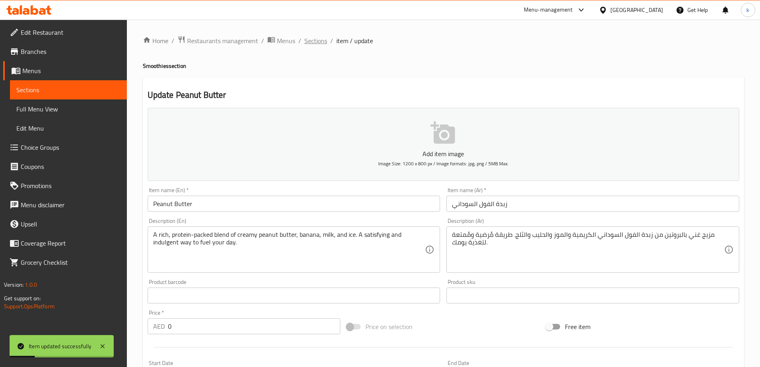
click at [316, 44] on span "Sections" at bounding box center [315, 41] width 23 height 10
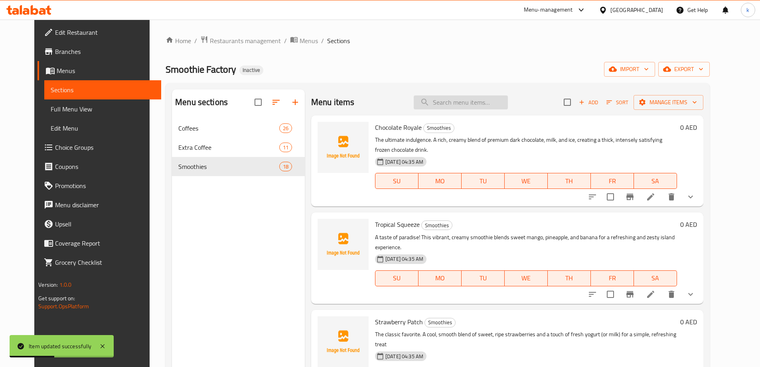
click at [479, 103] on input "search" at bounding box center [461, 102] width 94 height 14
paste input "Energizer"
type input "Energizer"
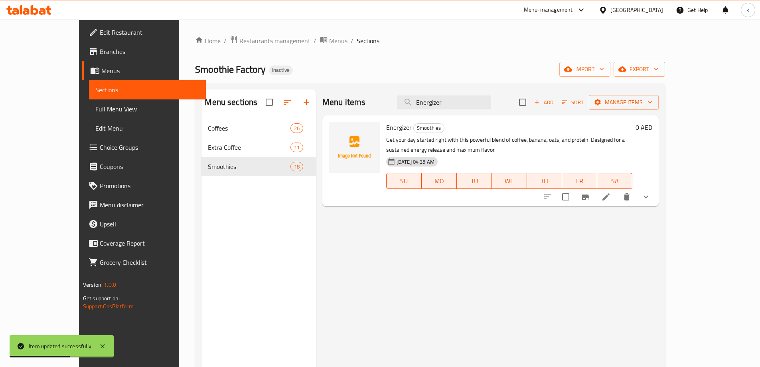
click at [611, 199] on icon at bounding box center [606, 197] width 10 height 10
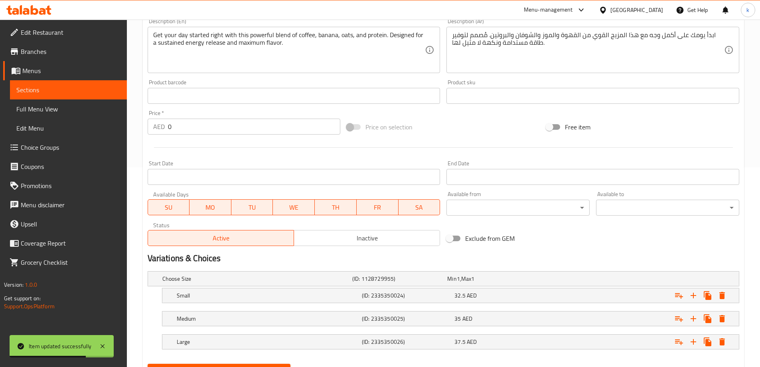
scroll to position [238, 0]
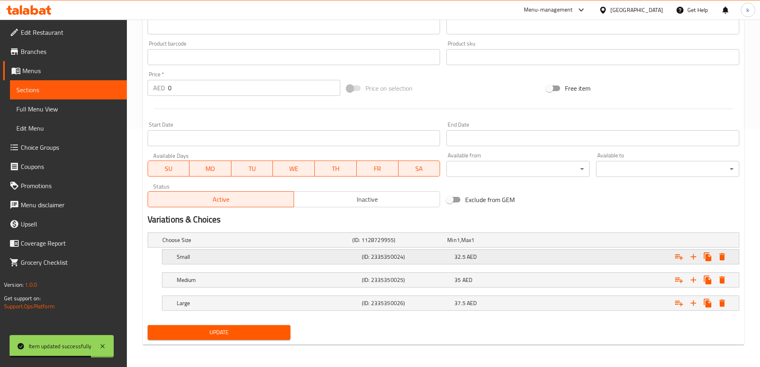
click at [513, 257] on div "32.5 AED" at bounding box center [498, 256] width 89 height 8
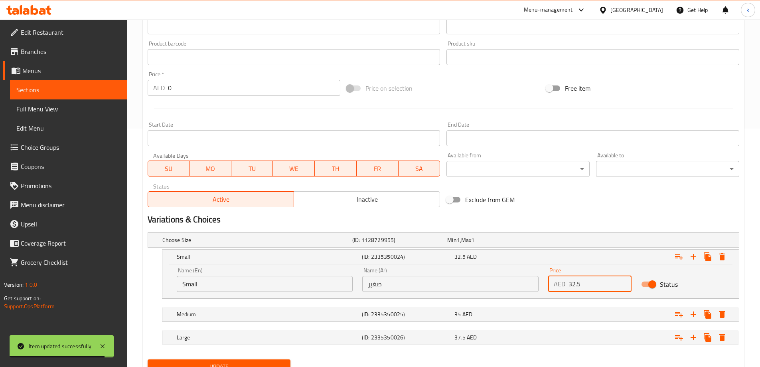
drag, startPoint x: 583, startPoint y: 282, endPoint x: 536, endPoint y: 283, distance: 47.1
click at [536, 283] on div "Name (En) Small Name (En) Name (Ar) صغير Name (Ar) Price AED 32.5 Price Status" at bounding box center [450, 279] width 557 height 34
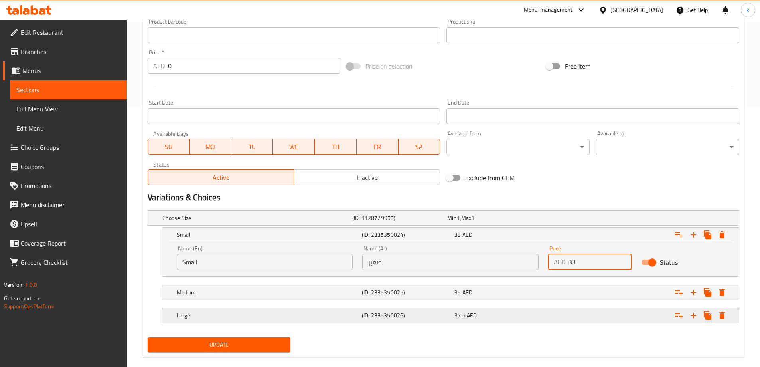
scroll to position [272, 0]
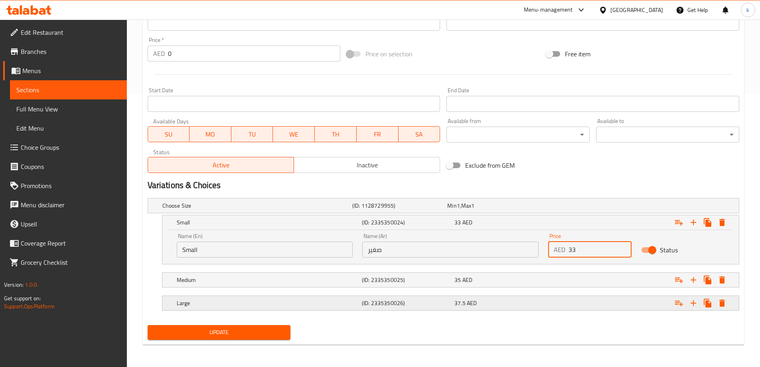
type input "33"
click at [503, 301] on div "37.5 AED" at bounding box center [498, 303] width 89 height 8
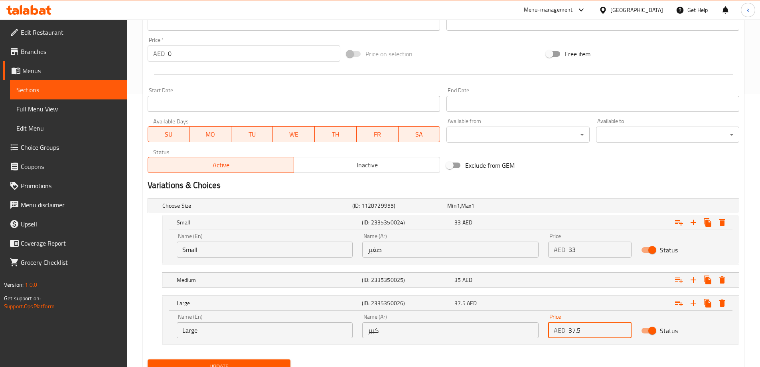
drag, startPoint x: 588, startPoint y: 329, endPoint x: 563, endPoint y: 331, distance: 24.8
click at [563, 331] on div "AED 37.5 Price" at bounding box center [589, 330] width 83 height 16
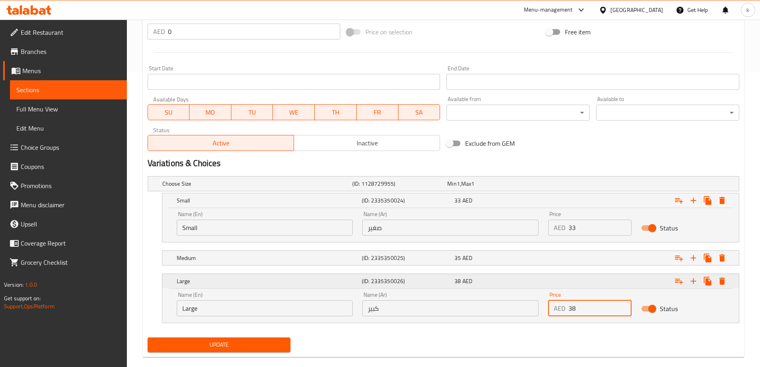
scroll to position [307, 0]
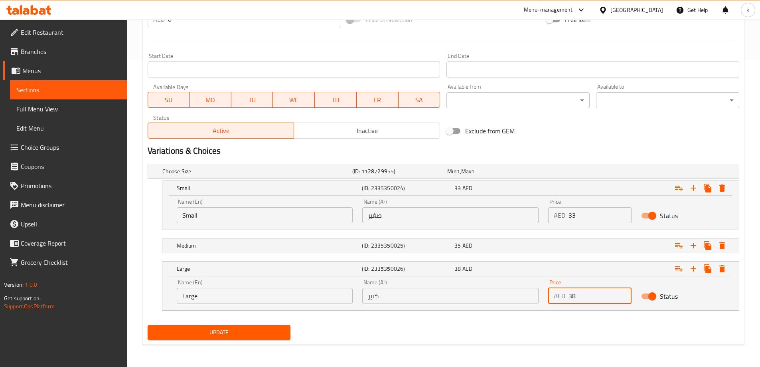
type input "38"
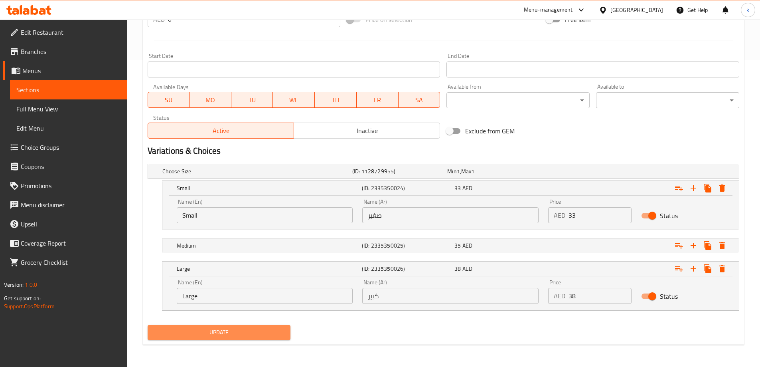
click at [267, 329] on span "Update" at bounding box center [219, 332] width 130 height 10
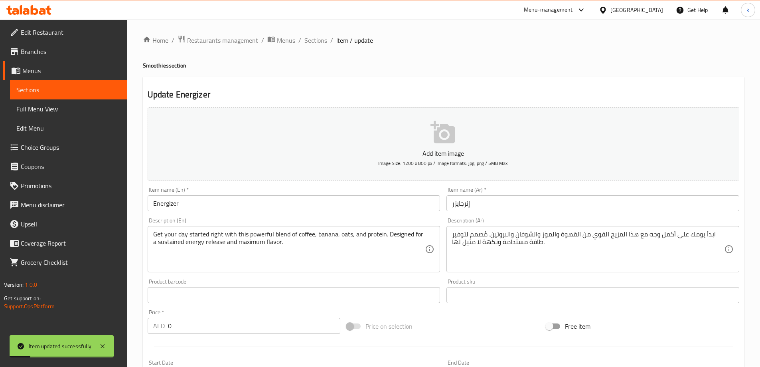
scroll to position [0, 0]
click at [321, 36] on span "Sections" at bounding box center [315, 41] width 23 height 10
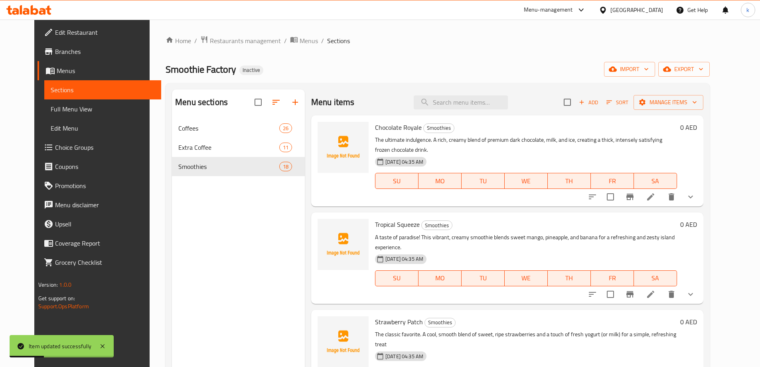
click at [497, 92] on div "Menu items Add Sort Manage items" at bounding box center [507, 102] width 392 height 26
click at [488, 103] on input "search" at bounding box center [461, 102] width 94 height 14
paste input "Tropi-Kale Breeze"
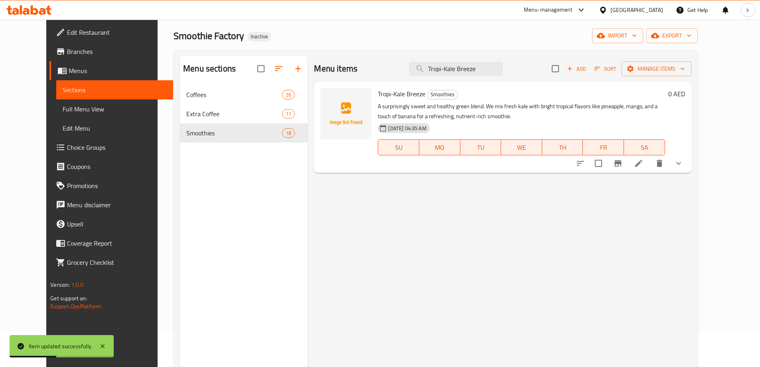
scroll to position [80, 0]
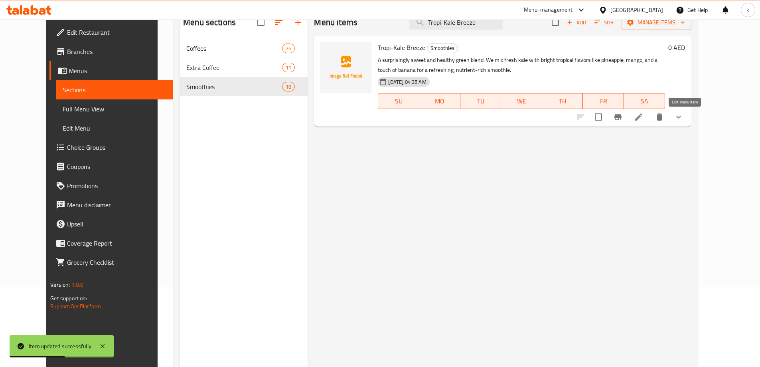
type input "Tropi-Kale Breeze"
click at [642, 116] on icon at bounding box center [638, 116] width 7 height 7
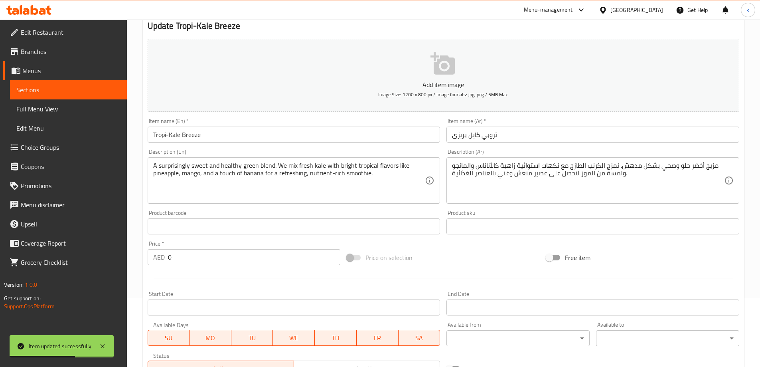
scroll to position [238, 0]
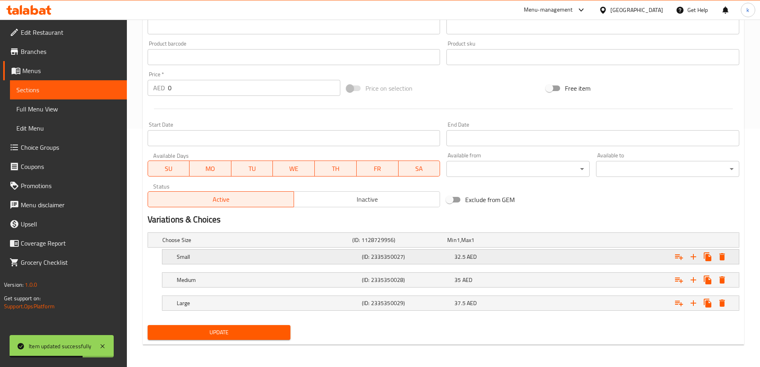
click at [507, 254] on div "32.5 AED" at bounding box center [498, 256] width 89 height 8
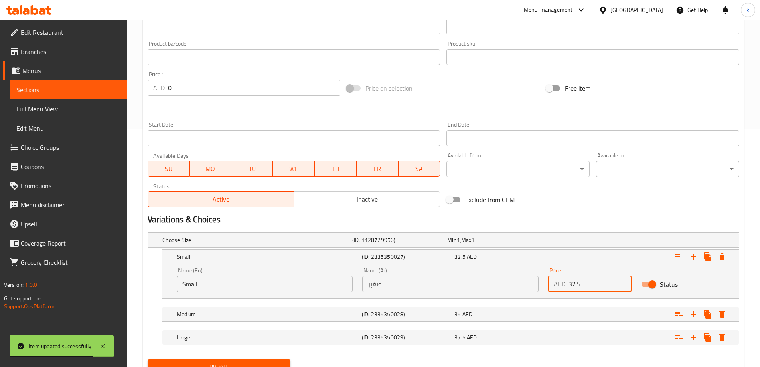
drag, startPoint x: 596, startPoint y: 280, endPoint x: 534, endPoint y: 290, distance: 63.5
click at [534, 290] on div "Name (En) Small Name (En) Name (Ar) صغير Name (Ar) Price AED 32.5 Price Status" at bounding box center [450, 279] width 557 height 34
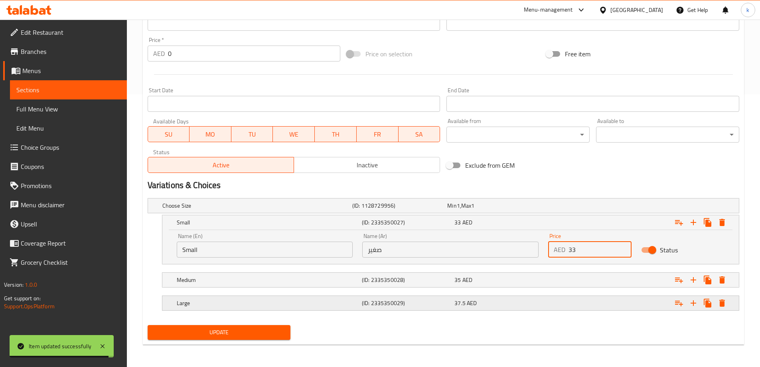
type input "33"
click at [486, 296] on div "Large (ID: 2335350029) 37.5 AED" at bounding box center [453, 303] width 556 height 18
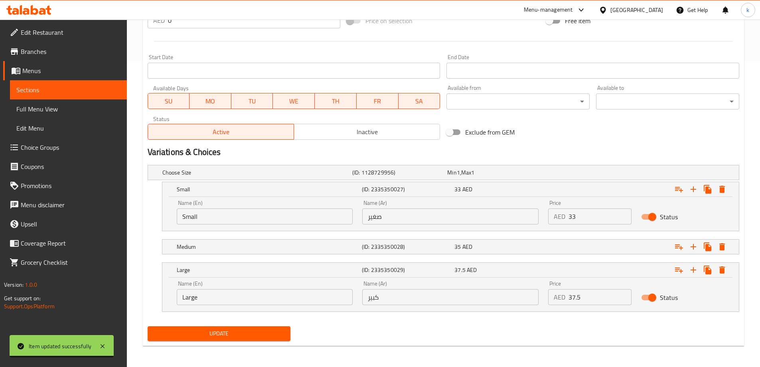
scroll to position [307, 0]
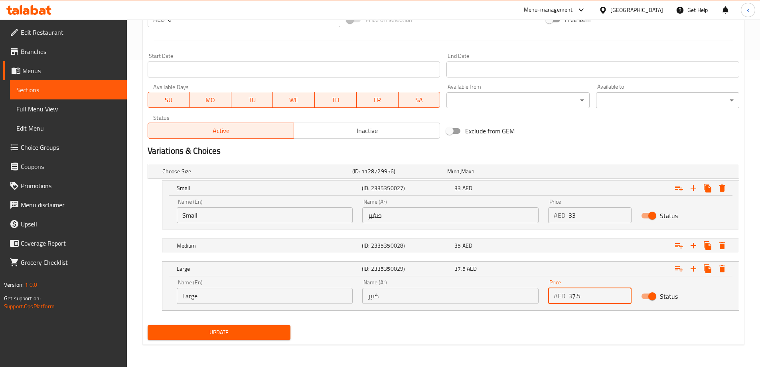
drag, startPoint x: 561, startPoint y: 296, endPoint x: 542, endPoint y: 299, distance: 19.7
click at [542, 299] on div "Name (En) Large Name (En) Name (Ar) كبير Name (Ar) Price AED 37.5 Price Status" at bounding box center [450, 291] width 557 height 34
type input "38"
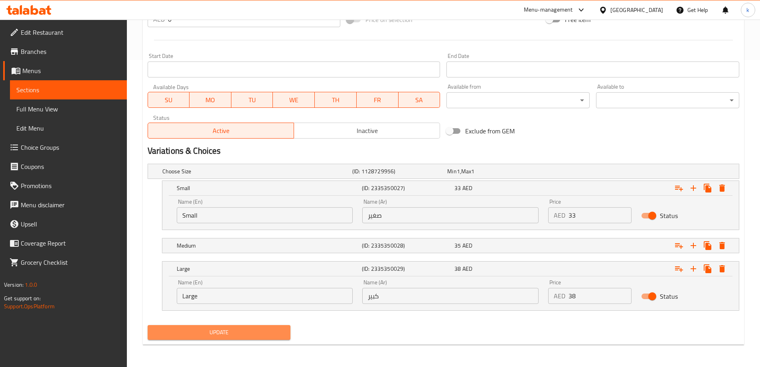
click at [234, 331] on span "Update" at bounding box center [219, 332] width 130 height 10
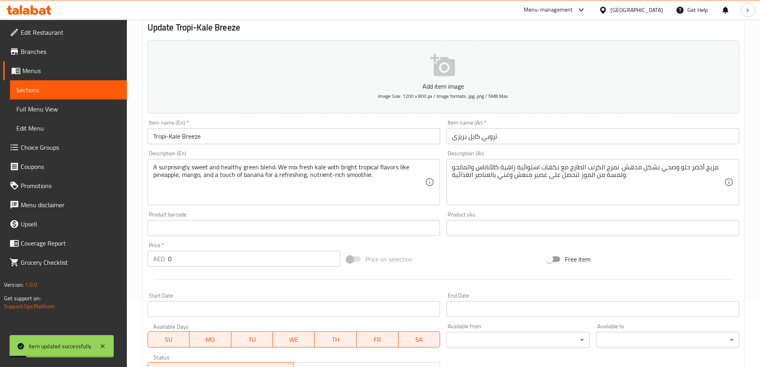
scroll to position [0, 0]
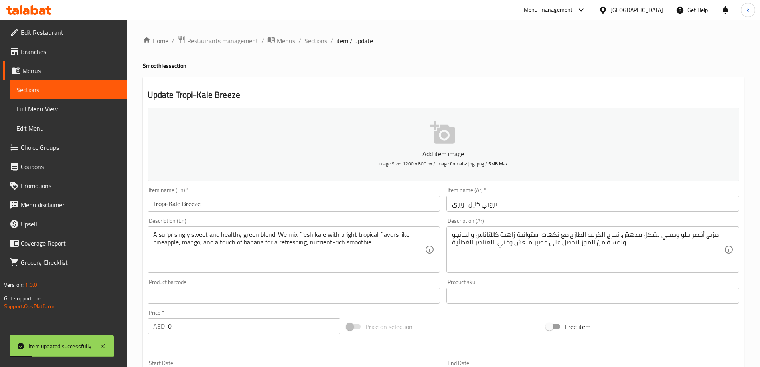
click at [321, 38] on span "Sections" at bounding box center [315, 41] width 23 height 10
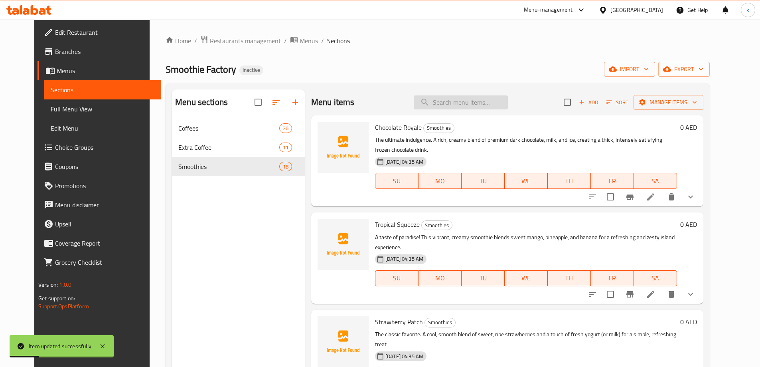
drag, startPoint x: 490, startPoint y: 95, endPoint x: 487, endPoint y: 104, distance: 9.6
click at [490, 96] on div "Menu items Add Sort Manage items" at bounding box center [507, 102] width 392 height 26
click at [487, 104] on input "search" at bounding box center [461, 102] width 94 height 14
paste input "Pina Colada"
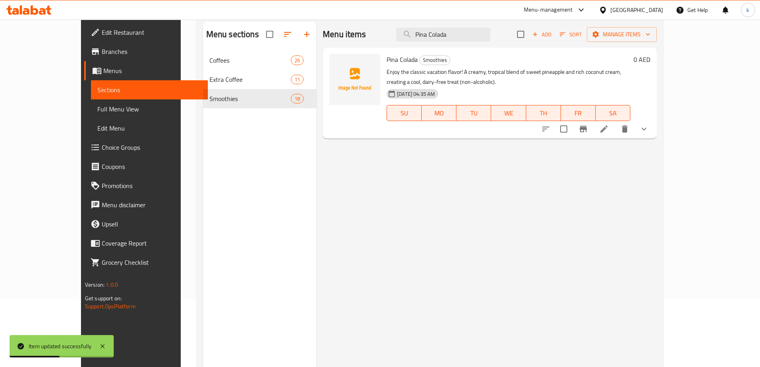
scroll to position [112, 0]
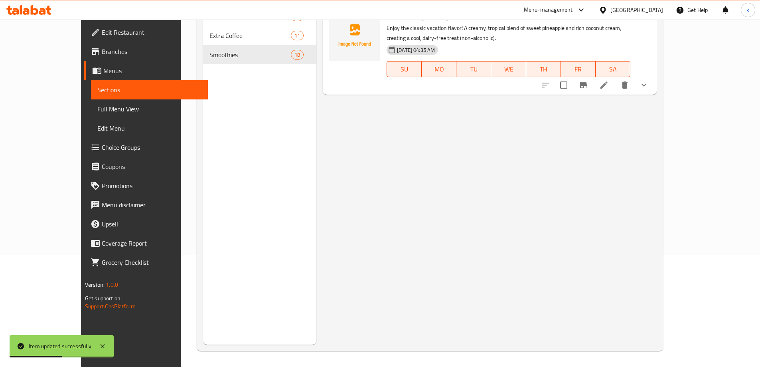
type input "Pina Colada"
click at [607, 81] on icon at bounding box center [603, 84] width 7 height 7
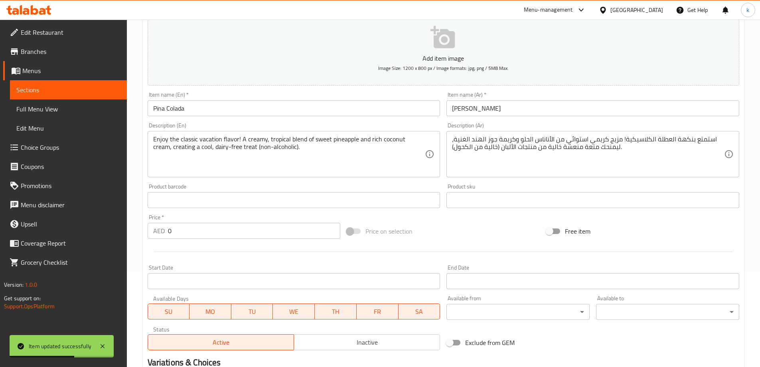
scroll to position [238, 0]
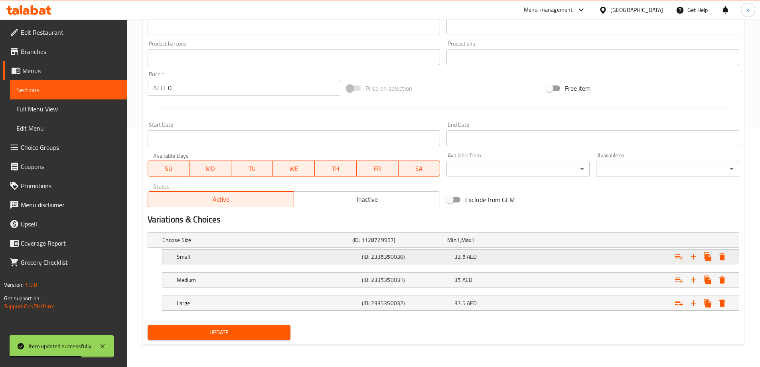
click at [515, 249] on div "Small (ID: 2335350030) 32.5 AED" at bounding box center [453, 257] width 556 height 18
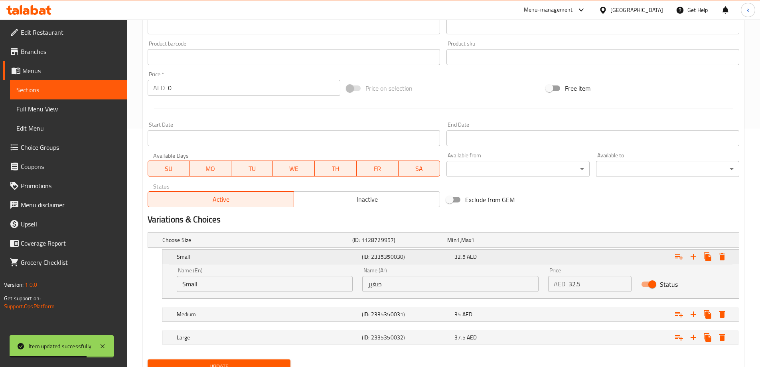
scroll to position [272, 0]
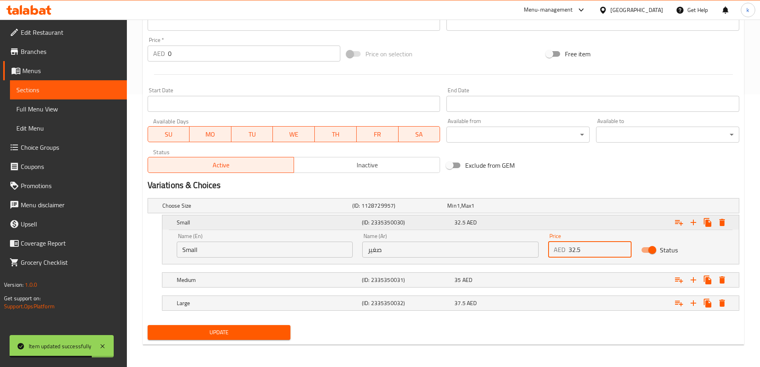
drag, startPoint x: 586, startPoint y: 244, endPoint x: 511, endPoint y: 231, distance: 76.2
click at [526, 246] on div "Name (En) Small Name (En) Name (Ar) صغير Name (Ar) Price AED 32.5 Price Status" at bounding box center [450, 245] width 557 height 34
type input "33"
click at [489, 302] on div "37.5 AED" at bounding box center [498, 303] width 89 height 8
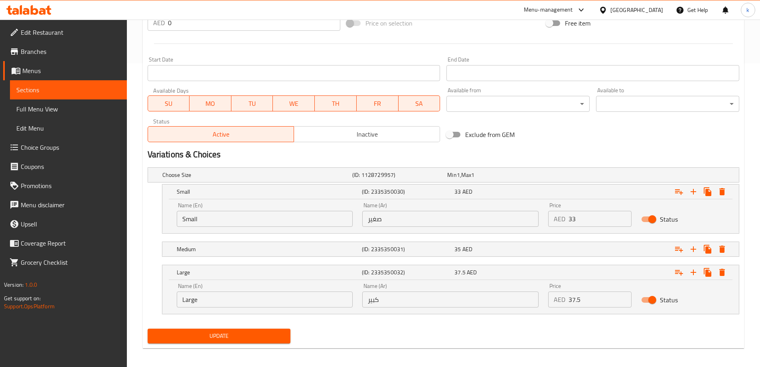
scroll to position [307, 0]
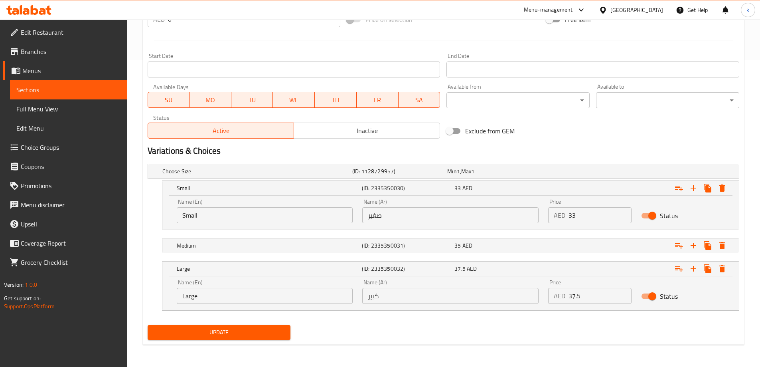
click at [555, 302] on div "AED 37.5 Price" at bounding box center [589, 296] width 83 height 16
type input "38"
click at [232, 327] on span "Update" at bounding box center [219, 332] width 130 height 10
click at [231, 334] on span "Update" at bounding box center [219, 332] width 130 height 10
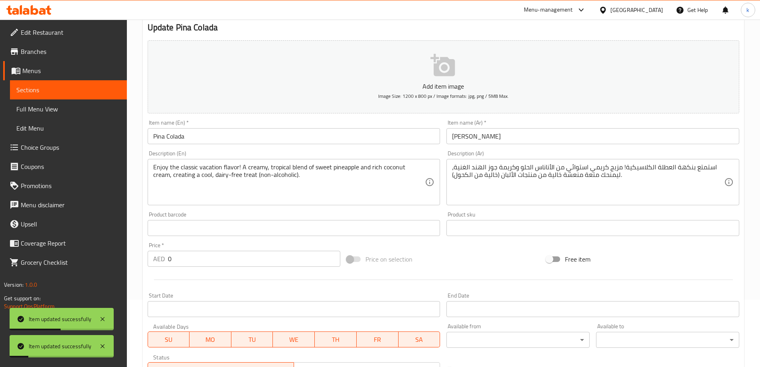
scroll to position [0, 0]
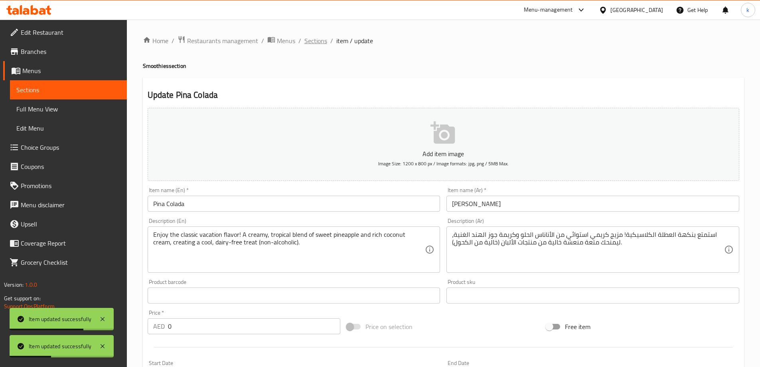
click at [320, 43] on span "Sections" at bounding box center [315, 41] width 23 height 10
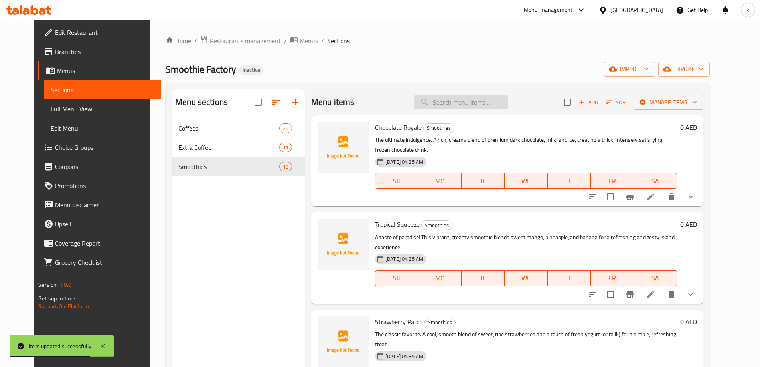
click at [471, 102] on input "search" at bounding box center [461, 102] width 94 height 14
paste input "After Workout"
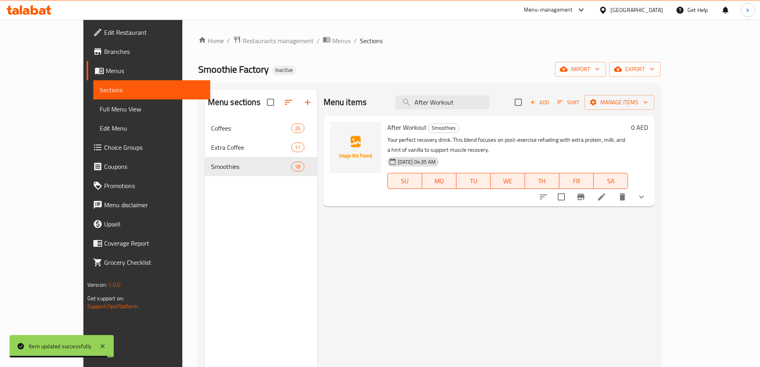
type input "After Workout"
click at [613, 189] on li at bounding box center [601, 196] width 22 height 14
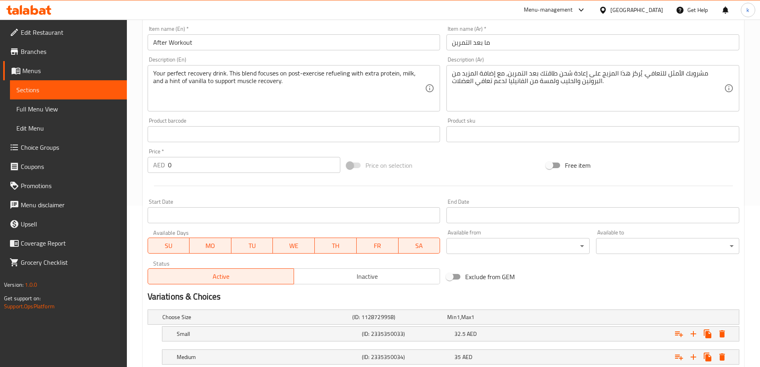
scroll to position [238, 0]
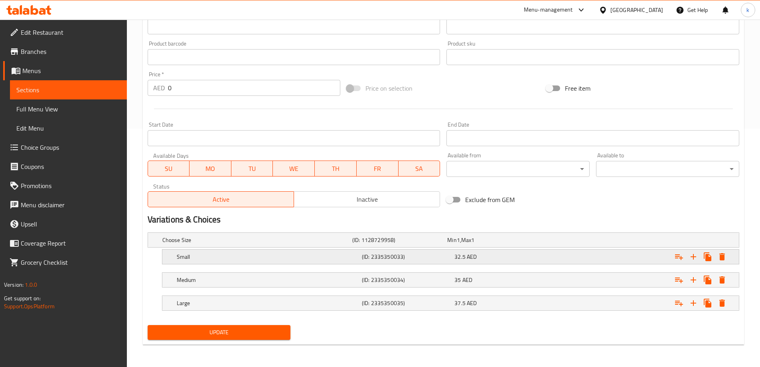
click at [520, 259] on div "32.5 AED" at bounding box center [498, 256] width 89 height 8
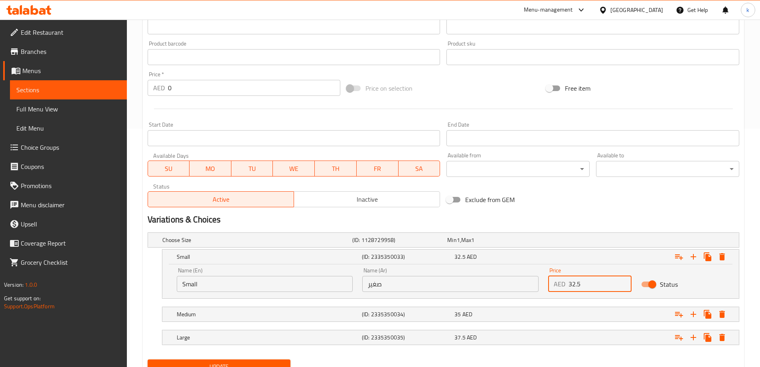
drag, startPoint x: 580, startPoint y: 284, endPoint x: 525, endPoint y: 285, distance: 54.6
click at [525, 285] on div "Name (En) Small Name (En) Name (Ar) صغير Name (Ar) Price AED 32.5 Price Status" at bounding box center [450, 279] width 557 height 34
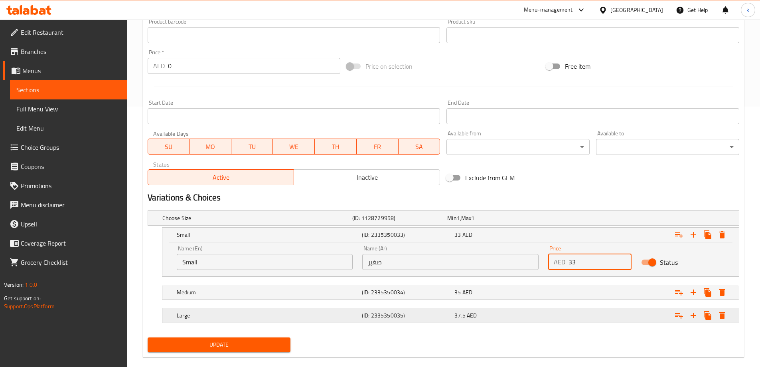
scroll to position [272, 0]
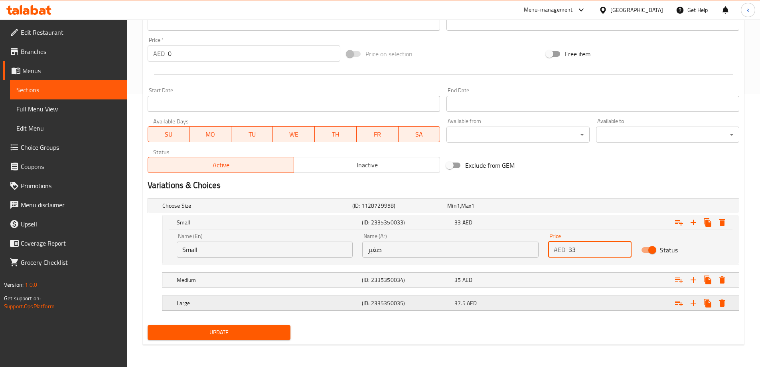
type input "33"
click at [499, 304] on div "37.5 AED" at bounding box center [498, 303] width 89 height 8
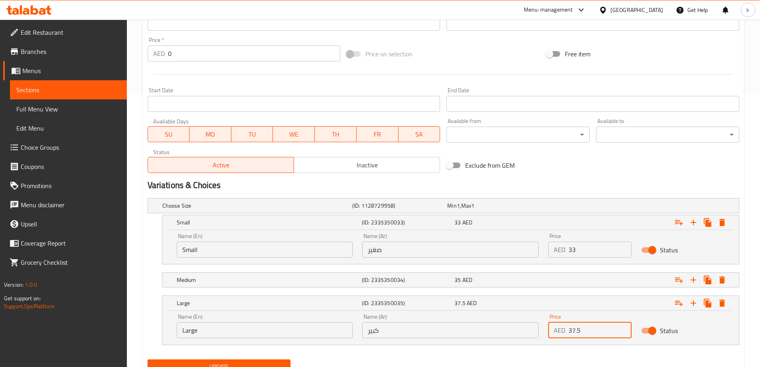
drag, startPoint x: 594, startPoint y: 329, endPoint x: 551, endPoint y: 335, distance: 43.1
click at [551, 335] on div "AED 37.5 Price" at bounding box center [589, 330] width 83 height 16
type input "38"
click at [222, 366] on span "Update" at bounding box center [219, 366] width 130 height 10
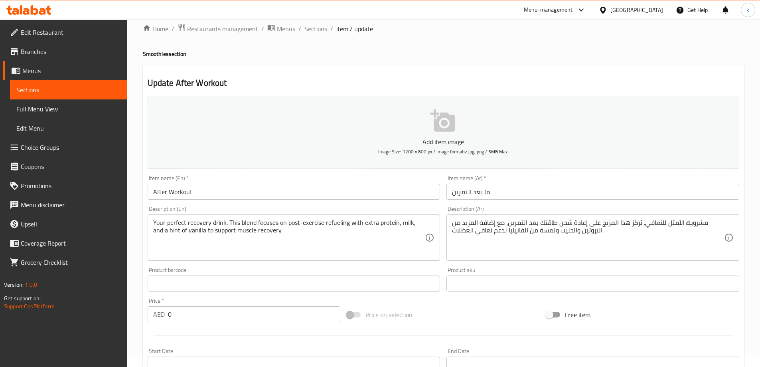
scroll to position [0, 0]
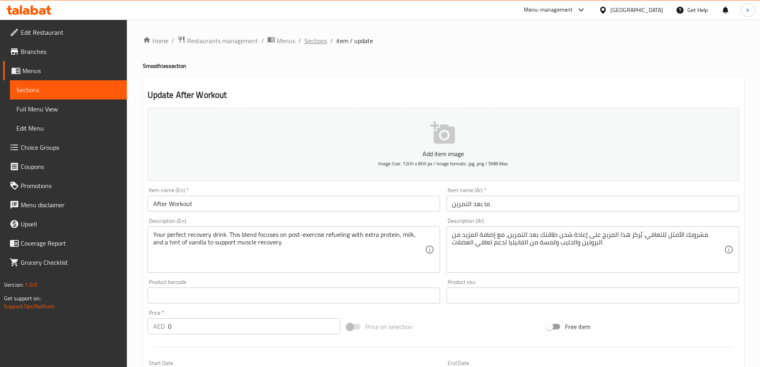
click at [320, 38] on span "Sections" at bounding box center [315, 41] width 23 height 10
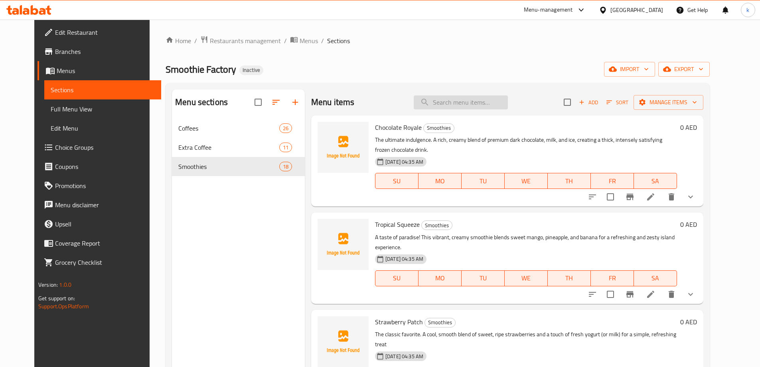
click at [502, 102] on input "search" at bounding box center [461, 102] width 94 height 14
paste input "Hot Golden Brew"
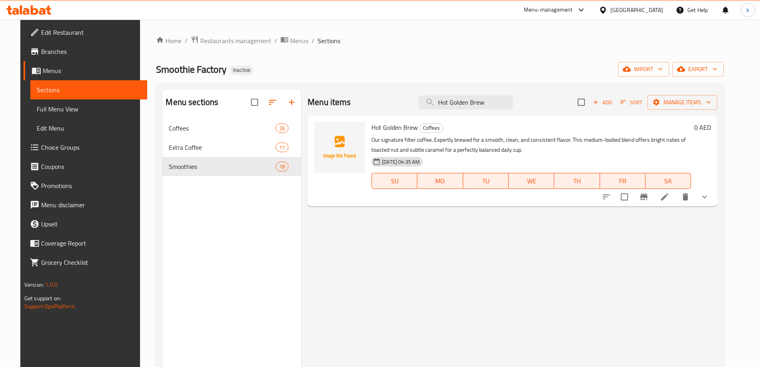
type input "Hot Golden Brew"
click at [676, 197] on li at bounding box center [664, 196] width 22 height 14
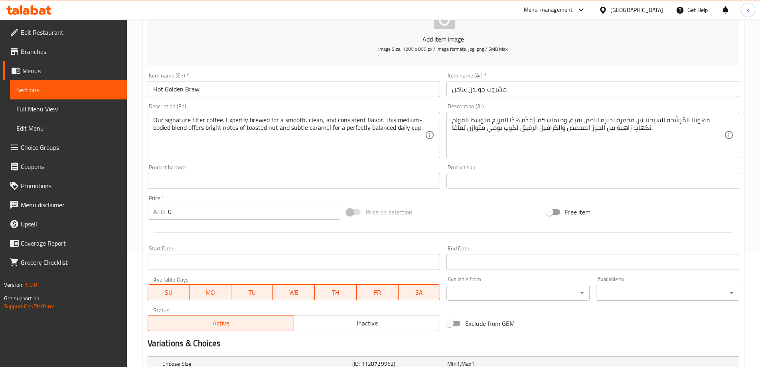
scroll to position [215, 0]
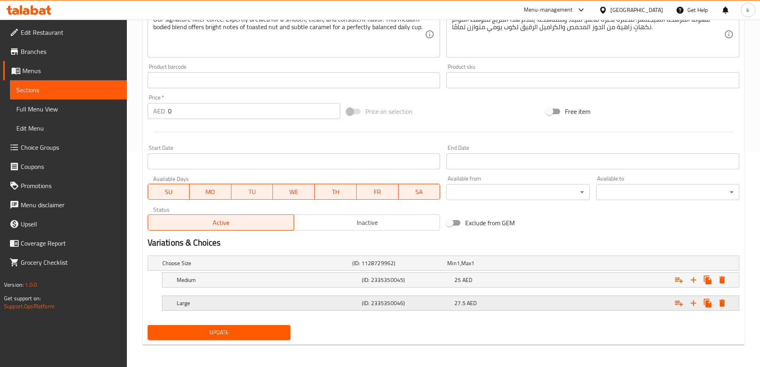
click at [545, 298] on div "27.5 AED" at bounding box center [499, 302] width 93 height 11
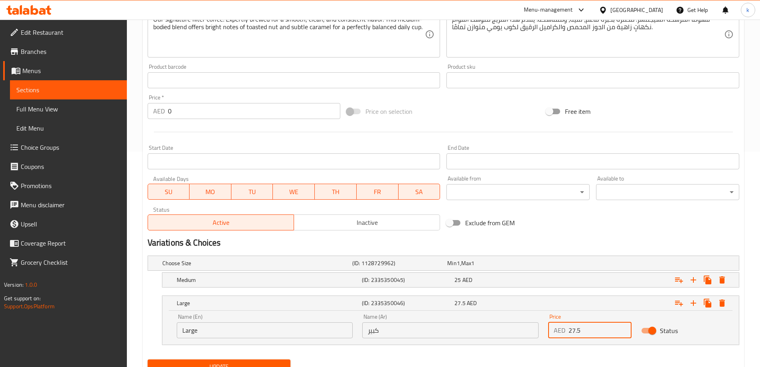
drag, startPoint x: 591, startPoint y: 336, endPoint x: 556, endPoint y: 337, distance: 34.3
click at [556, 337] on div "AED 27.5 Price" at bounding box center [589, 330] width 83 height 16
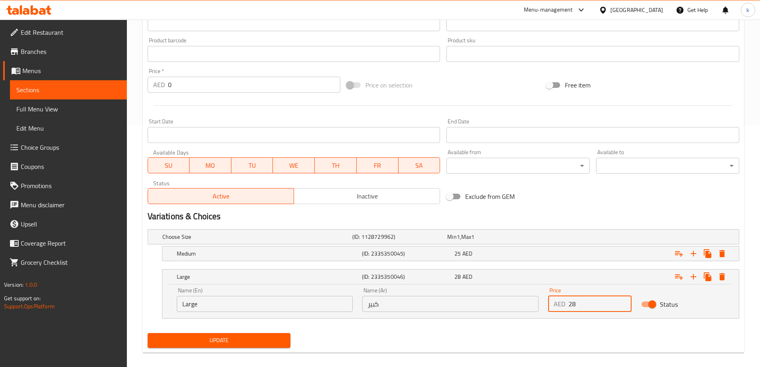
scroll to position [249, 0]
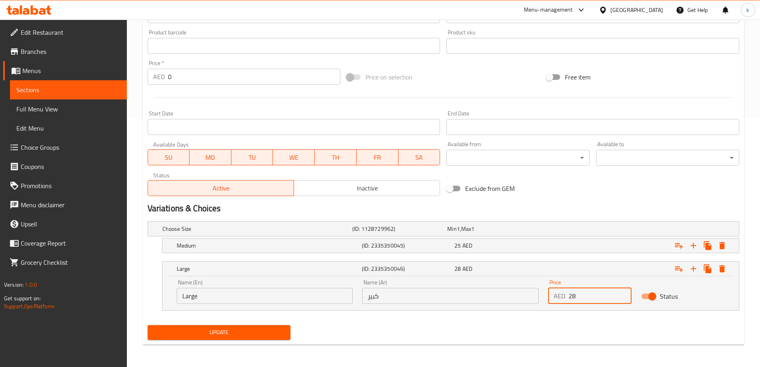
type input "28"
click at [226, 334] on span "Update" at bounding box center [219, 332] width 130 height 10
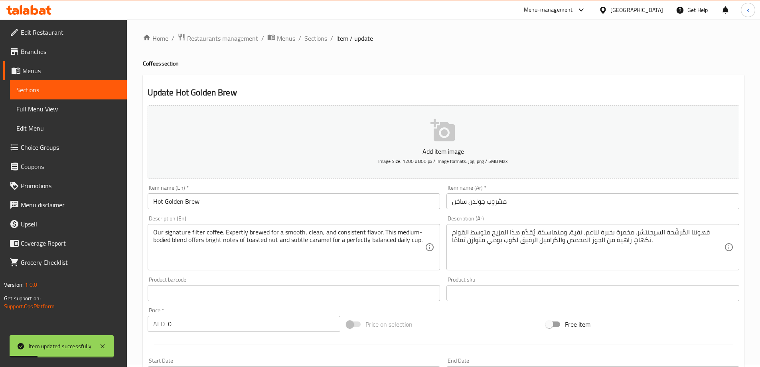
scroll to position [0, 0]
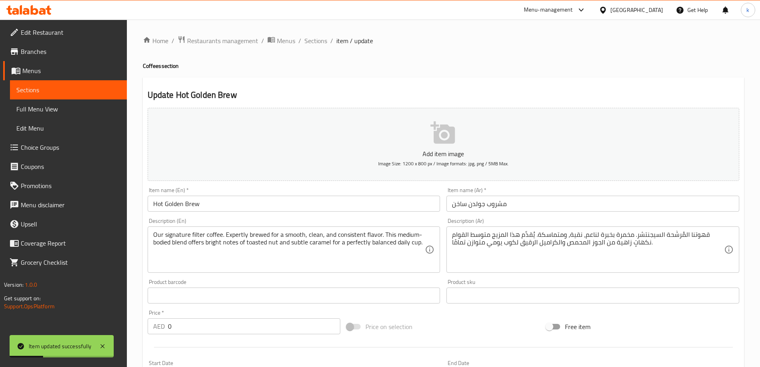
click at [301, 37] on ol "Home / Restaurants management / Menus / Sections / item / update" at bounding box center [443, 40] width 601 height 10
click at [308, 40] on span "Sections" at bounding box center [315, 41] width 23 height 10
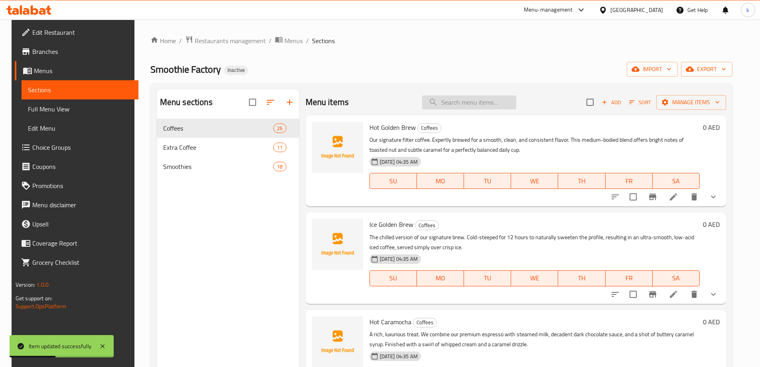
click at [495, 103] on input "search" at bounding box center [469, 102] width 94 height 14
paste input "Ice Golden Brew"
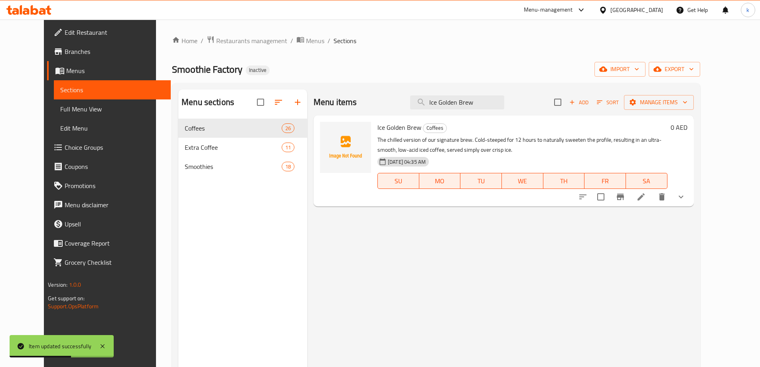
type input "Ice Golden Brew"
click at [646, 200] on icon at bounding box center [641, 197] width 10 height 10
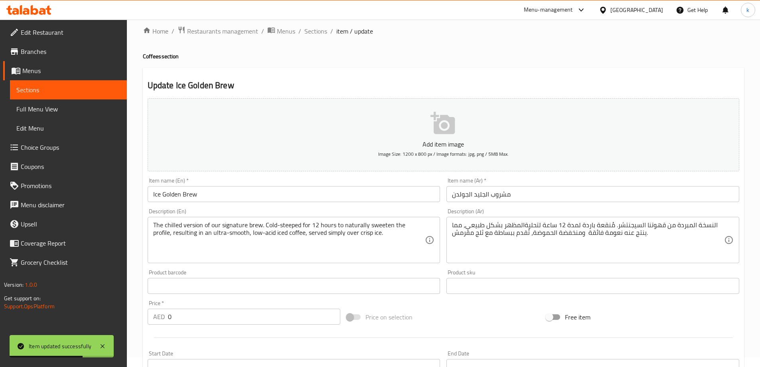
scroll to position [215, 0]
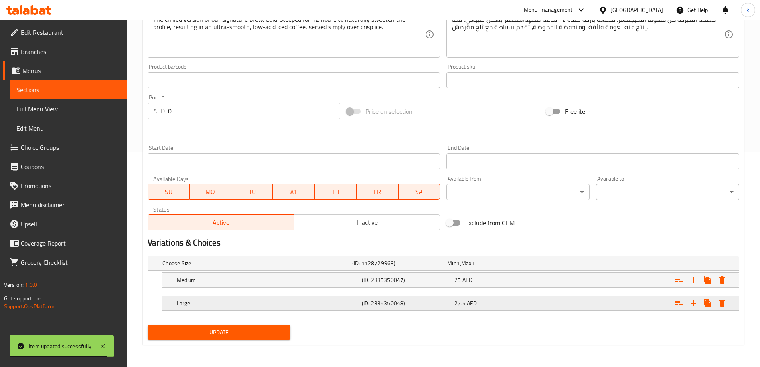
click at [539, 302] on div "27.5 AED" at bounding box center [498, 303] width 89 height 8
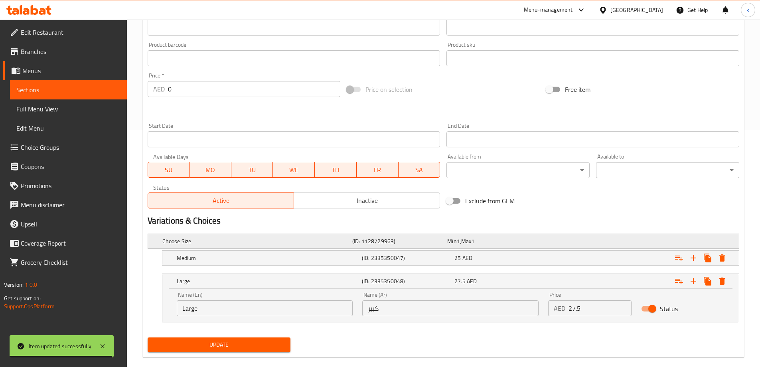
scroll to position [249, 0]
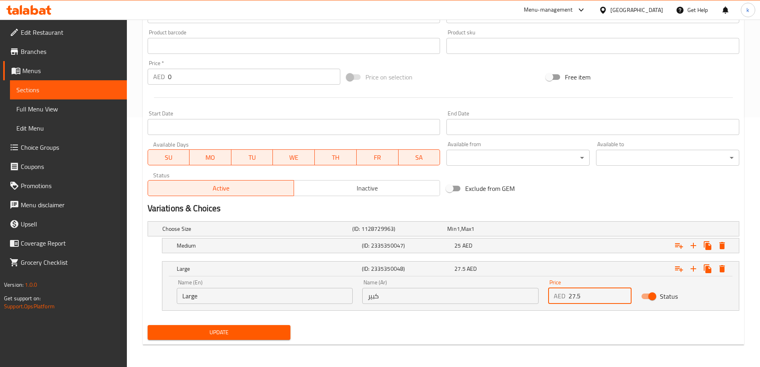
drag, startPoint x: 582, startPoint y: 292, endPoint x: 560, endPoint y: 300, distance: 23.1
click at [560, 300] on div "AED 27.5 Price" at bounding box center [589, 296] width 83 height 16
type input "28"
click at [221, 329] on span "Update" at bounding box center [219, 332] width 130 height 10
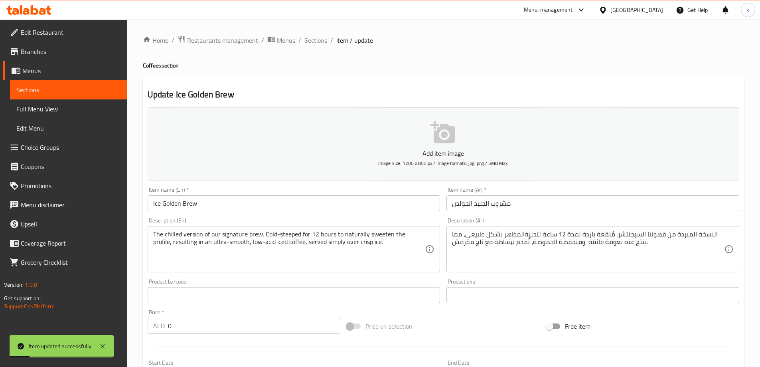
scroll to position [0, 0]
click at [312, 40] on span "Sections" at bounding box center [315, 41] width 23 height 10
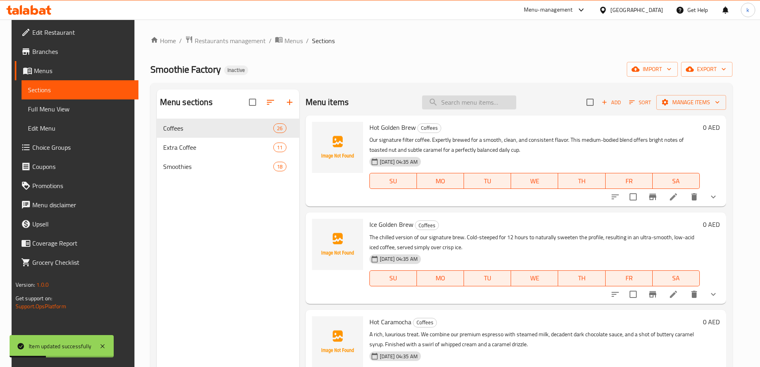
click at [511, 106] on input "search" at bounding box center [469, 102] width 94 height 14
paste input "Hot Caramocha"
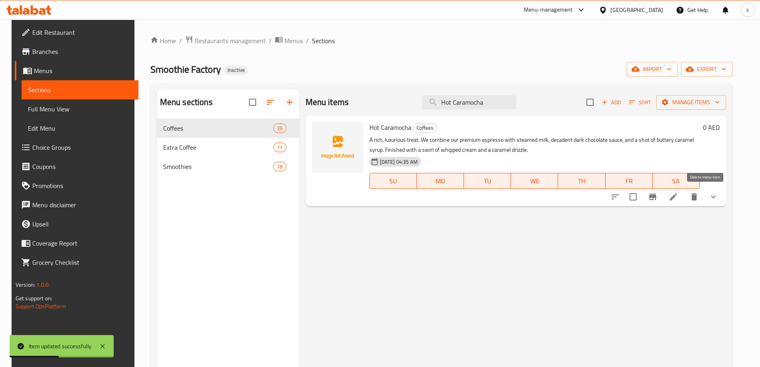
type input "Hot Caramocha"
click at [678, 198] on icon at bounding box center [673, 197] width 10 height 10
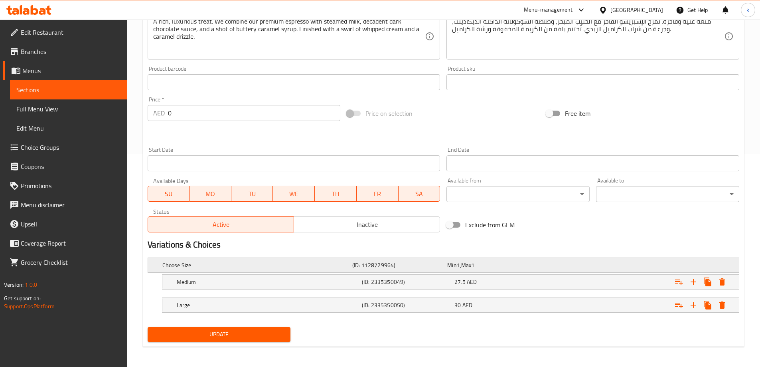
scroll to position [215, 0]
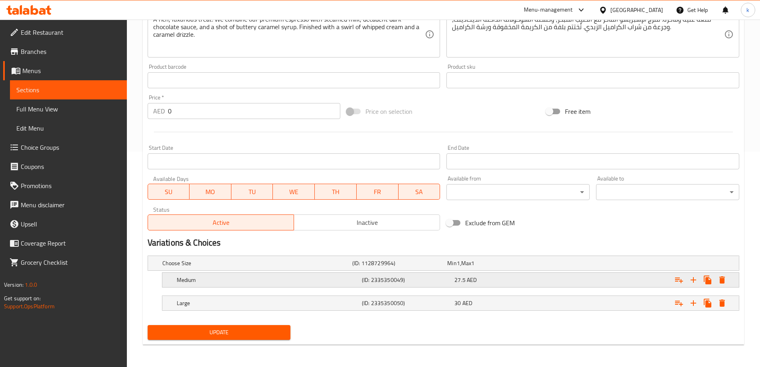
click at [503, 278] on div "27.5 AED" at bounding box center [498, 280] width 89 height 8
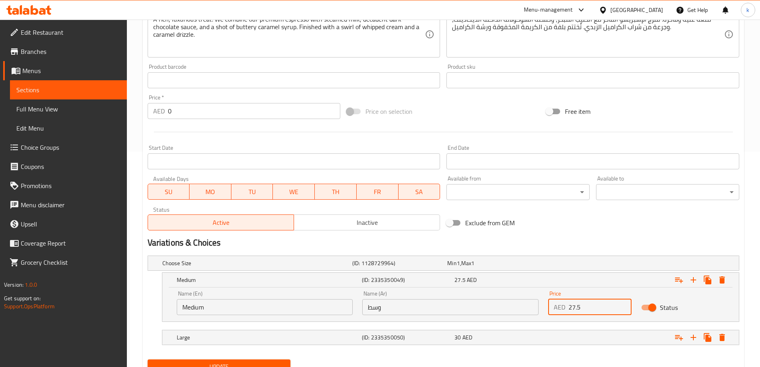
drag, startPoint x: 580, startPoint y: 306, endPoint x: 552, endPoint y: 308, distance: 28.5
click at [552, 308] on div "AED 27.5 Price" at bounding box center [589, 307] width 83 height 16
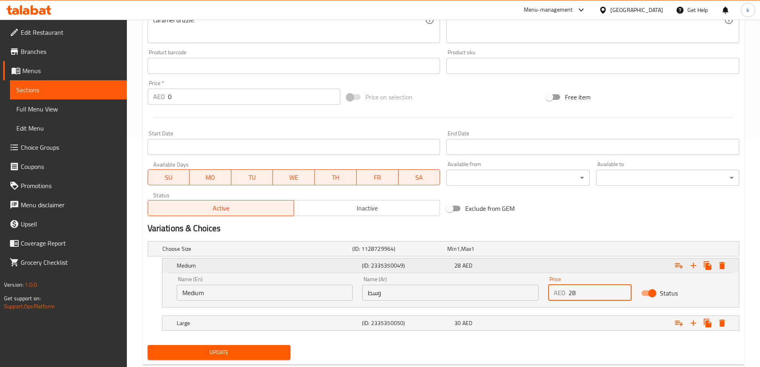
scroll to position [249, 0]
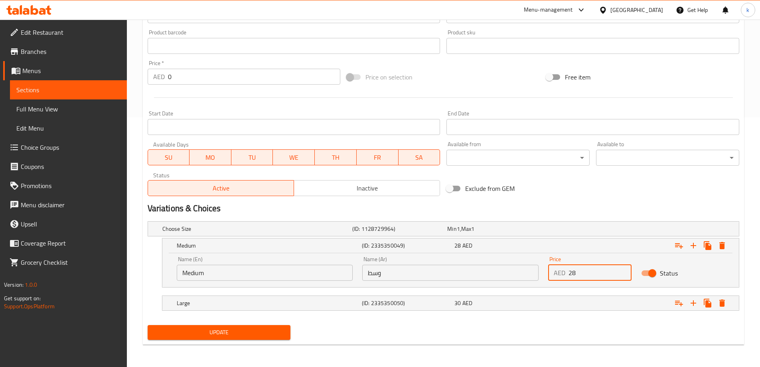
type input "28"
click at [226, 335] on span "Update" at bounding box center [219, 332] width 130 height 10
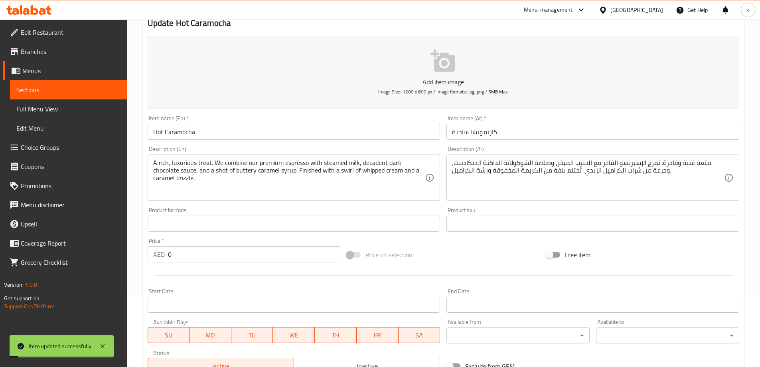
scroll to position [0, 0]
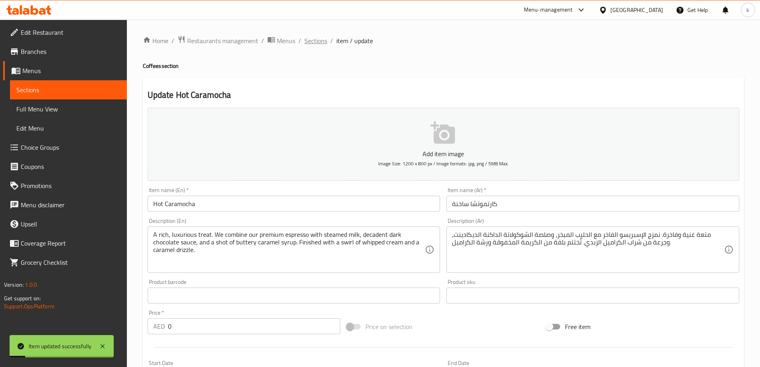
click at [313, 40] on span "Sections" at bounding box center [315, 41] width 23 height 10
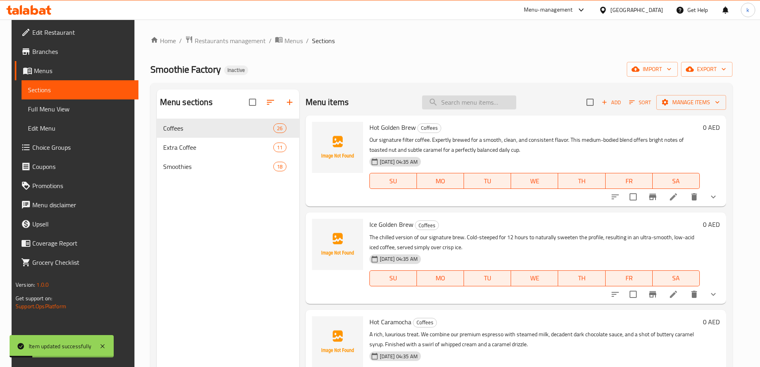
click at [482, 103] on input "search" at bounding box center [469, 102] width 94 height 14
paste input "Ice Caramocha"
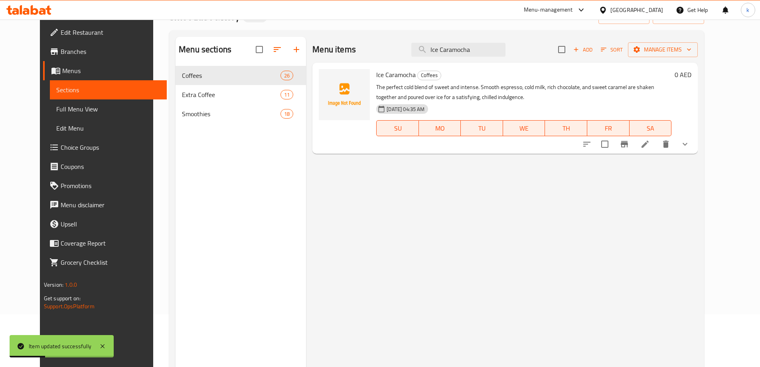
scroll to position [112, 0]
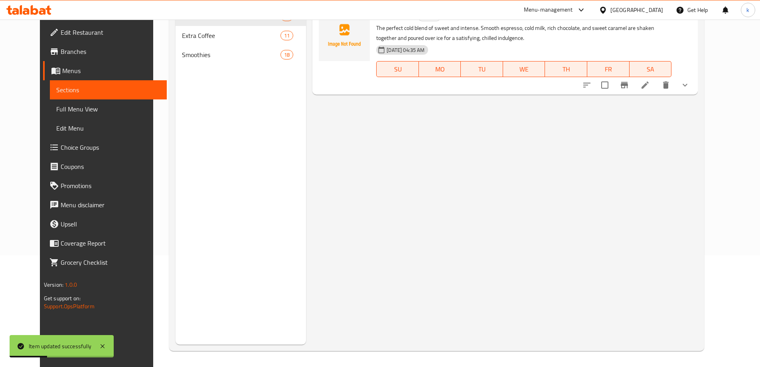
type input "Ice Caramocha"
click at [649, 85] on icon at bounding box center [644, 84] width 7 height 7
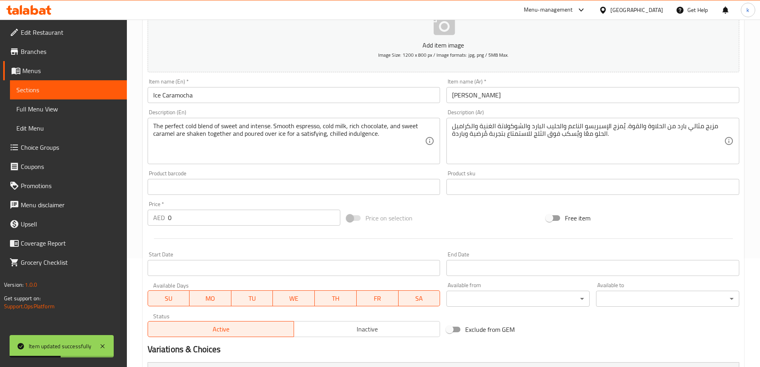
scroll to position [215, 0]
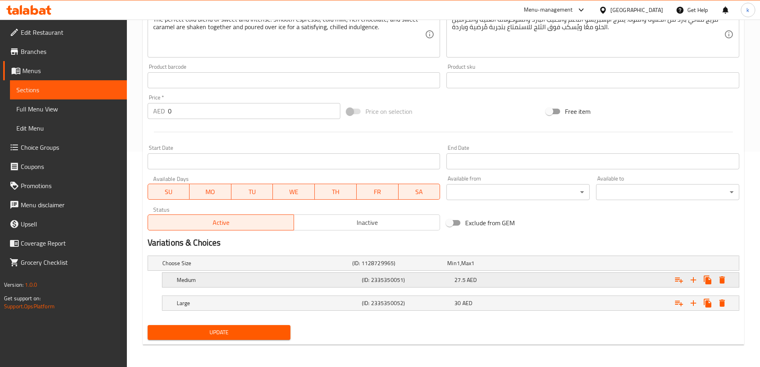
click at [515, 280] on div "27.5 AED" at bounding box center [498, 280] width 89 height 8
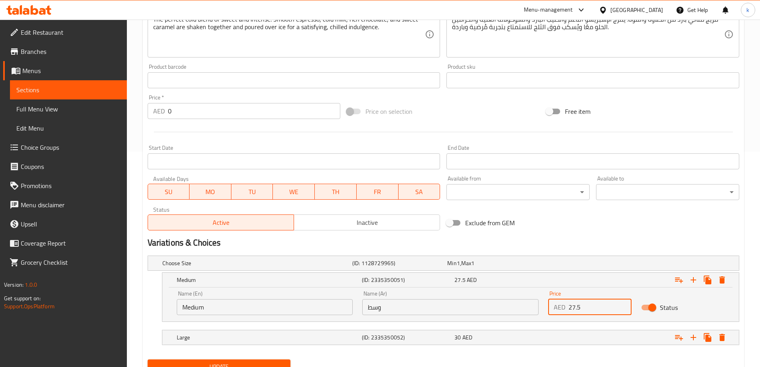
drag, startPoint x: 586, startPoint y: 307, endPoint x: 513, endPoint y: 310, distance: 72.3
click at [513, 310] on div "Name (En) Medium Name (En) Name (Ar) وسط Name (Ar) Price AED 27.5 Price Status" at bounding box center [450, 303] width 557 height 34
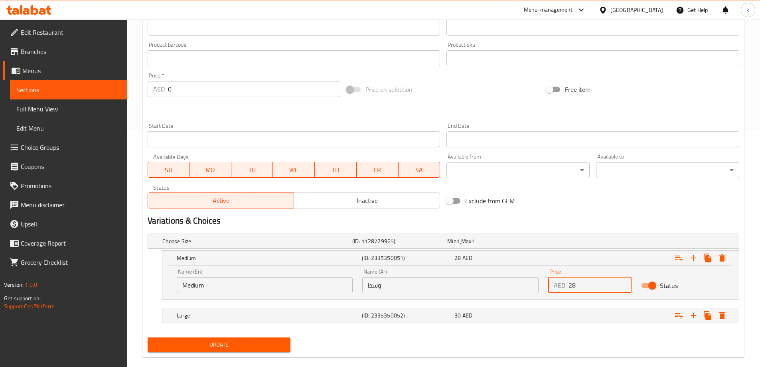
scroll to position [249, 0]
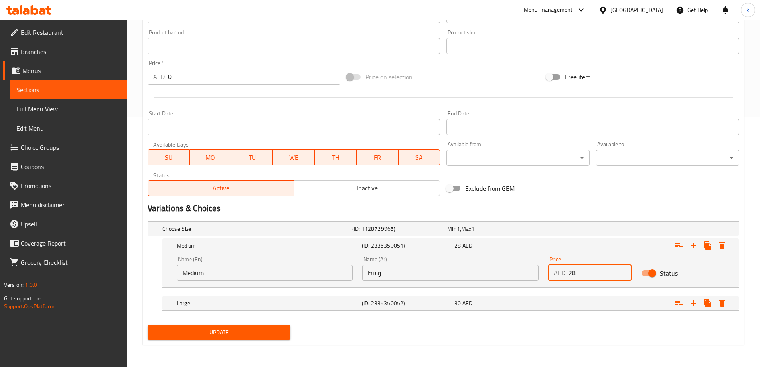
type input "28"
click at [261, 333] on span "Update" at bounding box center [219, 332] width 130 height 10
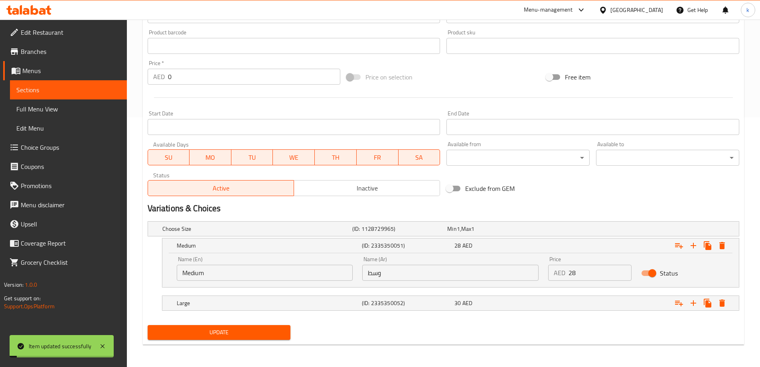
scroll to position [0, 0]
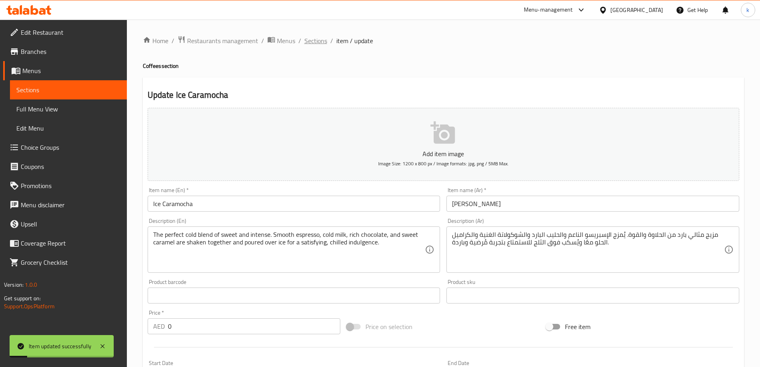
click at [312, 43] on span "Sections" at bounding box center [315, 41] width 23 height 10
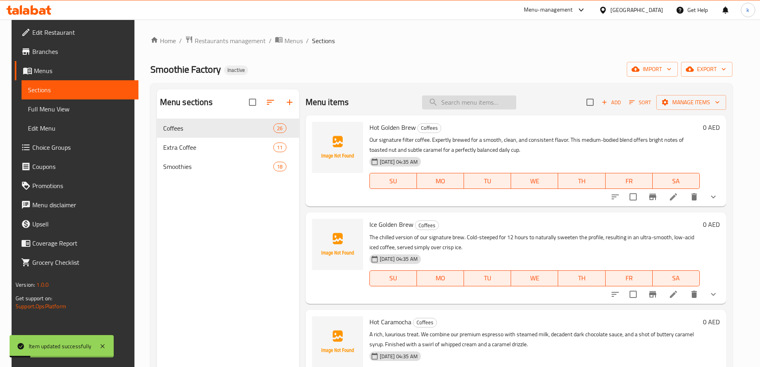
click at [444, 97] on input "search" at bounding box center [469, 102] width 94 height 14
paste input "Hot Cocoa Mocha"
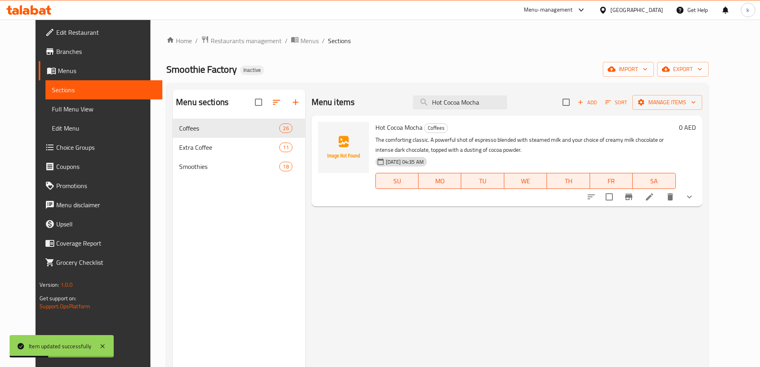
type input "Hot Cocoa Mocha"
click at [661, 192] on li at bounding box center [649, 196] width 22 height 14
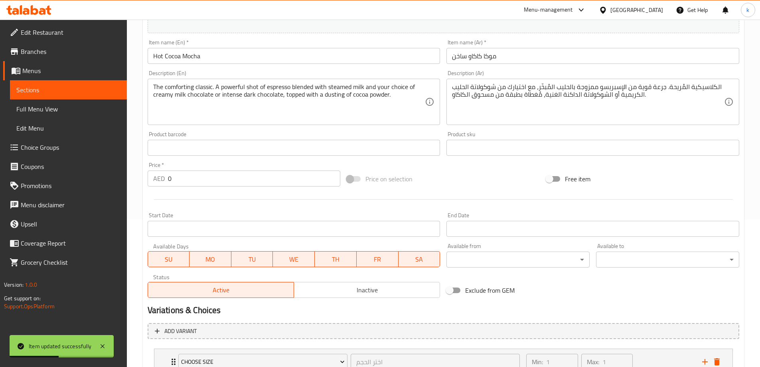
scroll to position [239, 0]
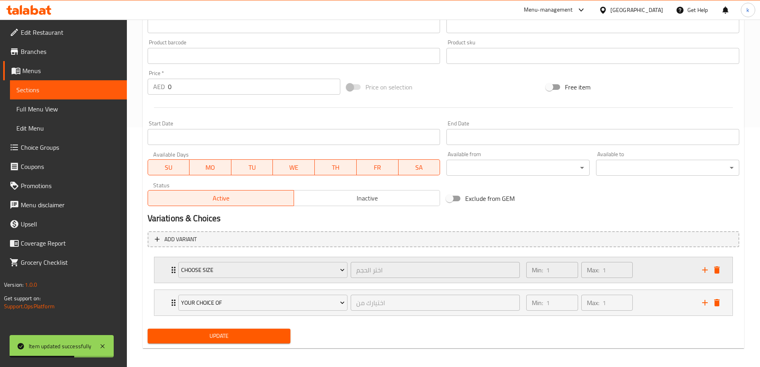
click at [635, 266] on div "Min: 1 ​ Max: 1 ​" at bounding box center [579, 269] width 113 height 22
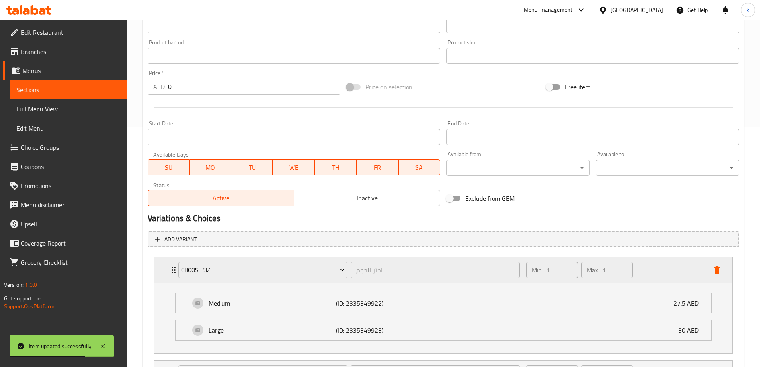
scroll to position [279, 0]
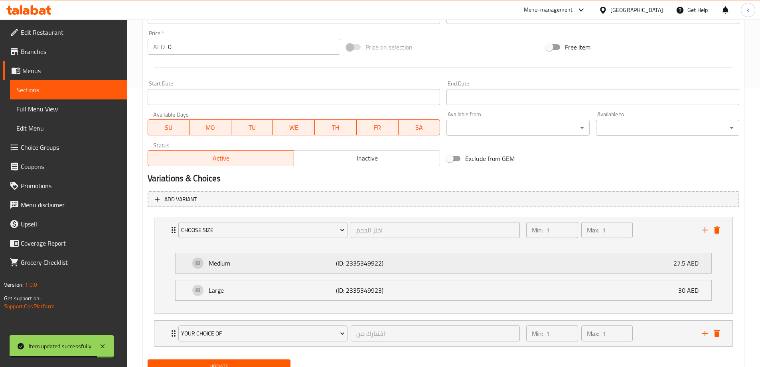
click at [548, 254] on div "Medium (ID: 2335349922) 27.5 AED" at bounding box center [446, 263] width 512 height 20
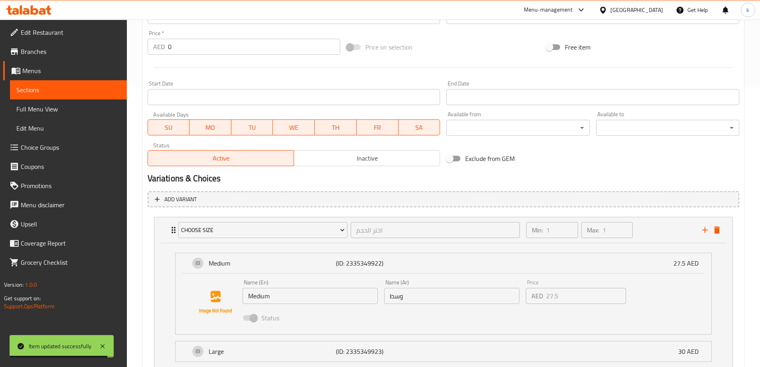
click at [525, 300] on div "Price AED 27.5 Price" at bounding box center [576, 291] width 106 height 31
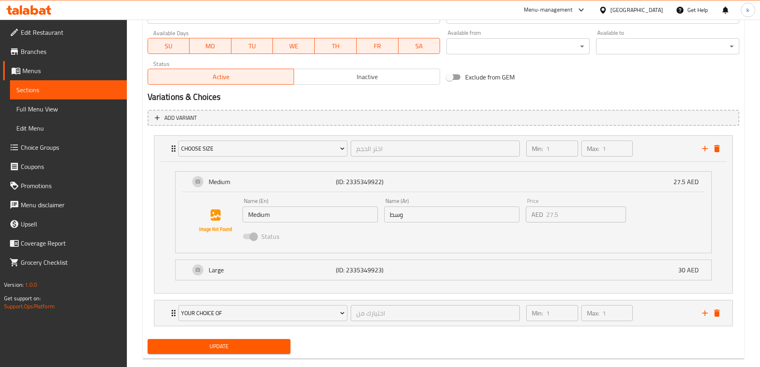
scroll to position [375, 0]
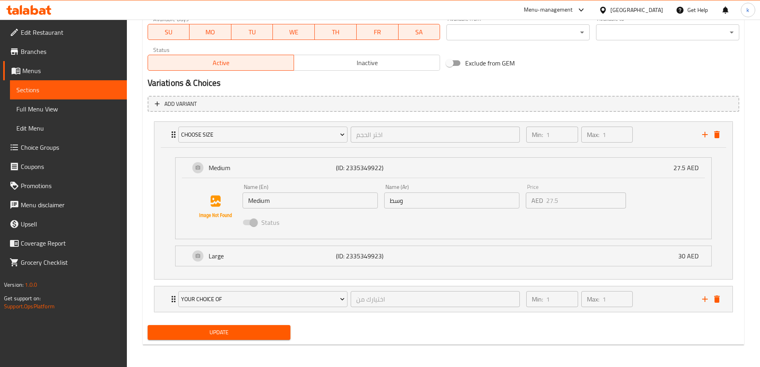
click at [534, 232] on div "Status" at bounding box center [451, 222] width 425 height 22
click at [55, 89] on span "Sections" at bounding box center [68, 90] width 104 height 10
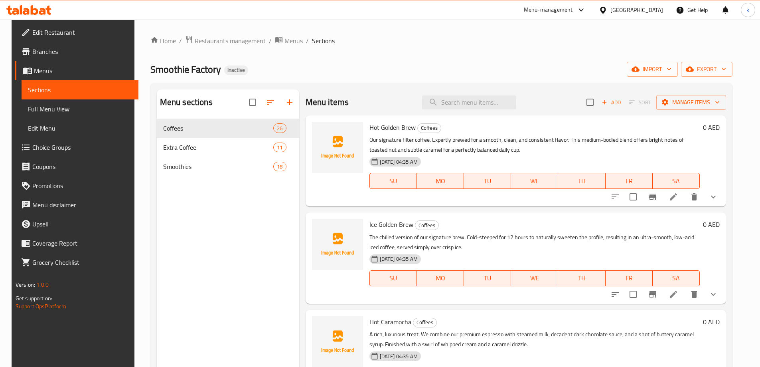
click at [465, 94] on div "Menu items Add Sort Manage items" at bounding box center [516, 102] width 421 height 26
click at [472, 106] on input "search" at bounding box center [469, 102] width 94 height 14
paste input "Hot Cocoa Mocha"
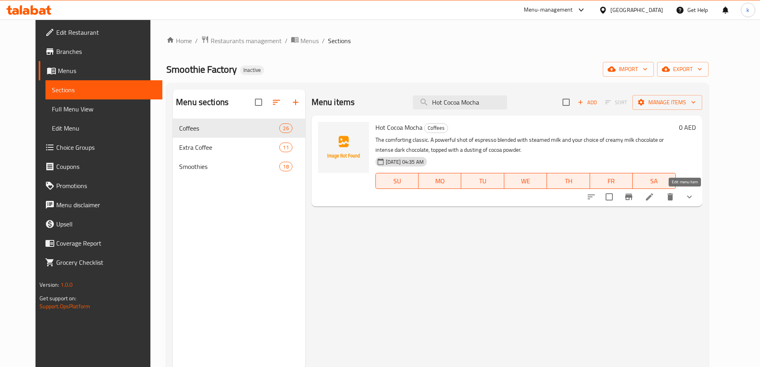
type input "Hot Cocoa Mocha"
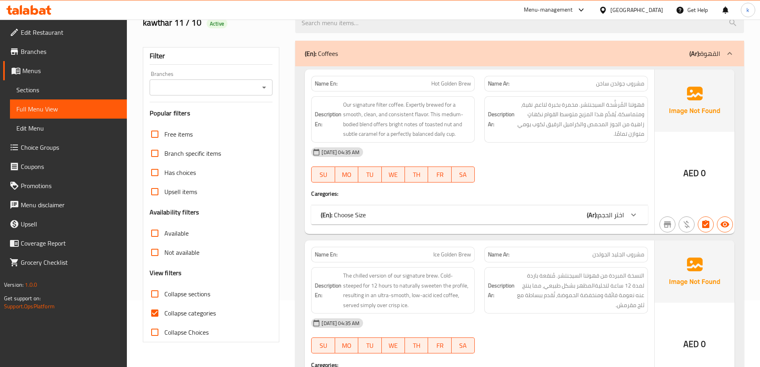
scroll to position [80, 0]
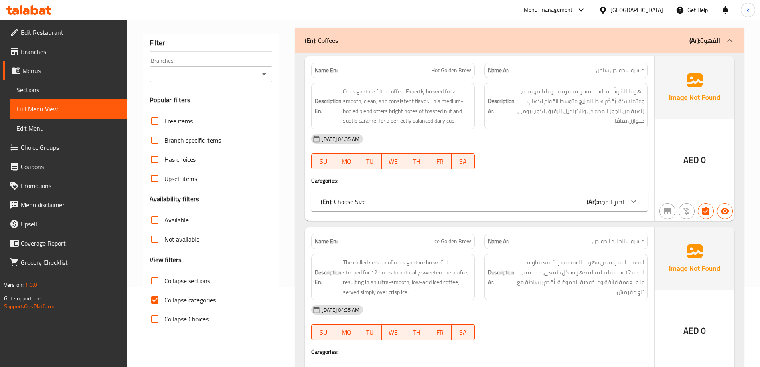
click at [201, 293] on label "Collapse categories" at bounding box center [180, 299] width 71 height 19
click at [164, 293] on input "Collapse categories" at bounding box center [154, 299] width 19 height 19
checkbox input "false"
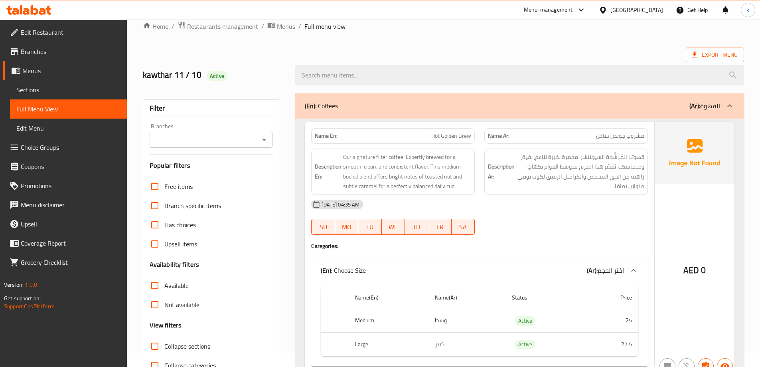
scroll to position [0, 0]
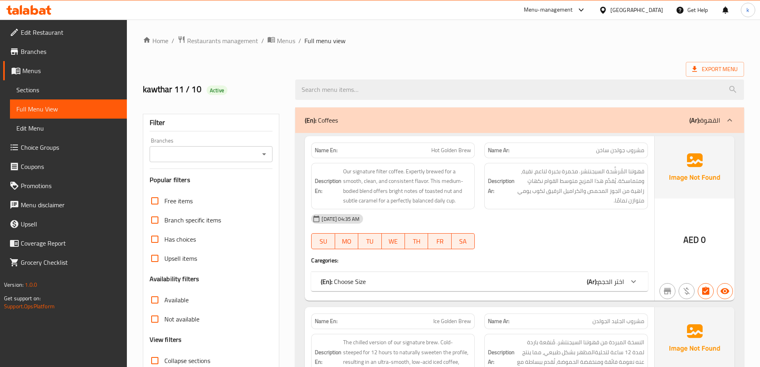
click at [501, 282] on div "(En): Choose Size (Ar): اختر الحجم" at bounding box center [472, 281] width 303 height 10
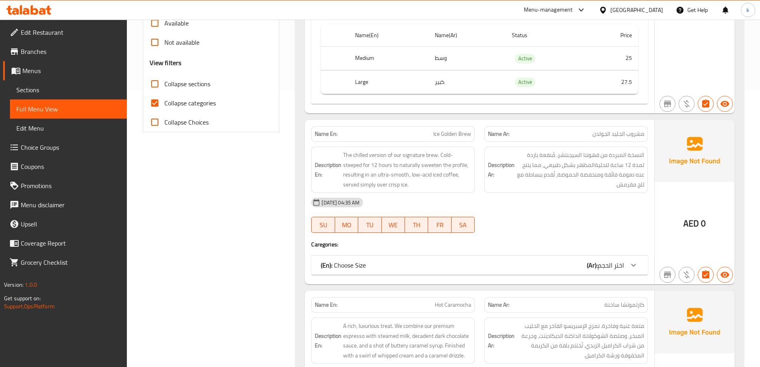
scroll to position [279, 0]
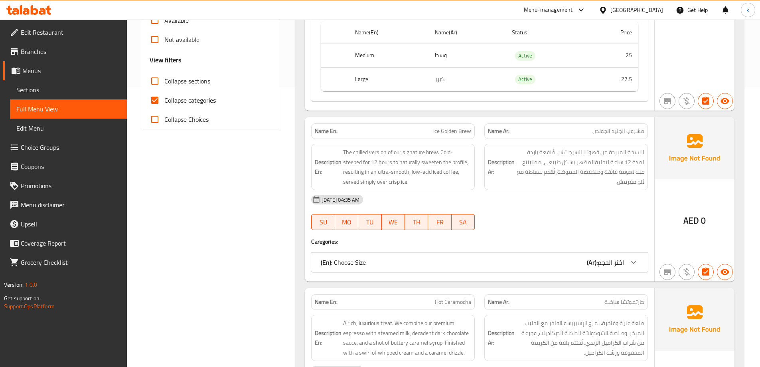
click at [503, 259] on div "(En): Choose Size (Ar): اختر الحجم" at bounding box center [472, 262] width 303 height 10
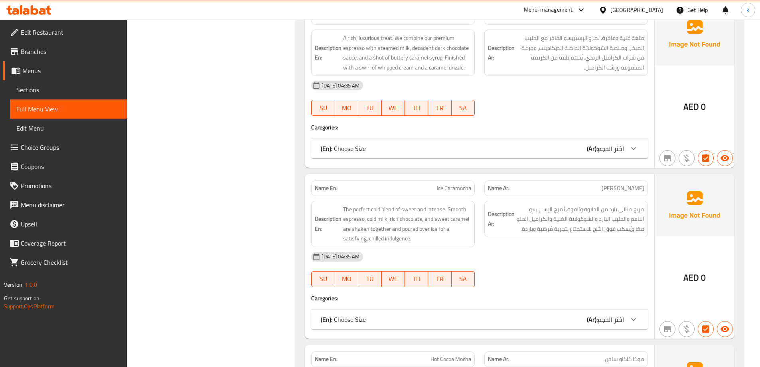
scroll to position [718, 0]
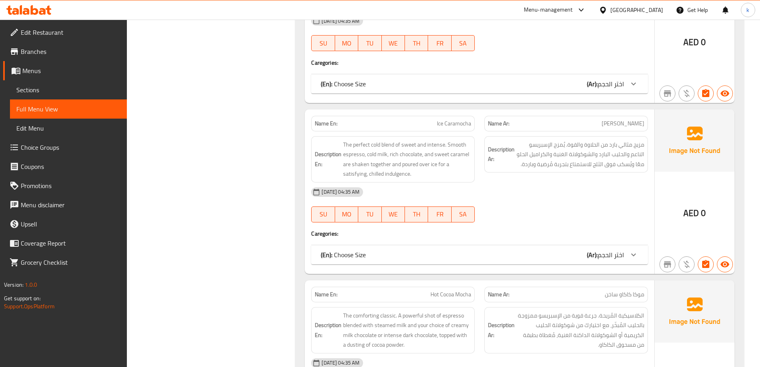
click at [525, 88] on div "(En): Choose Size (Ar): اختر الحجم" at bounding box center [472, 84] width 303 height 10
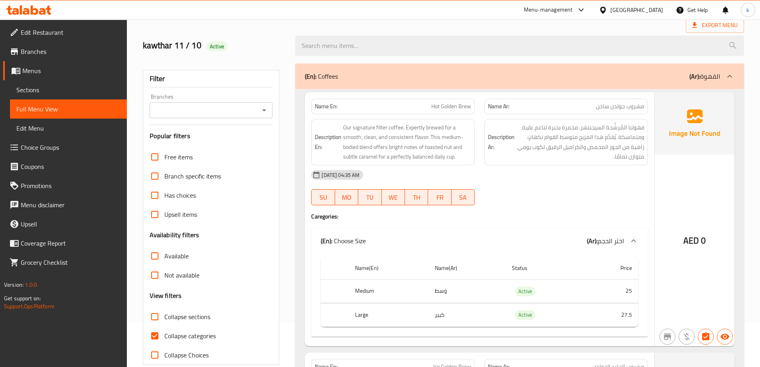
scroll to position [0, 0]
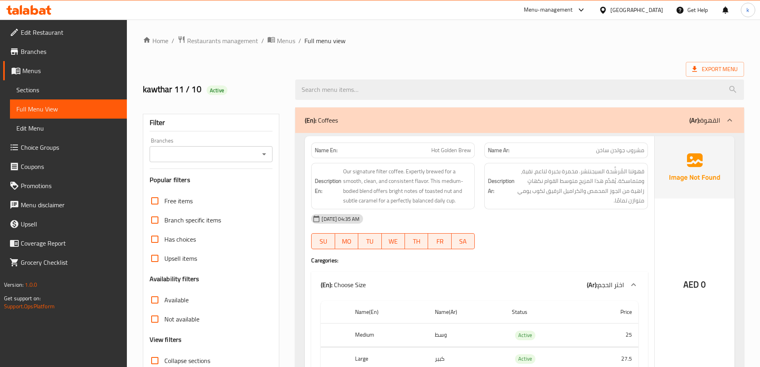
click at [441, 149] on span "Hot Golden Brew" at bounding box center [451, 150] width 40 height 8
copy span "Hot Golden Brew"
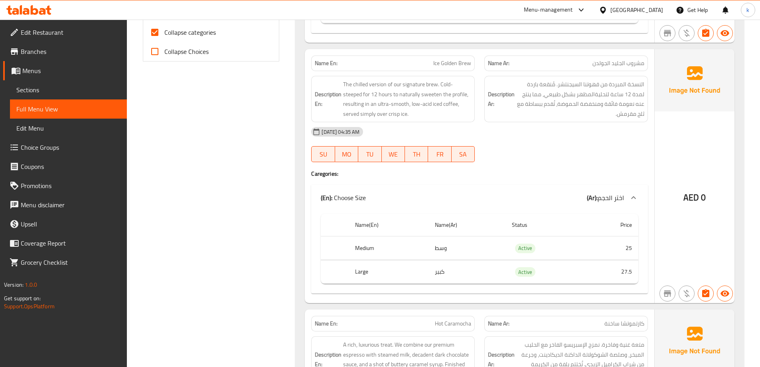
scroll to position [359, 0]
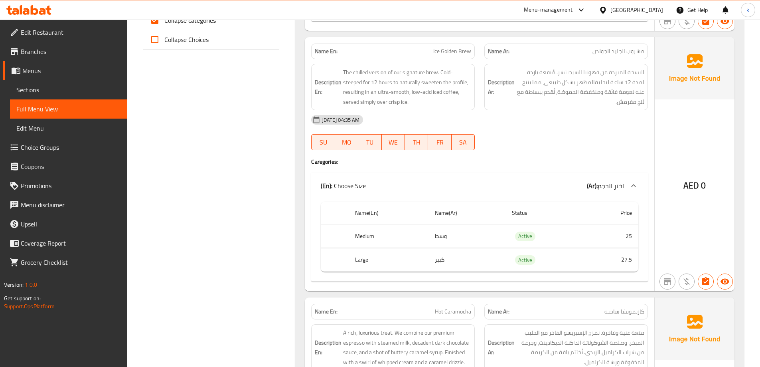
click at [440, 50] on span "Ice Golden Brew" at bounding box center [452, 51] width 38 height 8
copy span "Ice Golden Brew"
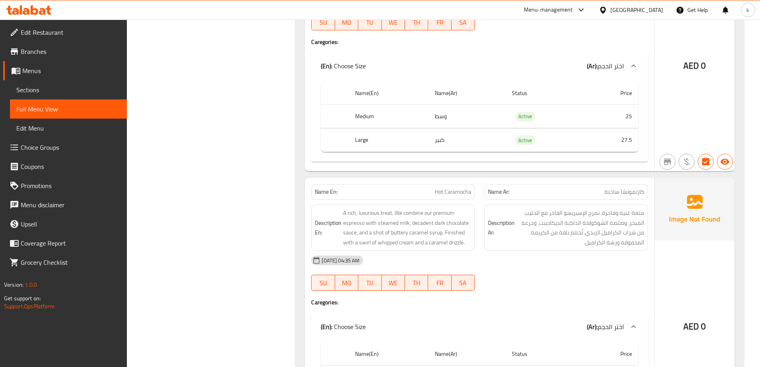
click at [469, 192] on span "Hot Caramocha" at bounding box center [453, 191] width 36 height 8
copy span "Hot Caramocha"
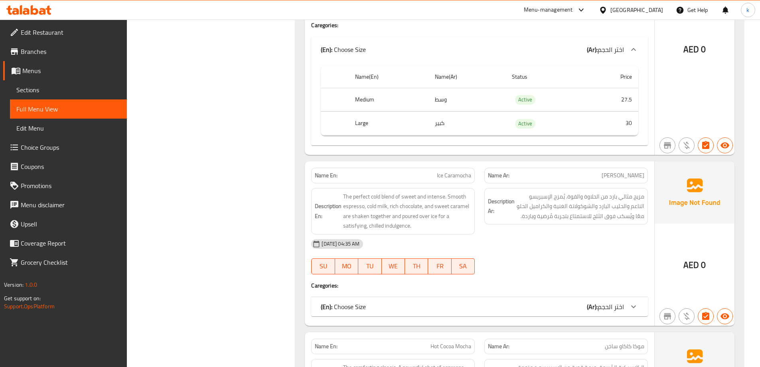
scroll to position [758, 0]
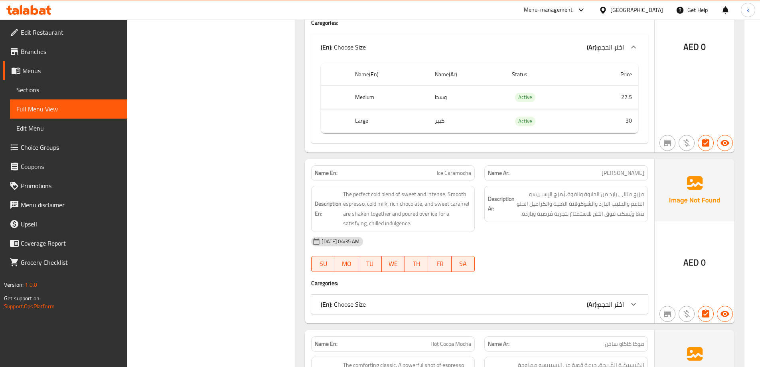
click at [457, 170] on span "Ice Caramocha" at bounding box center [454, 173] width 34 height 8
copy span "Ice Caramocha"
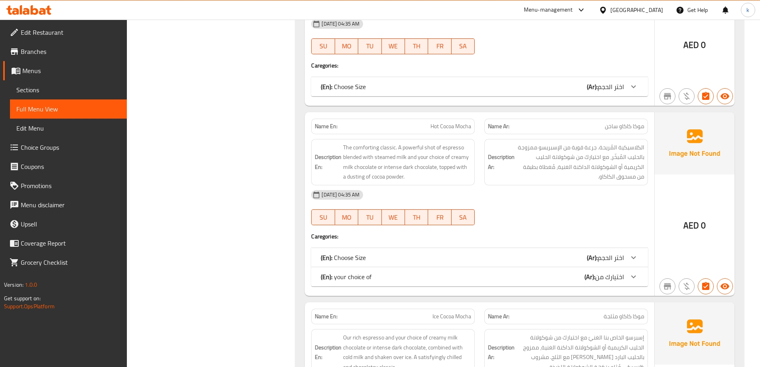
scroll to position [997, 0]
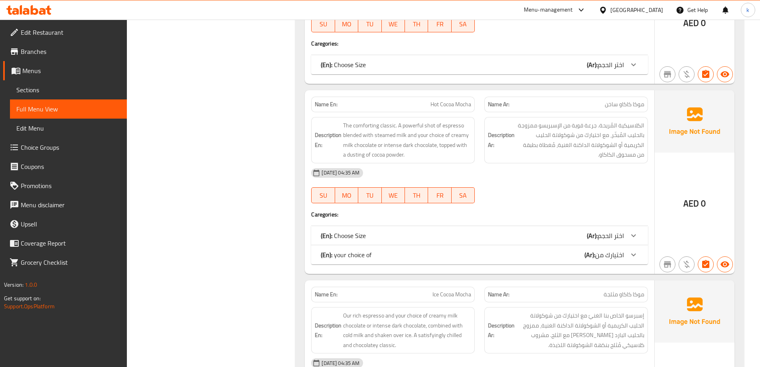
click at [459, 101] on span "Hot Cocoa Mocha" at bounding box center [450, 104] width 41 height 8
copy span "Hot Cocoa Mocha"
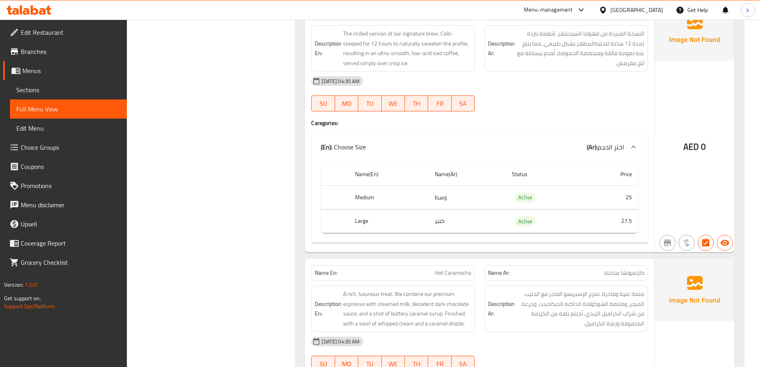
scroll to position [359, 0]
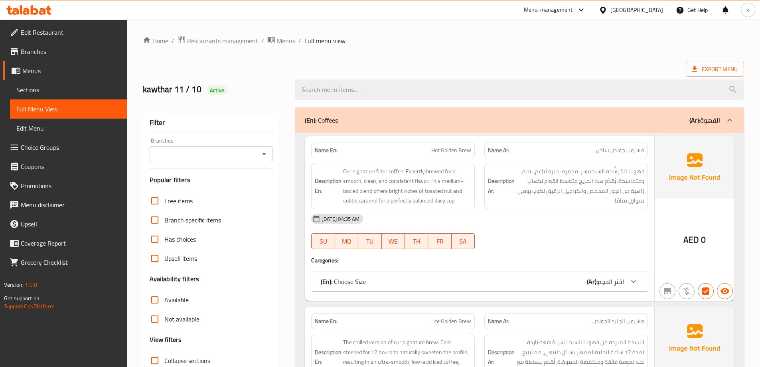
scroll to position [58, 0]
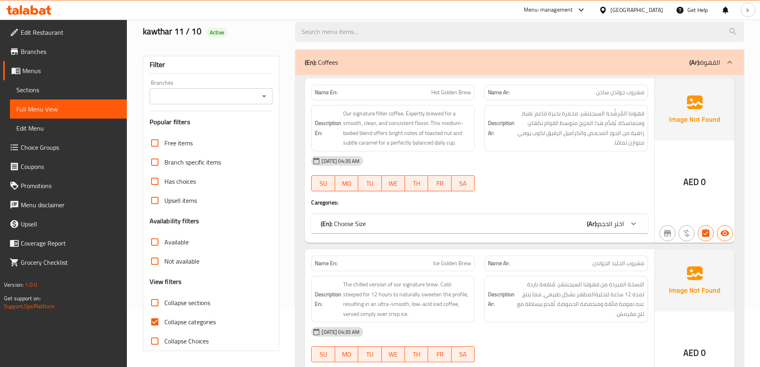
click at [187, 318] on span "Collapse categories" at bounding box center [189, 322] width 51 height 10
click at [164, 318] on input "Collapse categories" at bounding box center [154, 321] width 19 height 19
checkbox input "false"
click at [189, 301] on span "Collapse sections" at bounding box center [187, 303] width 46 height 10
click at [164, 301] on input "Collapse sections" at bounding box center [154, 302] width 19 height 19
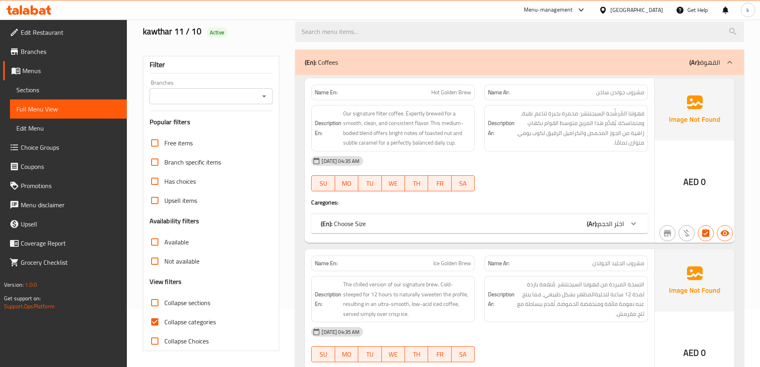
checkbox input "true"
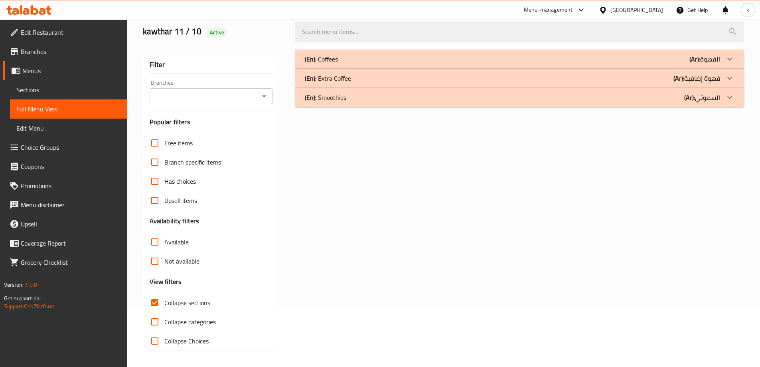
click at [582, 69] on div "(En): Extra Coffee (Ar): قهوة إضافية" at bounding box center [519, 78] width 449 height 19
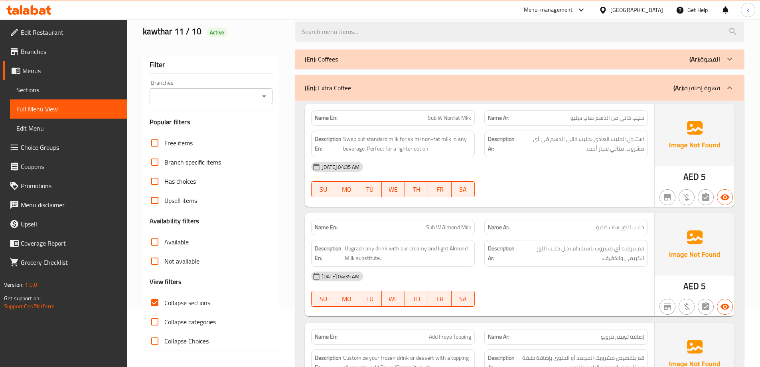
click at [591, 83] on div "(En): Extra Coffee (Ar): قهوة إضافية" at bounding box center [512, 88] width 415 height 10
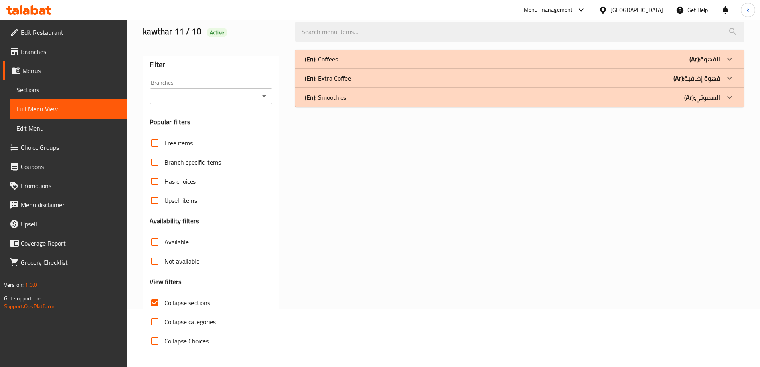
click at [587, 57] on div "(En): Coffees (Ar): القهوة" at bounding box center [512, 59] width 415 height 10
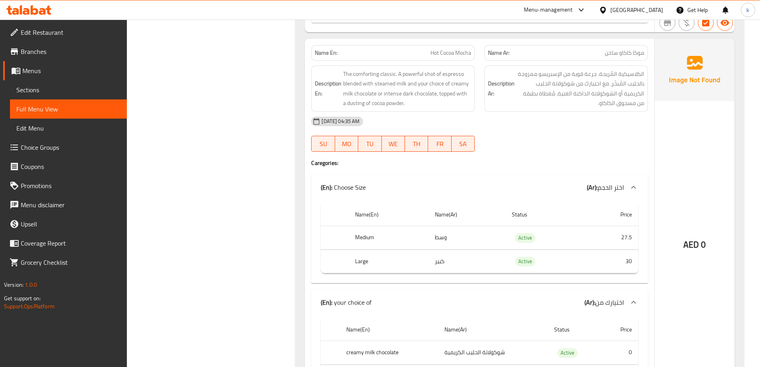
scroll to position [1135, 0]
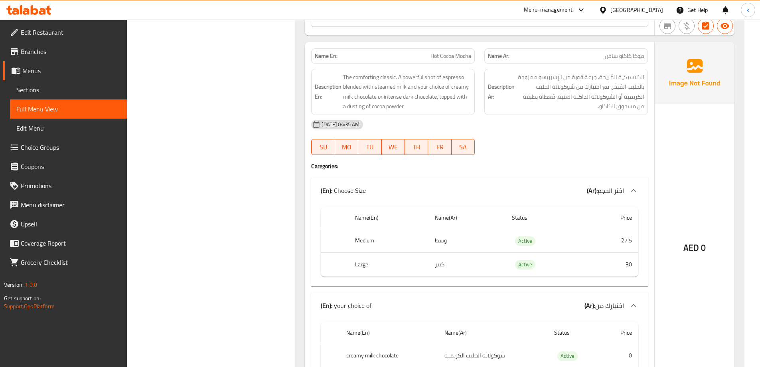
click at [460, 59] on span "Hot Cocoa Mocha" at bounding box center [450, 56] width 41 height 8
copy span "Hot Cocoa Mocha"
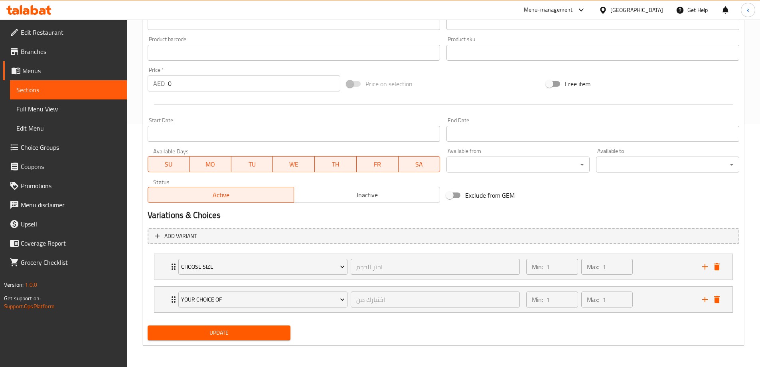
scroll to position [243, 0]
click at [642, 270] on div "Min: 1 ​ Max: 1 ​" at bounding box center [609, 266] width 176 height 26
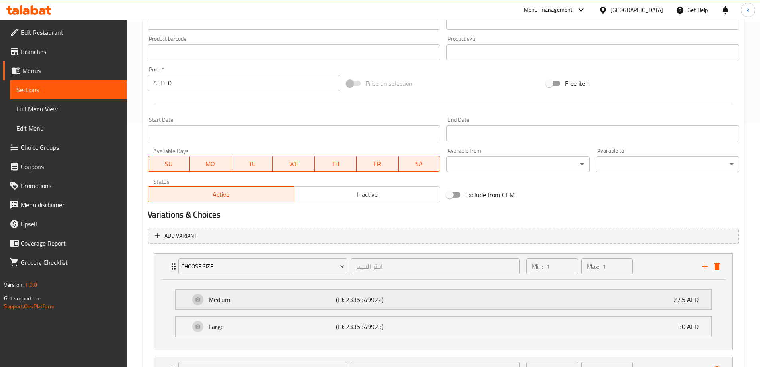
click at [574, 297] on div "Medium (ID: 2335349922) 27.5 AED" at bounding box center [446, 299] width 512 height 20
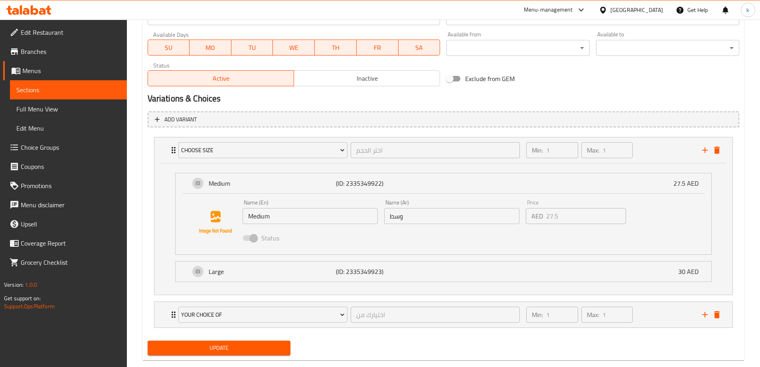
scroll to position [363, 0]
